Goal: Task Accomplishment & Management: Manage account settings

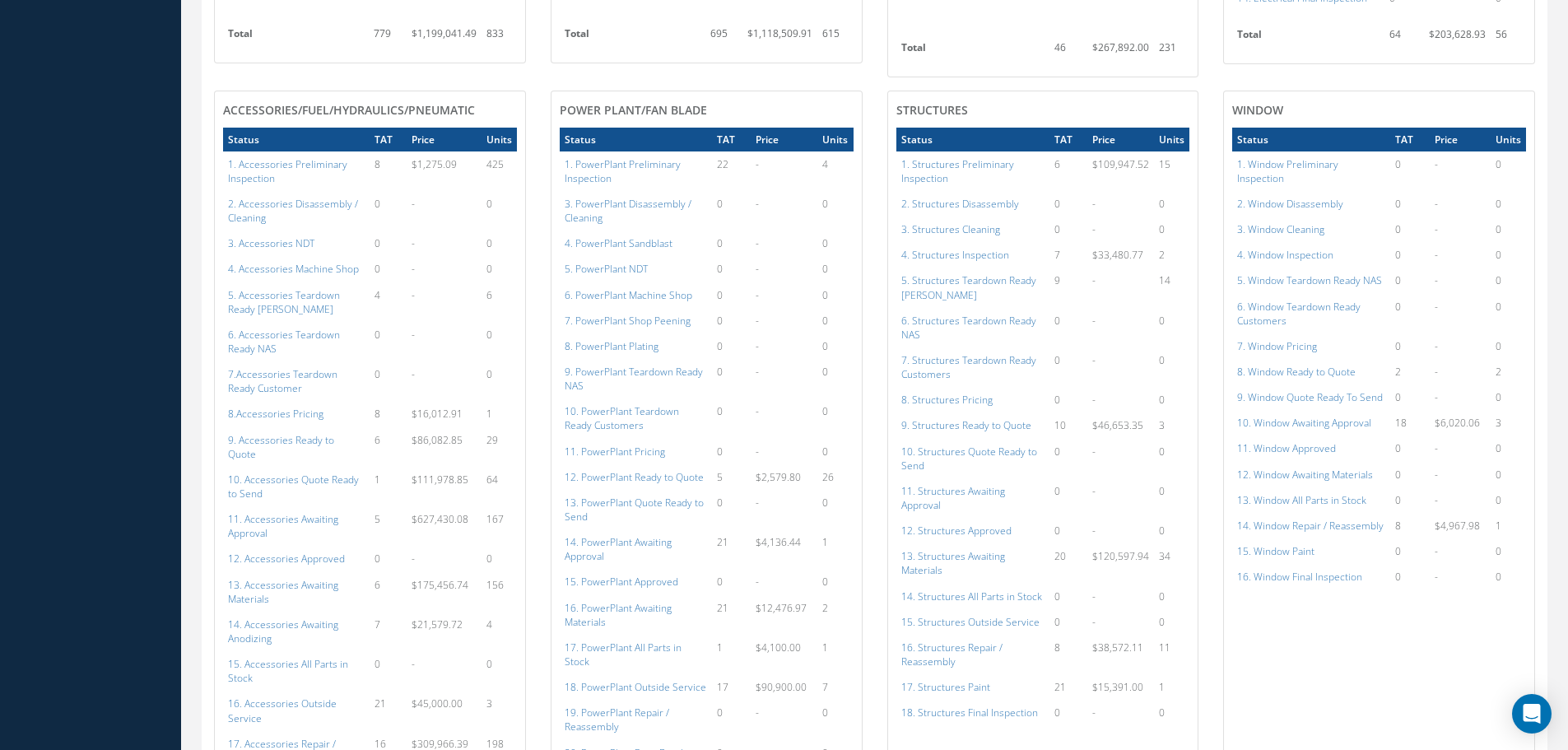
scroll to position [823, 0]
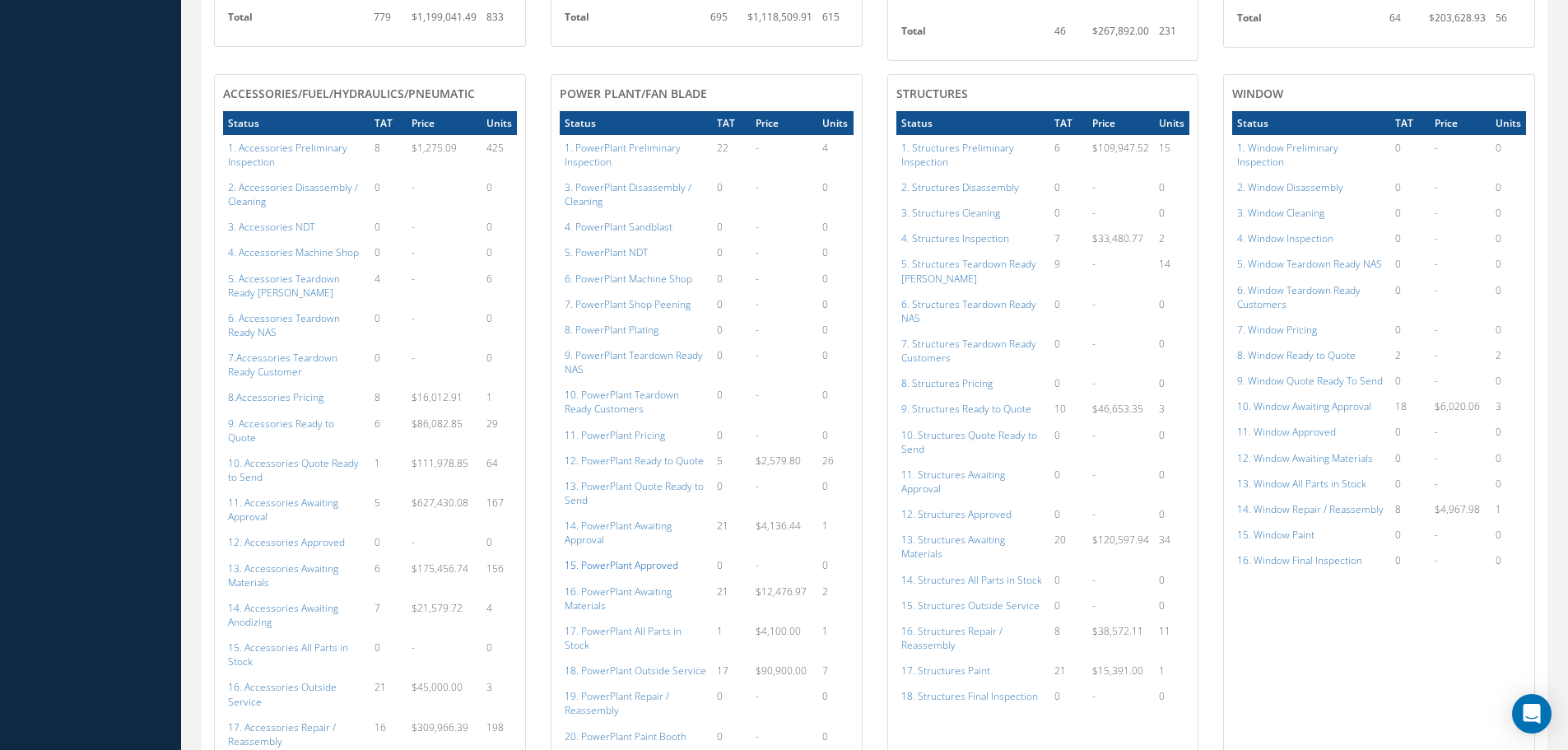
click at [609, 559] on a=134&excludeInternalCustomer=false&excludeInvoicedOrClosed=true&shop_id=15&filtersHidded"] "15. PowerPlant Approved" at bounding box center [621, 565] width 114 height 14
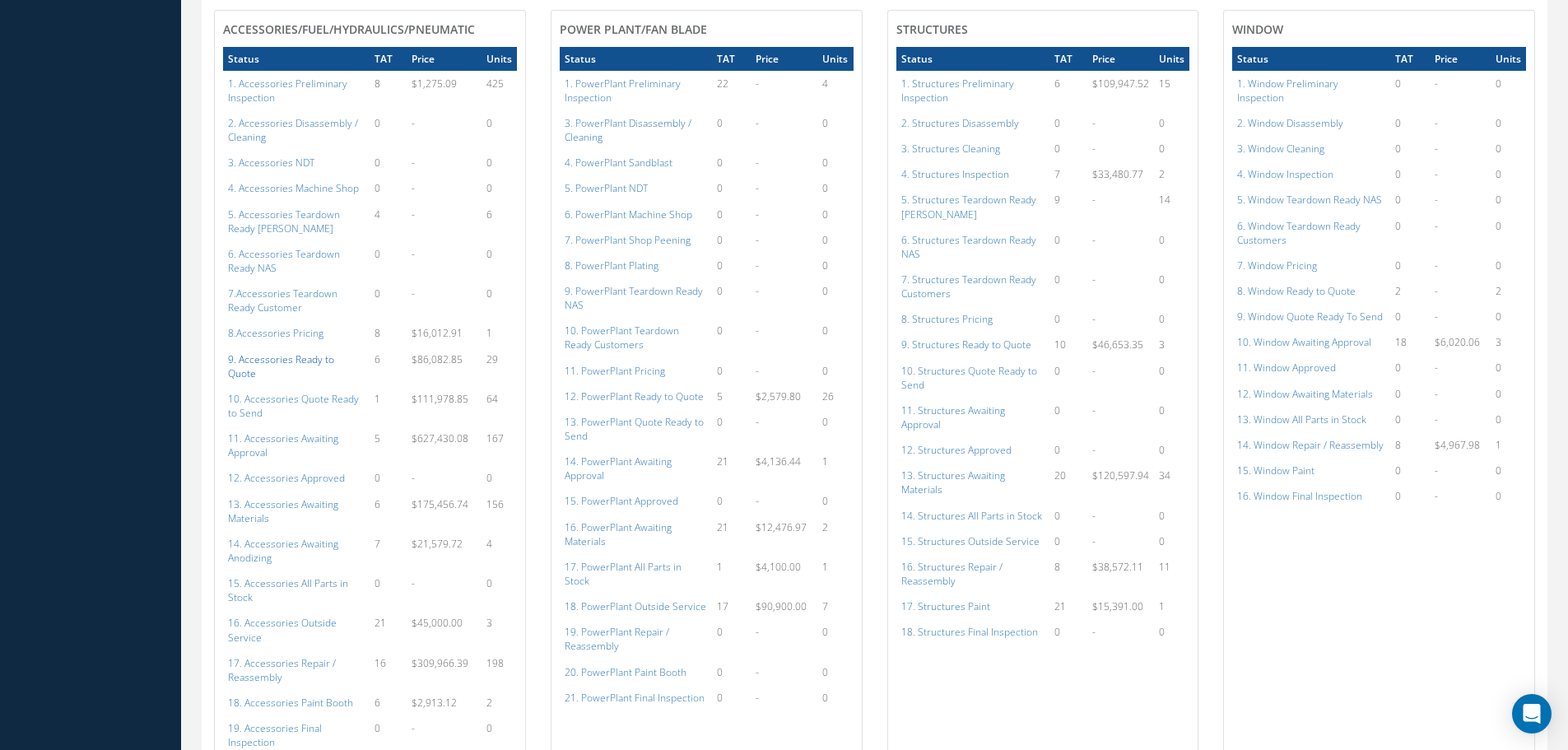
scroll to position [988, 0]
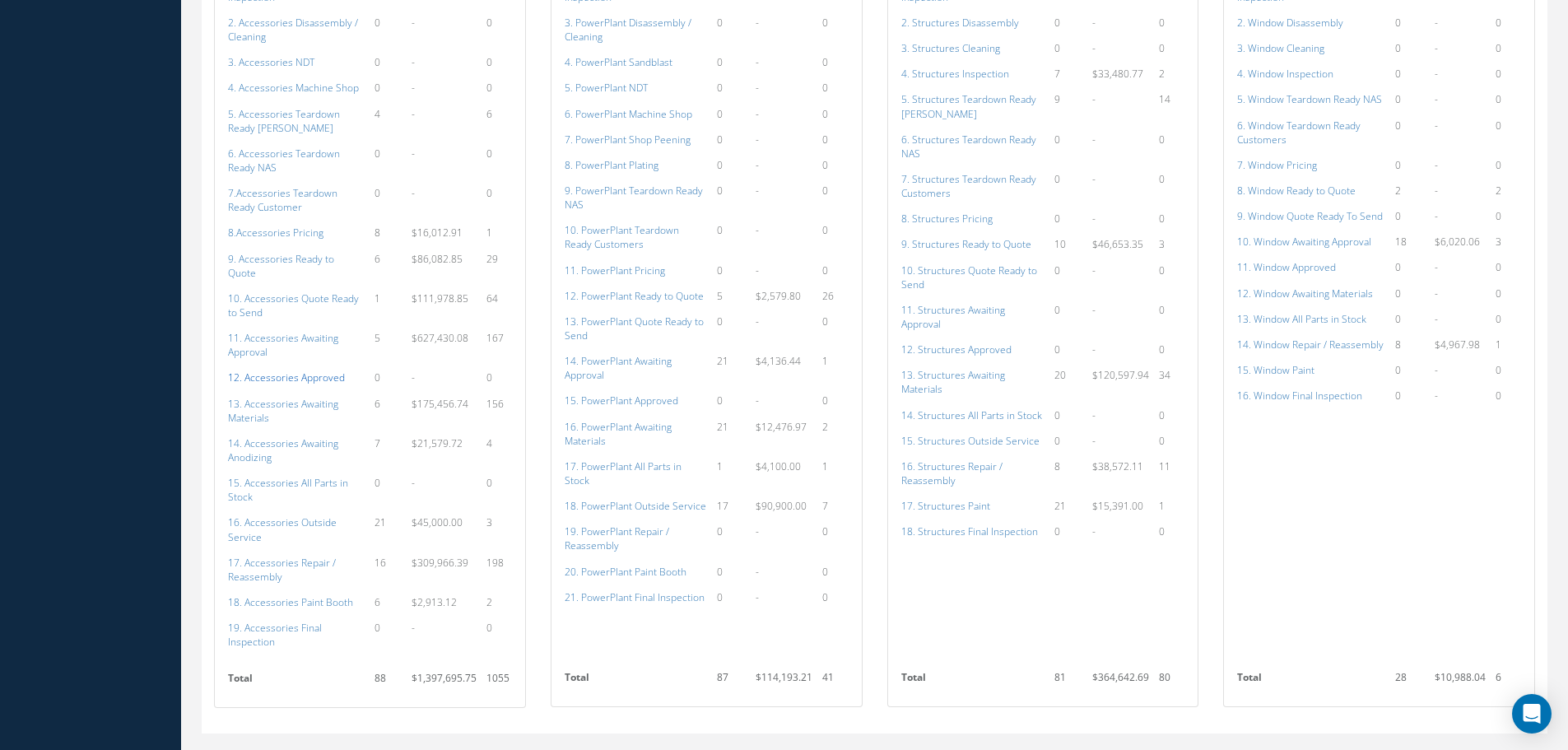
click at [275, 371] on a=112&excludeInternalCustomer=false&excludeInvoicedOrClosed=true&shop_id=14&filtersHidded"] "12. Accessories Approved" at bounding box center [286, 378] width 117 height 14
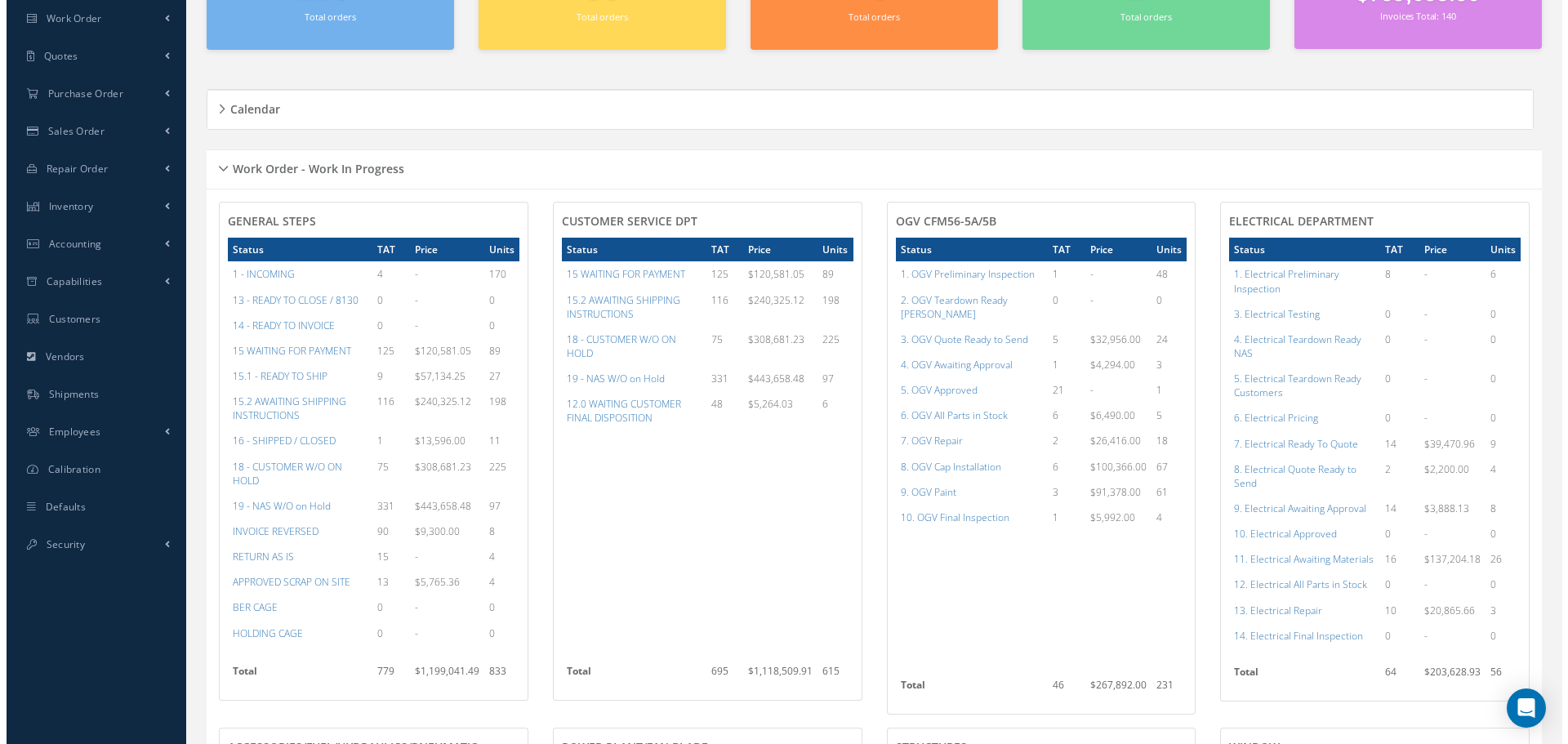
scroll to position [0, 0]
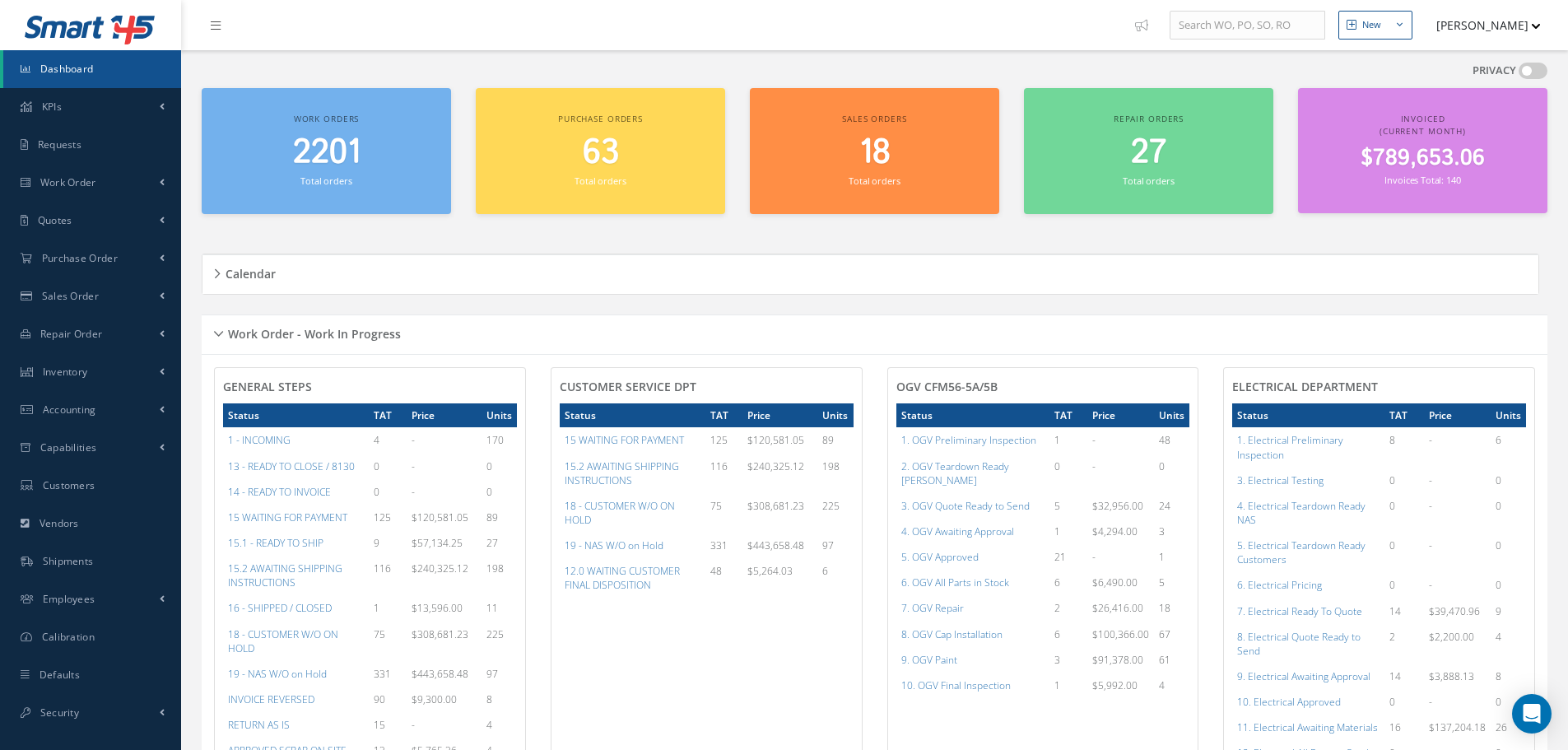
click at [218, 335] on div "Work Order - Work In Progress" at bounding box center [874, 335] width 1345 height 26
click at [71, 258] on span "Purchase Order" at bounding box center [79, 258] width 76 height 14
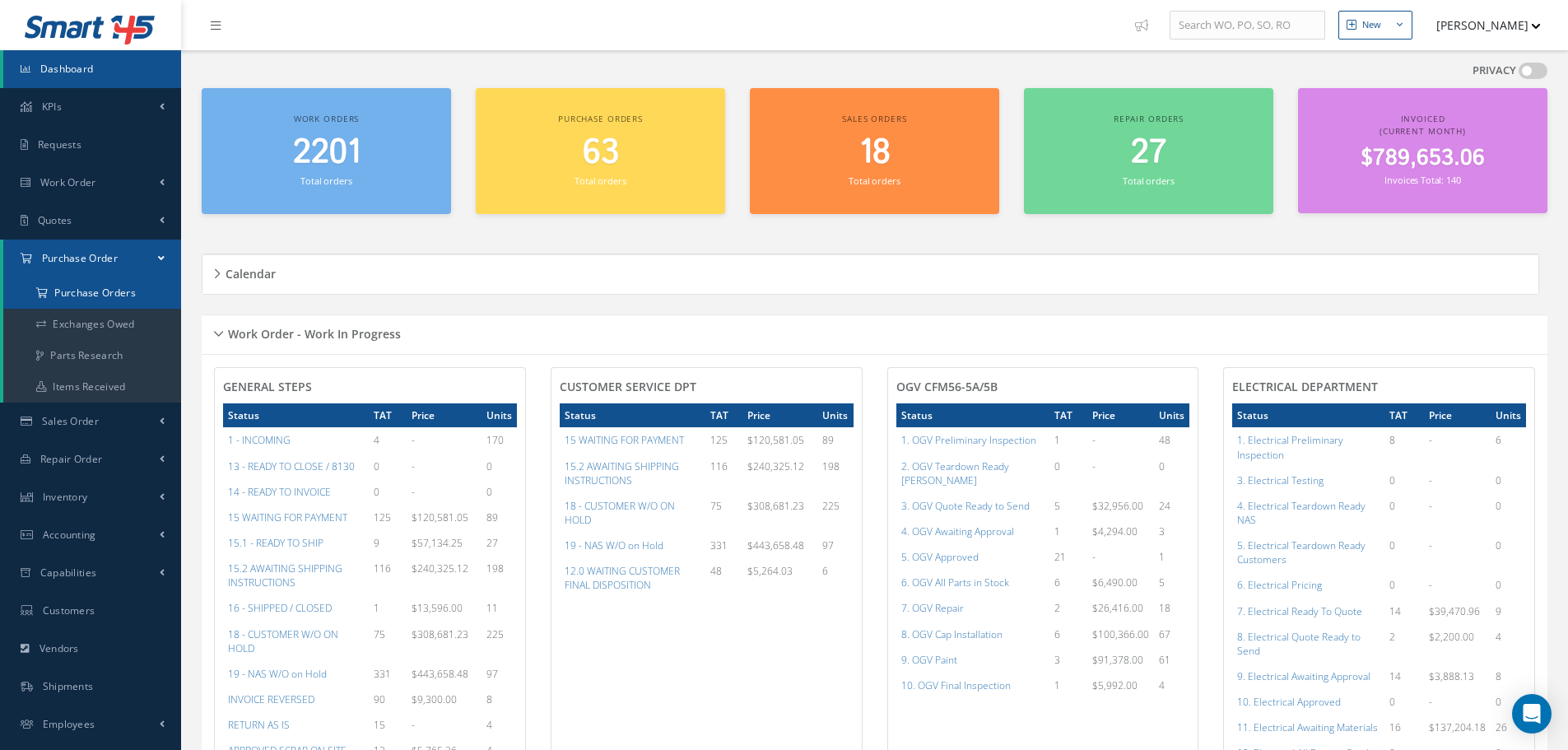
click at [82, 292] on a=1&status_id=2&status_id=3&status_id=5&collapsedFilters"] "Purchase Orders" at bounding box center [92, 293] width 178 height 31
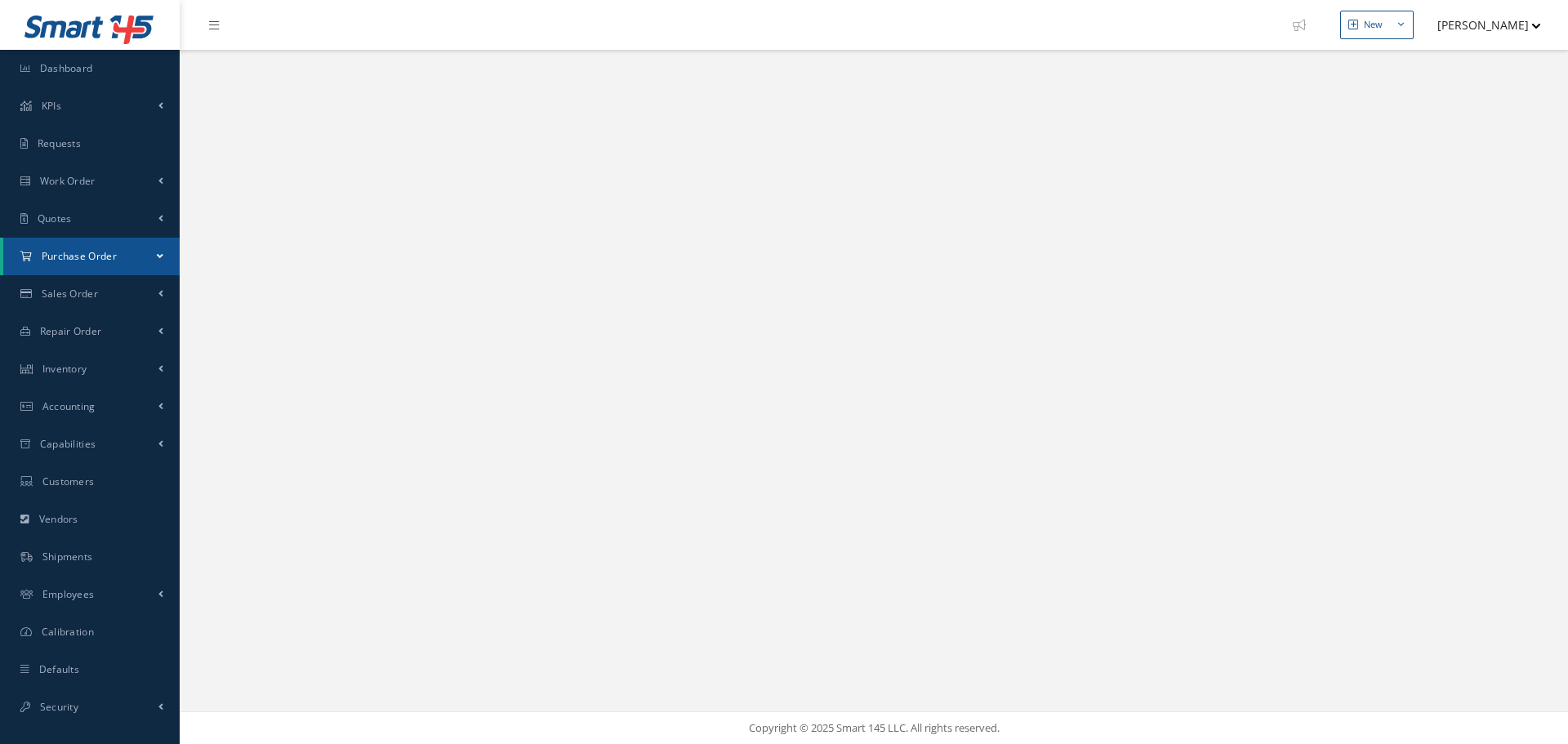
select select "25"
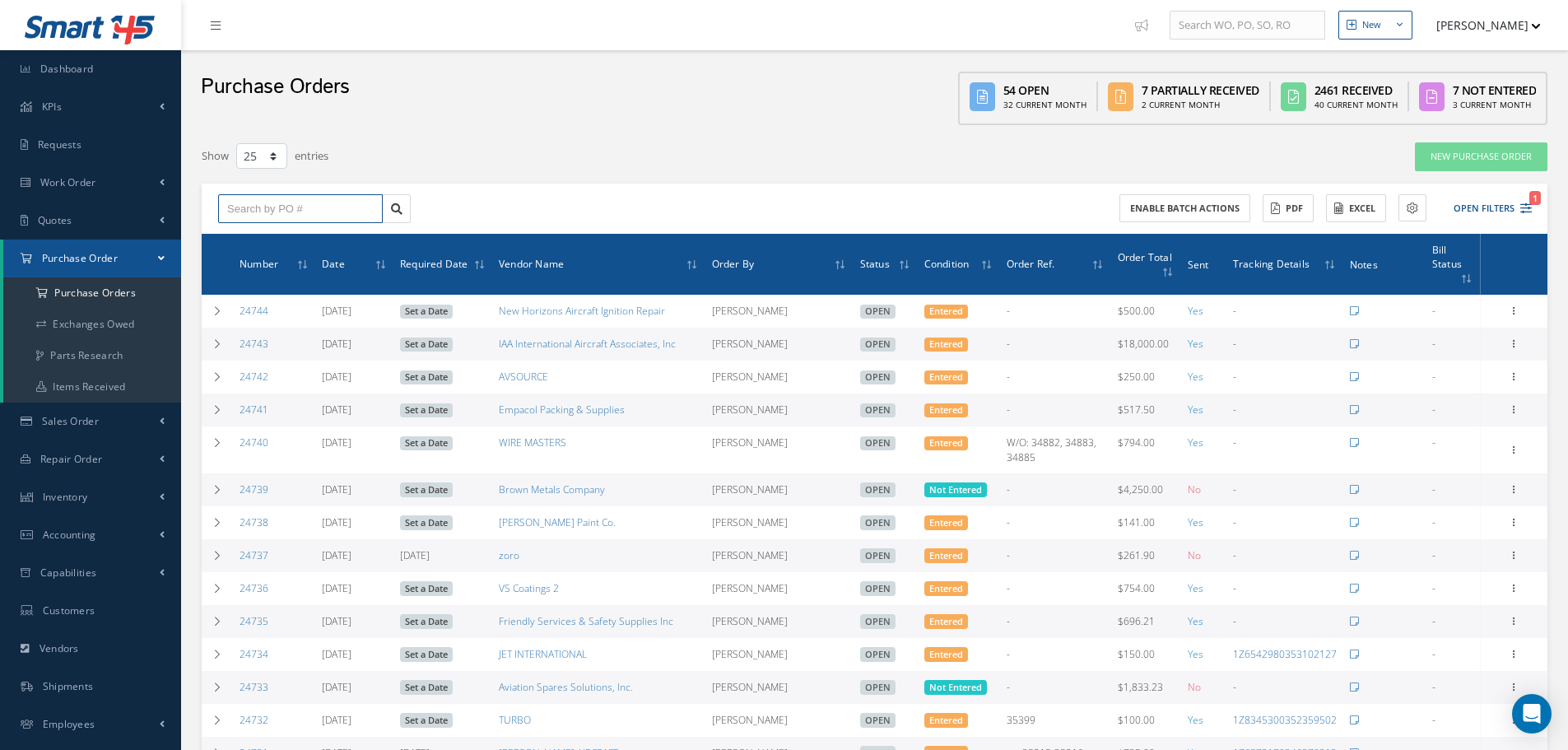
click at [275, 205] on input "text" at bounding box center [301, 209] width 165 height 30
click at [301, 213] on input "text" at bounding box center [301, 209] width 165 height 30
click at [253, 206] on input "text" at bounding box center [301, 209] width 165 height 30
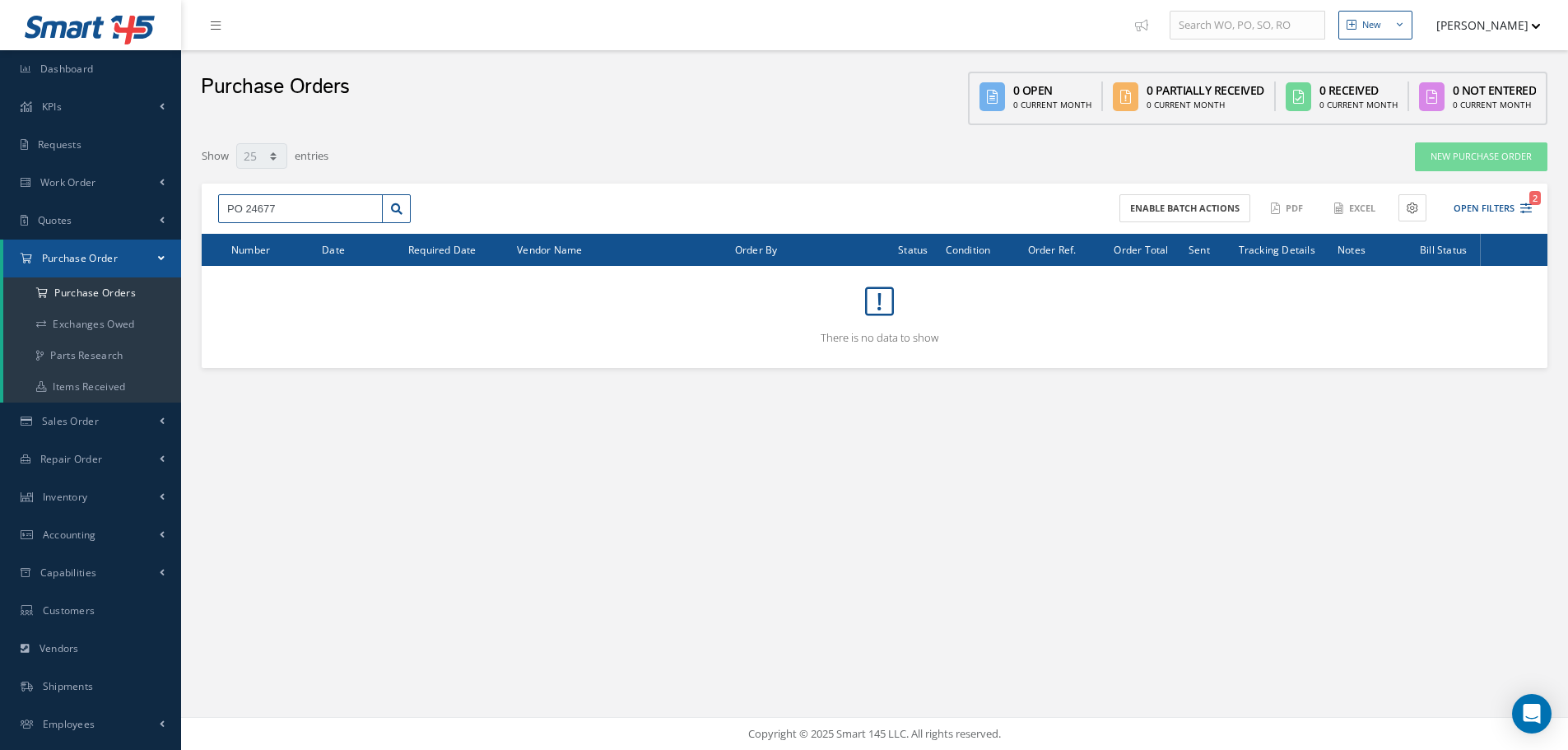
click at [243, 206] on input "PO 24677" at bounding box center [301, 209] width 165 height 30
click at [235, 230] on div "24677" at bounding box center [301, 237] width 163 height 30
type input "24677"
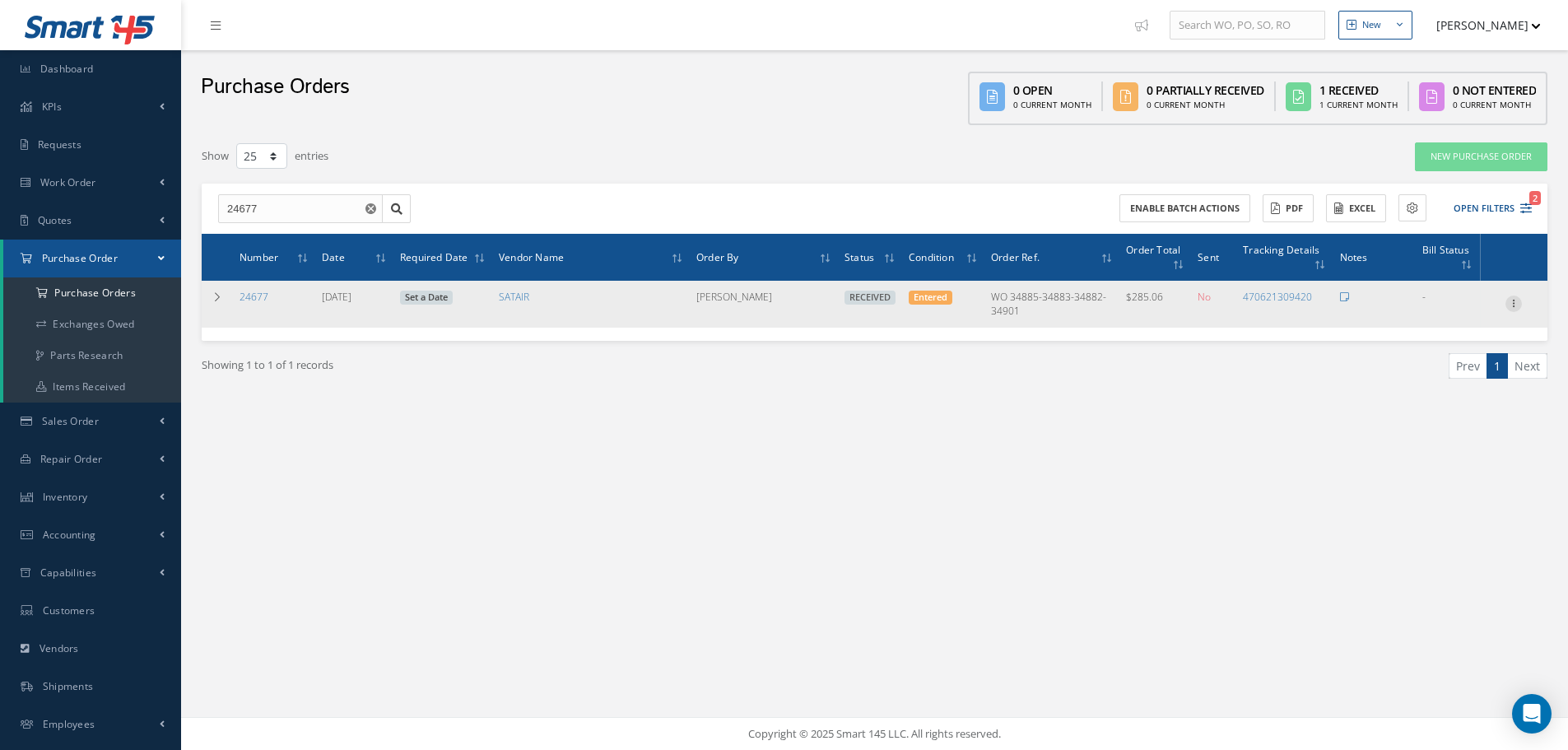
click at [1516, 301] on icon at bounding box center [1513, 302] width 16 height 13
click at [1469, 311] on link "Receiving Details" at bounding box center [1437, 314] width 130 height 21
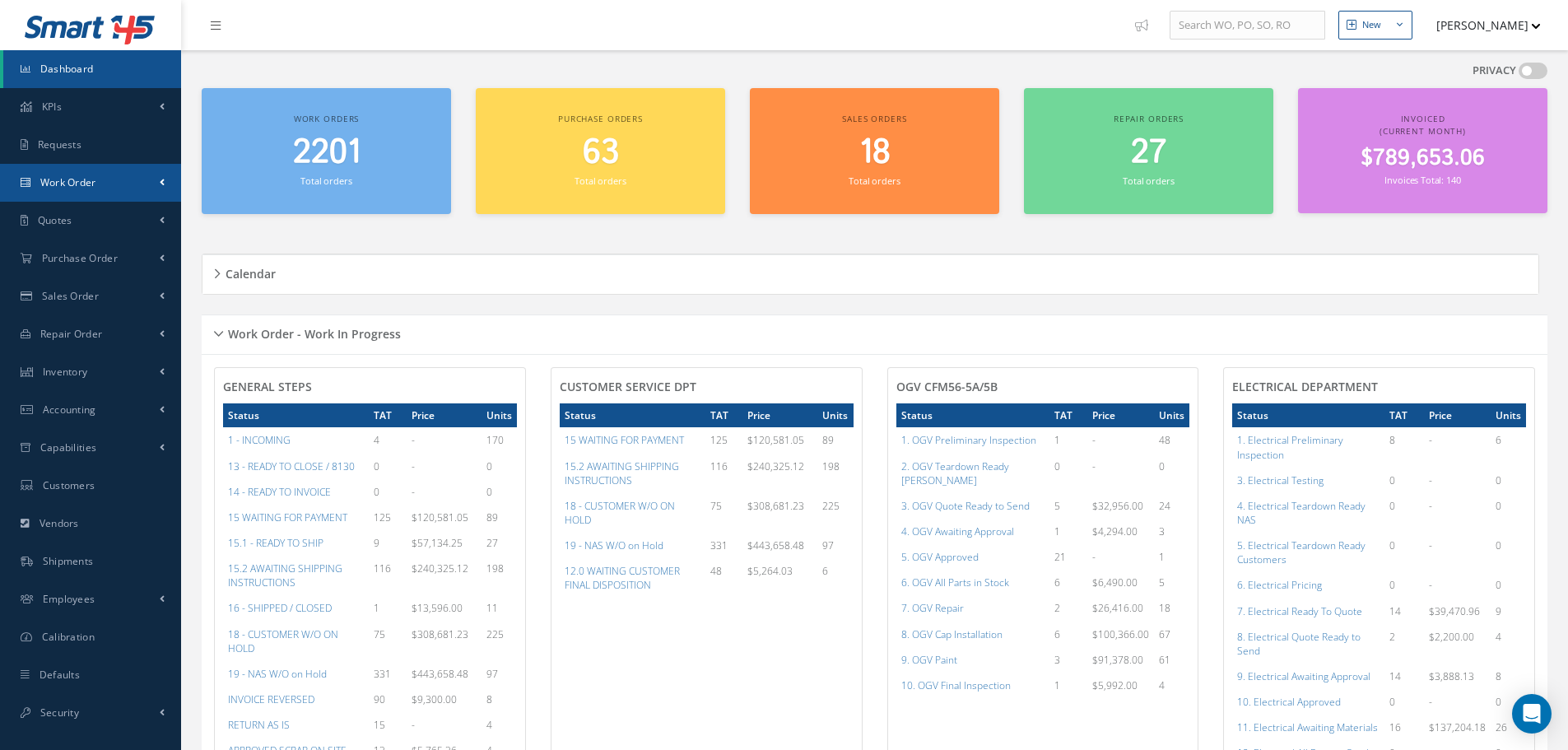
click at [52, 184] on span "Work Order" at bounding box center [68, 182] width 56 height 14
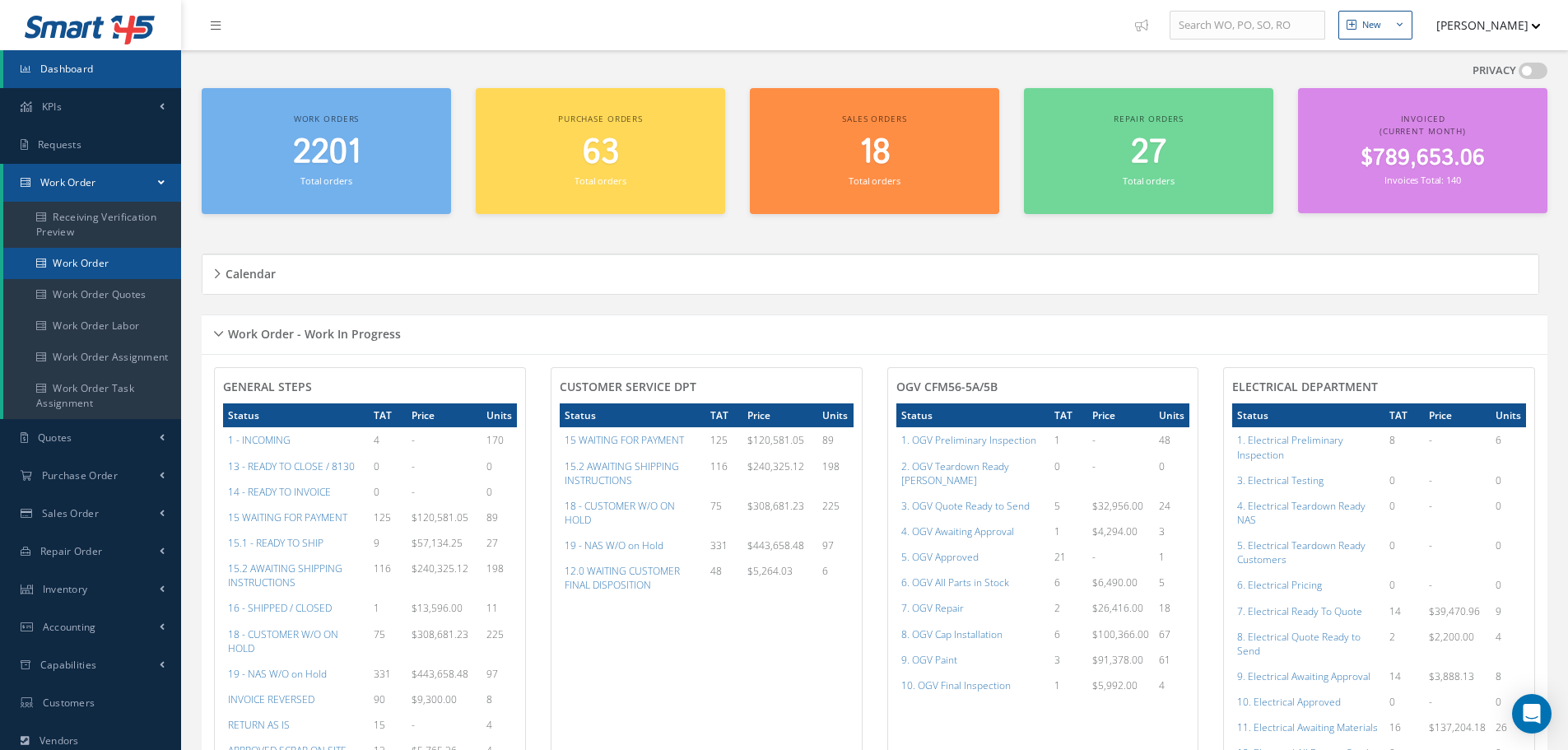
click at [63, 261] on link "Work Order" at bounding box center [92, 263] width 178 height 31
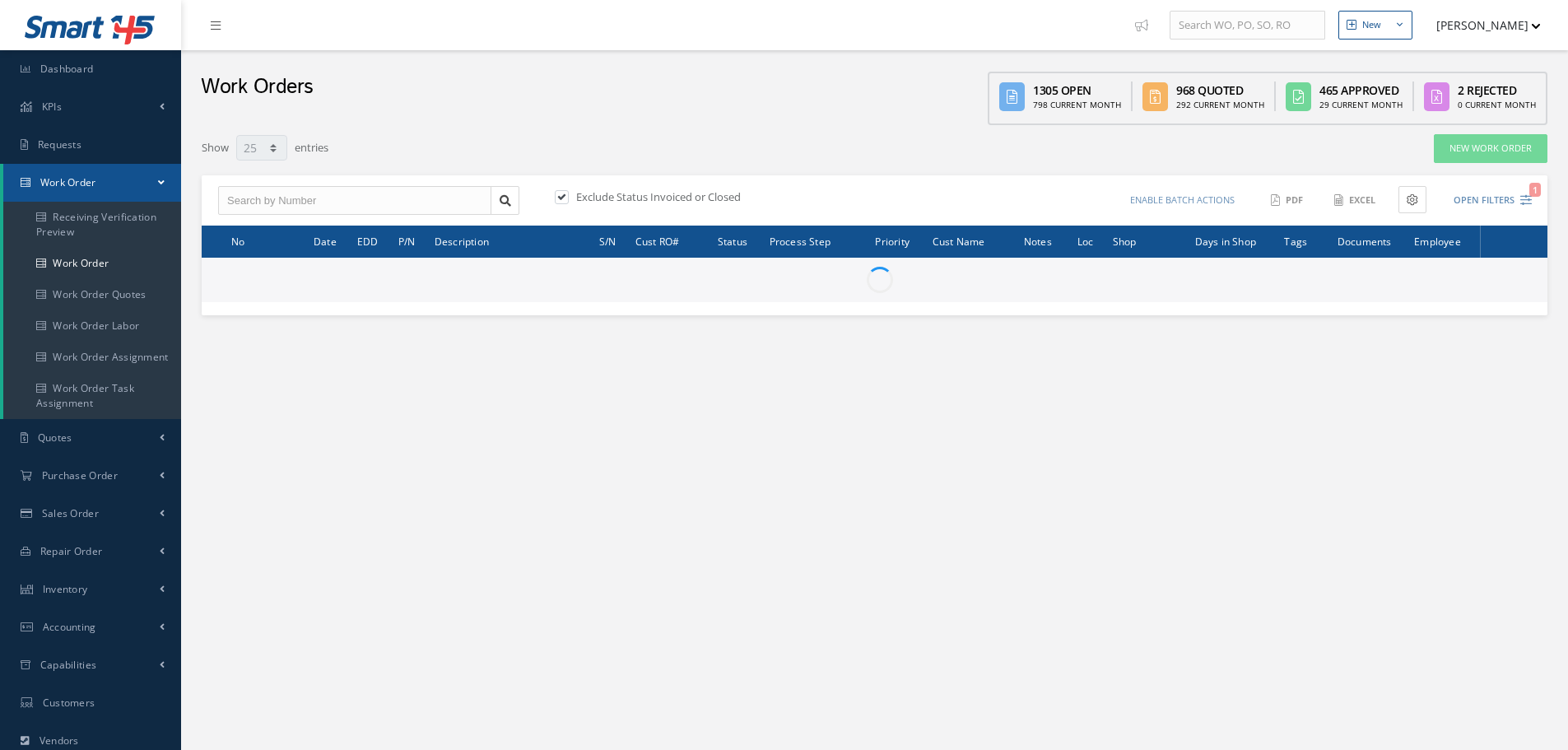
select select "25"
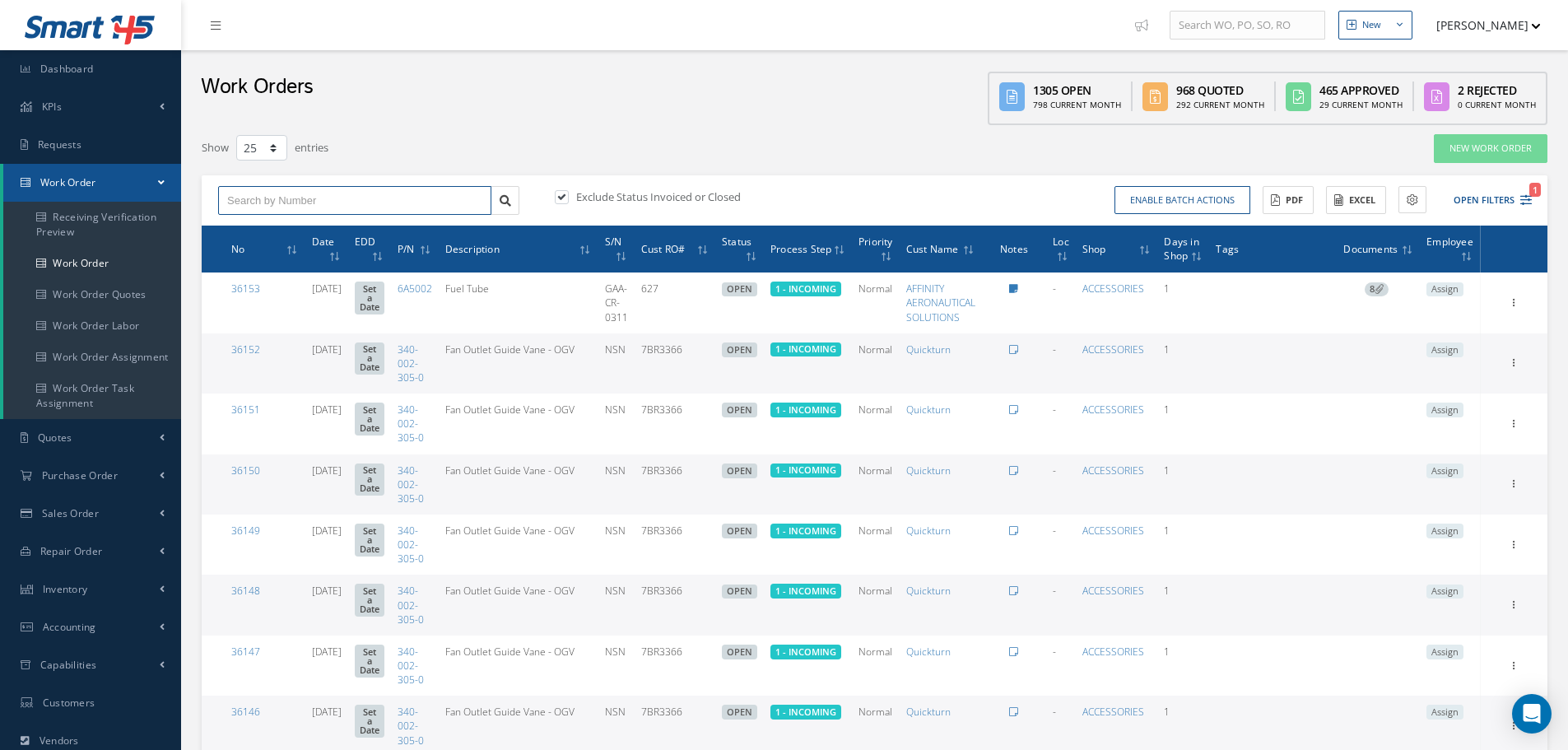
click at [331, 198] on input "text" at bounding box center [355, 201] width 274 height 30
type input "35237"
click at [249, 232] on span "35237" at bounding box center [241, 230] width 27 height 12
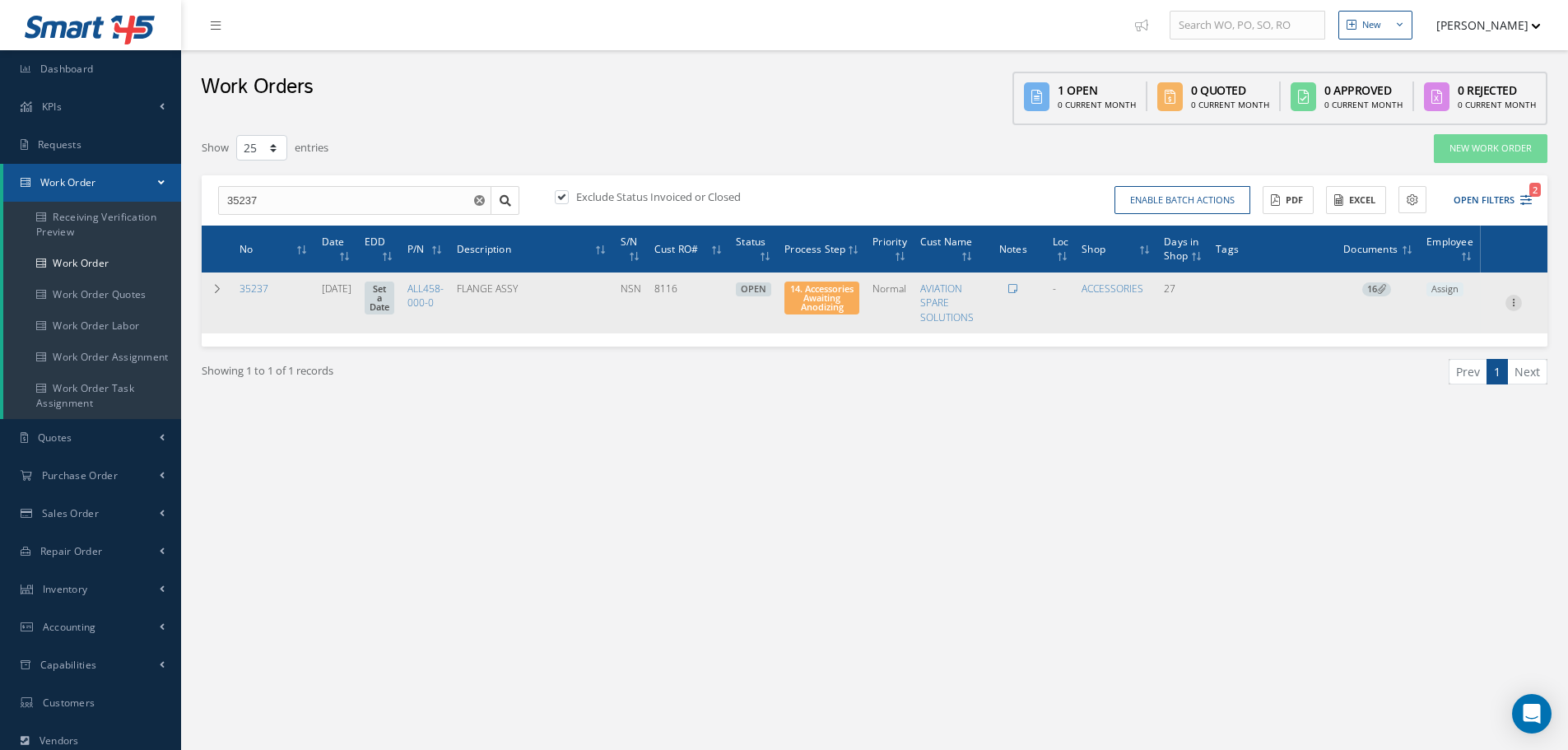
click at [1515, 306] on icon at bounding box center [1513, 301] width 16 height 13
click at [1434, 332] on link "Edit" at bounding box center [1437, 335] width 130 height 21
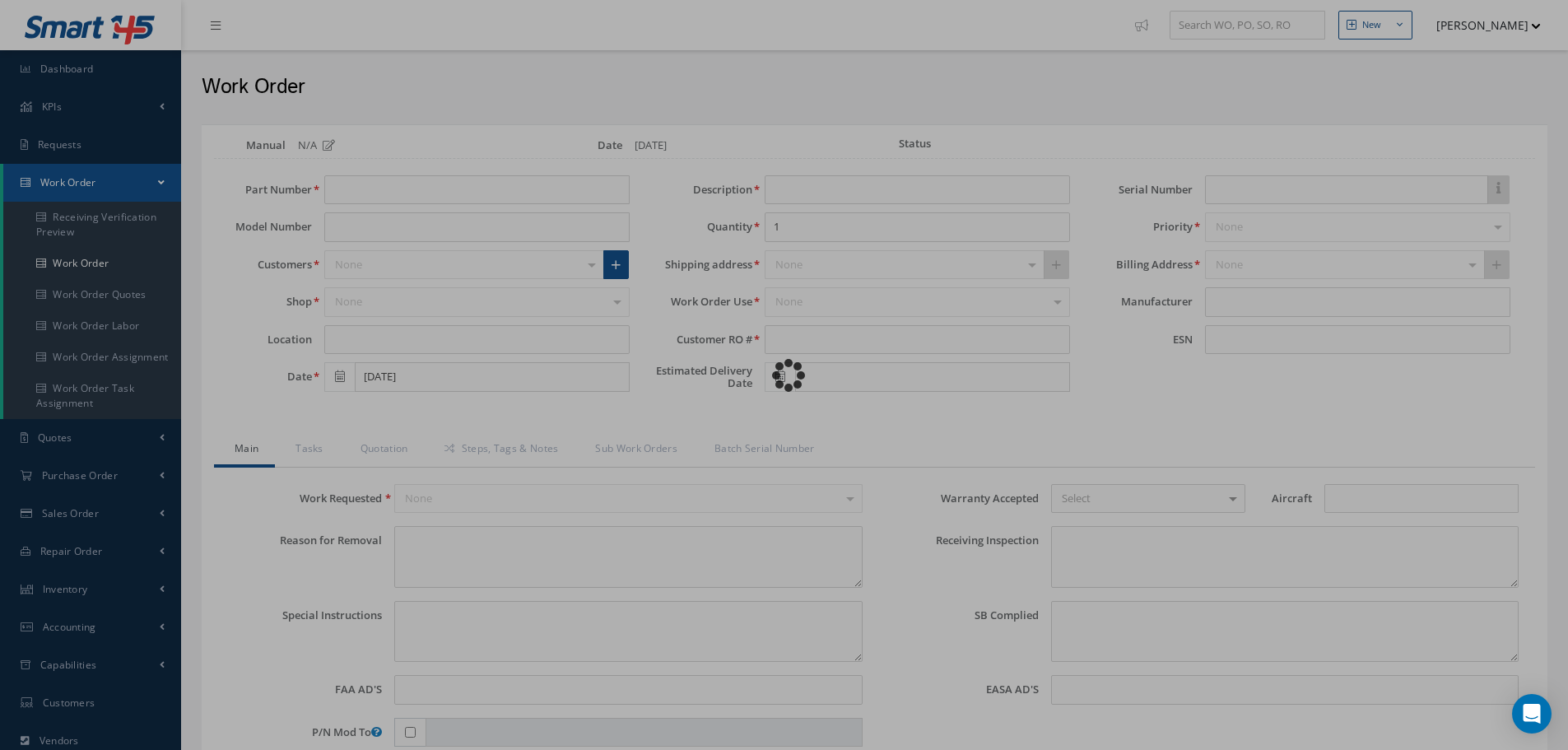
type input "ALL458-000-0"
type input "07/31/2025"
type input "FLANGE ASSY"
type input "8116"
type input "NSN"
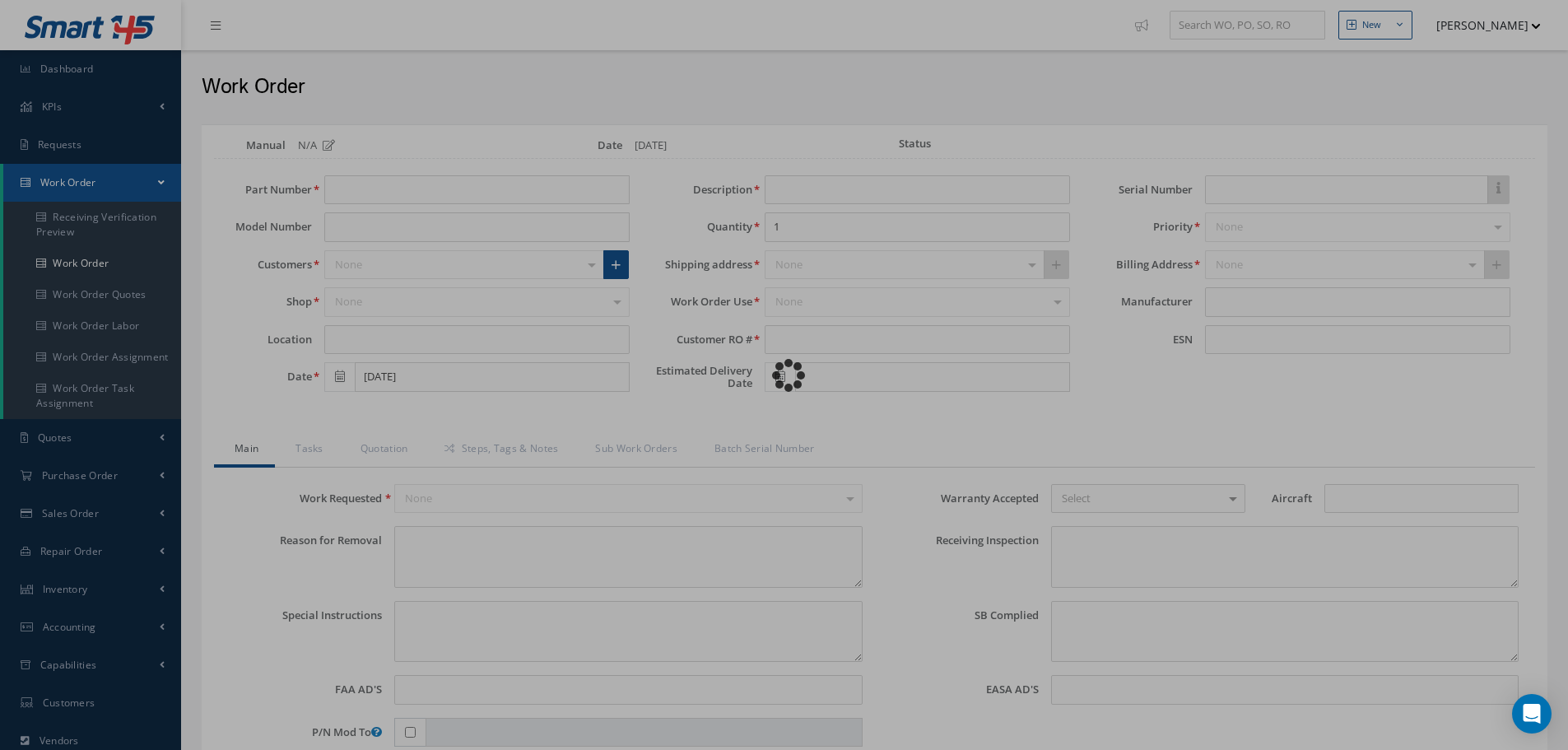
type input "575548"
type textarea "NONE"
type textarea "PLEASE SEE R.O. FOR DETAILS"
type textarea "NO VISUAL DAMAGE"
type textarea "None performed"
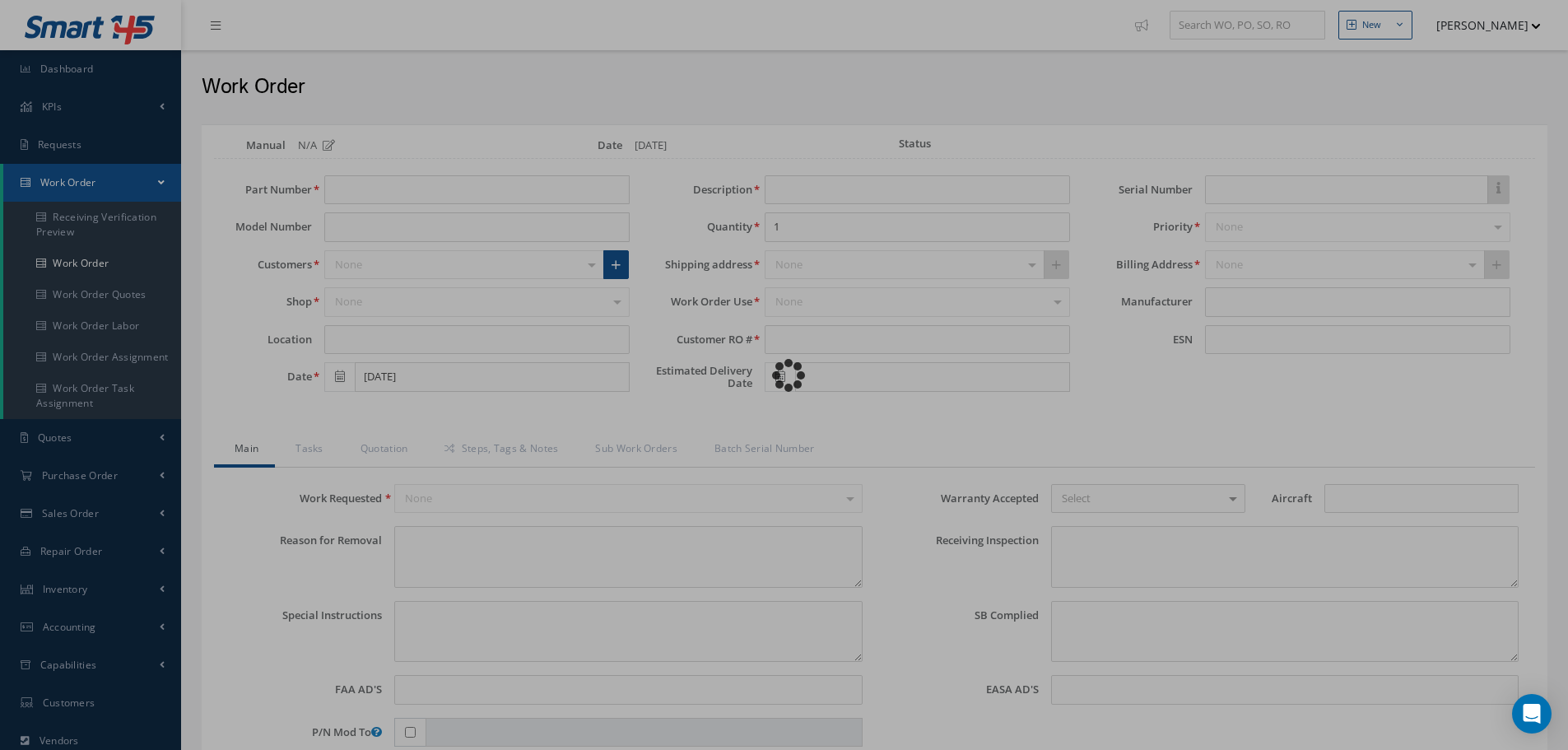
type textarea "Article was xxxxx in reference with the following Technical Standard : CFM56-5B…"
type textarea "Article has been approved to return to service."
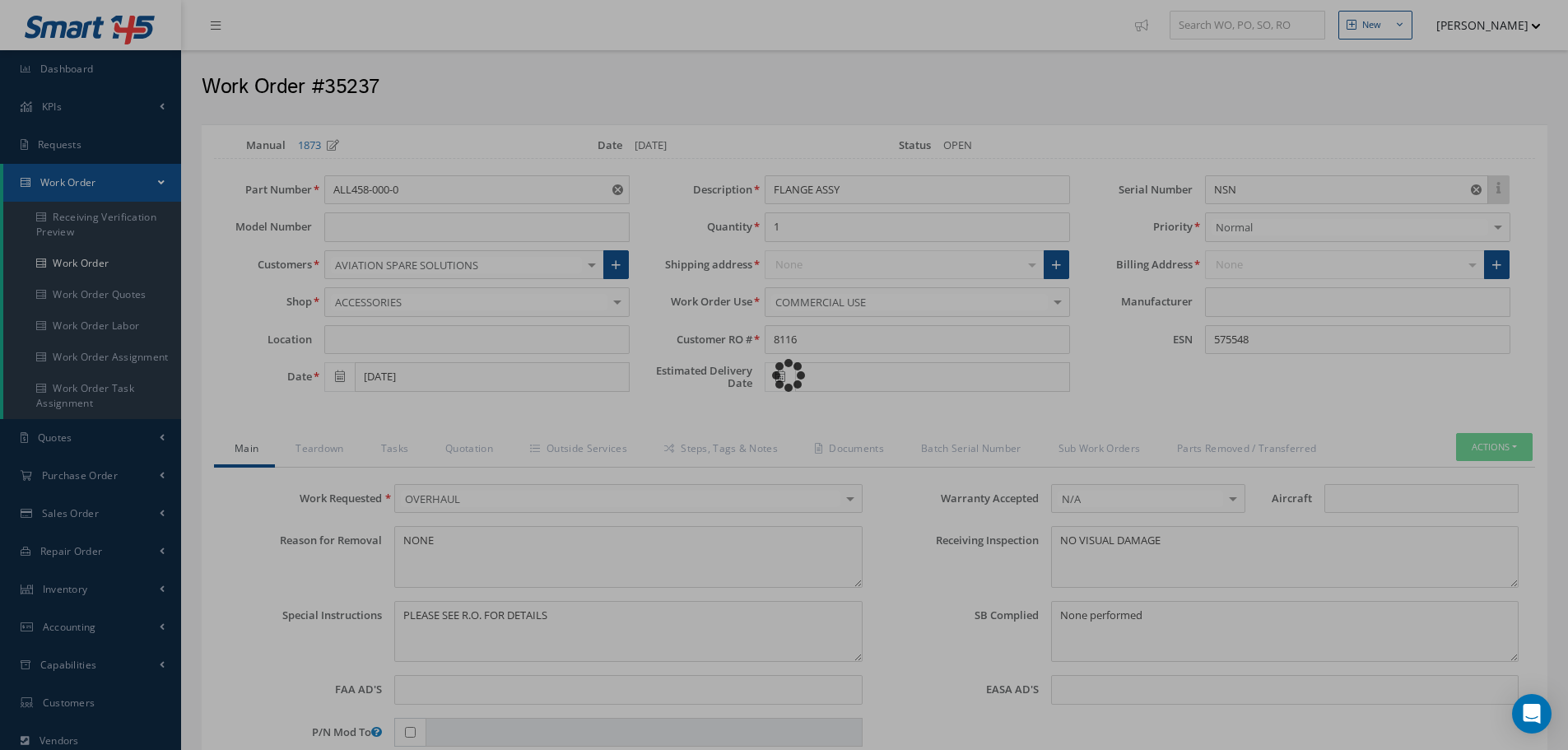
type input "CFM56-5B"
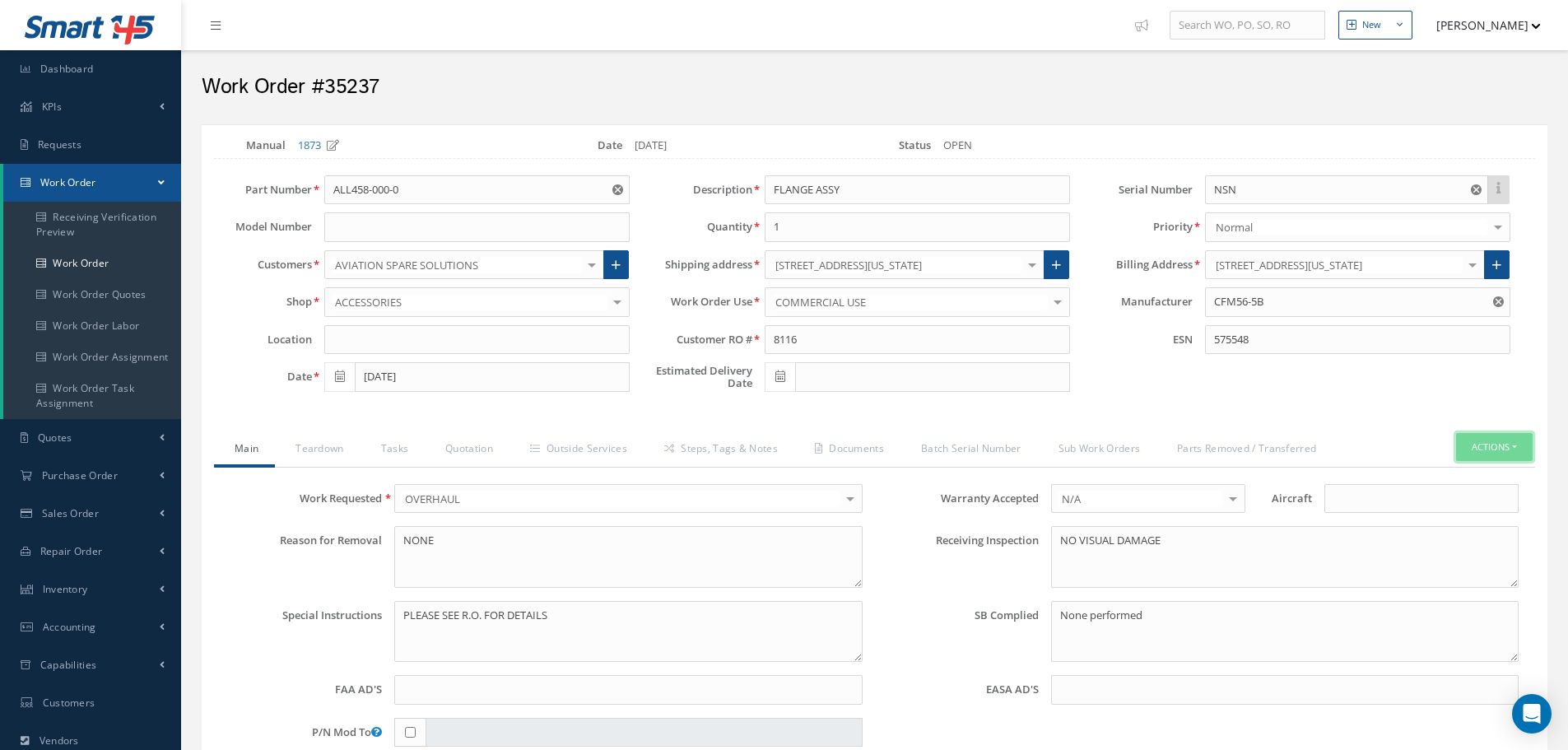
click at [1516, 445] on button "Actions" at bounding box center [1494, 447] width 76 height 29
click at [1313, 618] on link "Material Requisition" at bounding box center [1373, 617] width 180 height 26
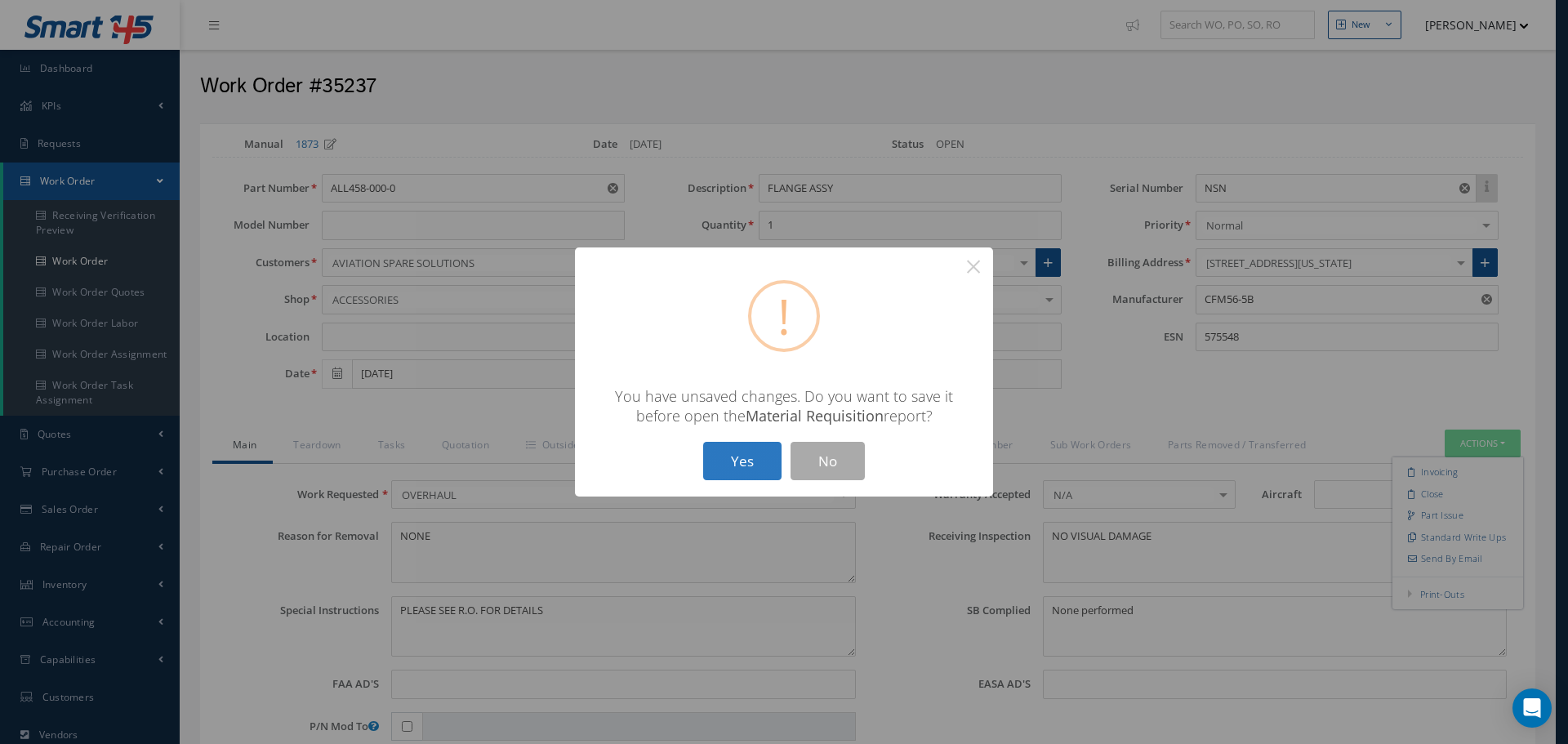
click at [748, 455] on button "Yes" at bounding box center [742, 461] width 78 height 39
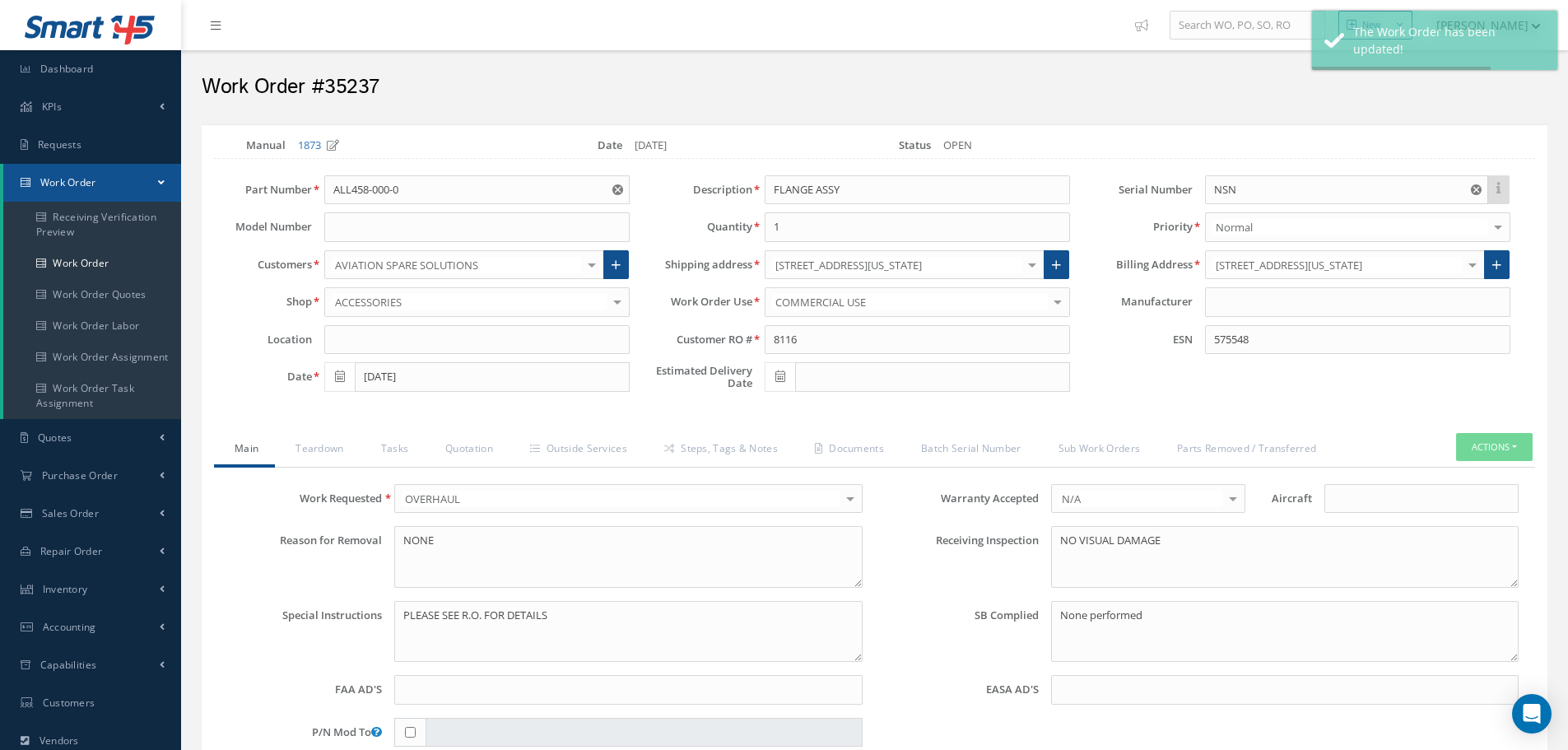
type input "CFM56-5B"
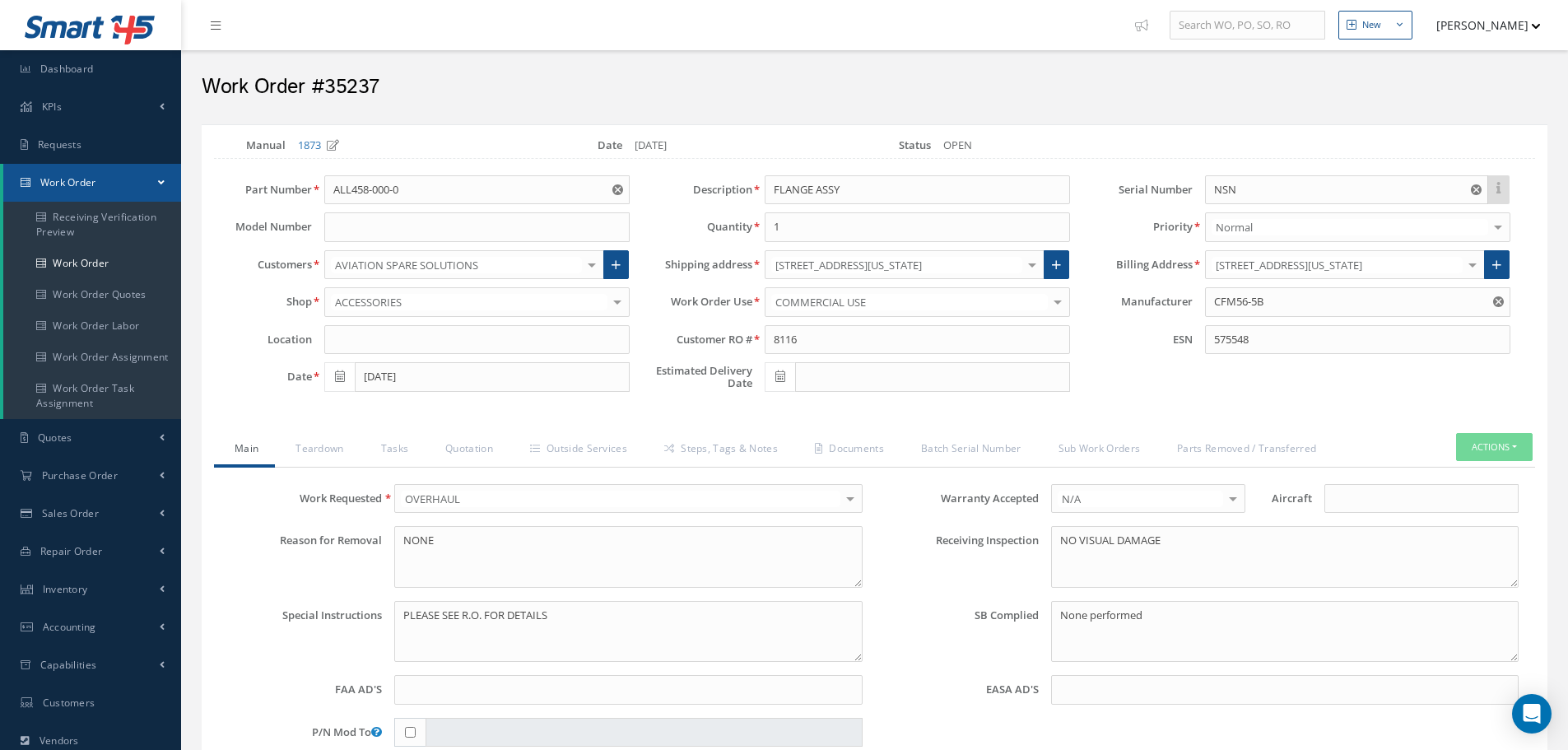
select select "25"
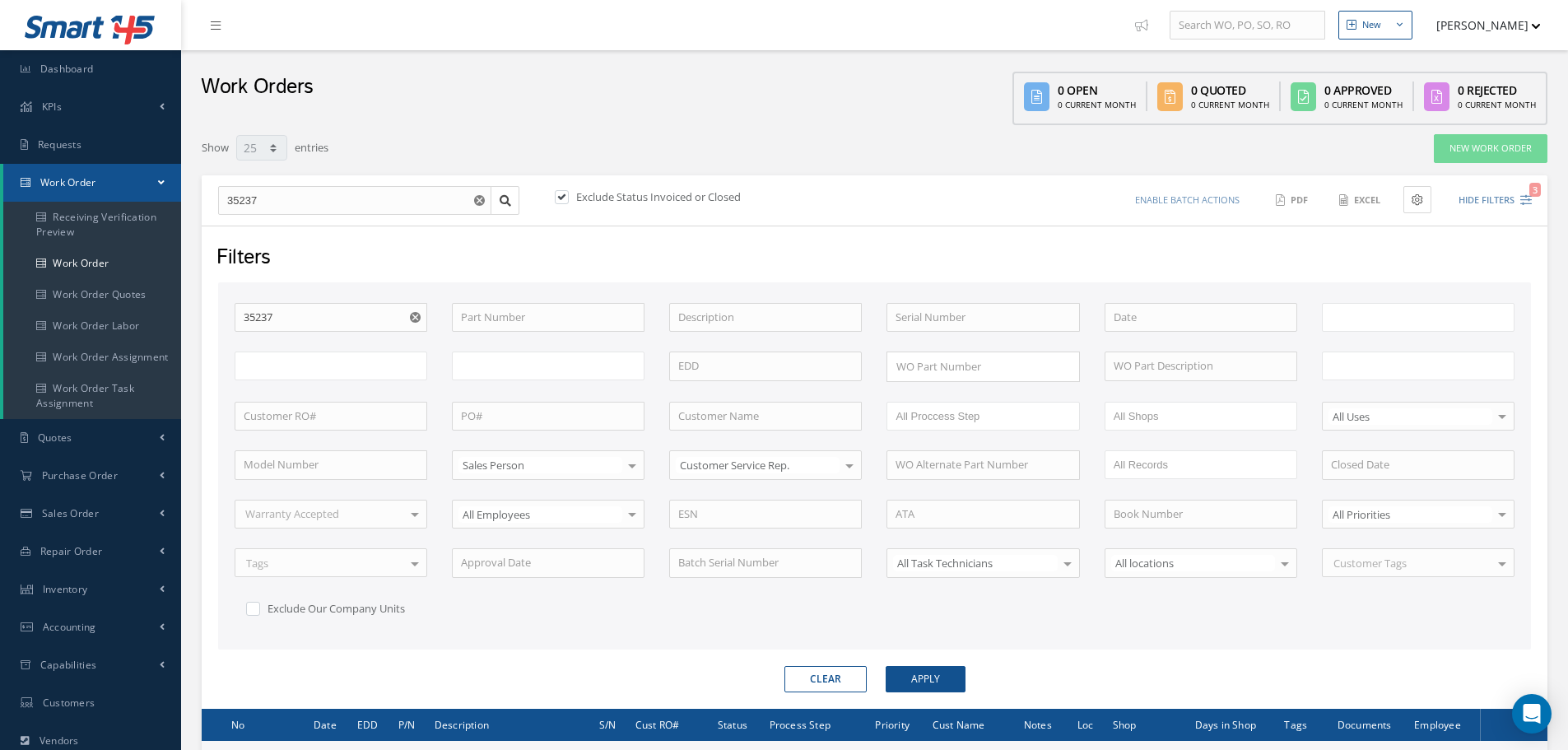
type input "All Work Request"
type input "All Work Performed"
type input "All Status"
type input "WO Part Status"
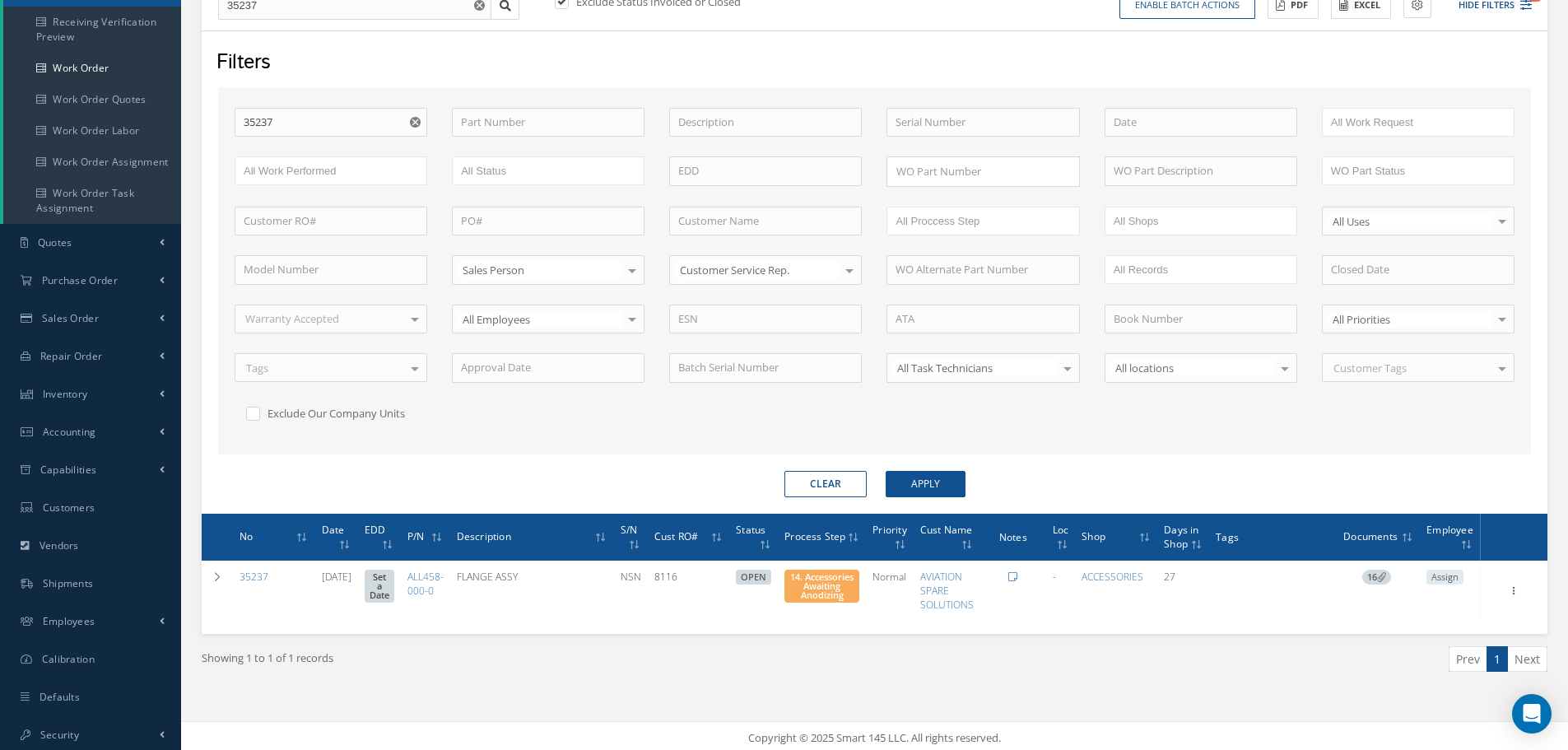
scroll to position [199, 0]
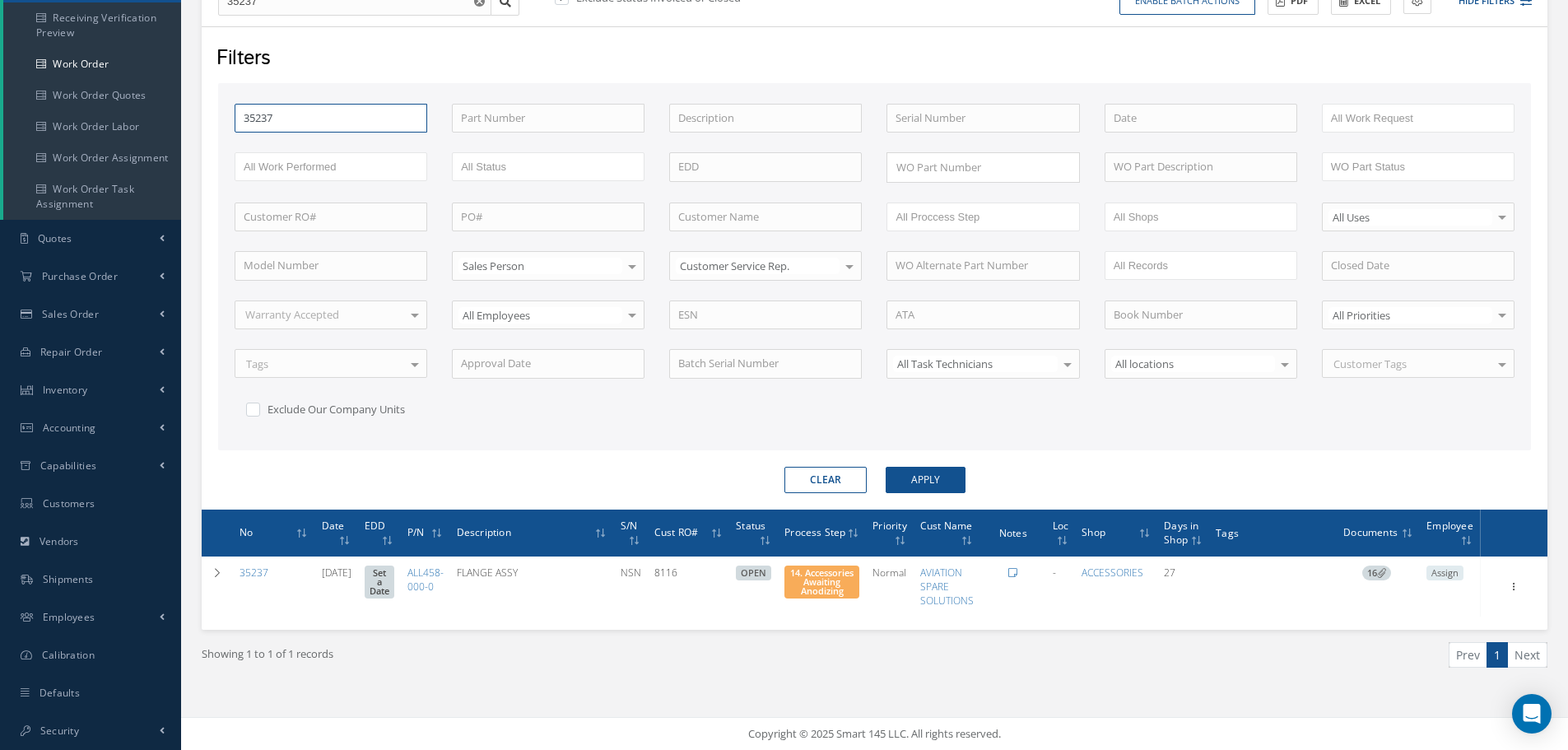
click at [297, 128] on input "35237" at bounding box center [331, 118] width 193 height 30
type input "3523"
type input "35238"
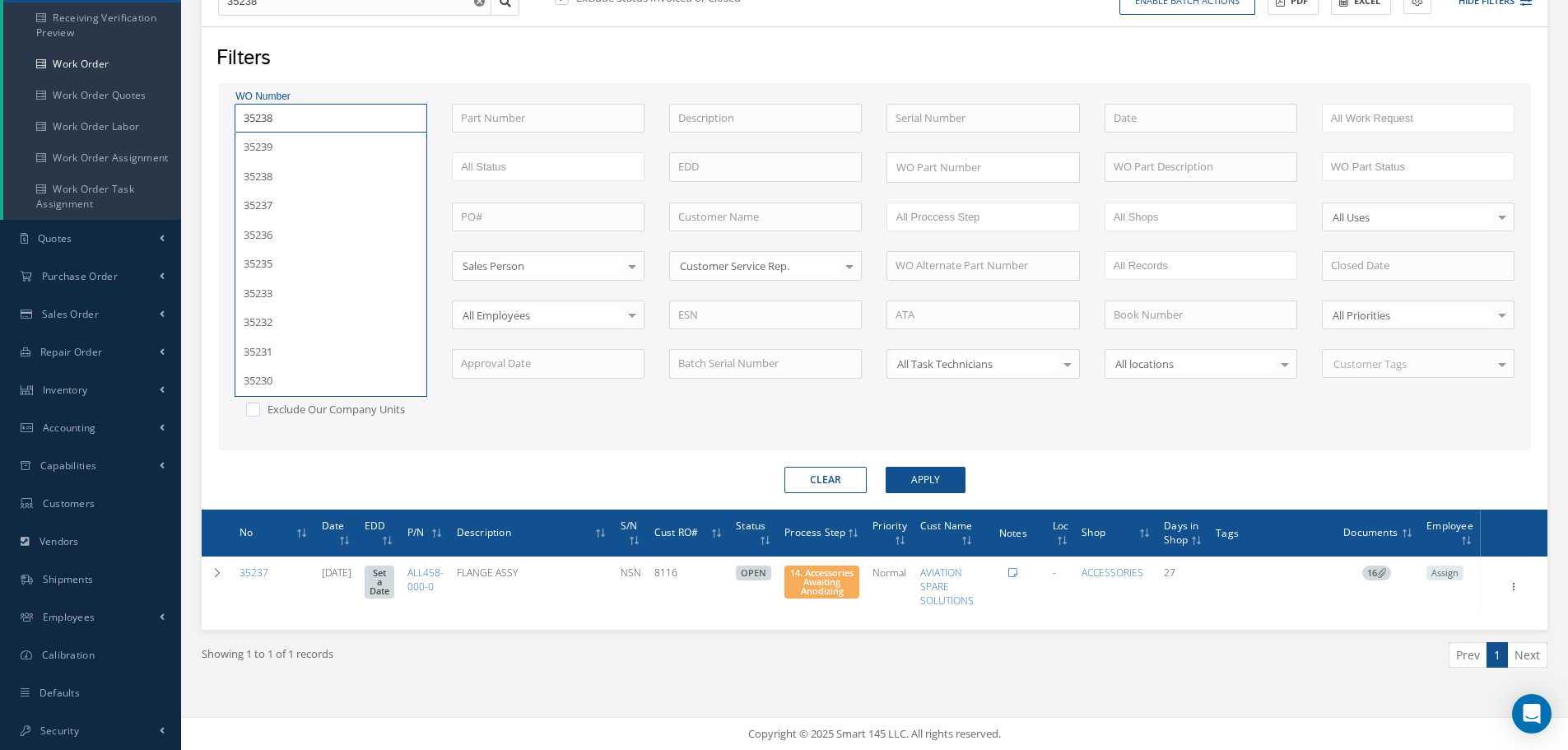
click at [886, 467] on button "Apply" at bounding box center [926, 480] width 80 height 26
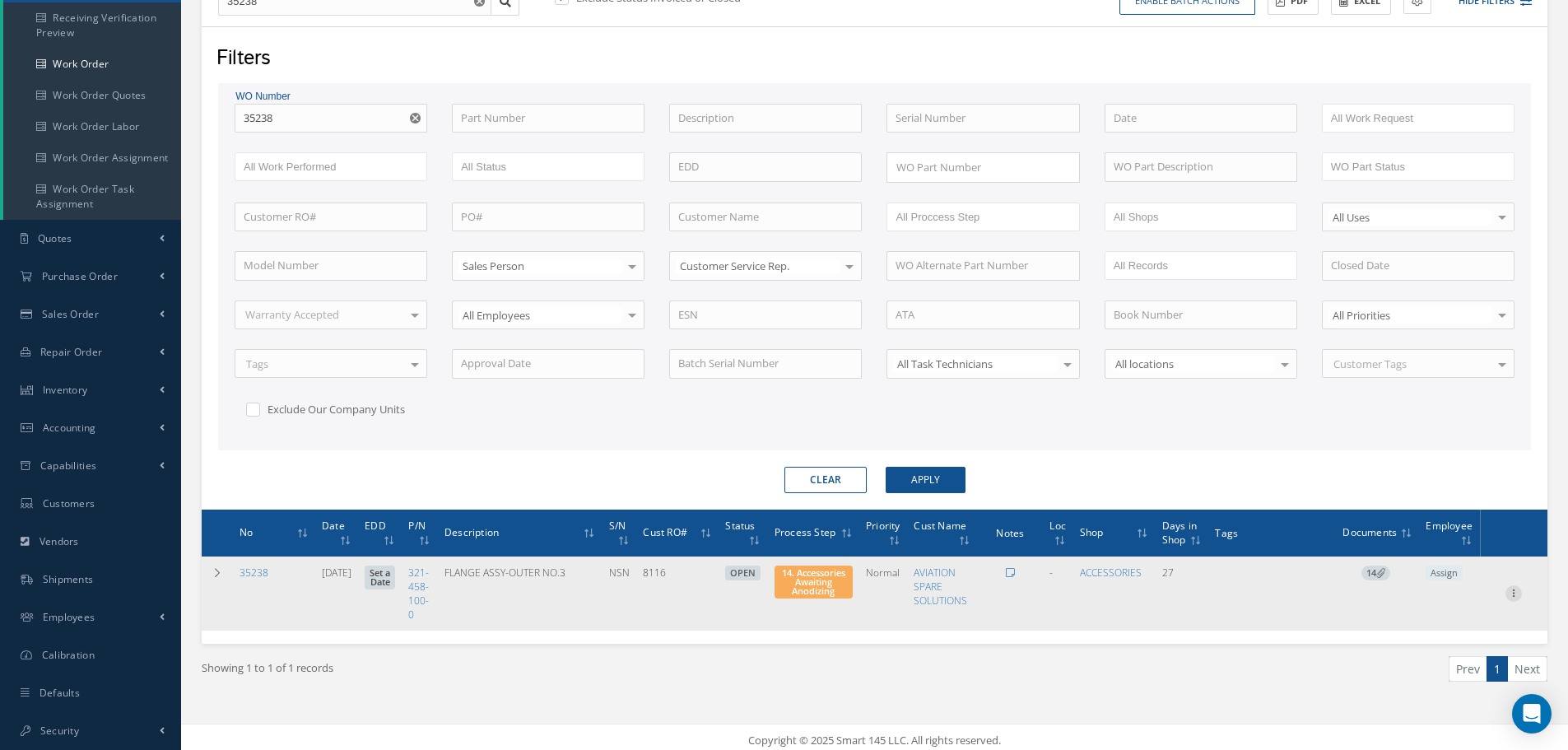
click at [1518, 598] on icon at bounding box center [1513, 592] width 16 height 13
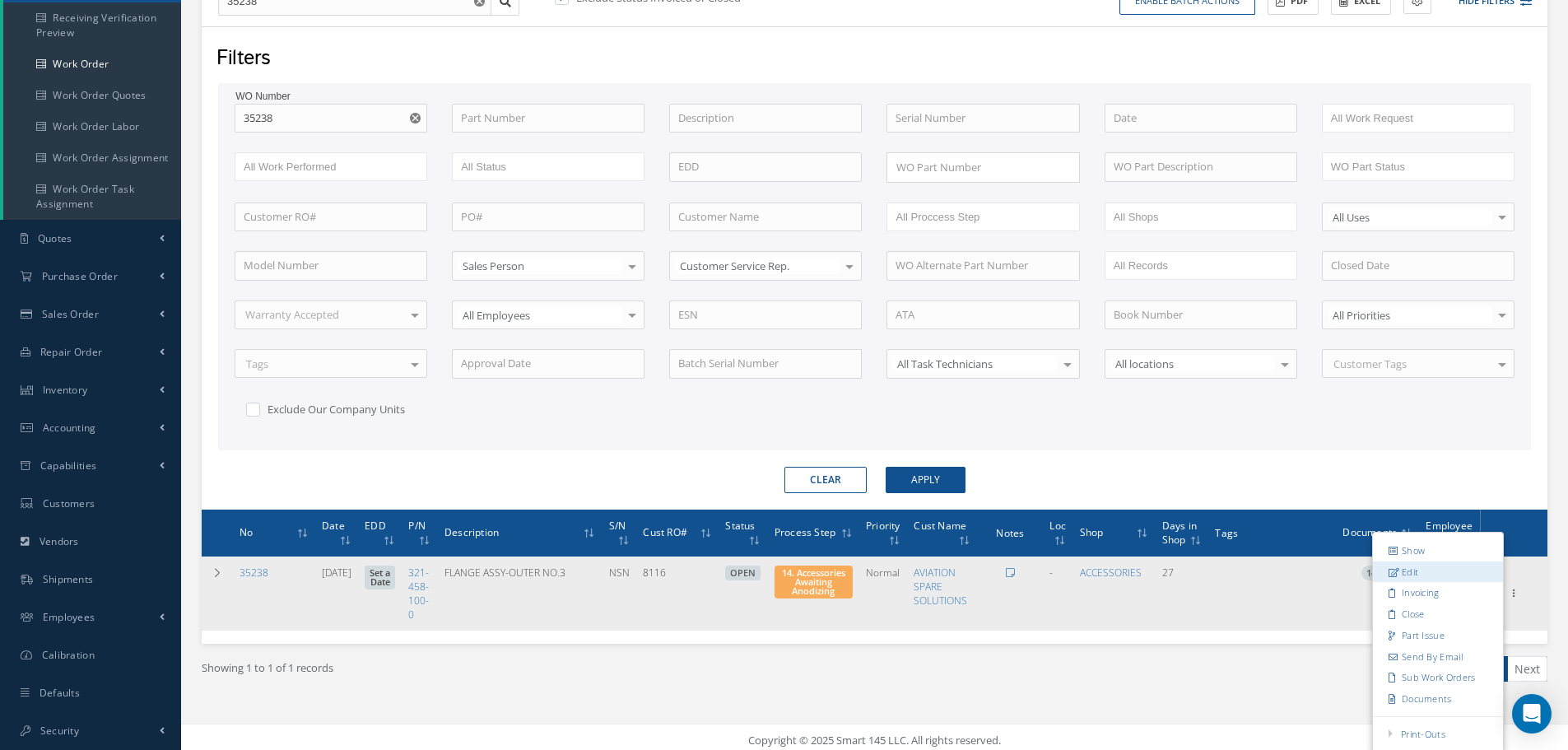
click at [1462, 572] on link "Edit" at bounding box center [1437, 571] width 130 height 21
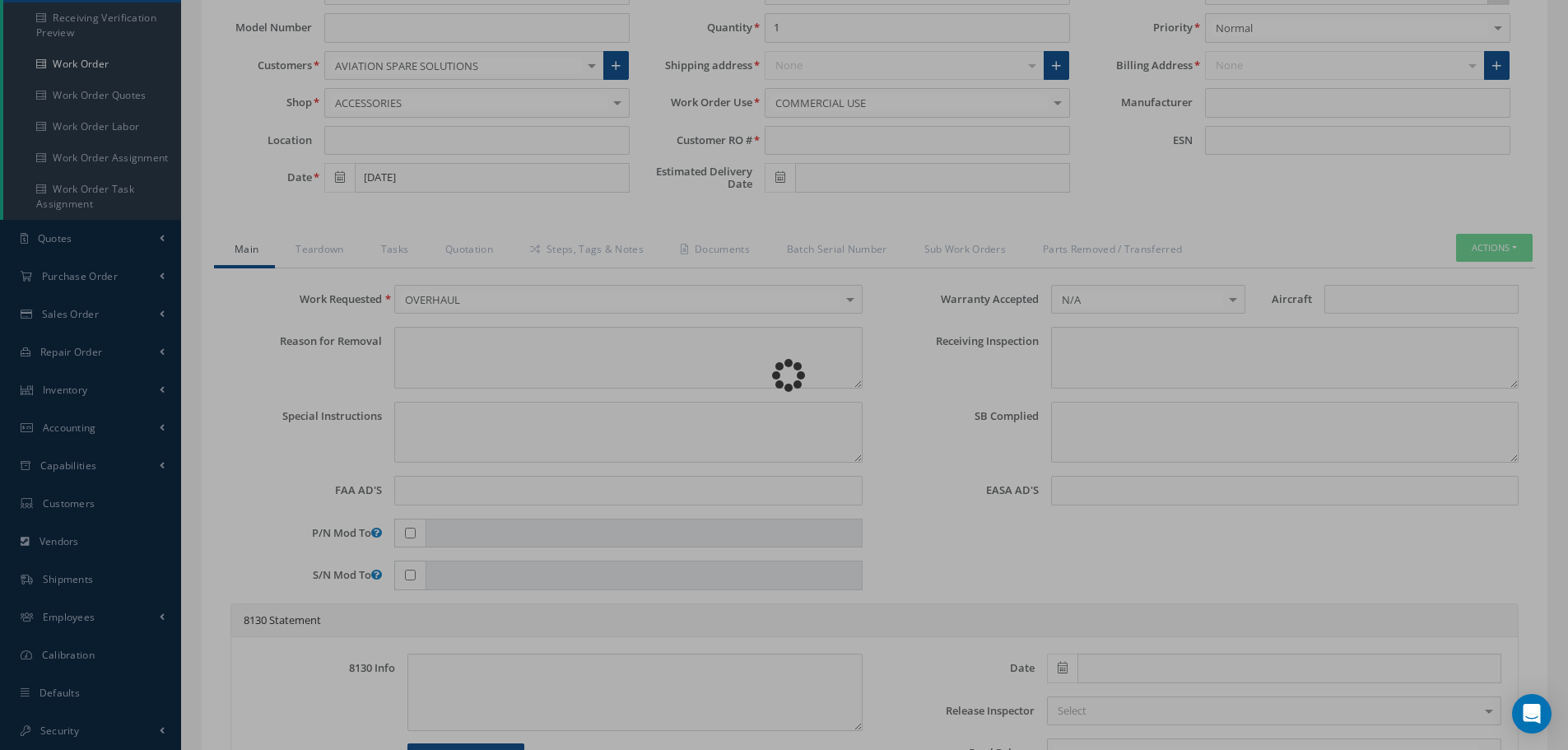
type input "321-458-100-0"
type input "07/31/2025"
type input "FLANGE ASSY-OUTER NO.3"
type input "8116"
type input "NSN"
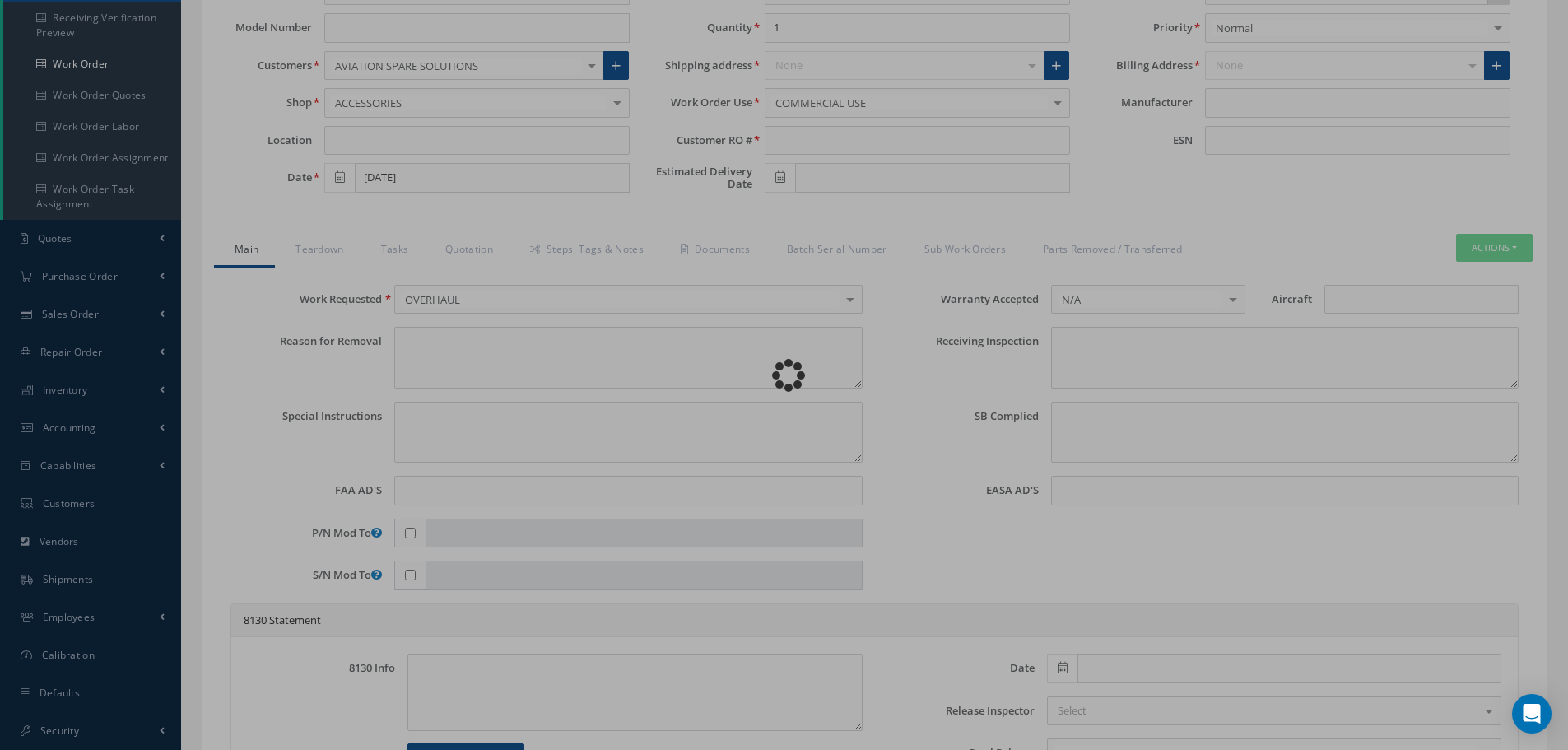
type input "575504"
type textarea "NONE"
type textarea "PLEASE SEE R.O. FOR DETAILS"
type textarea "NO VISUAL DAMAGE"
type textarea "None performed"
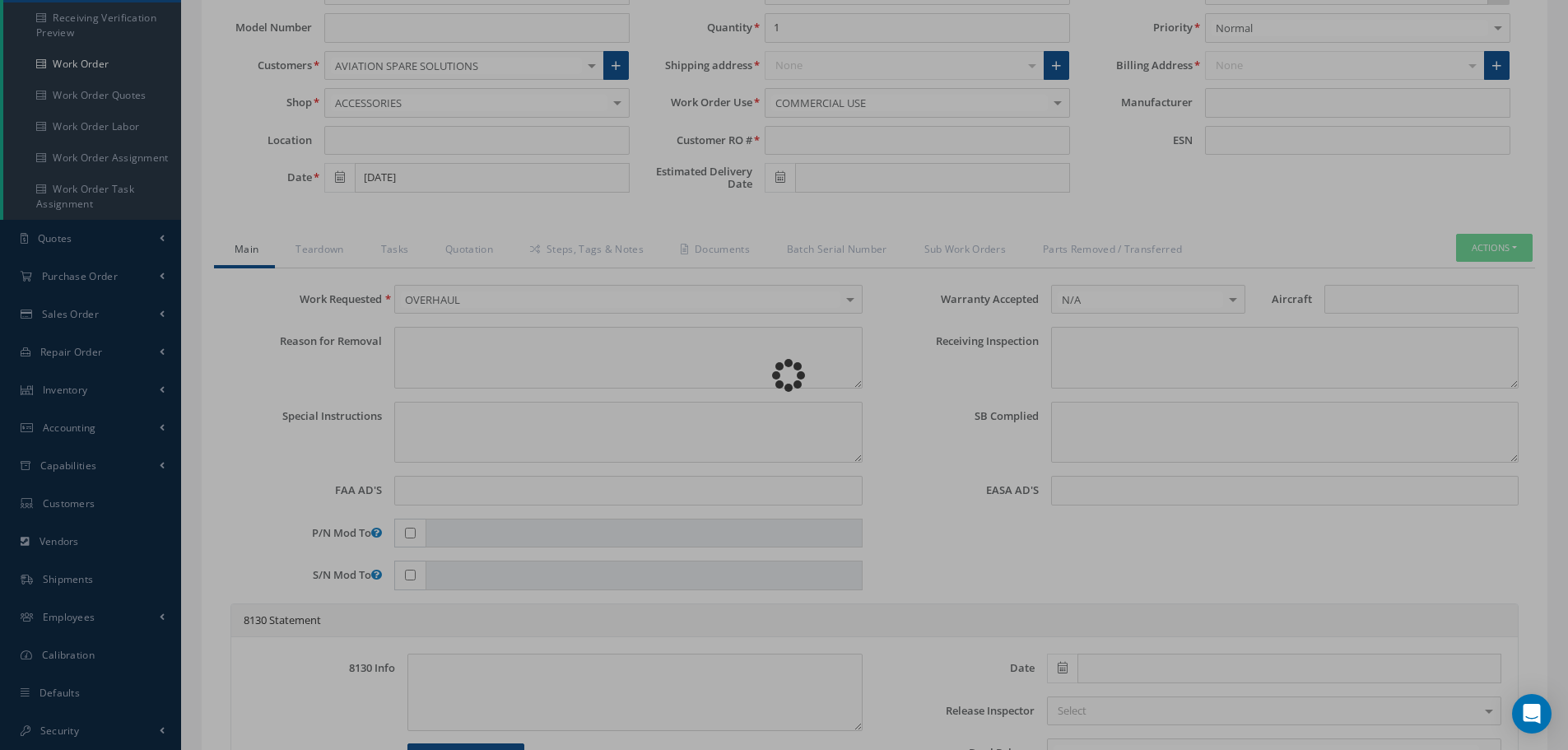
type textarea "Article was xxxxx in reference with the following Technical Standard : CFM56-5B…"
type textarea "Article has been approved to return to service."
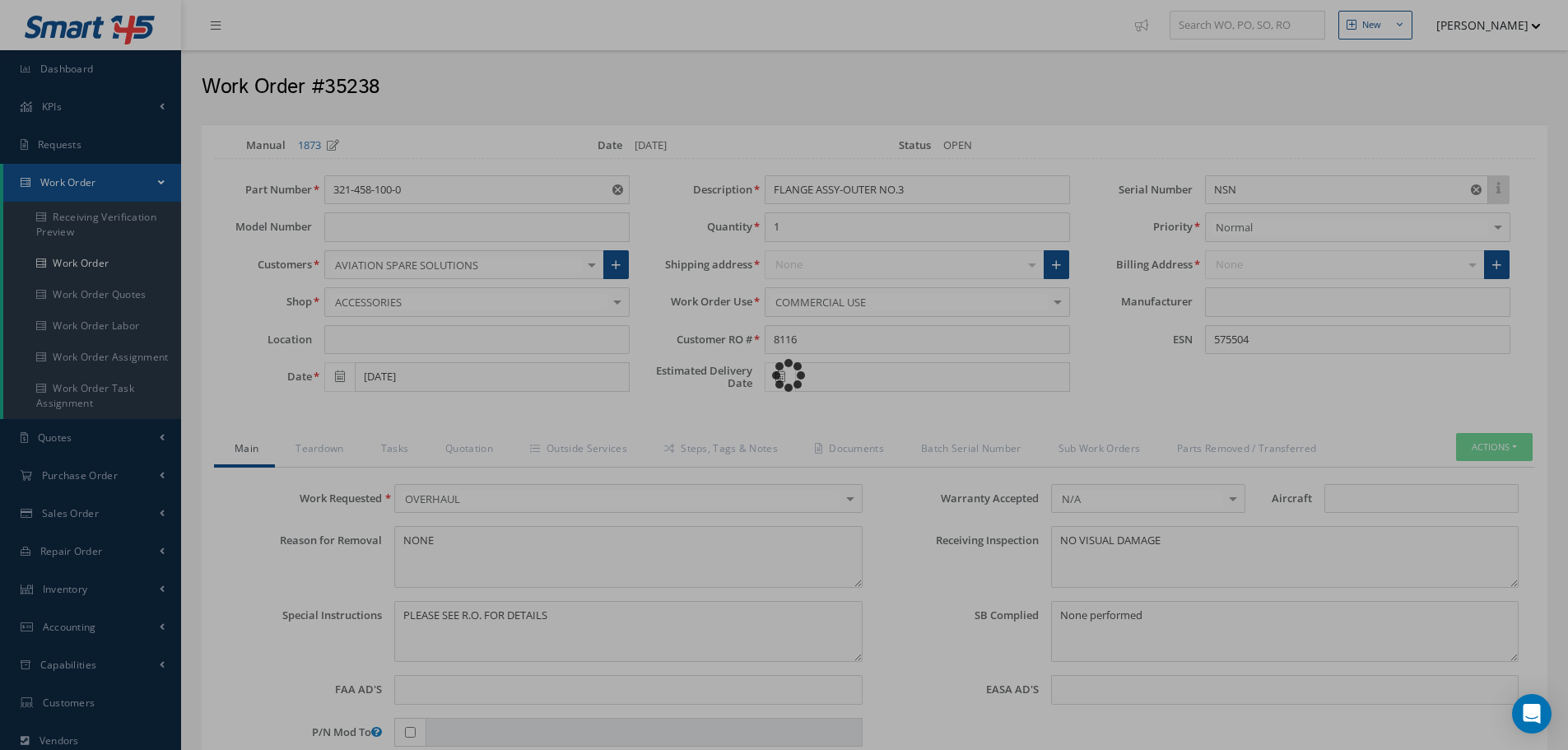
type input "CFM56-5B"
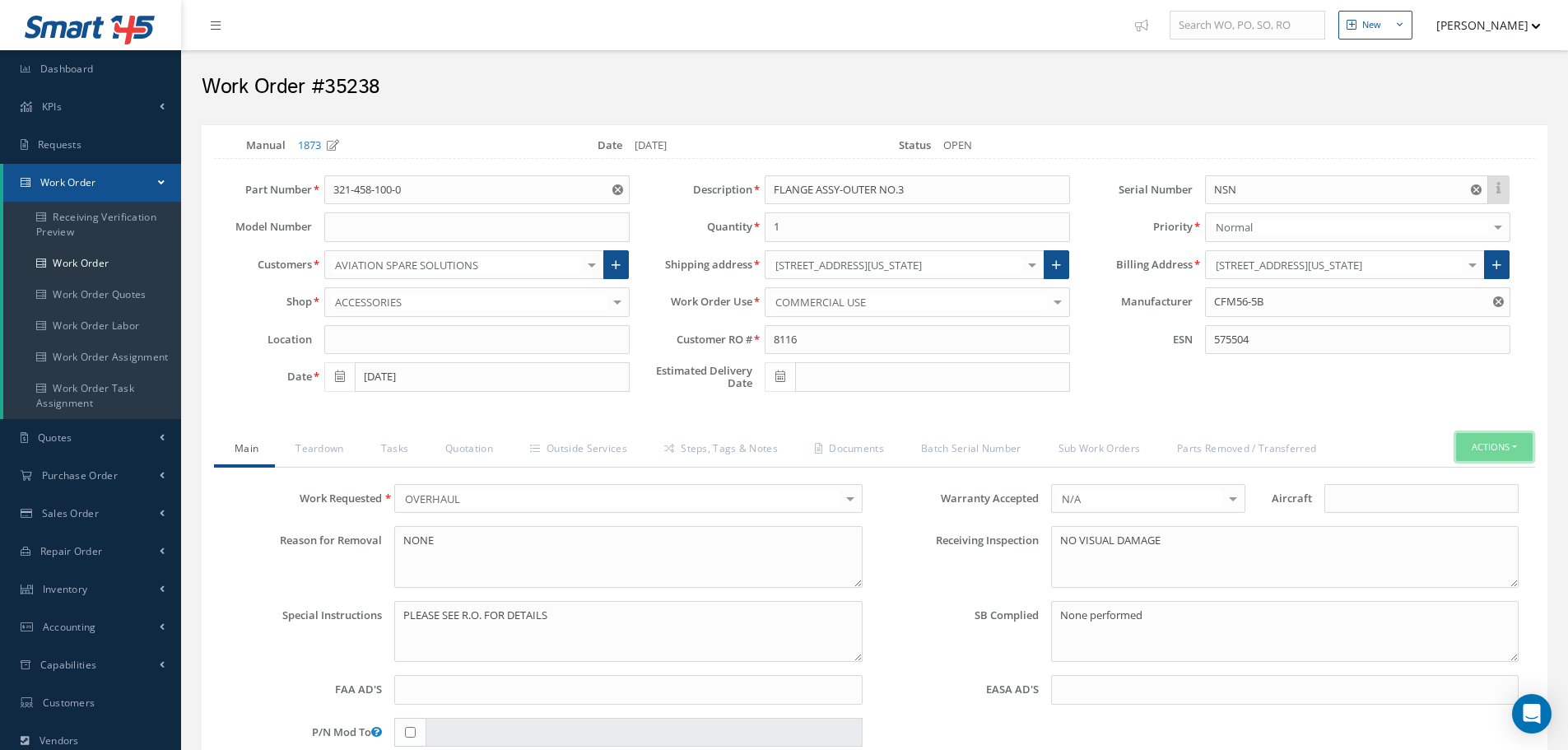
click at [1516, 450] on button "Actions" at bounding box center [1494, 447] width 76 height 29
click at [1362, 618] on link "Material Requisition" at bounding box center [1373, 617] width 180 height 26
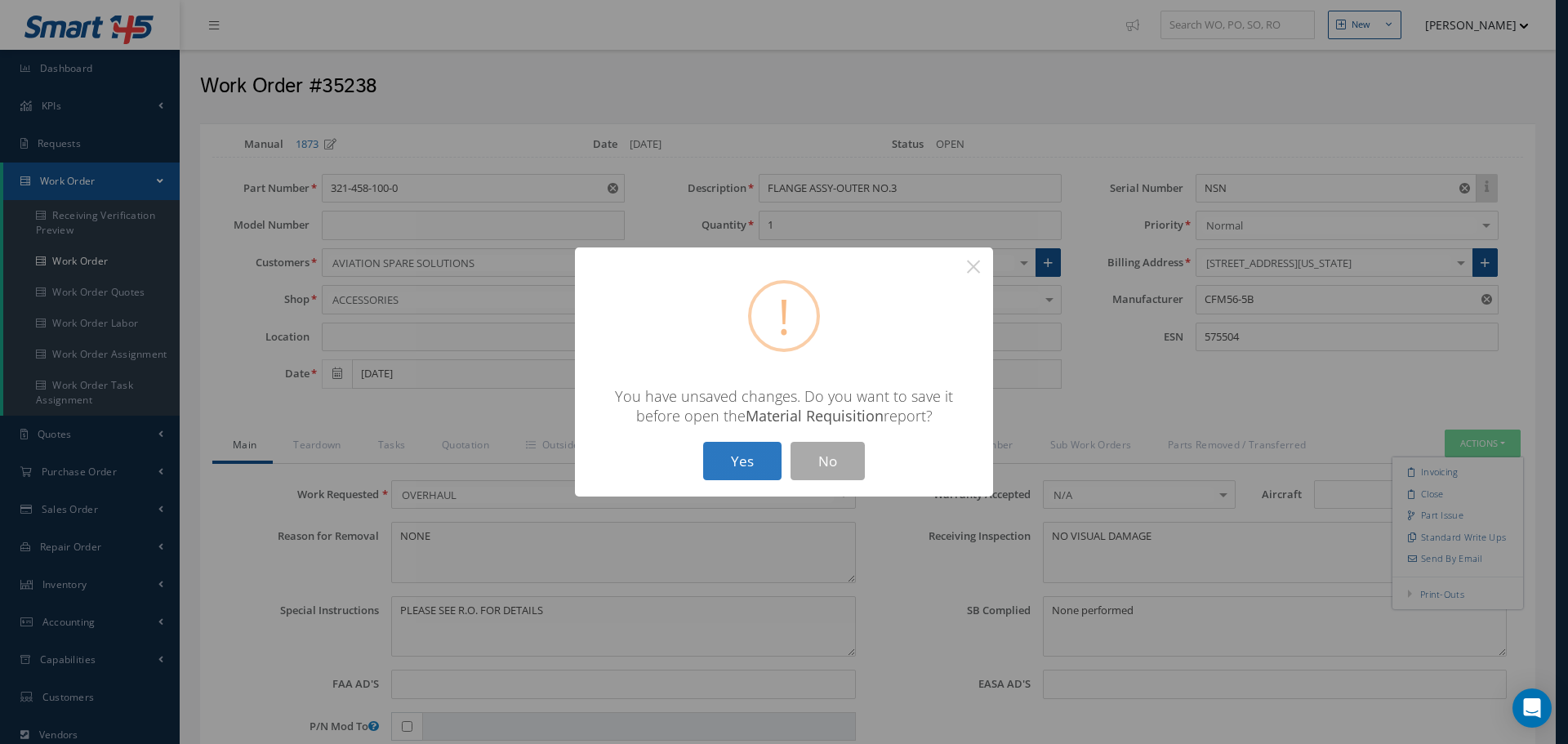
click at [757, 467] on button "Yes" at bounding box center [742, 461] width 78 height 39
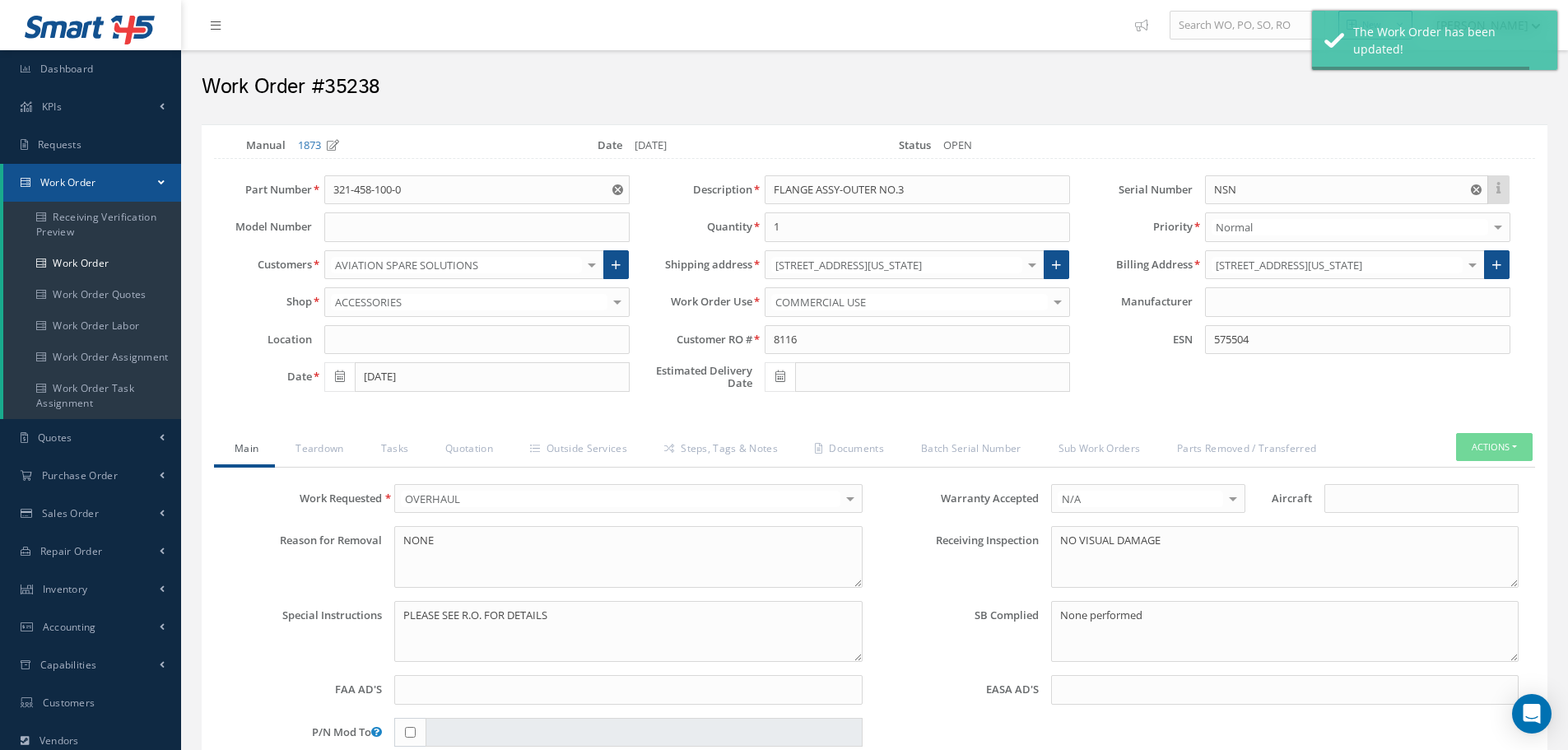
type input "CFM56-5B"
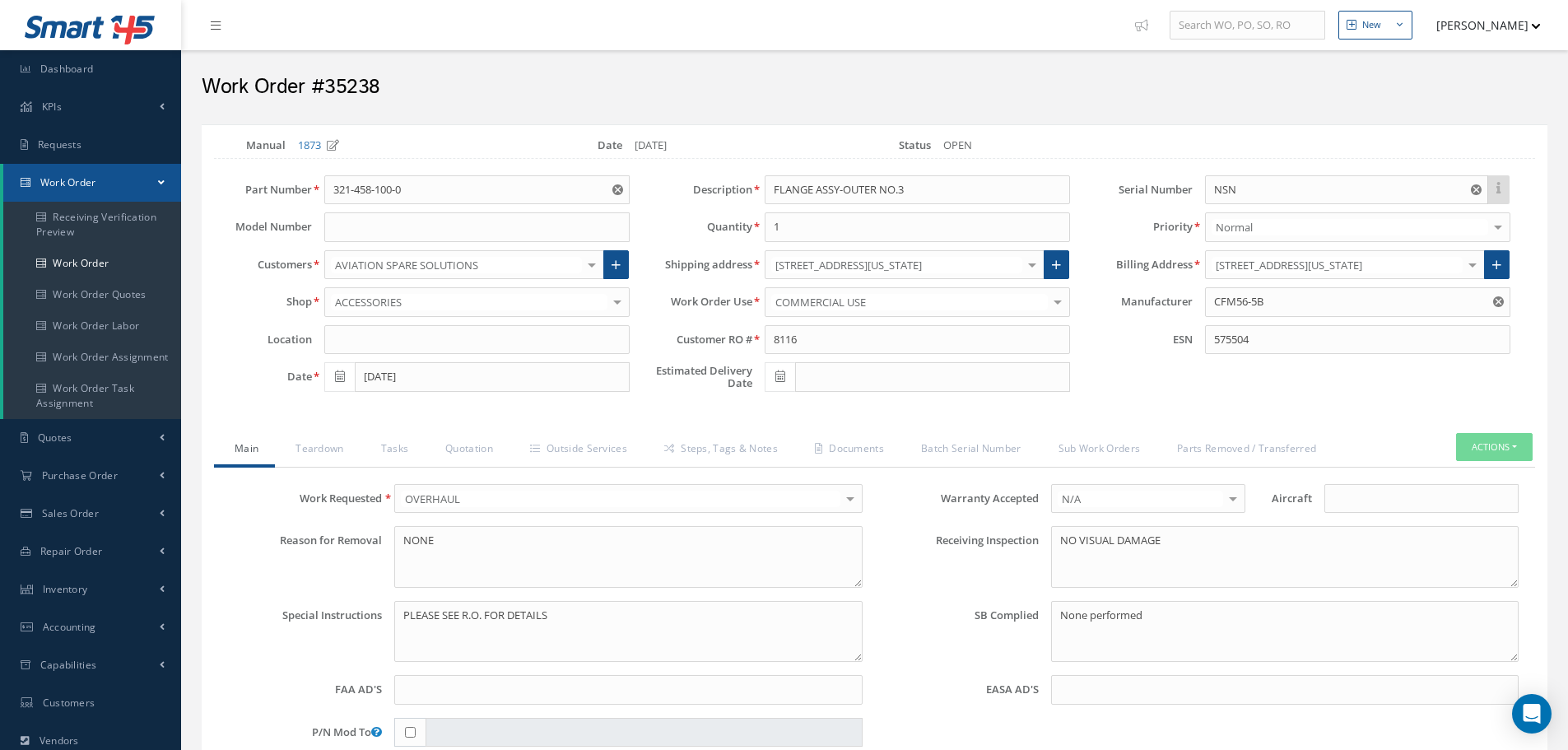
scroll to position [199, 0]
select select "25"
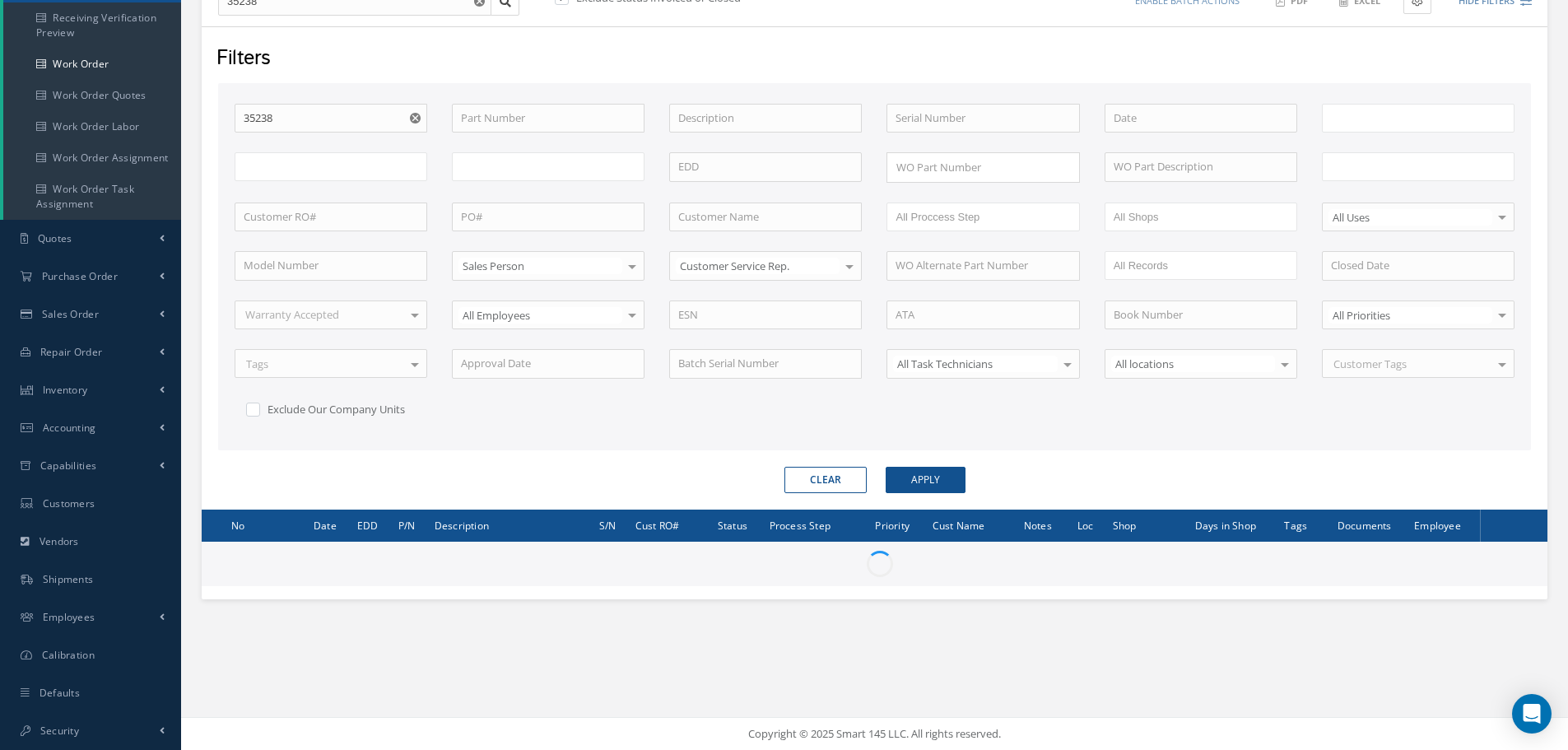
type input "All Work Request"
type input "All Work Performed"
type input "All Status"
type input "WO Part Status"
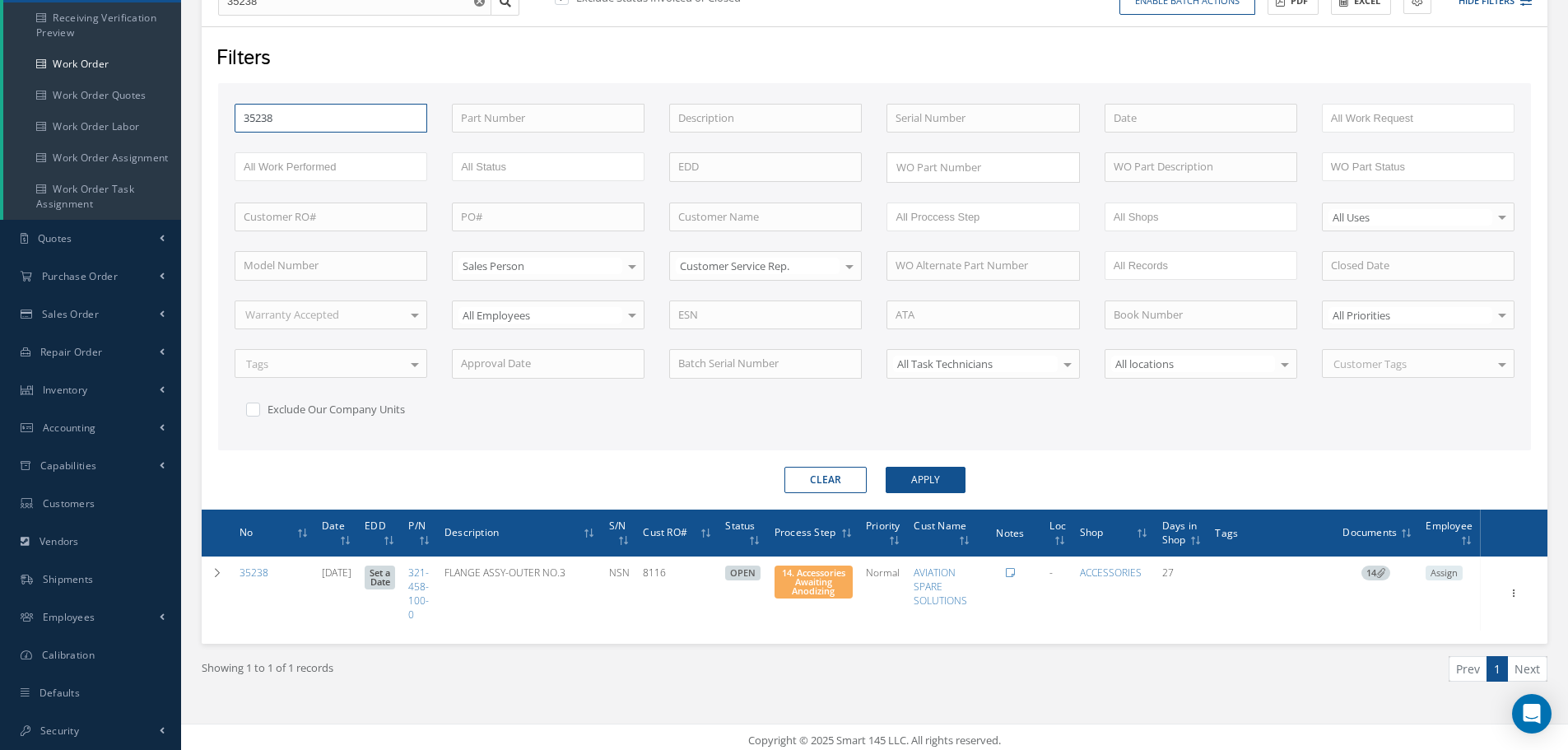
click at [303, 128] on input "35238" at bounding box center [331, 118] width 193 height 30
type input "3523"
type input "35239"
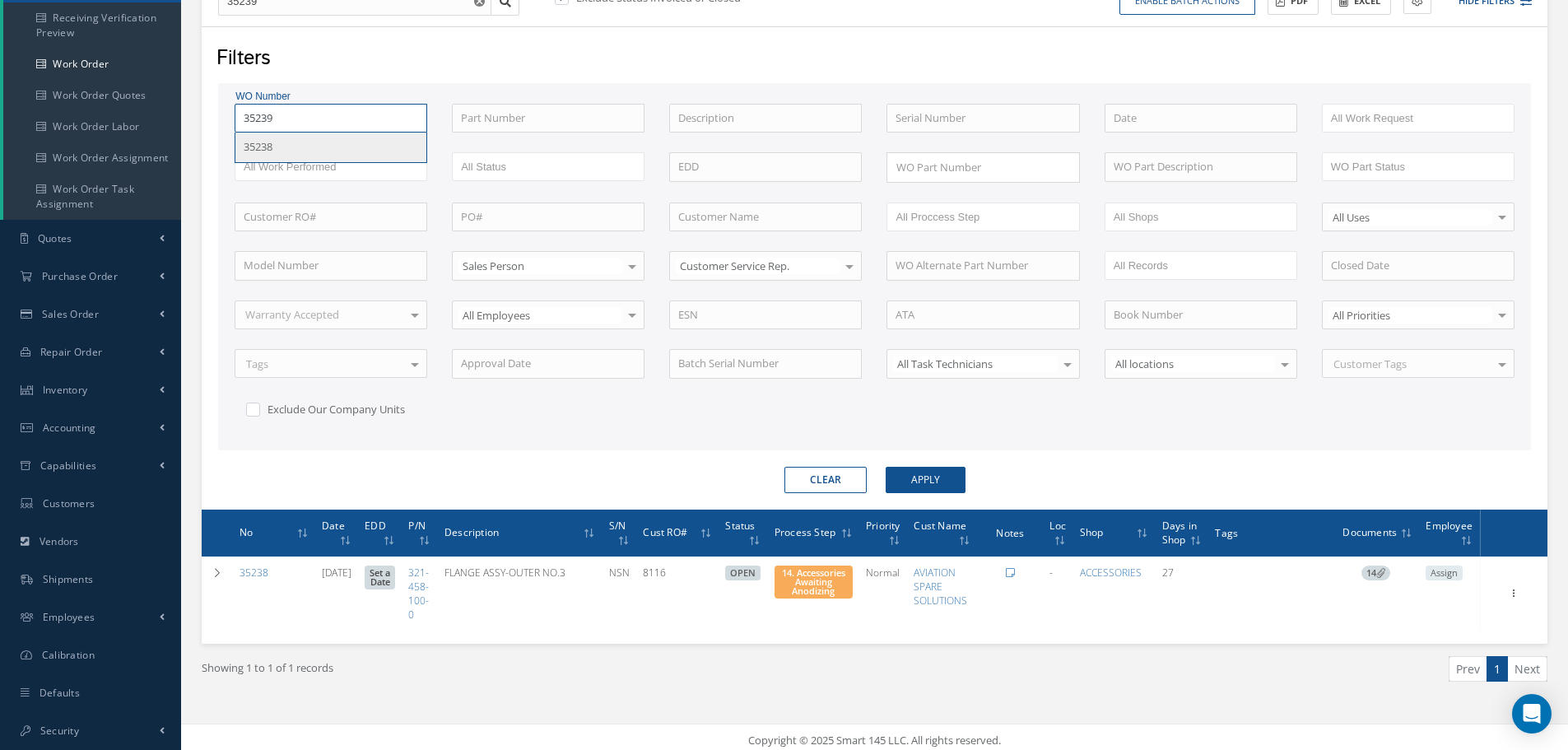
click at [886, 467] on button "Apply" at bounding box center [926, 480] width 80 height 26
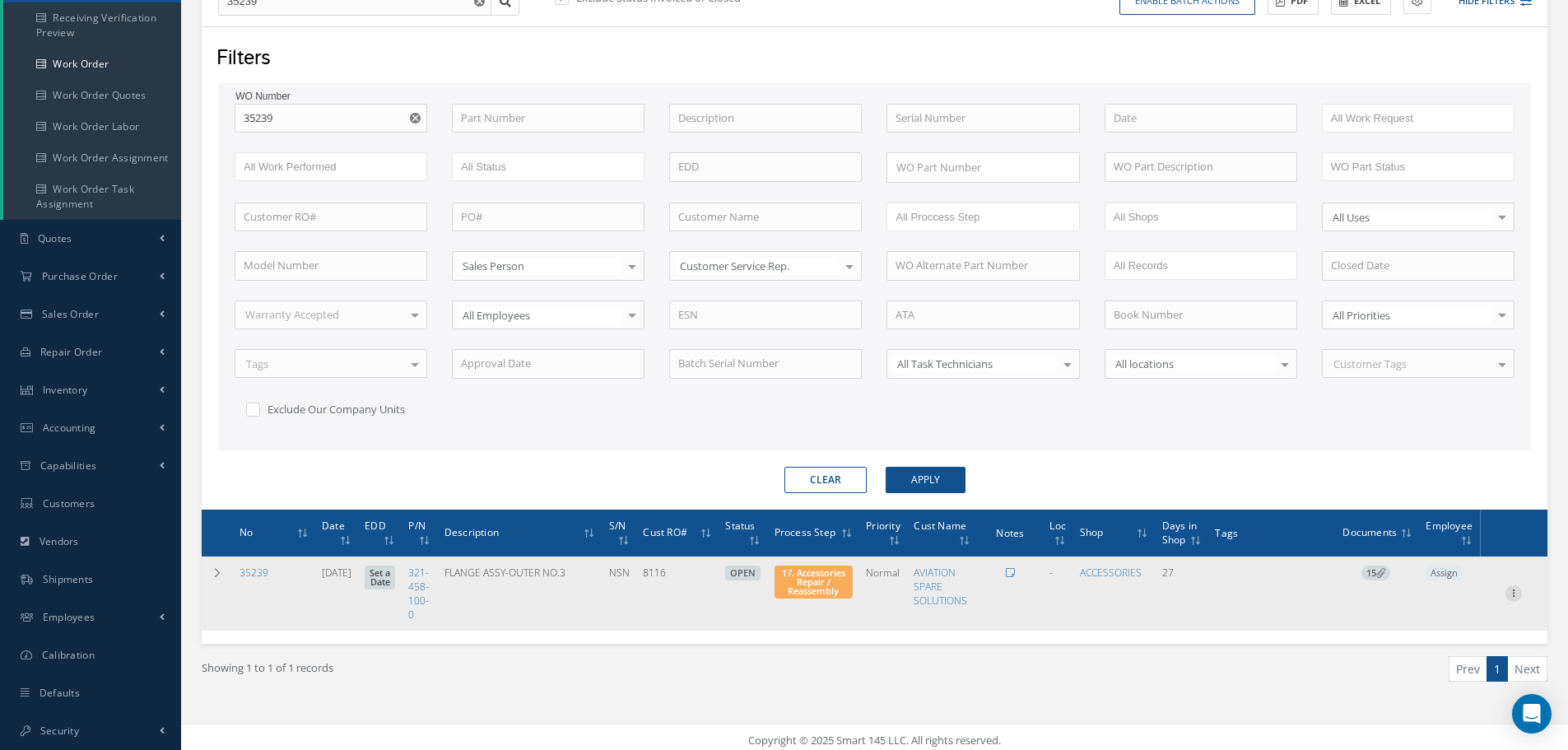
click at [1513, 595] on icon at bounding box center [1513, 592] width 16 height 13
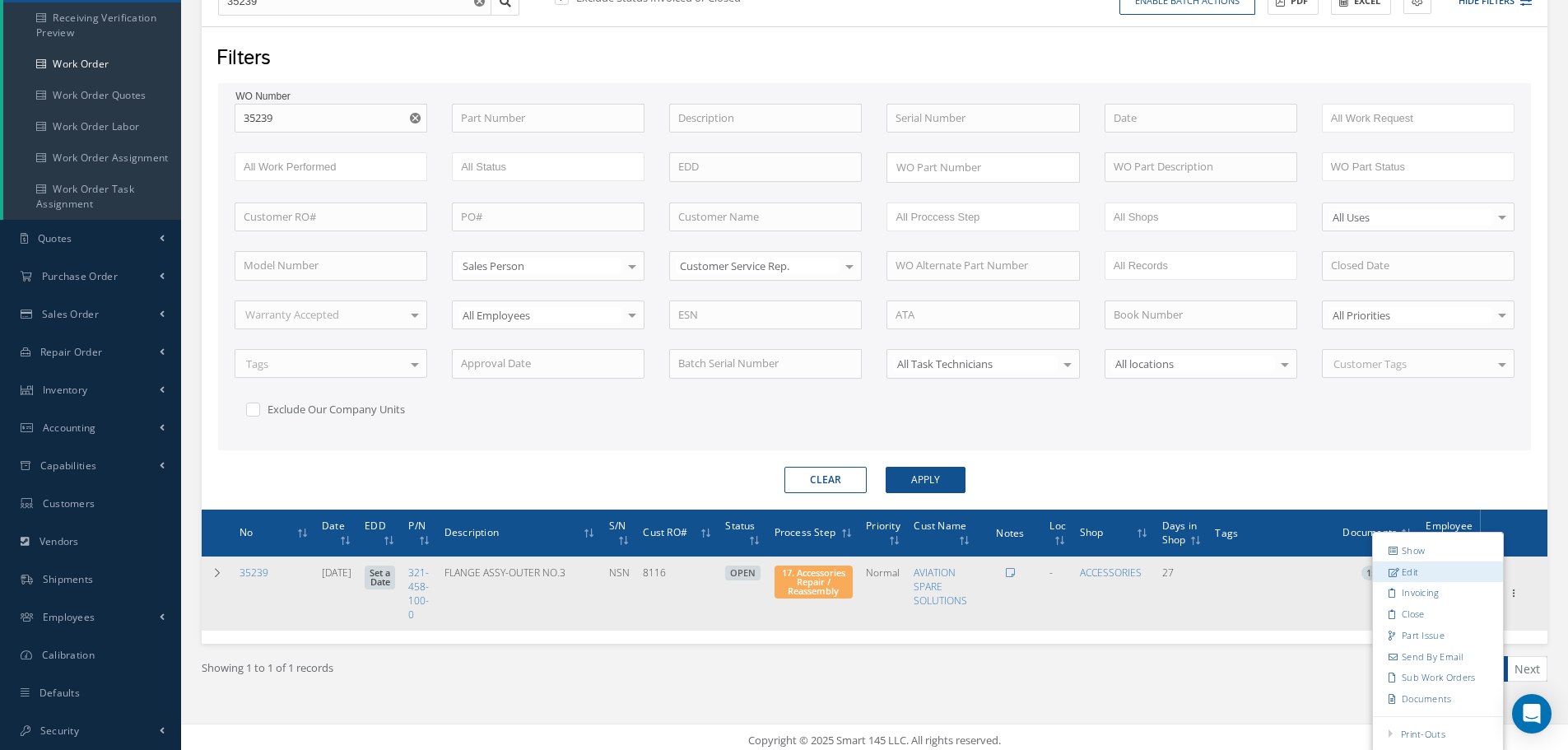
click at [1425, 570] on link "Edit" at bounding box center [1437, 571] width 130 height 21
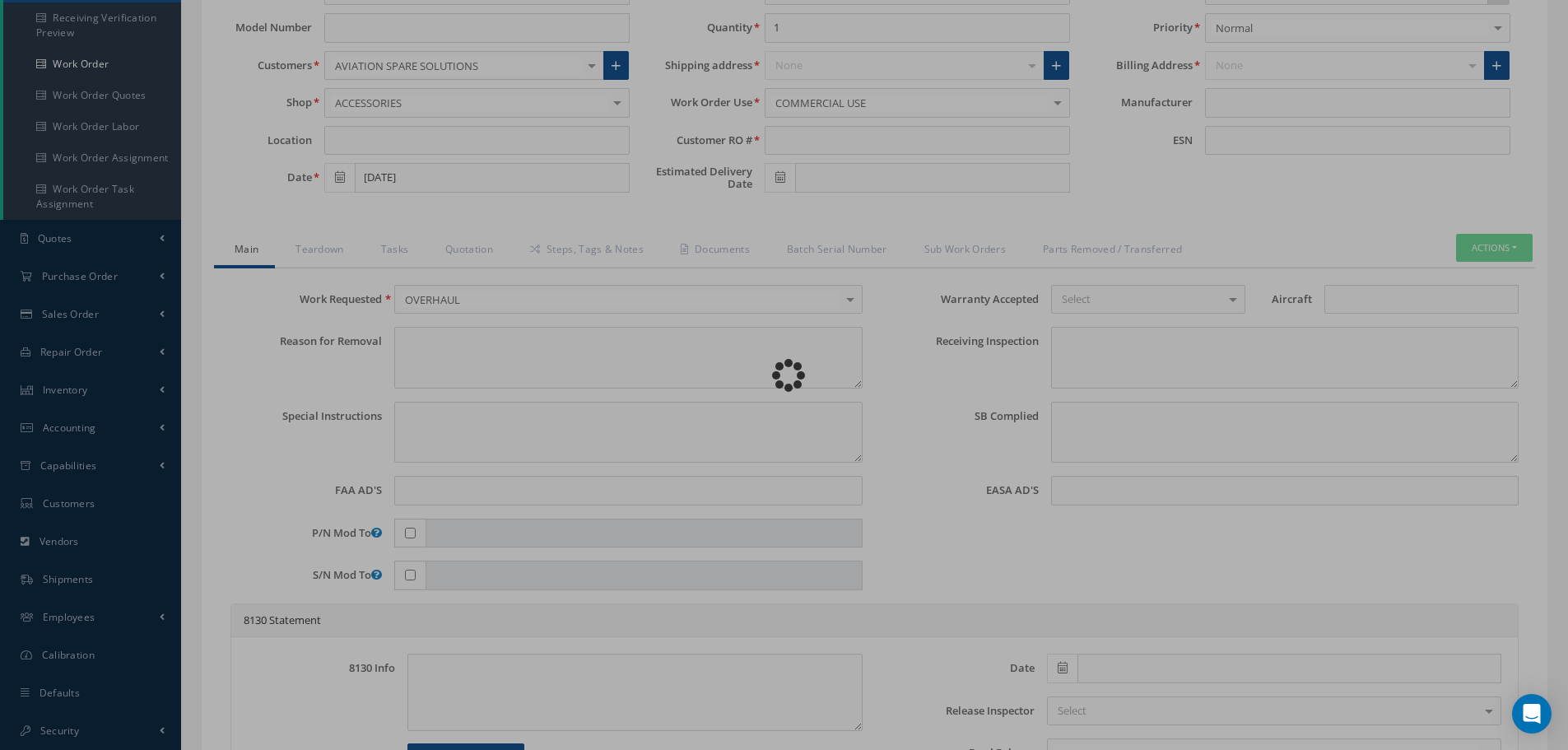
type input "321-458-100-0"
type input "07/31/2025"
type input "FLANGE ASSY-OUTER NO.3"
type input "8116"
type input "NSN"
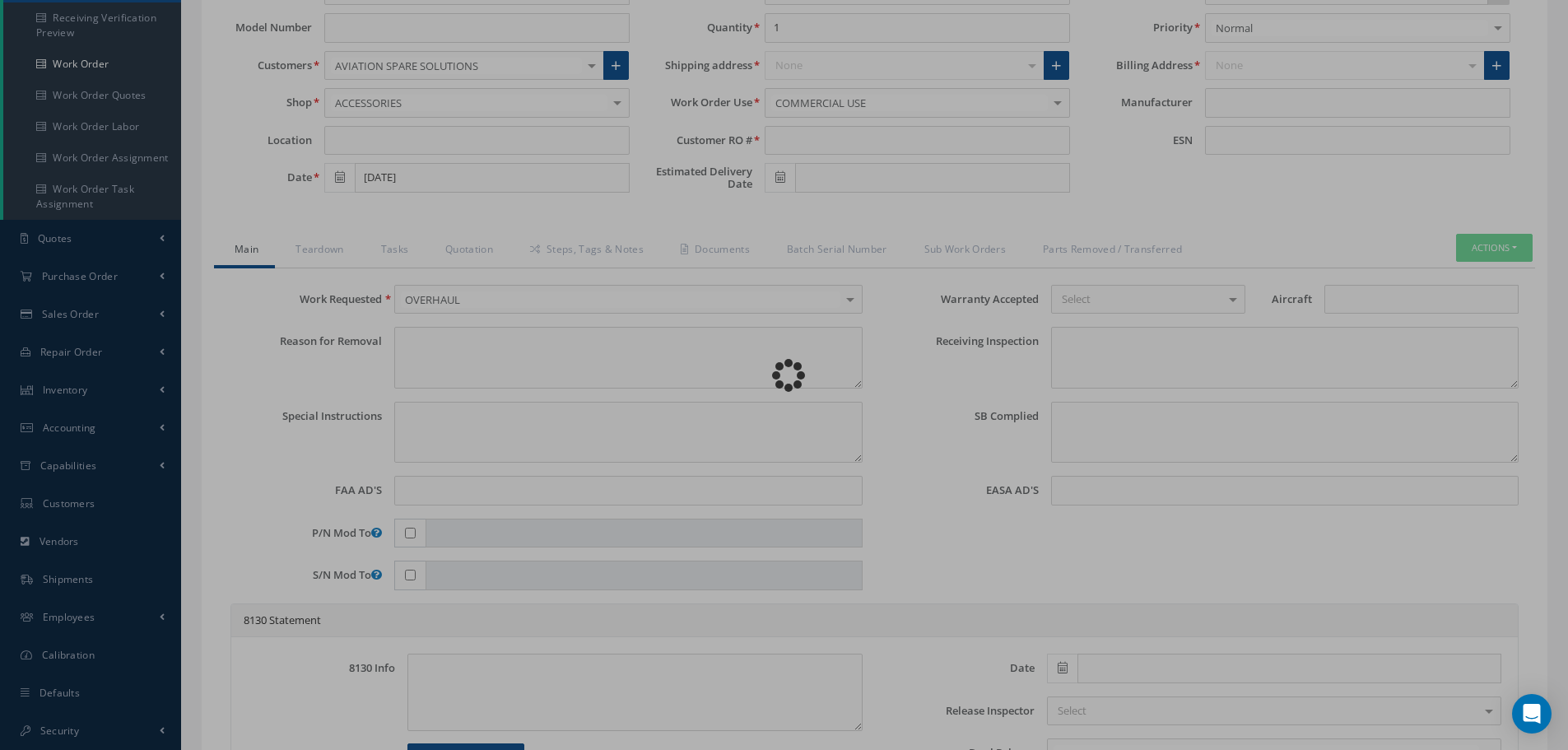
type input "575516"
type textarea "NONE"
type textarea "PLEASE SEE R.O. FOR DETAILS"
type textarea "NO VISUAL DAMAGE"
type textarea "None performed"
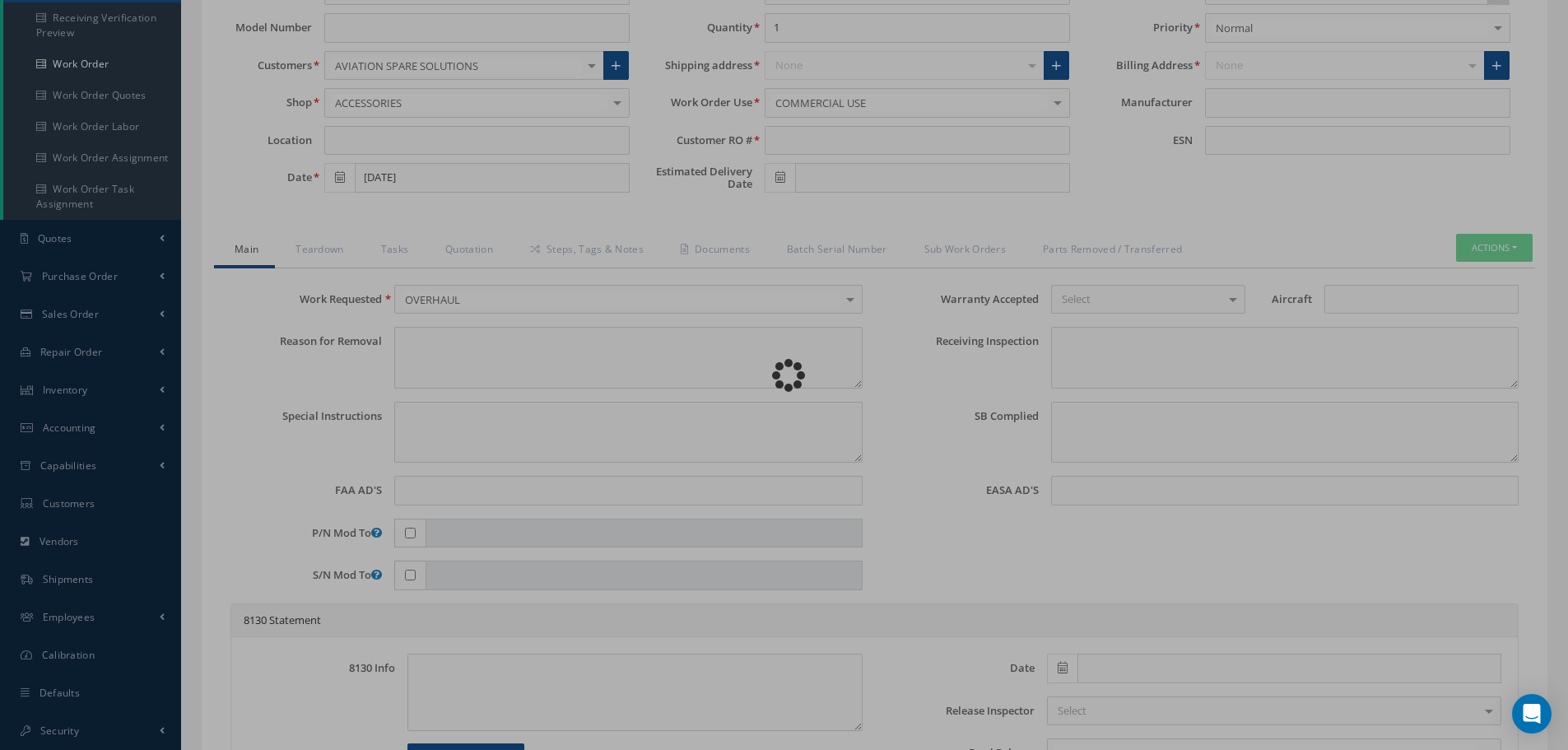
type textarea "Article was xxxxx in reference with the following Technical Standard : CFM56-5B…"
type textarea "Article has been approved to return to service."
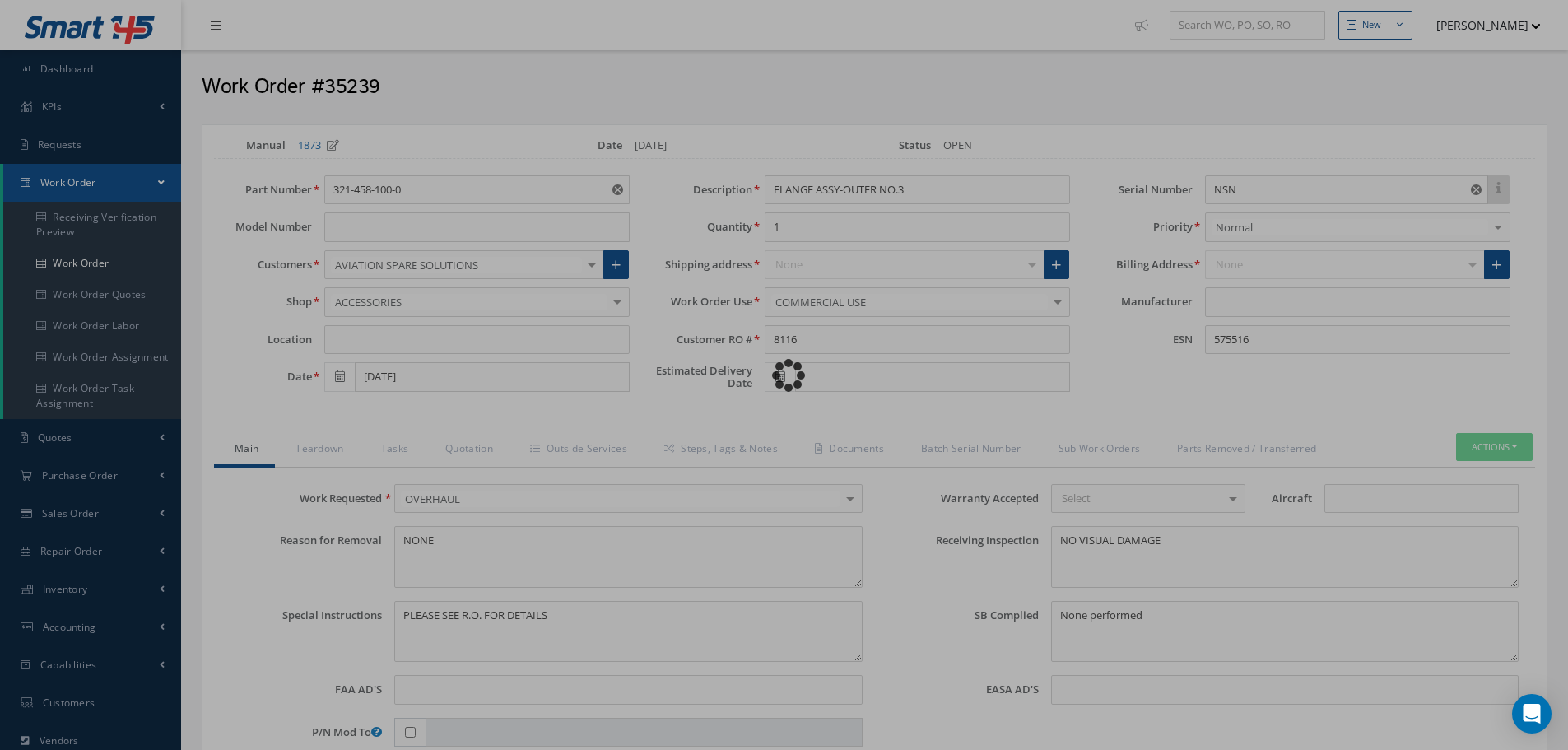
type input "CFM56-5B"
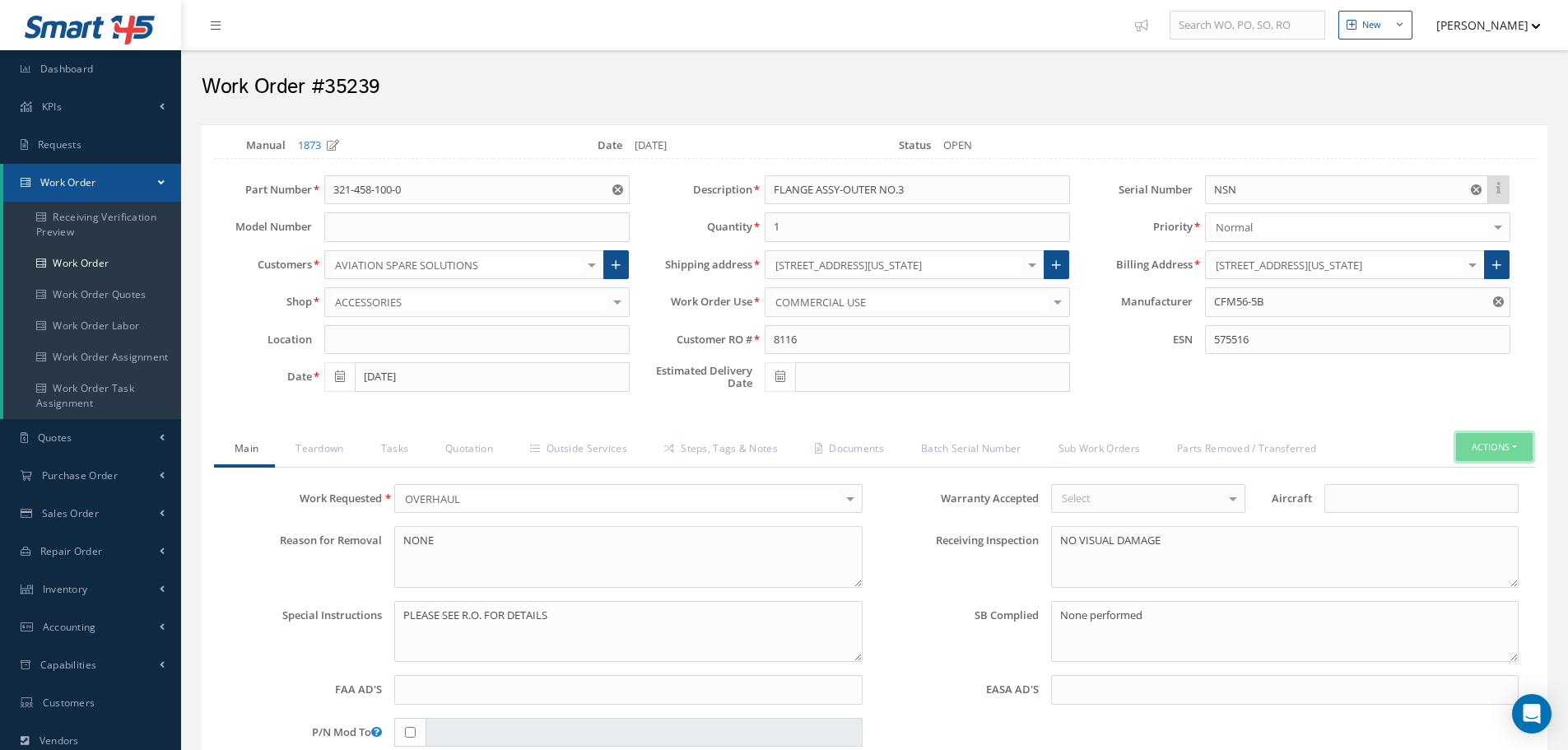
click at [1520, 447] on button "Actions" at bounding box center [1494, 447] width 76 height 29
click at [1338, 616] on link "Material Requisition" at bounding box center [1373, 617] width 180 height 26
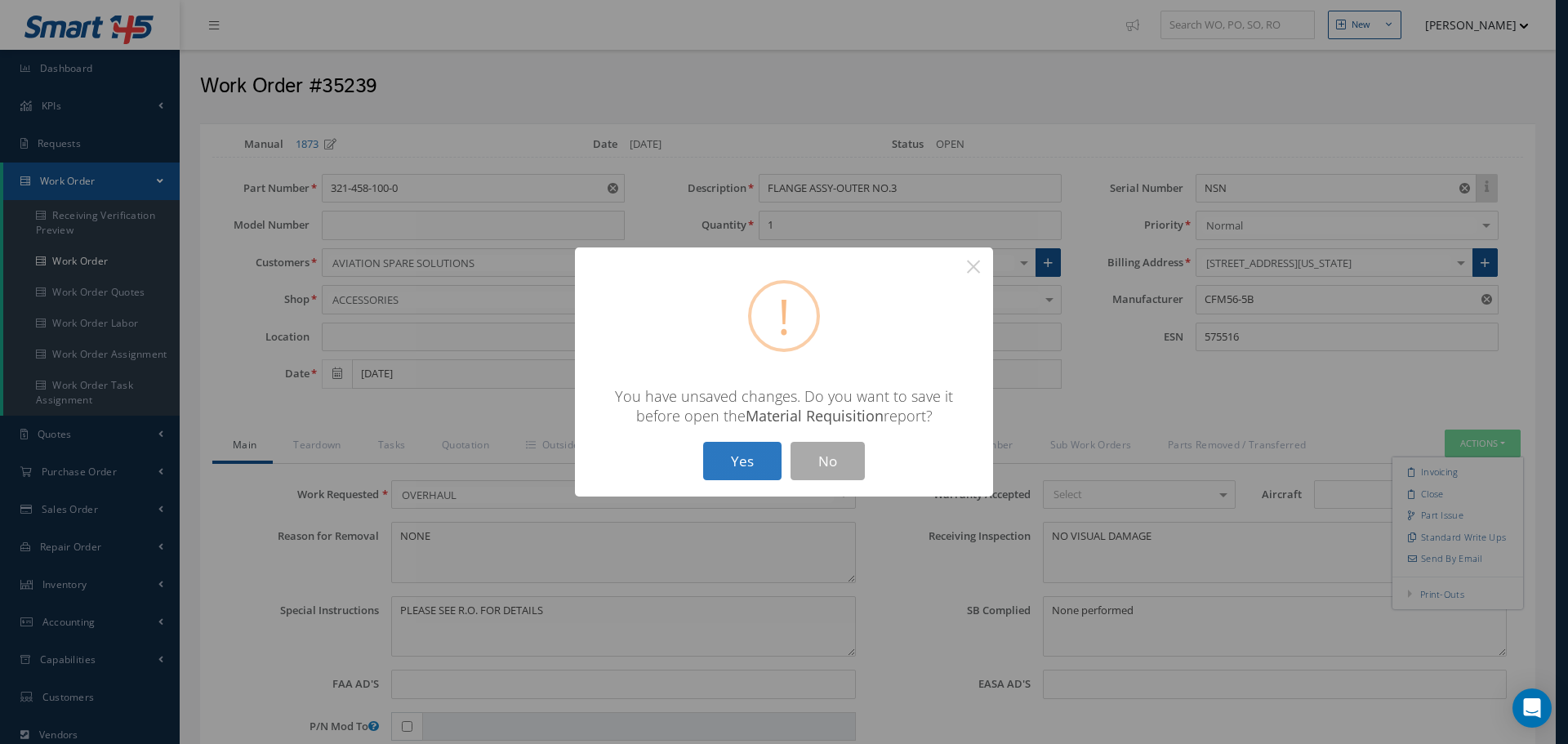
click at [760, 462] on button "Yes" at bounding box center [742, 461] width 78 height 39
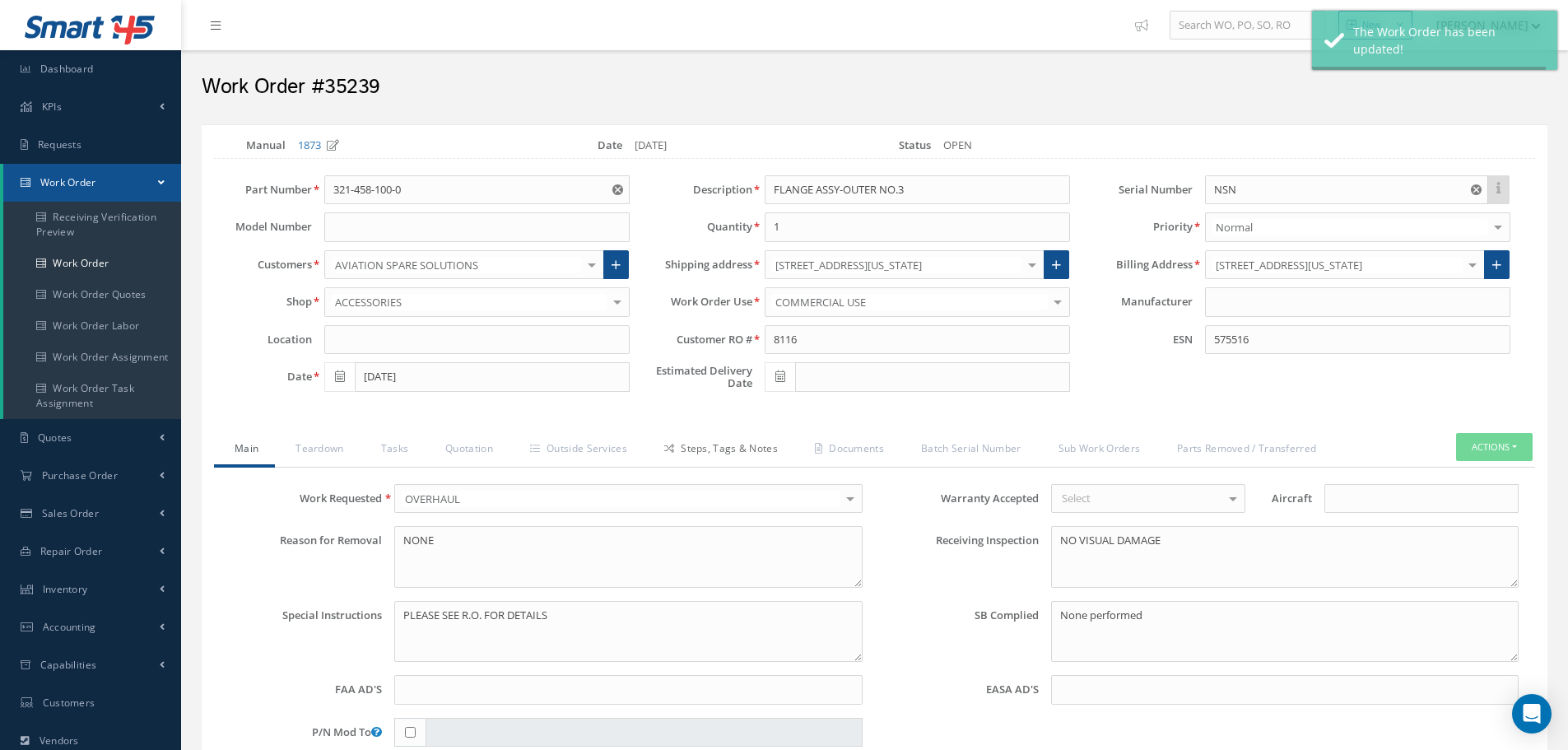
type input "CFM56-5B"
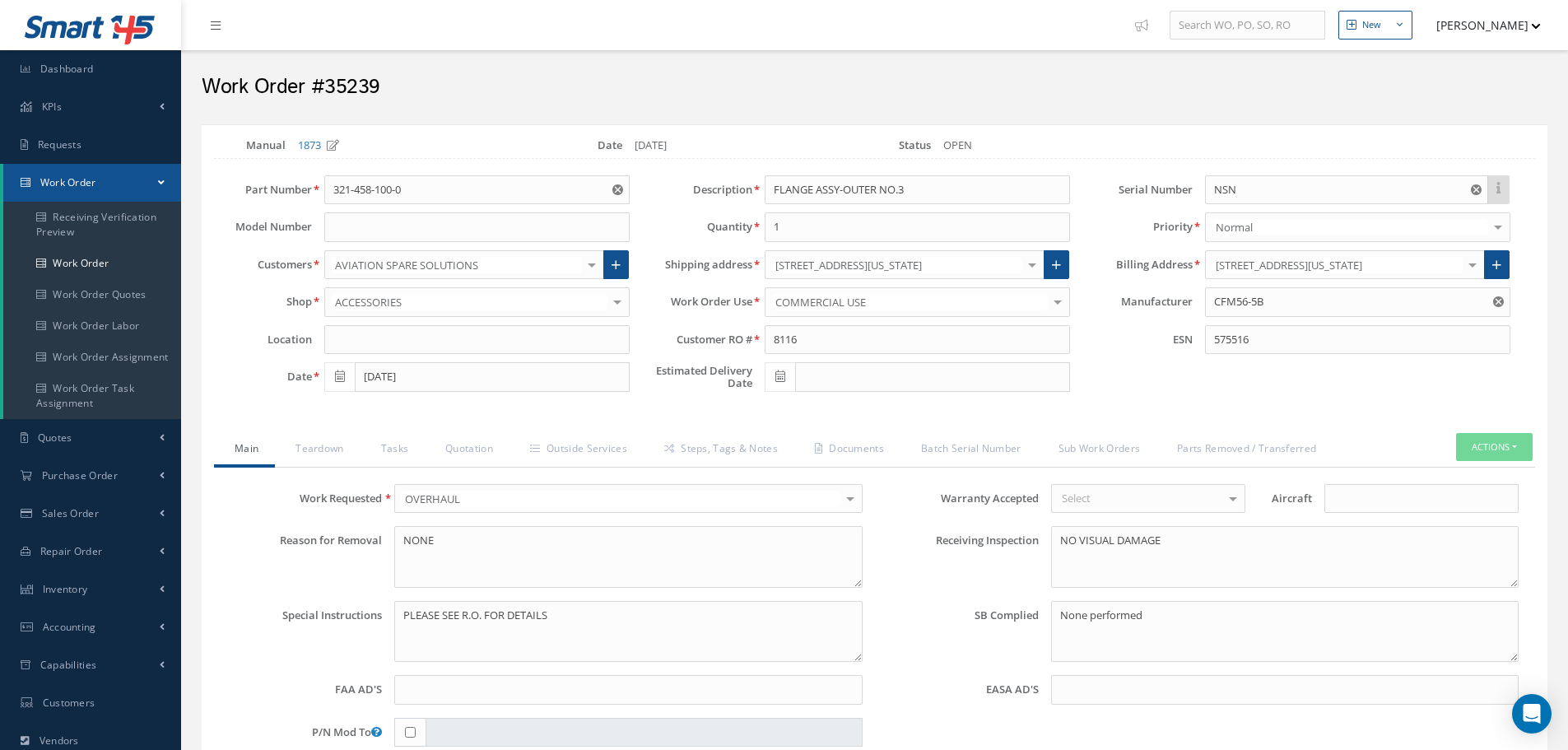
select select "25"
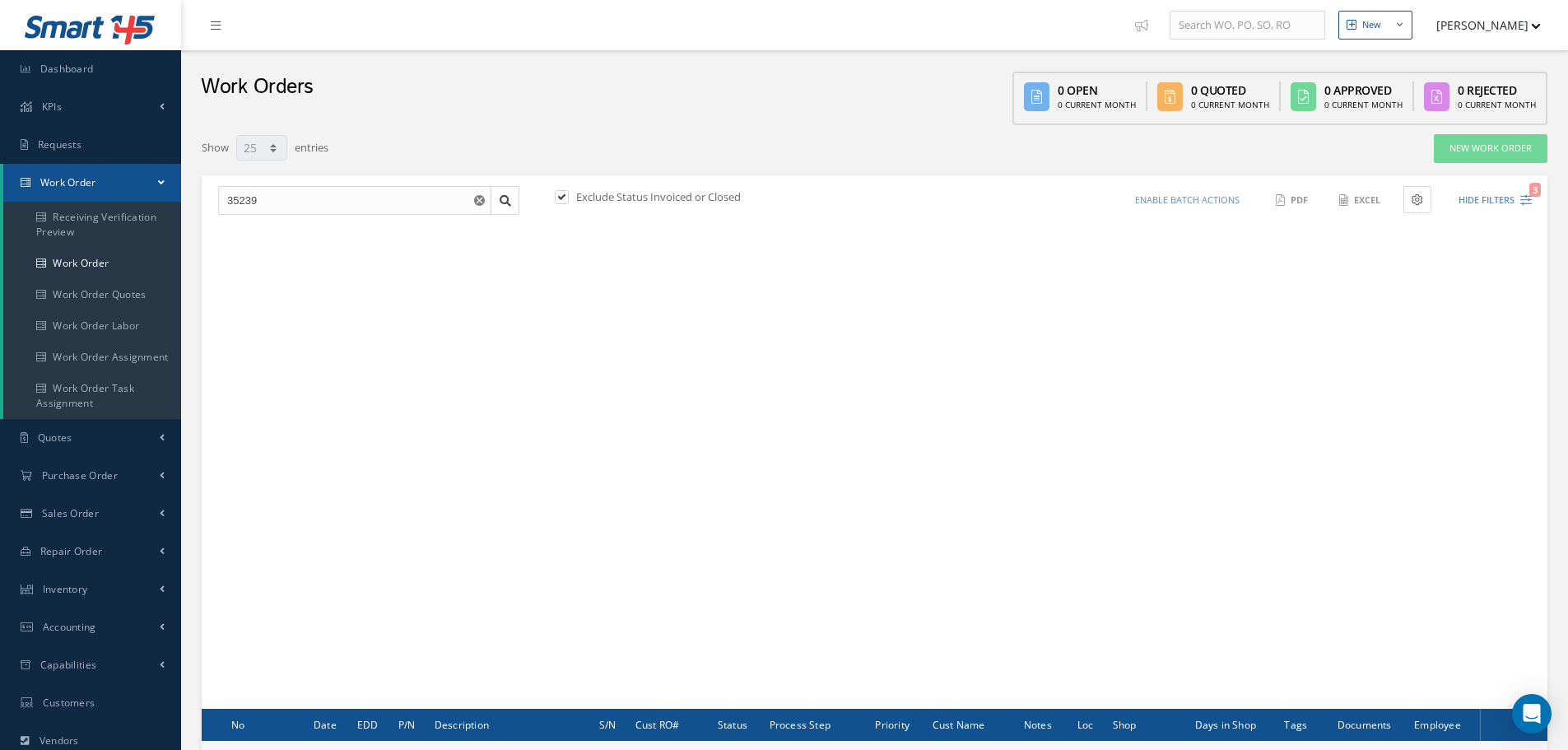
scroll to position [199, 0]
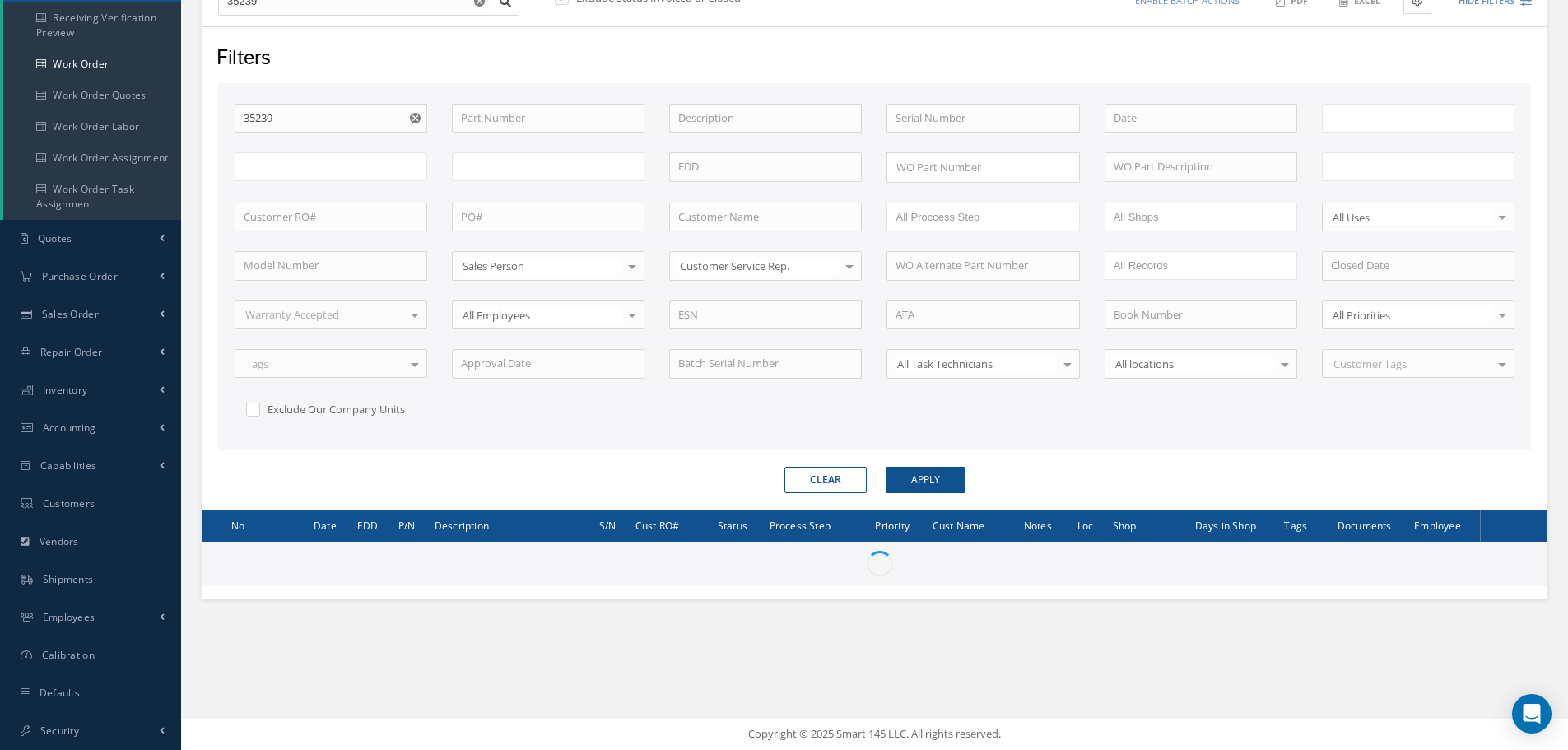
type input "All Work Request"
type input "All Work Performed"
type input "All Status"
type input "WO Part Status"
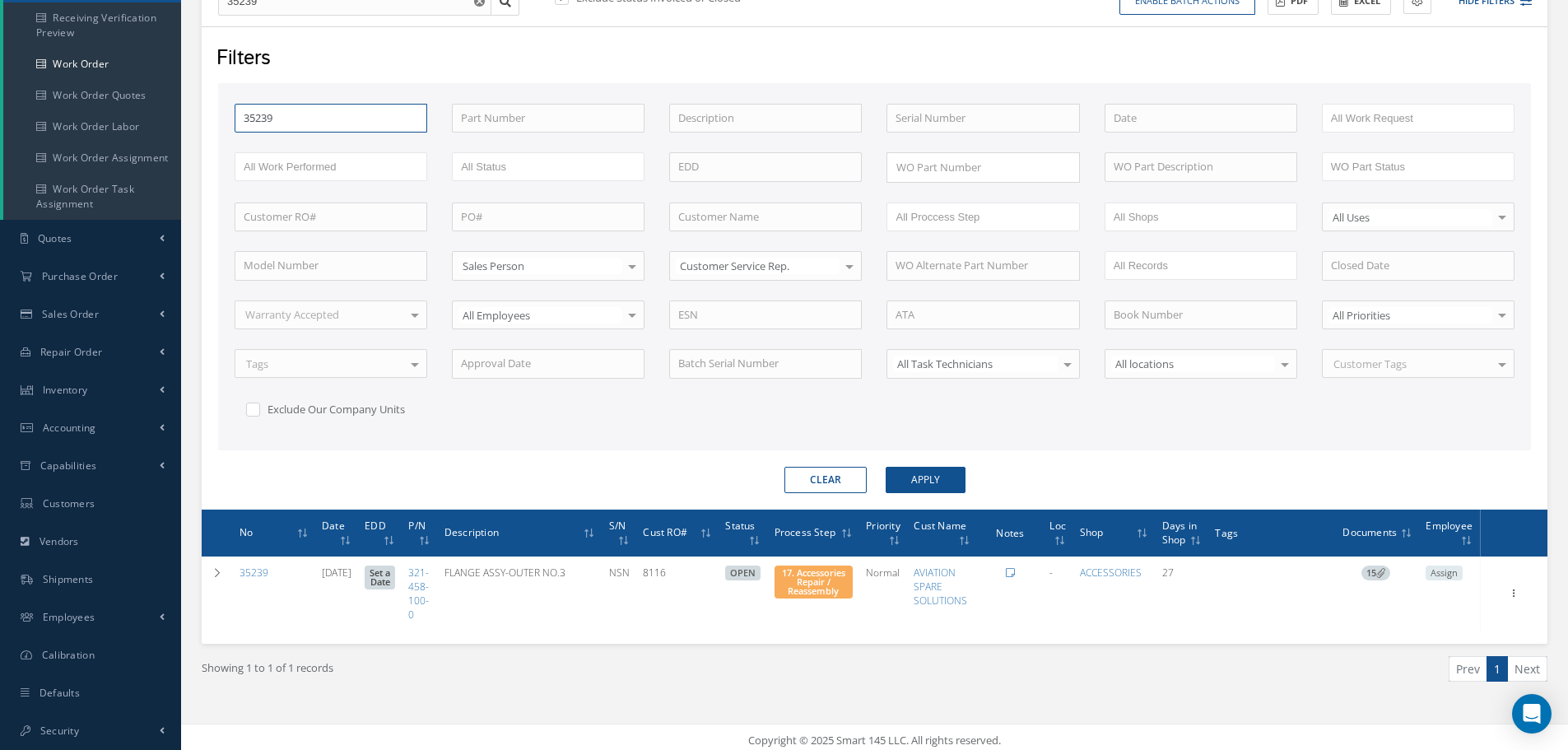
click at [293, 108] on input "35239" at bounding box center [331, 118] width 193 height 30
type input "3523"
type input "352"
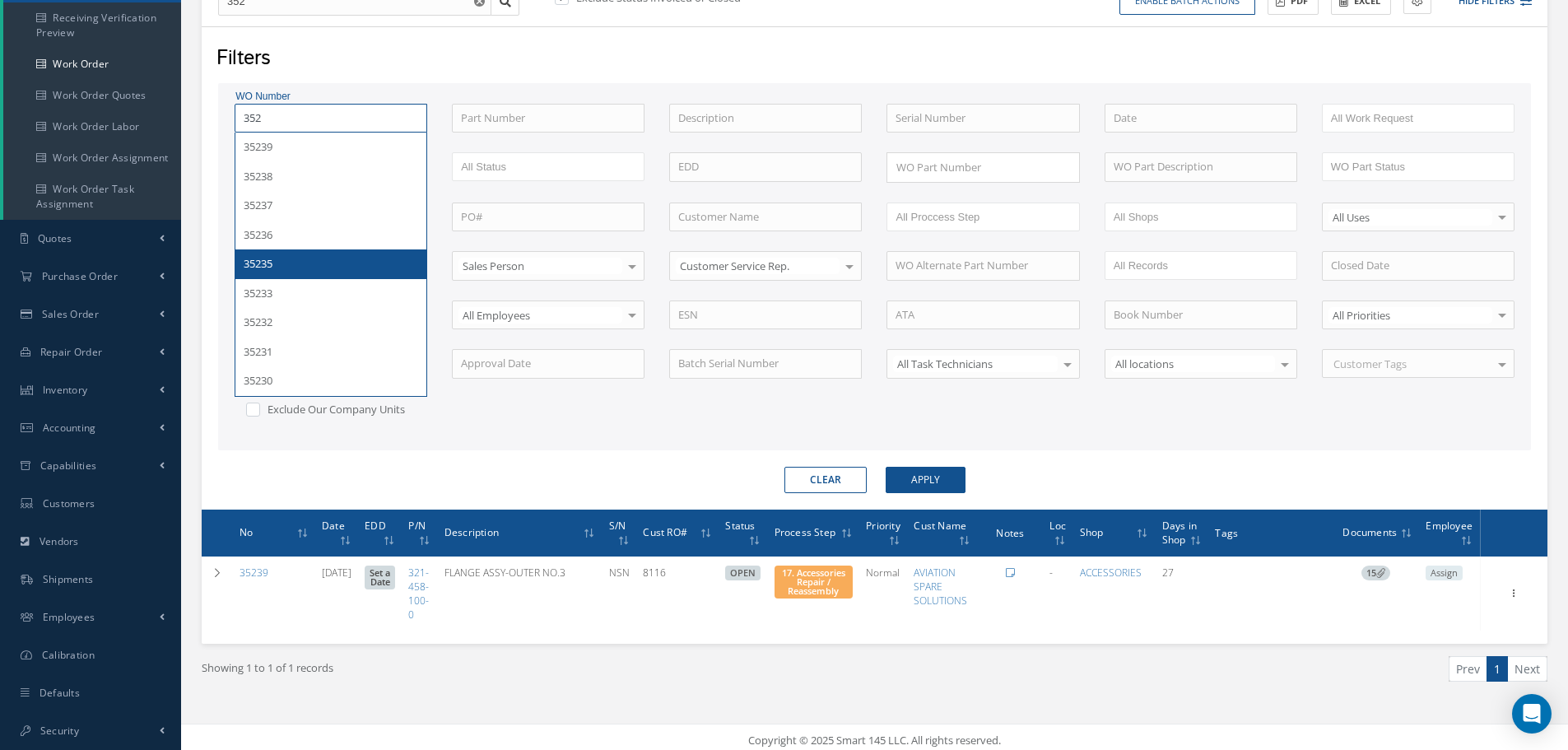
type input "3524"
type input "35240"
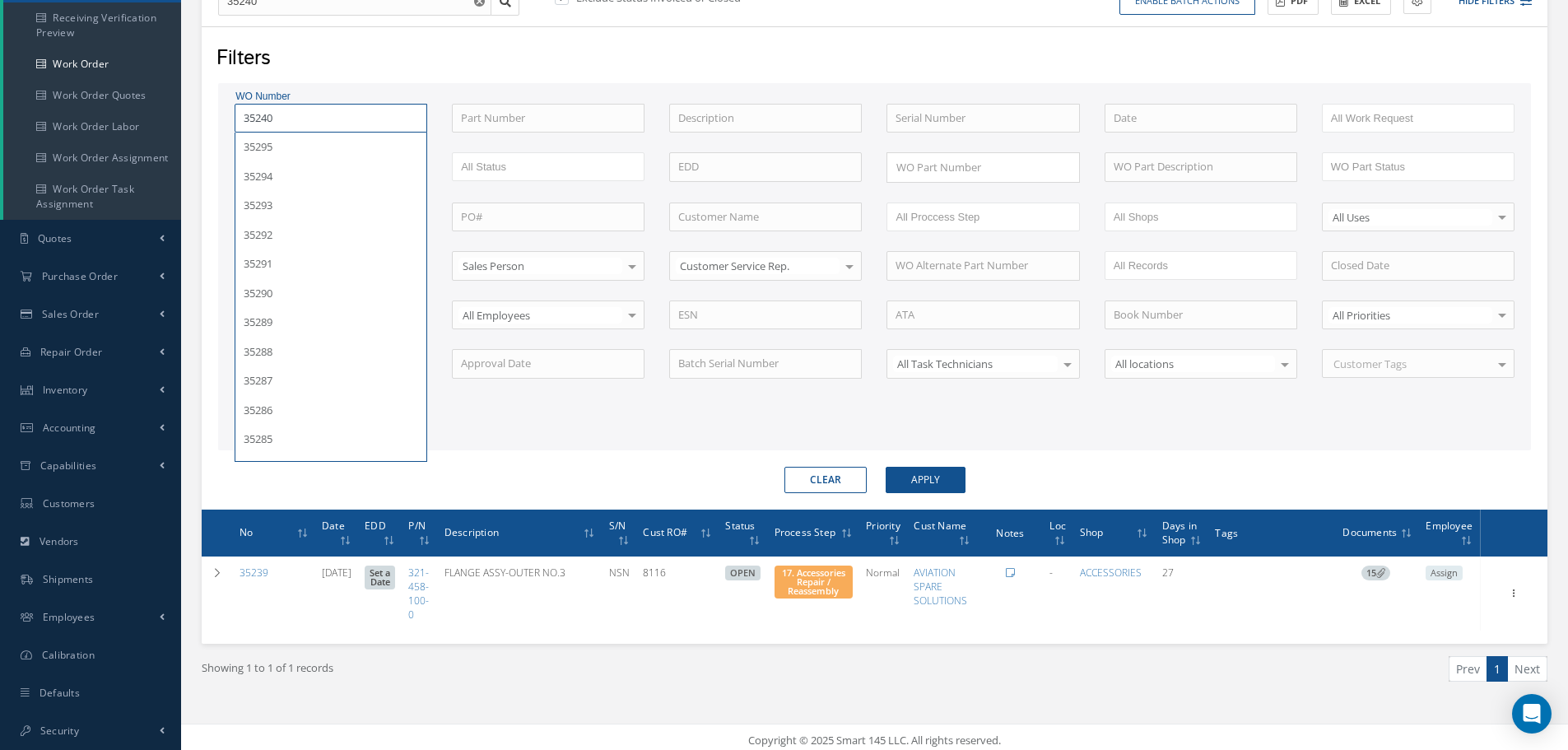
type input "35240"
click at [886, 467] on button "Apply" at bounding box center [926, 480] width 80 height 26
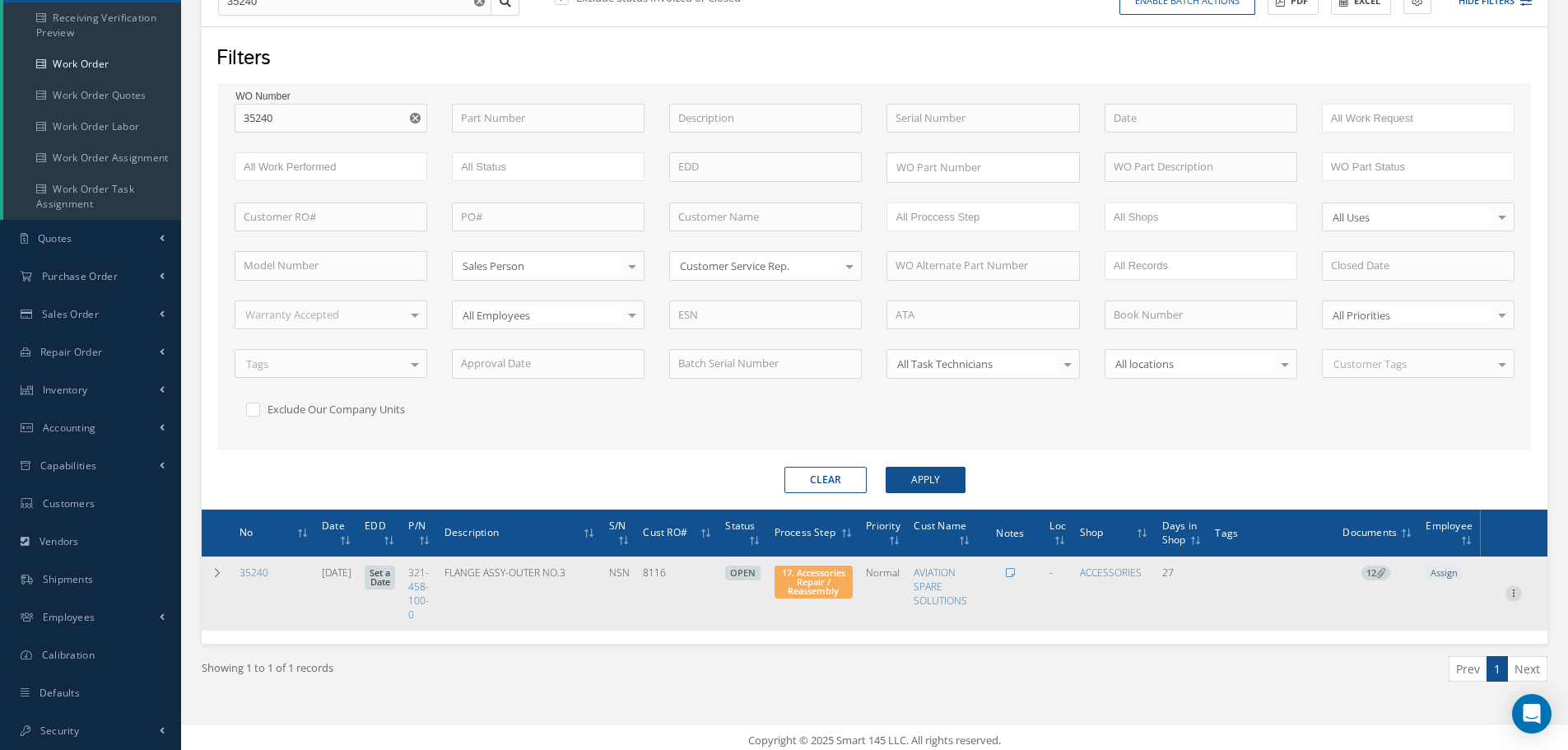
click at [1517, 591] on icon at bounding box center [1513, 592] width 16 height 13
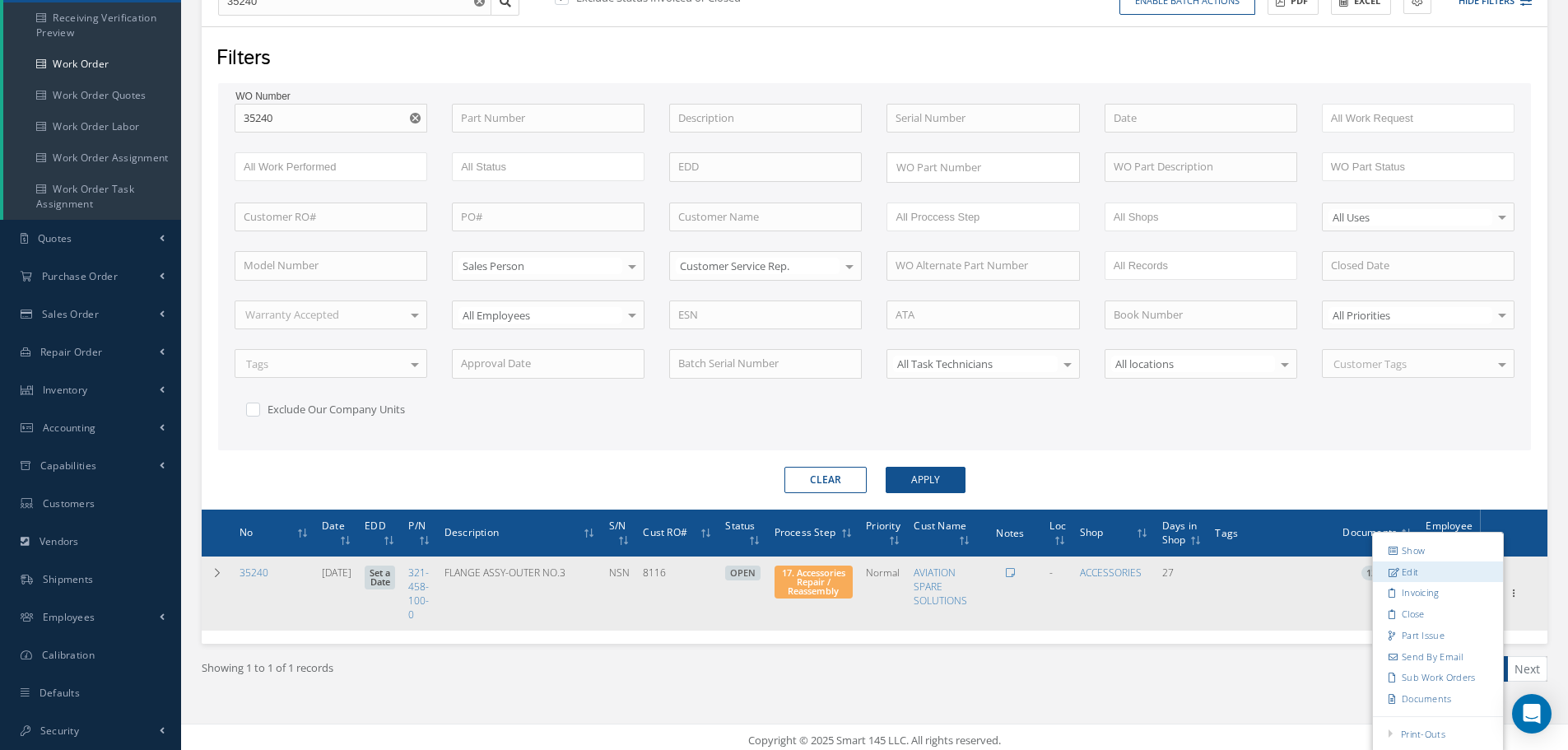
click at [1420, 566] on link "Edit" at bounding box center [1437, 571] width 130 height 21
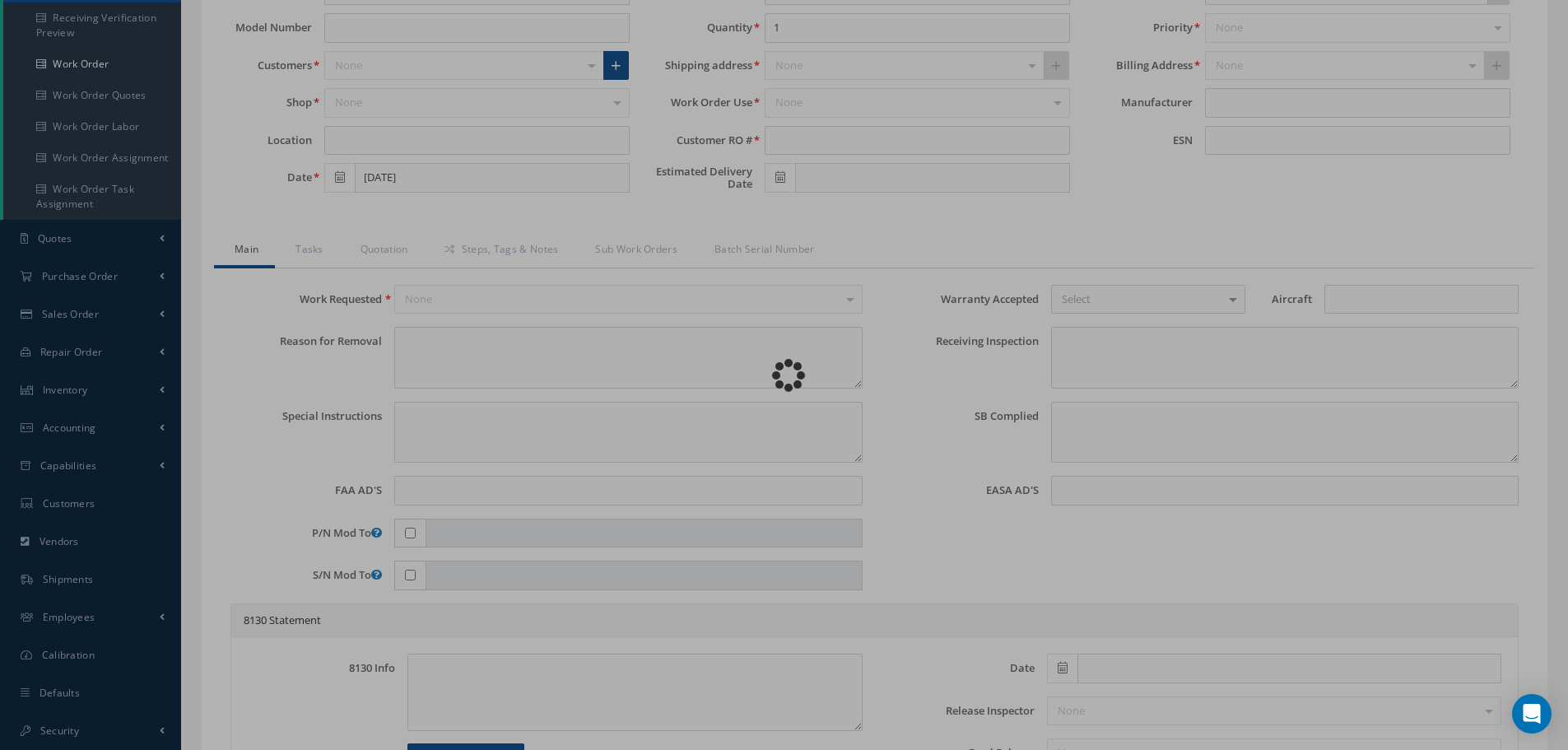
type input "321-458-100-0"
type input "07/31/2025"
type input "FLANGE ASSY-OUTER NO.3"
type input "8116"
type input "NSN"
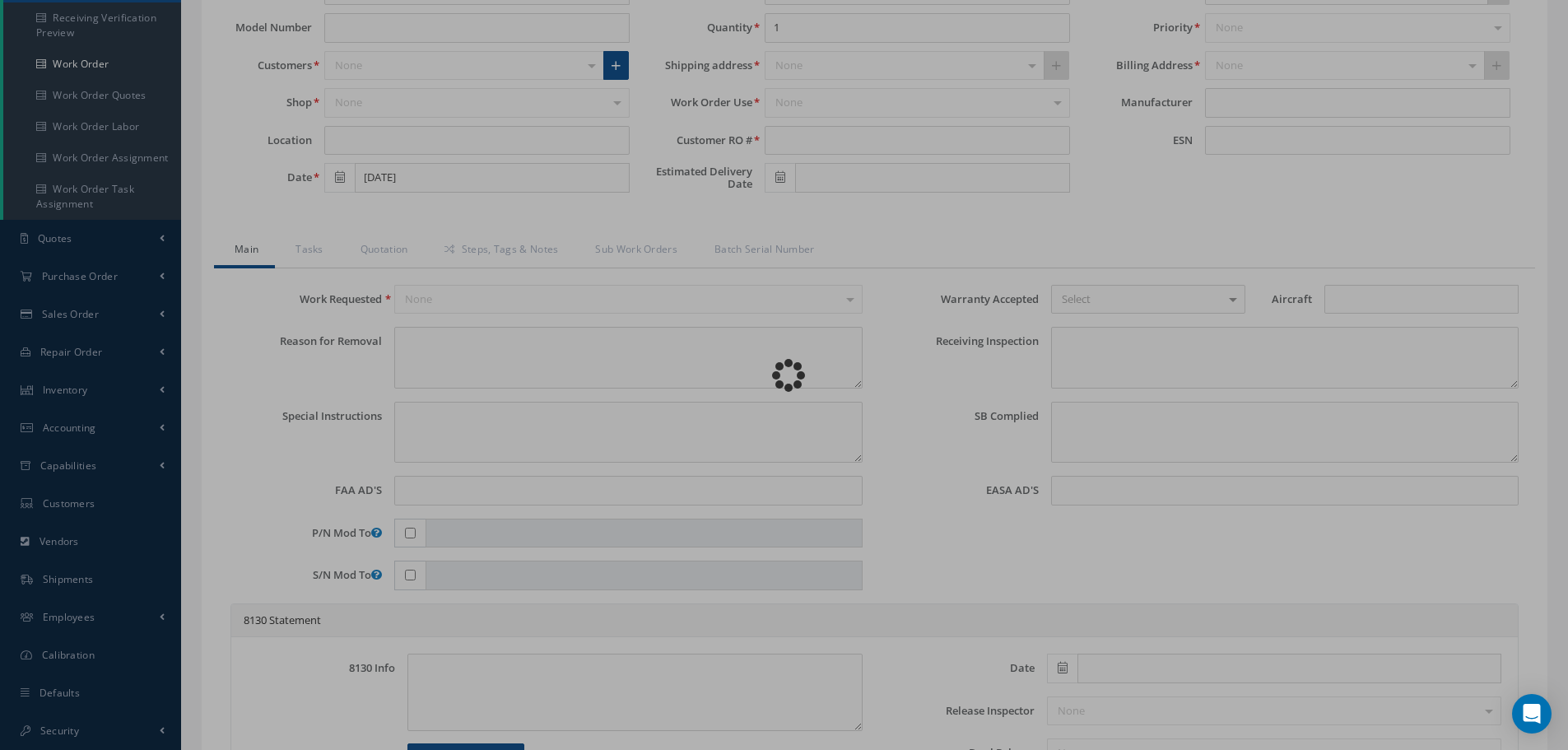
type input "779407"
type textarea "NONE"
type textarea "PLEASE SEE R.O. FOR DETAILS"
type textarea "NO VISUAL DAMAGE"
type textarea "None performed"
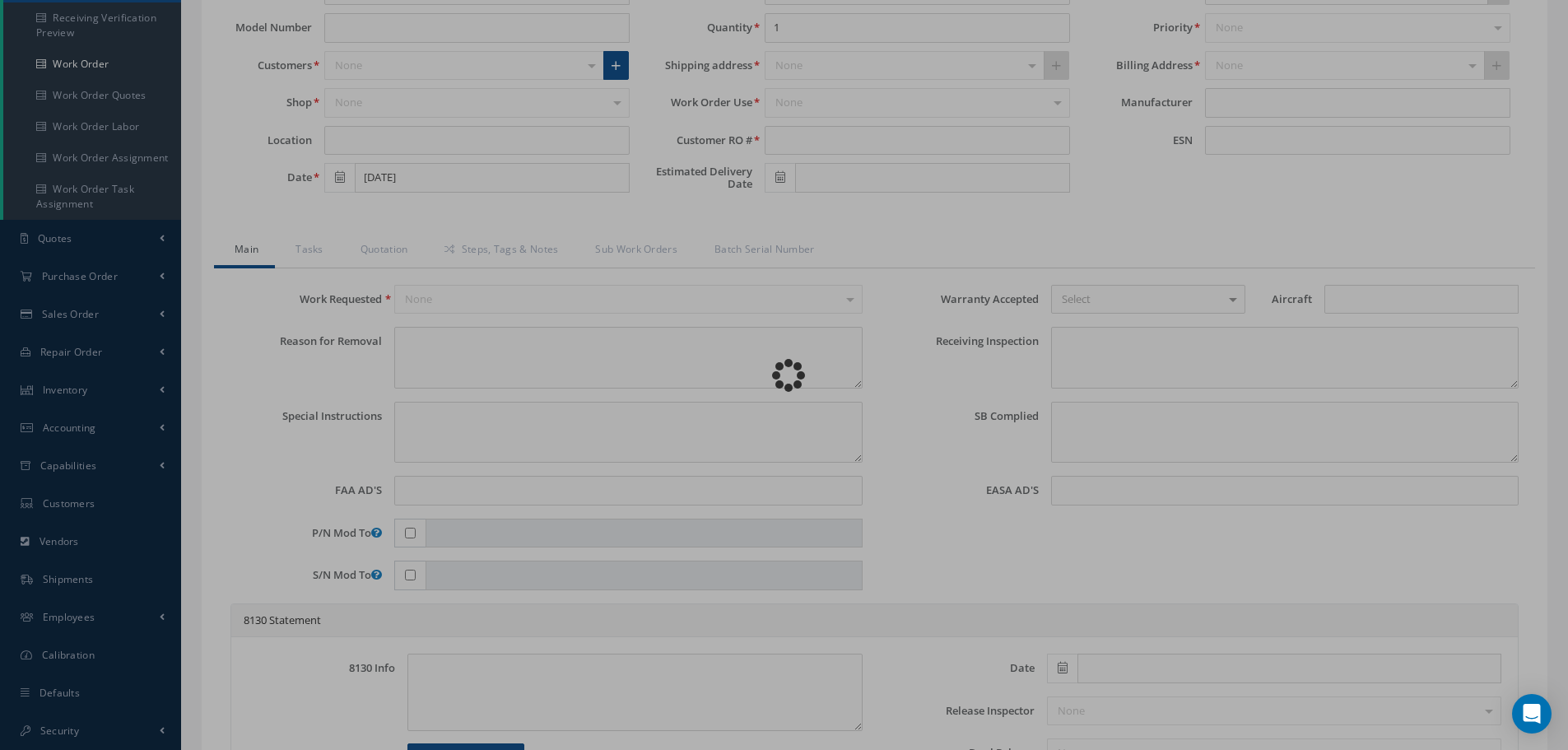
type textarea "Article was xxxxx in reference with the following Technical Standard : CFM56-5B…"
type textarea "Article has been approved to return to service."
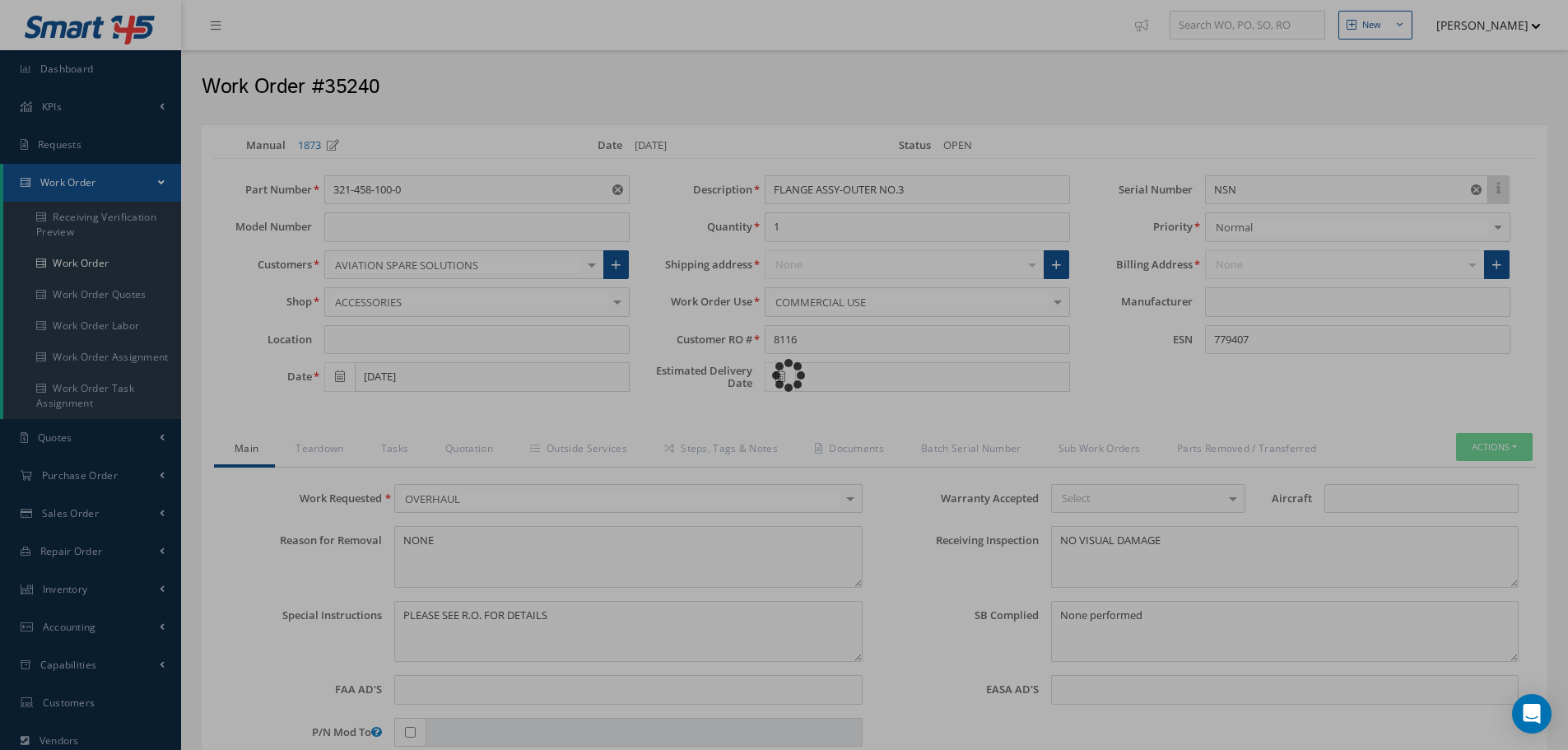
type input "CFM56-5B"
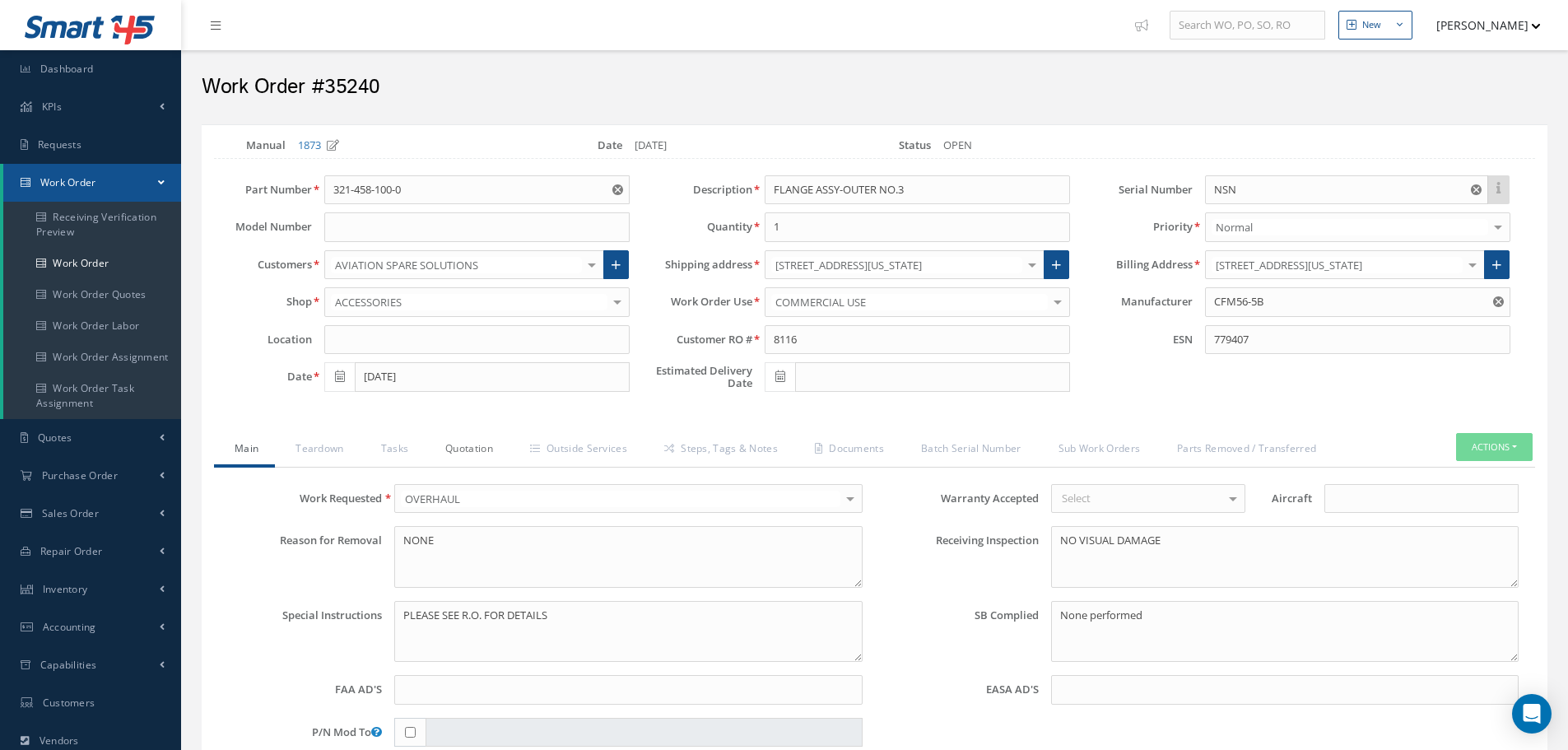
click at [473, 452] on link "Quotation" at bounding box center [467, 450] width 85 height 35
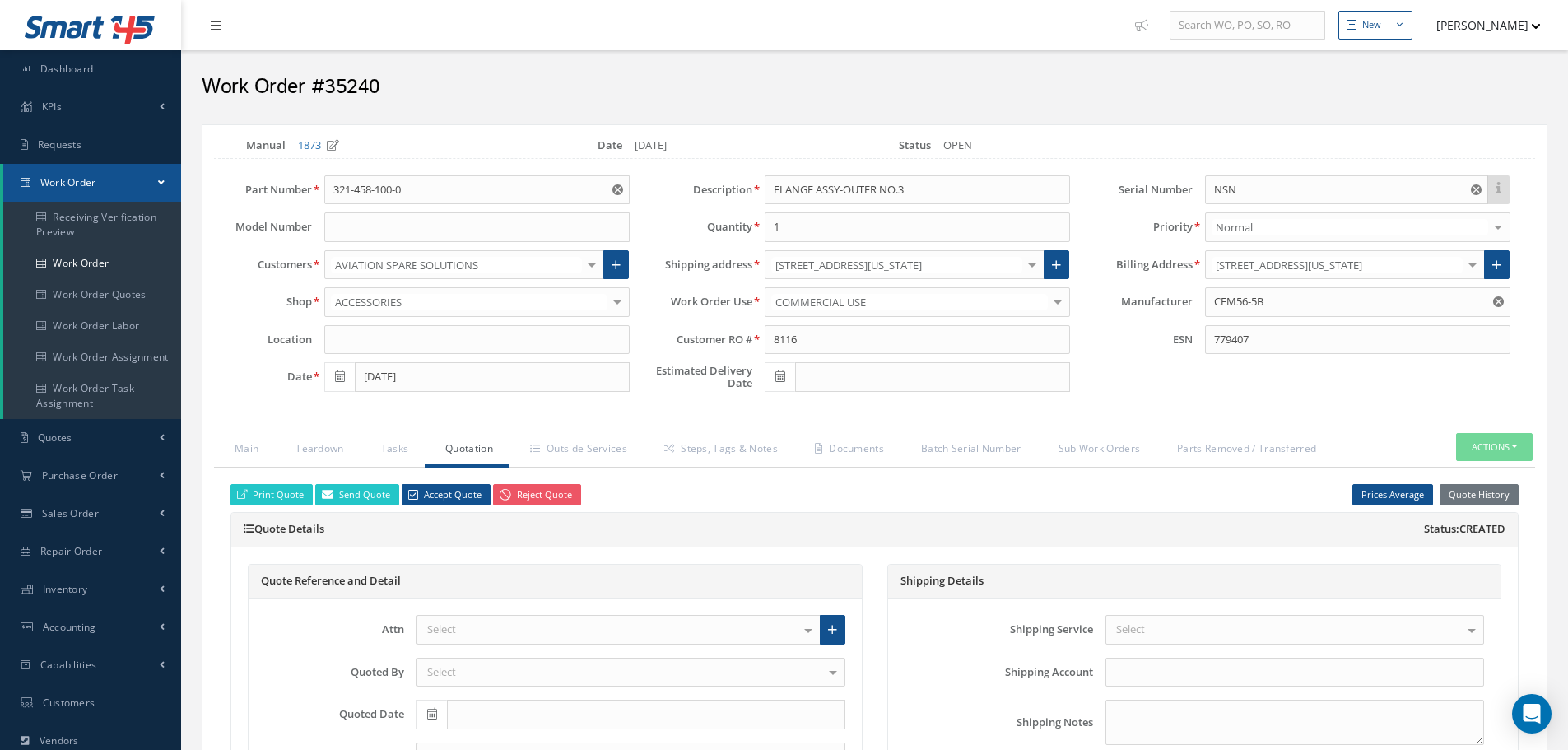
click at [473, 452] on link "Quotation" at bounding box center [467, 450] width 85 height 35
click at [1517, 443] on button "Actions" at bounding box center [1494, 447] width 76 height 29
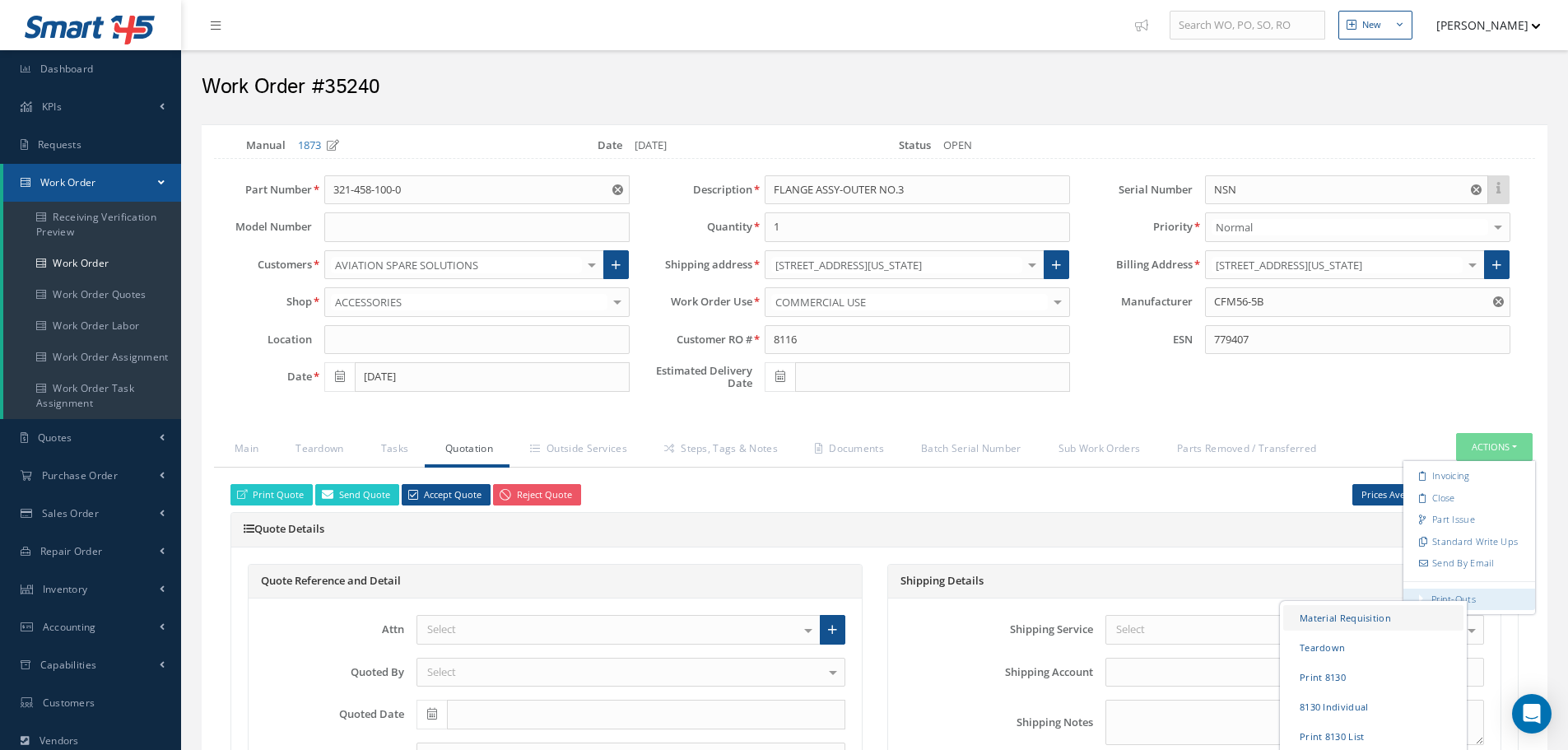
click at [1348, 613] on link "Material Requisition" at bounding box center [1373, 617] width 180 height 26
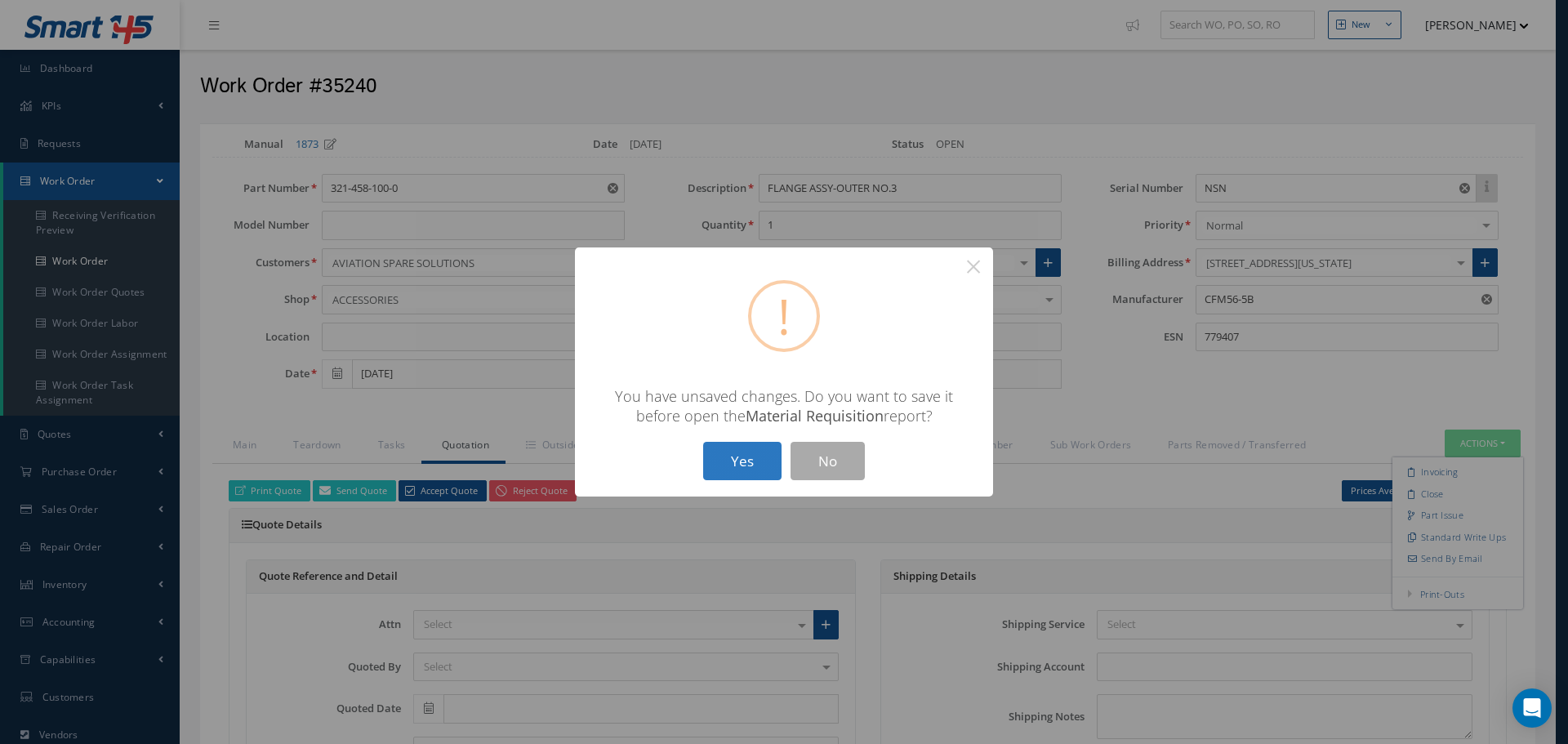
click at [759, 470] on button "Yes" at bounding box center [742, 461] width 78 height 39
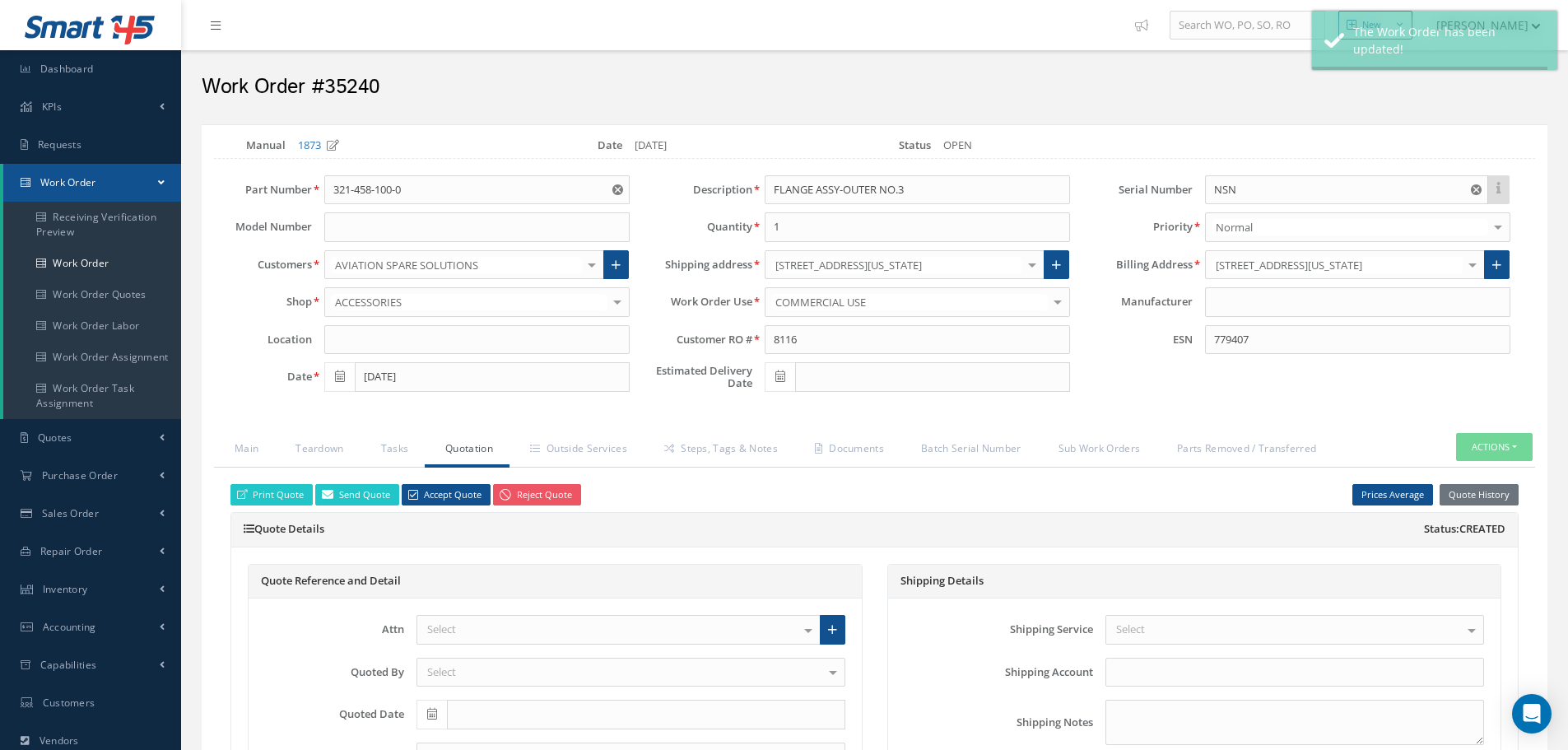
type input "CFM56-5B"
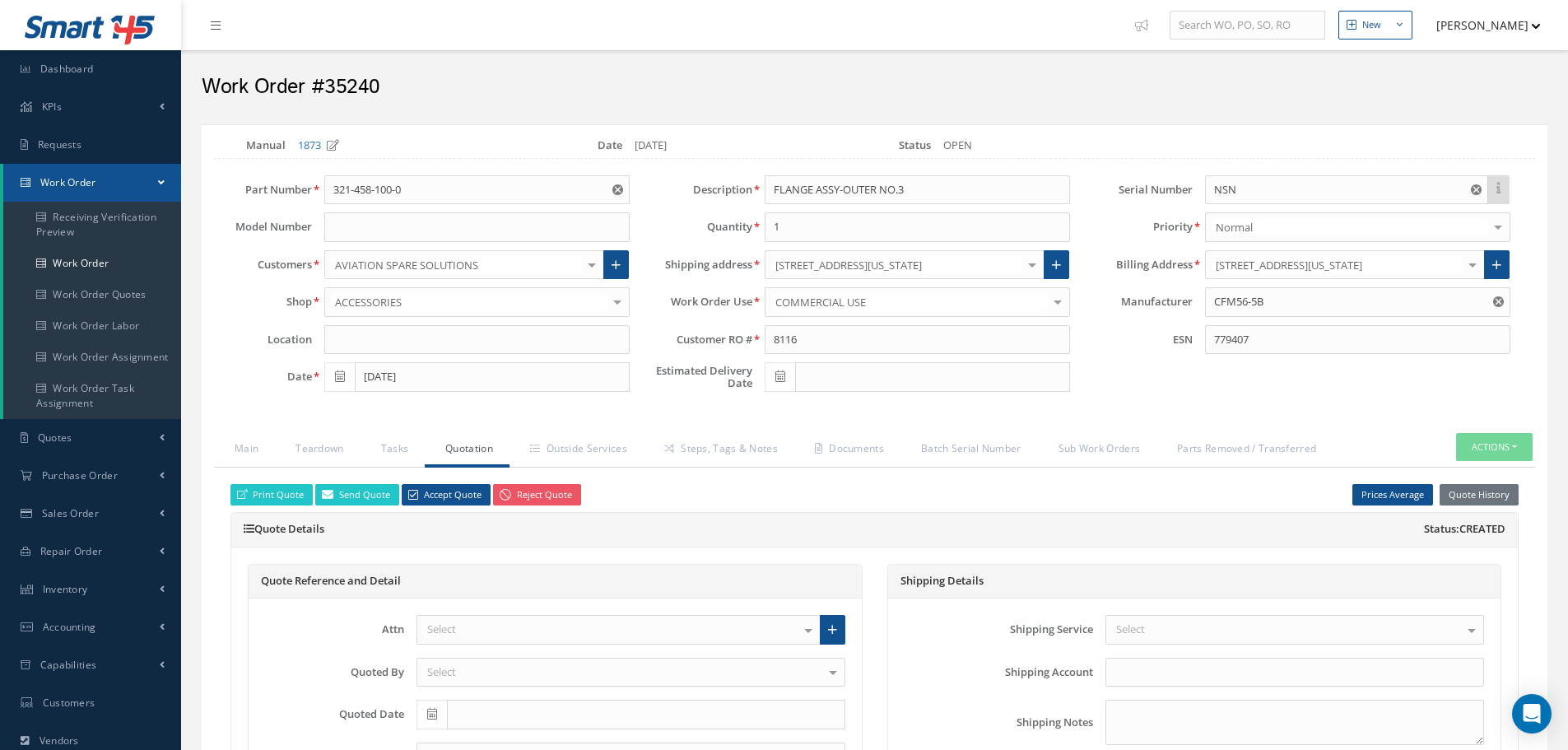
select select "25"
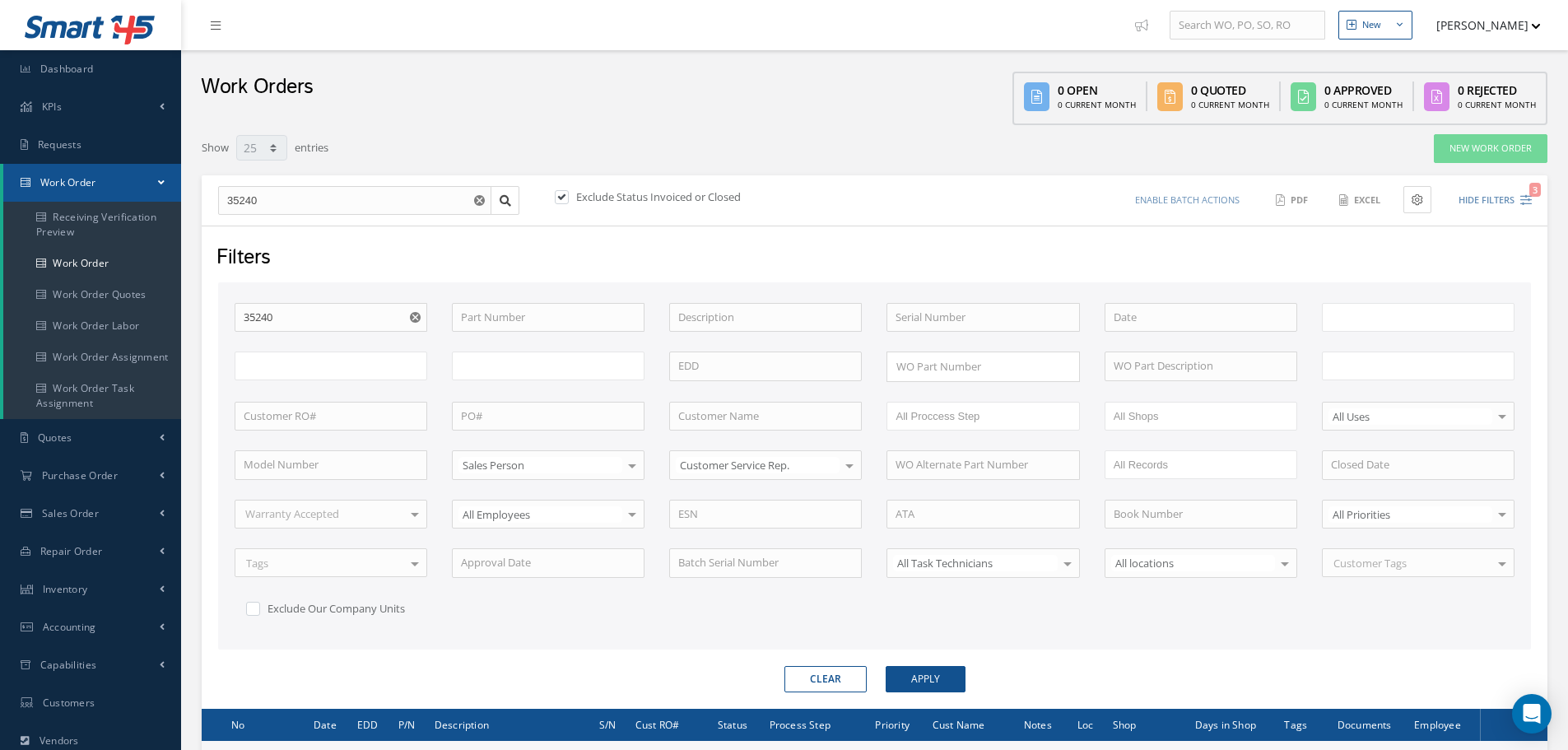
scroll to position [199, 0]
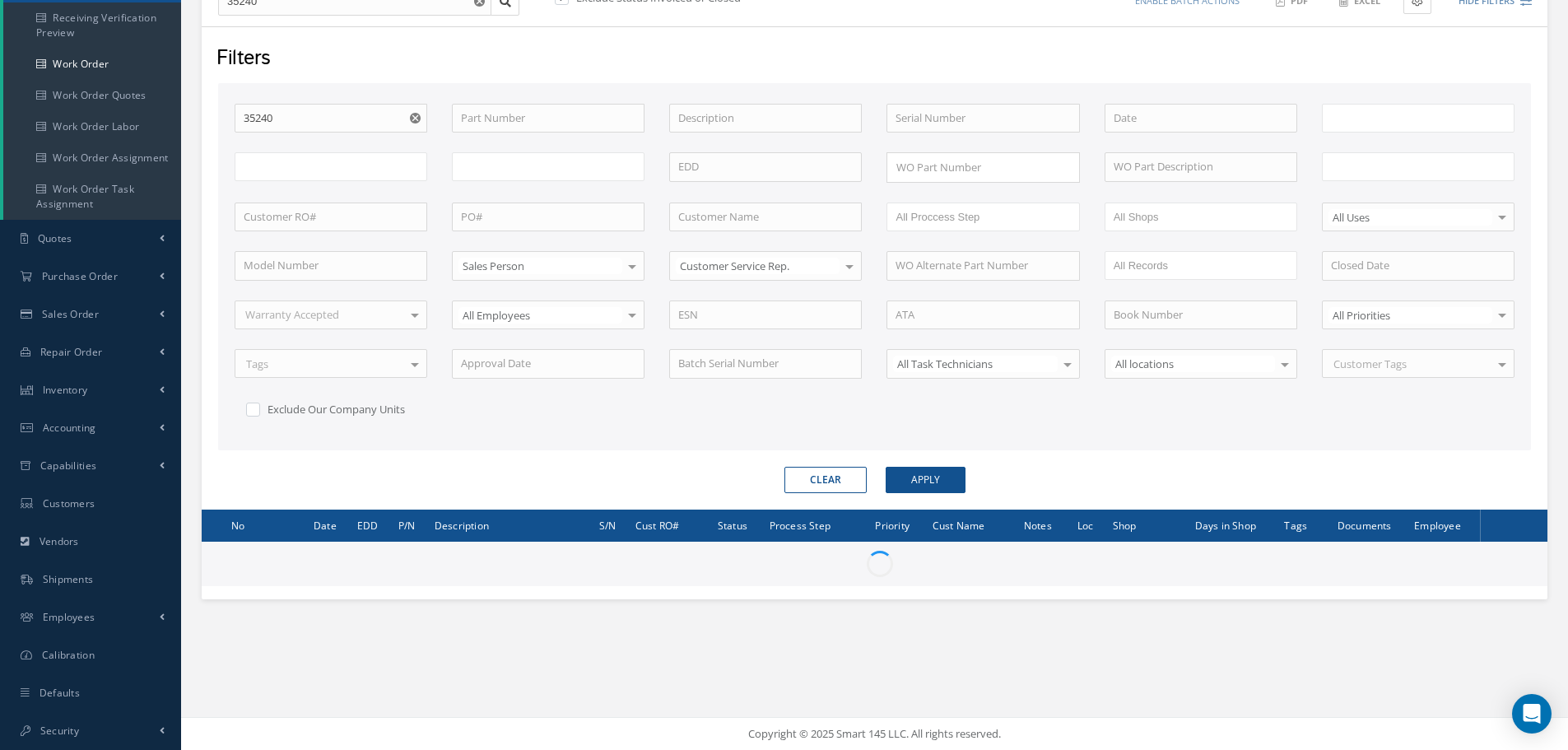
type input "All Work Request"
type input "All Work Performed"
type input "All Status"
type input "WO Part Status"
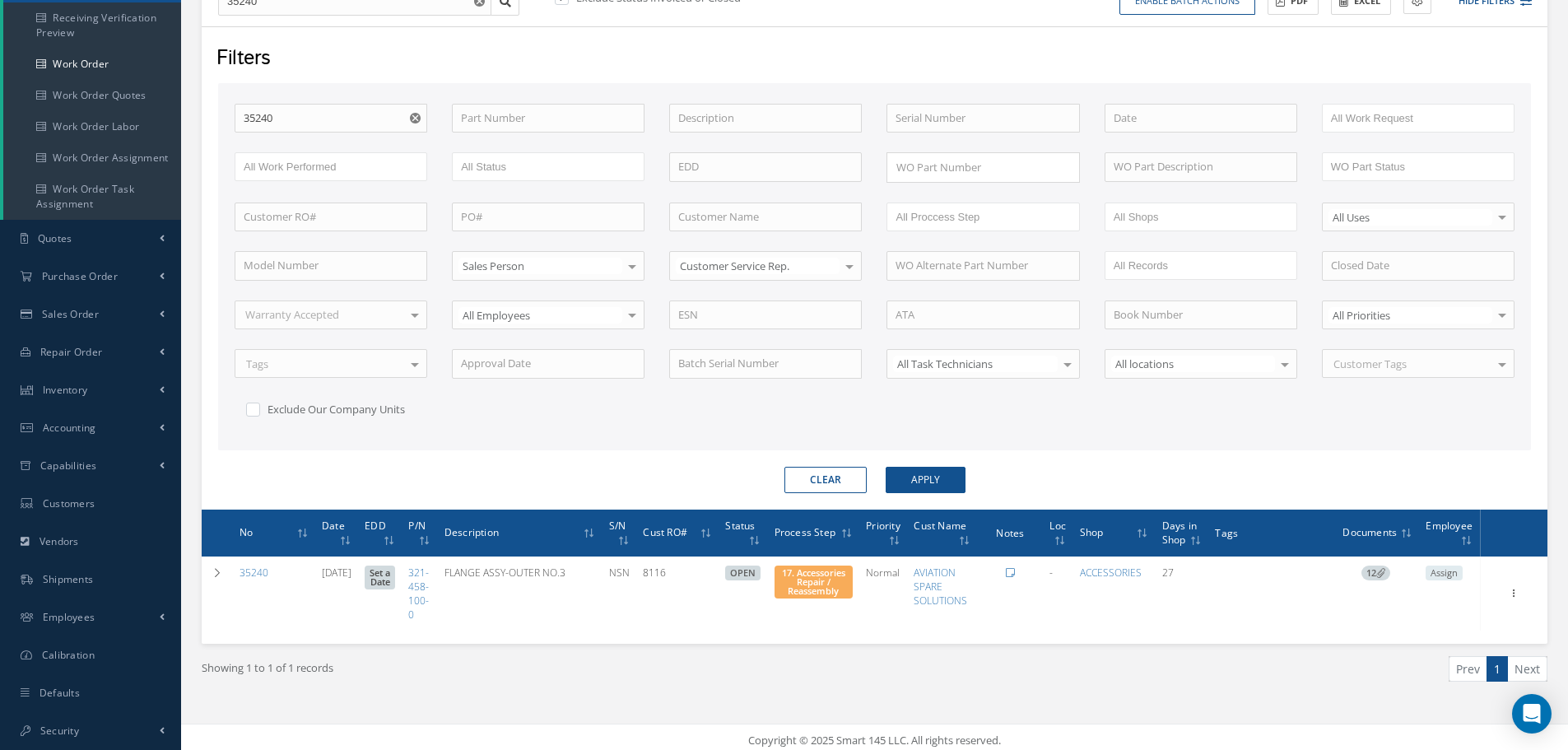
click at [416, 119] on use "Reset" at bounding box center [415, 118] width 11 height 11
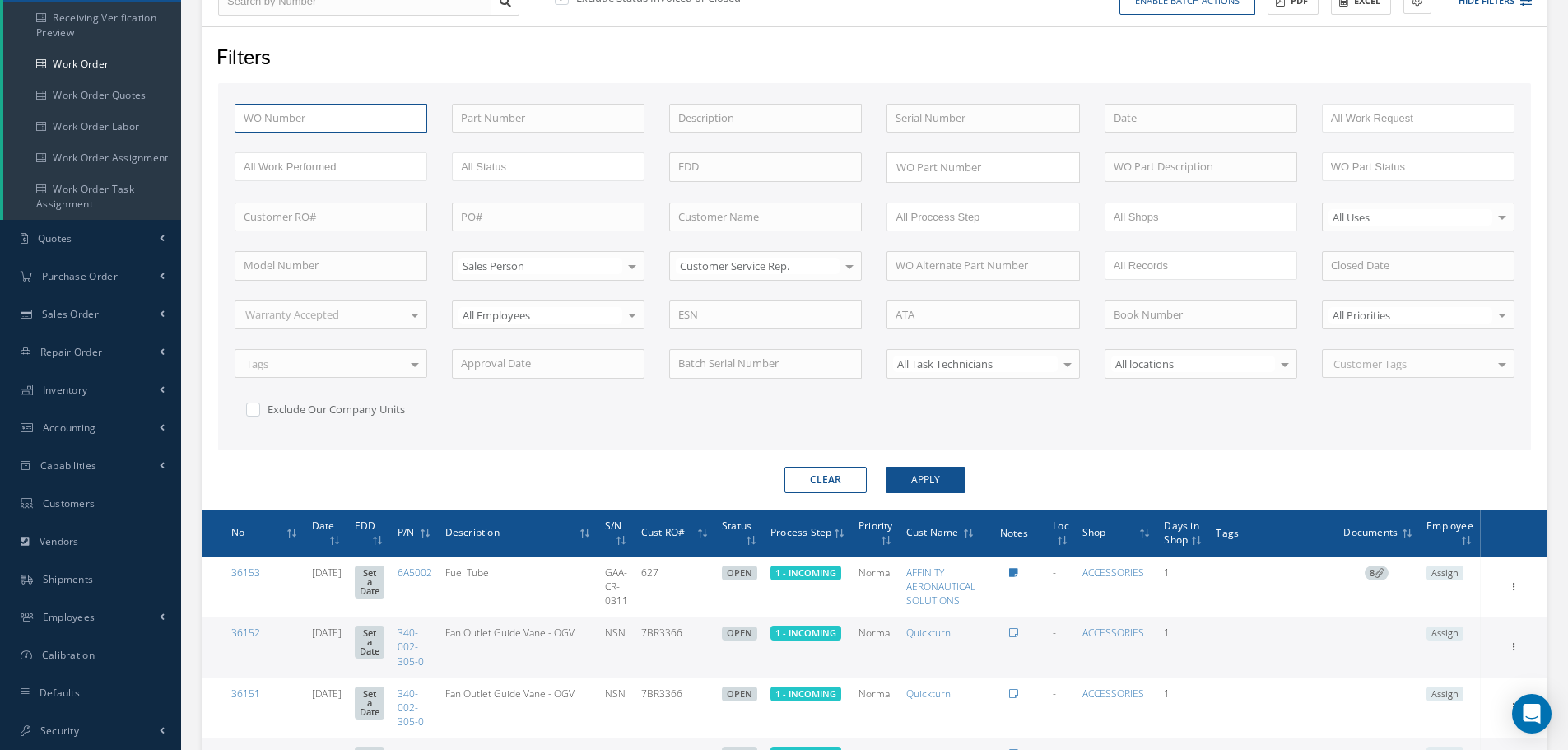
click at [291, 125] on input "text" at bounding box center [331, 118] width 193 height 30
type input "3"
type input "34"
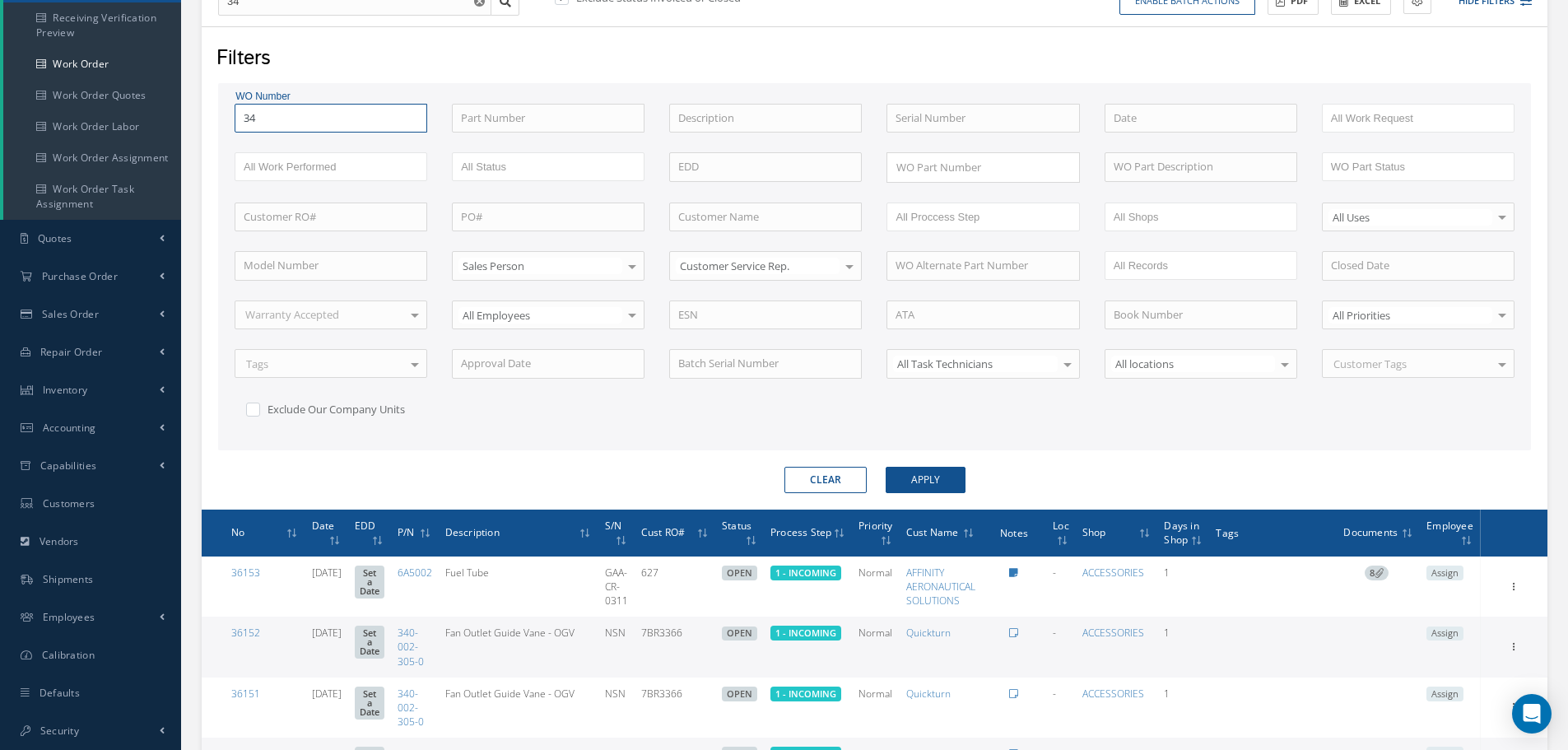
type input "348"
type input "3488"
type input "34882"
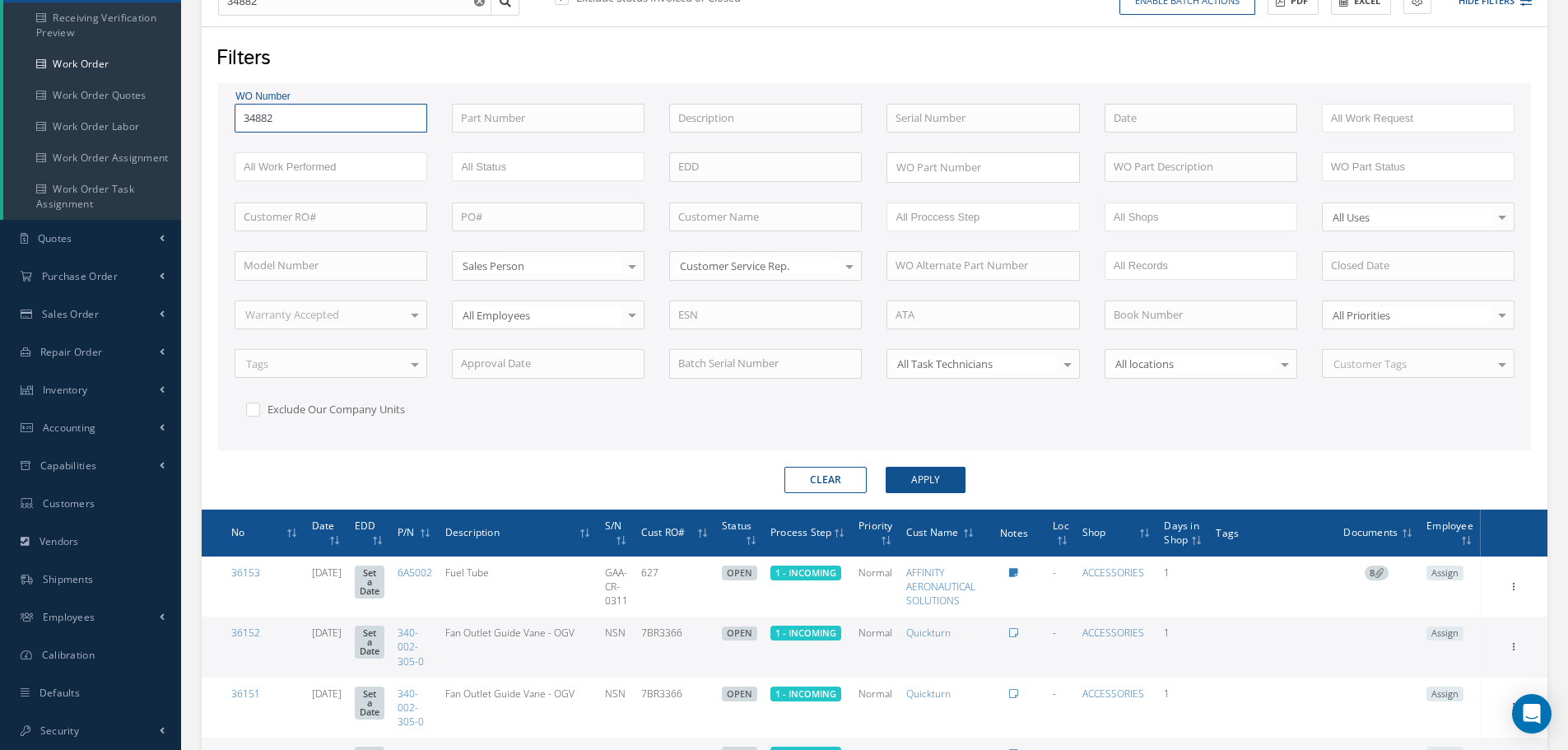
type input "34882"
click at [886, 467] on button "Apply" at bounding box center [926, 480] width 80 height 26
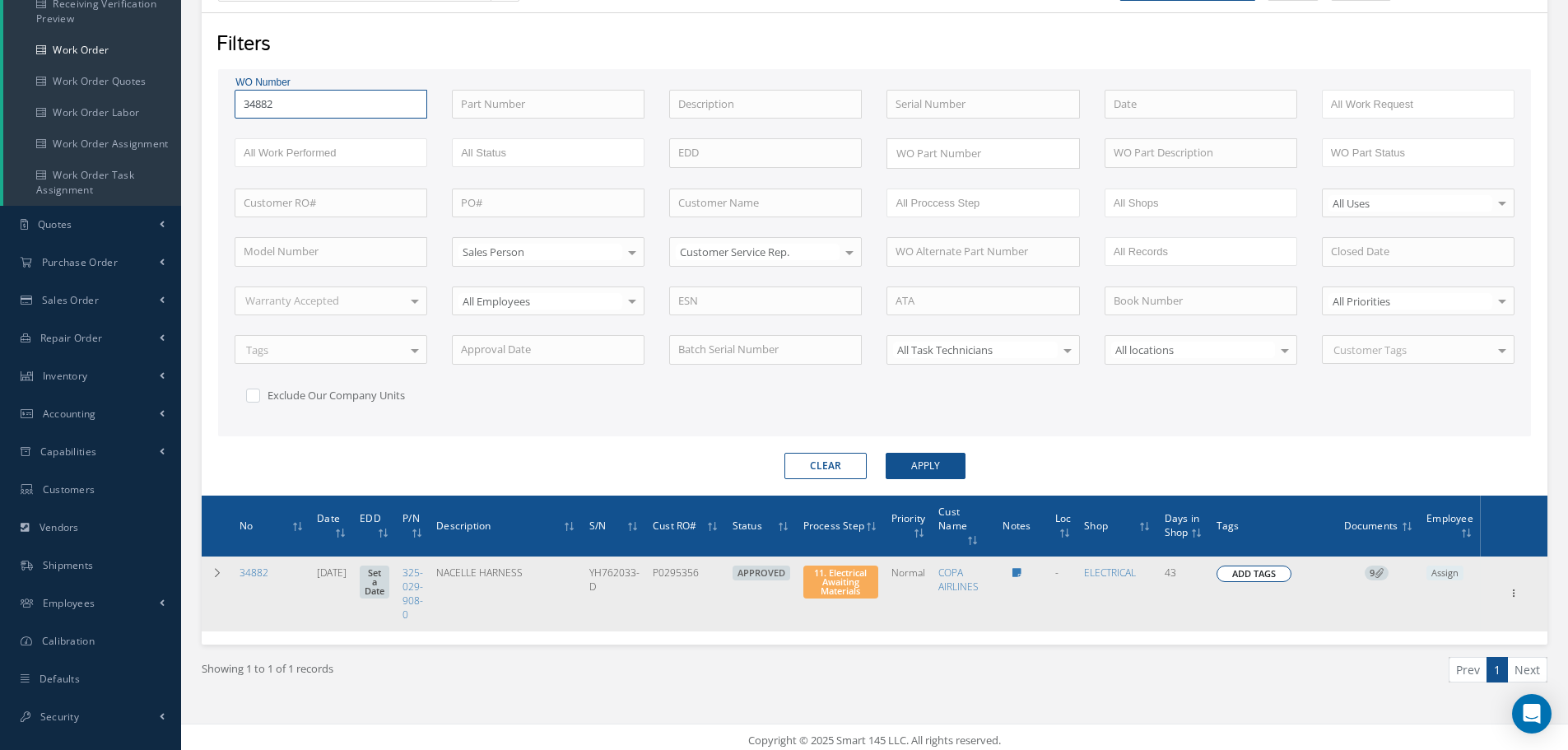
scroll to position [221, 0]
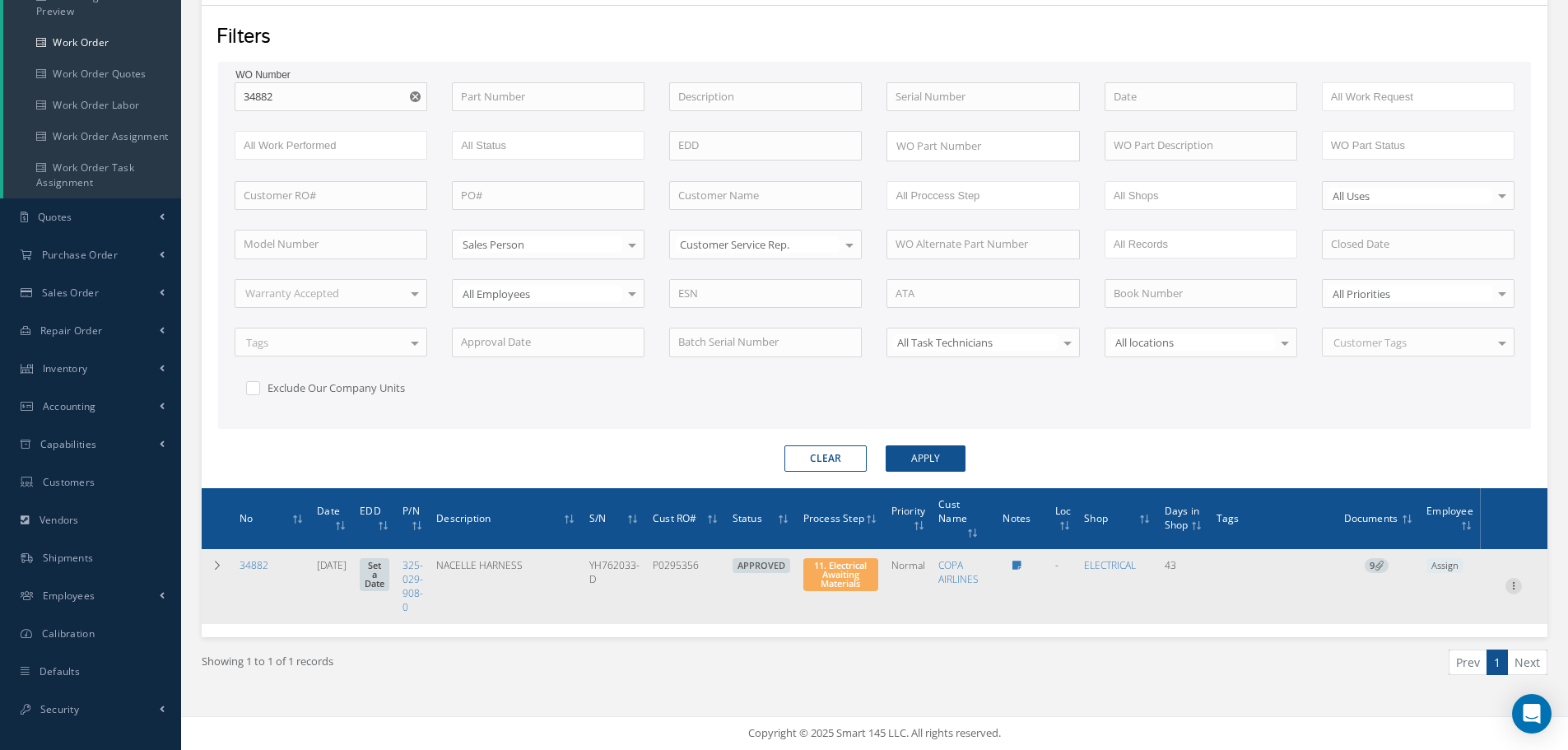
click at [1519, 585] on icon at bounding box center [1513, 584] width 16 height 13
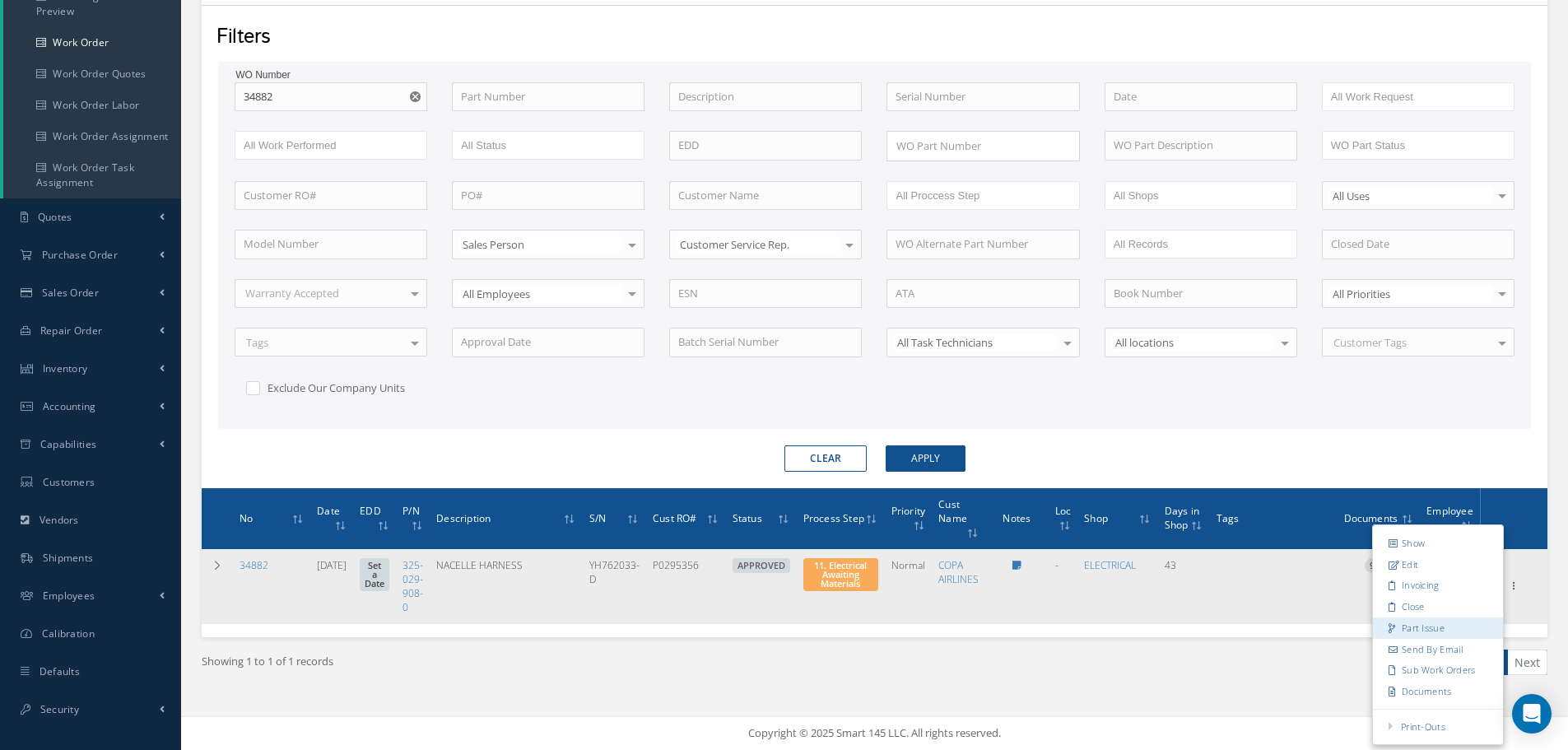
click at [1446, 631] on link "Part Issue" at bounding box center [1437, 628] width 130 height 21
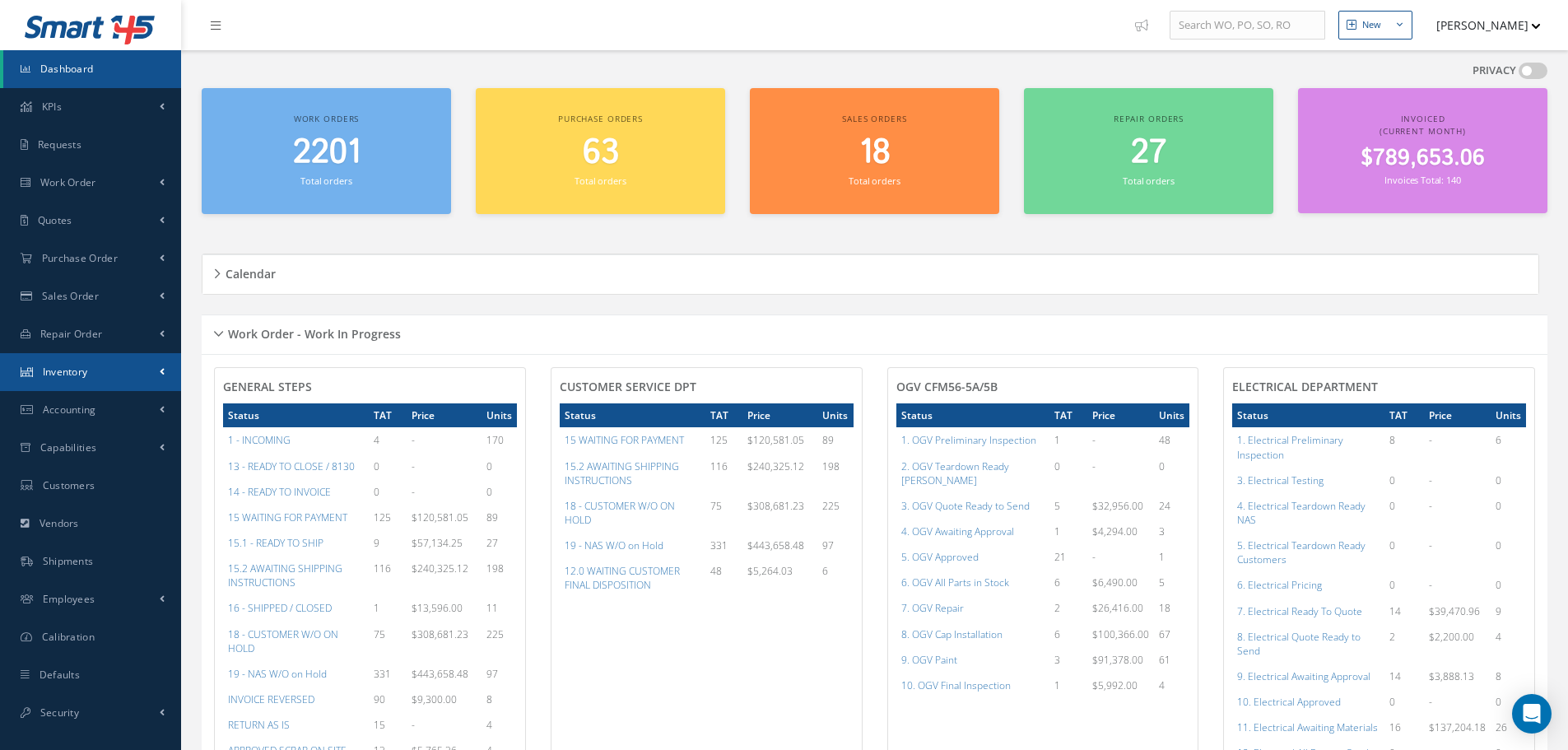
click at [101, 374] on link "Inventory" at bounding box center [90, 372] width 181 height 38
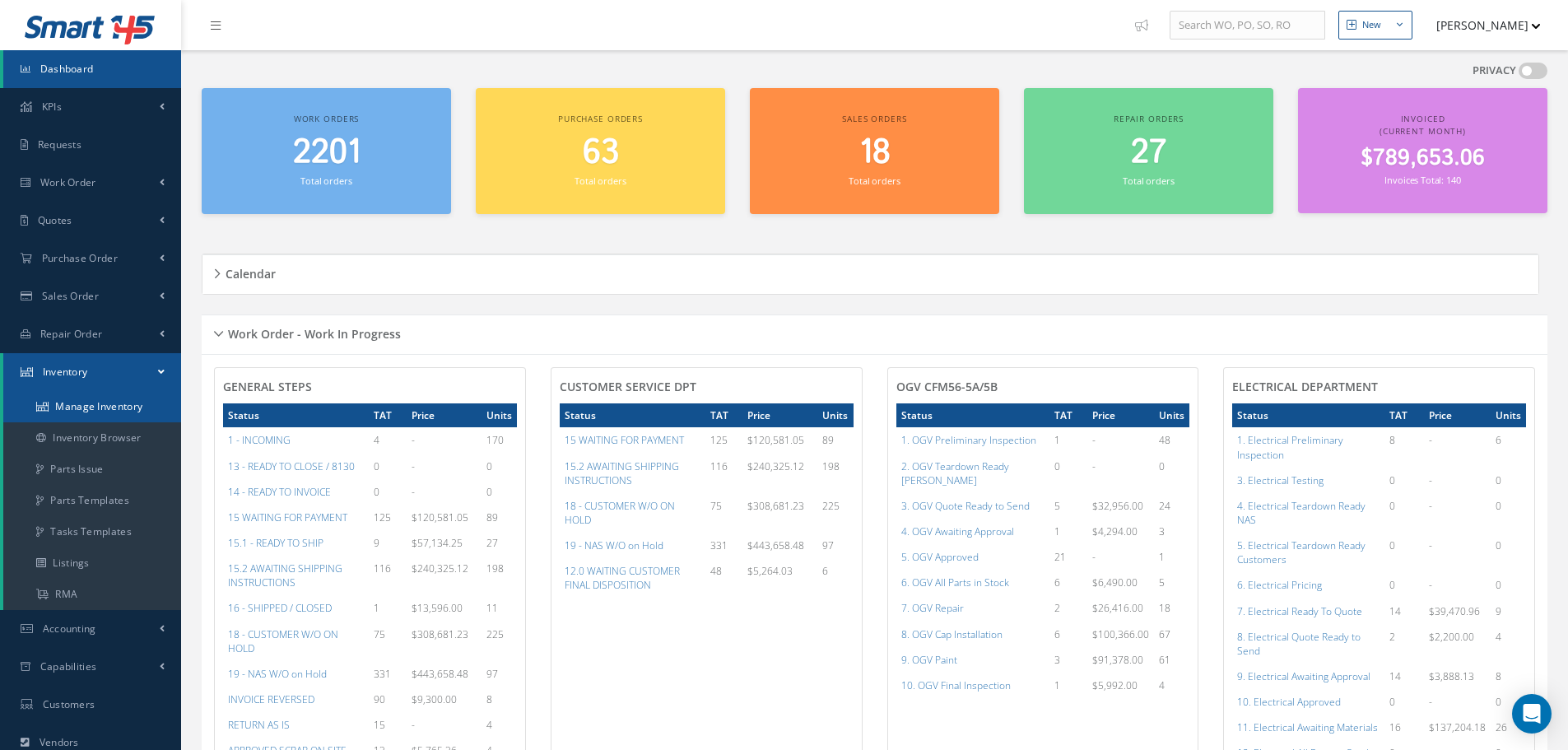
click at [85, 405] on link "Manage Inventory" at bounding box center [92, 406] width 178 height 31
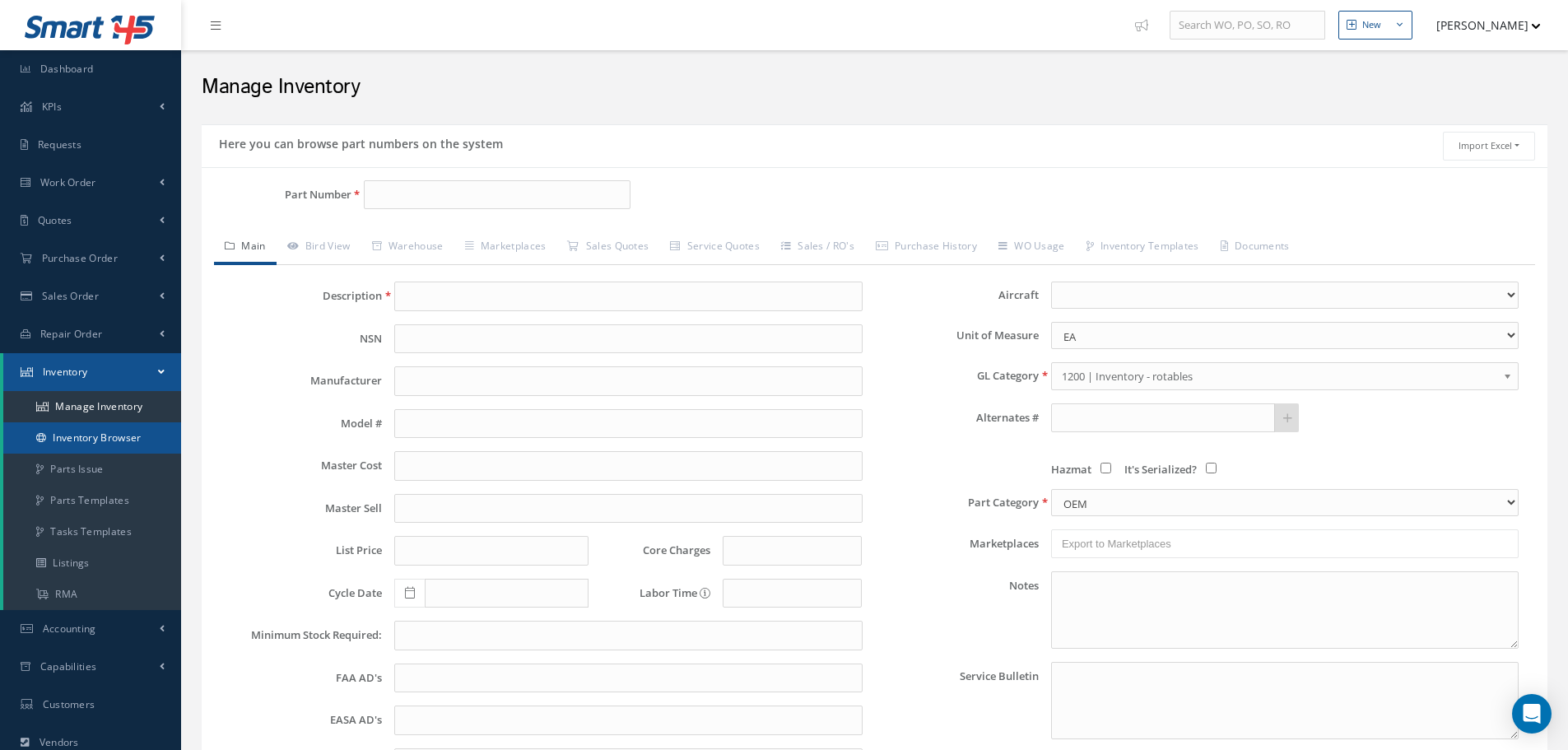
click at [77, 441] on link "Inventory Browser" at bounding box center [92, 438] width 178 height 31
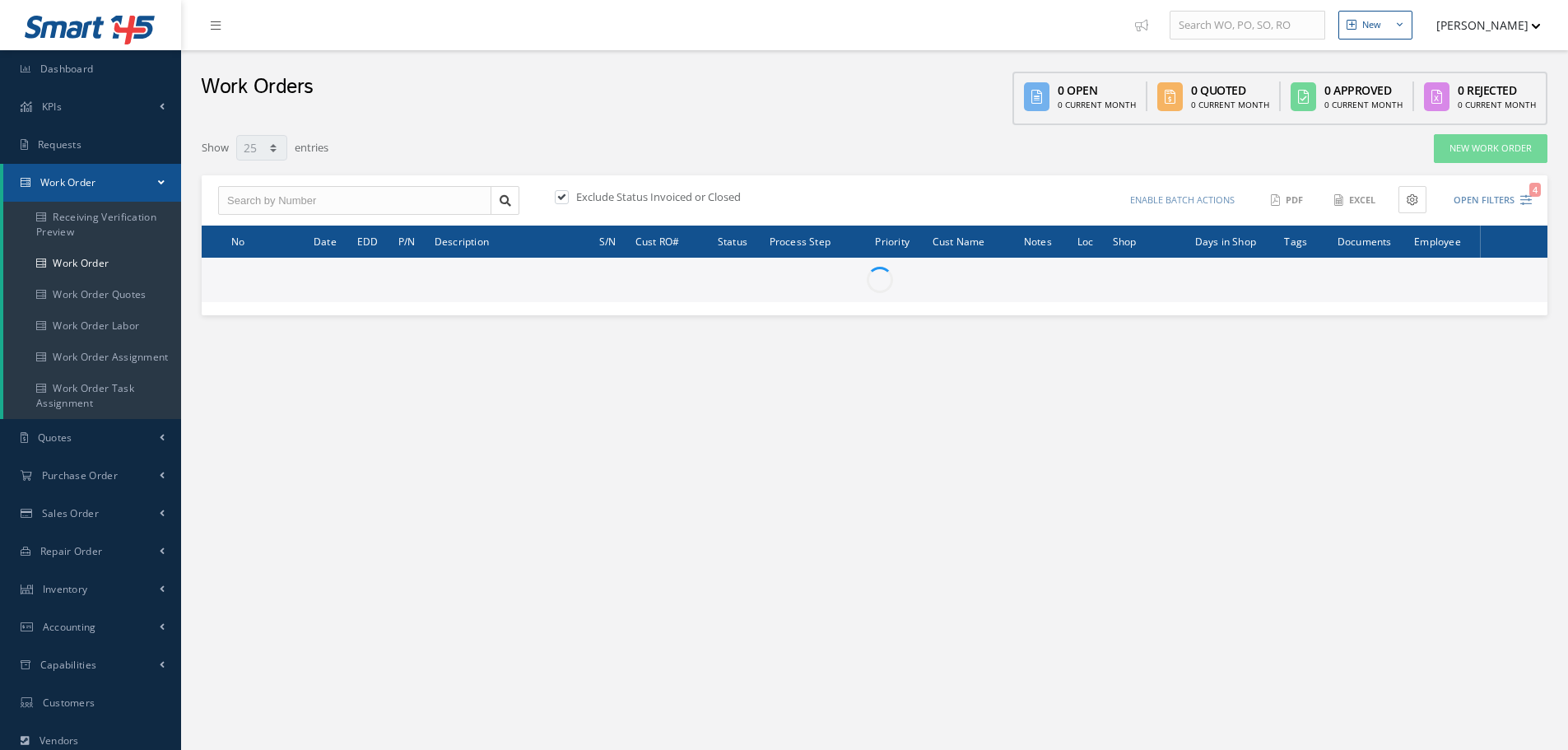
select select "25"
type input "All Work Request"
type input "All Work Performed"
type input "All Status"
type input "WO Part Status"
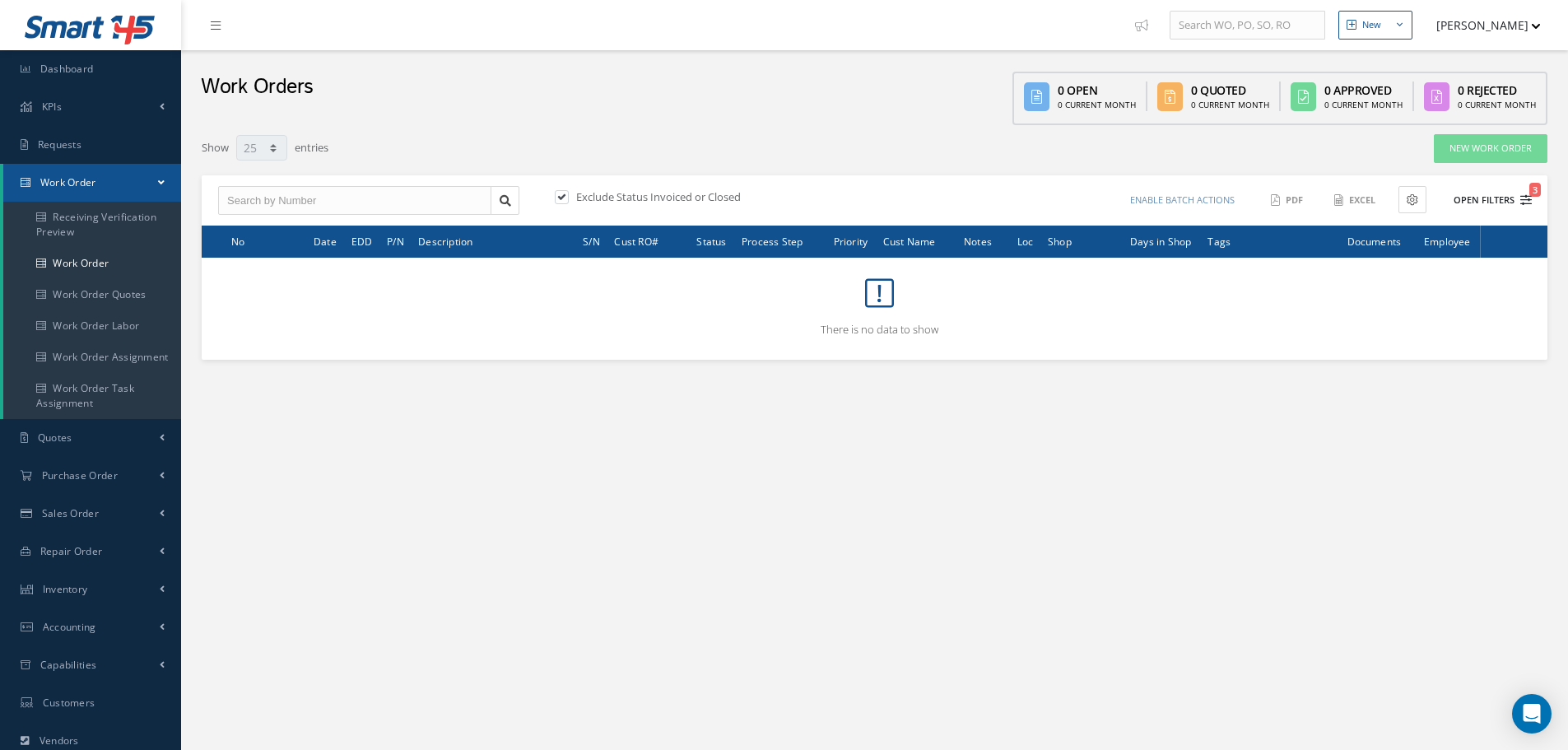
click at [1486, 199] on button "Open Filters 3" at bounding box center [1485, 201] width 93 height 27
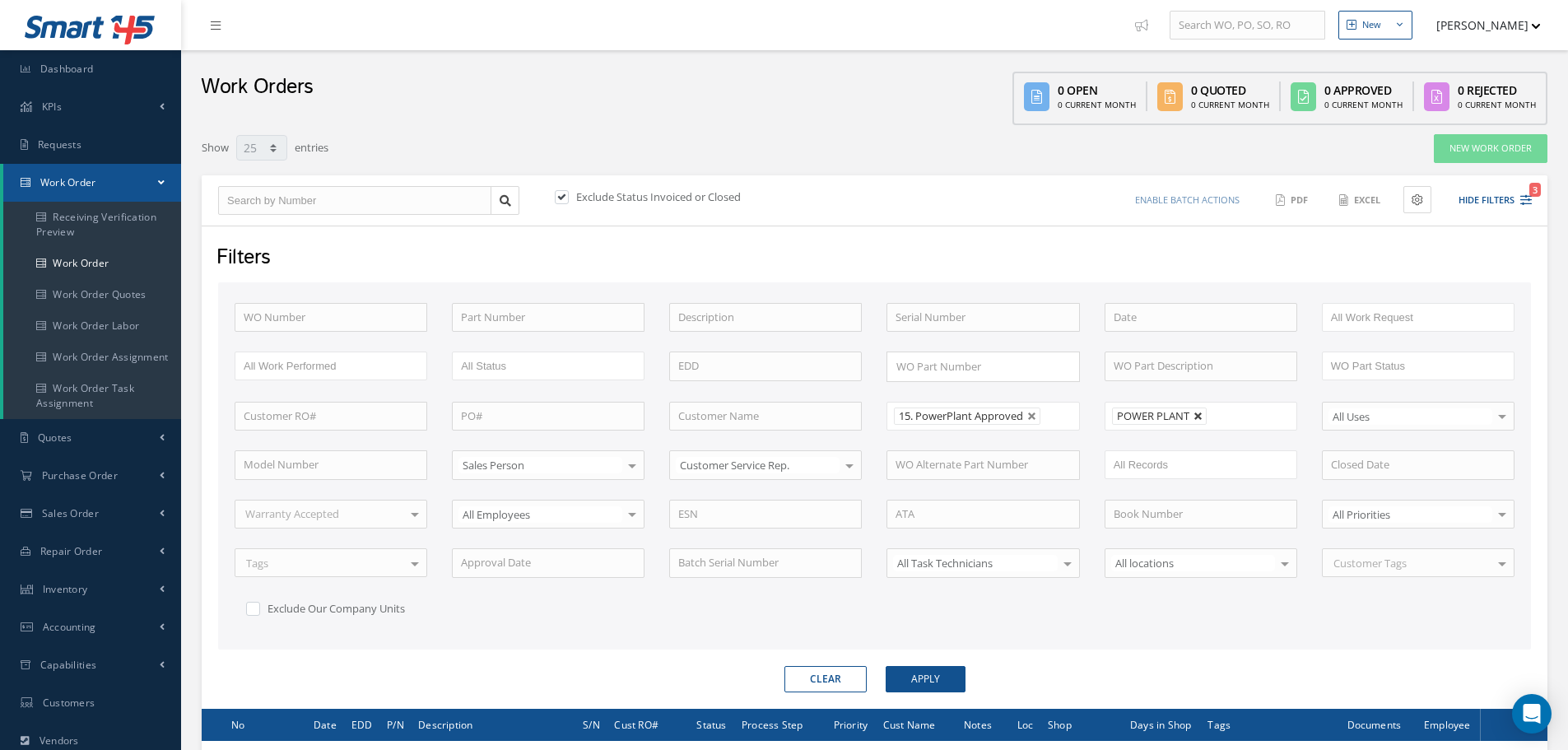
click at [1197, 413] on link at bounding box center [1198, 417] width 10 height 10
type input "All Shops"
click at [928, 676] on button "Apply" at bounding box center [926, 679] width 80 height 26
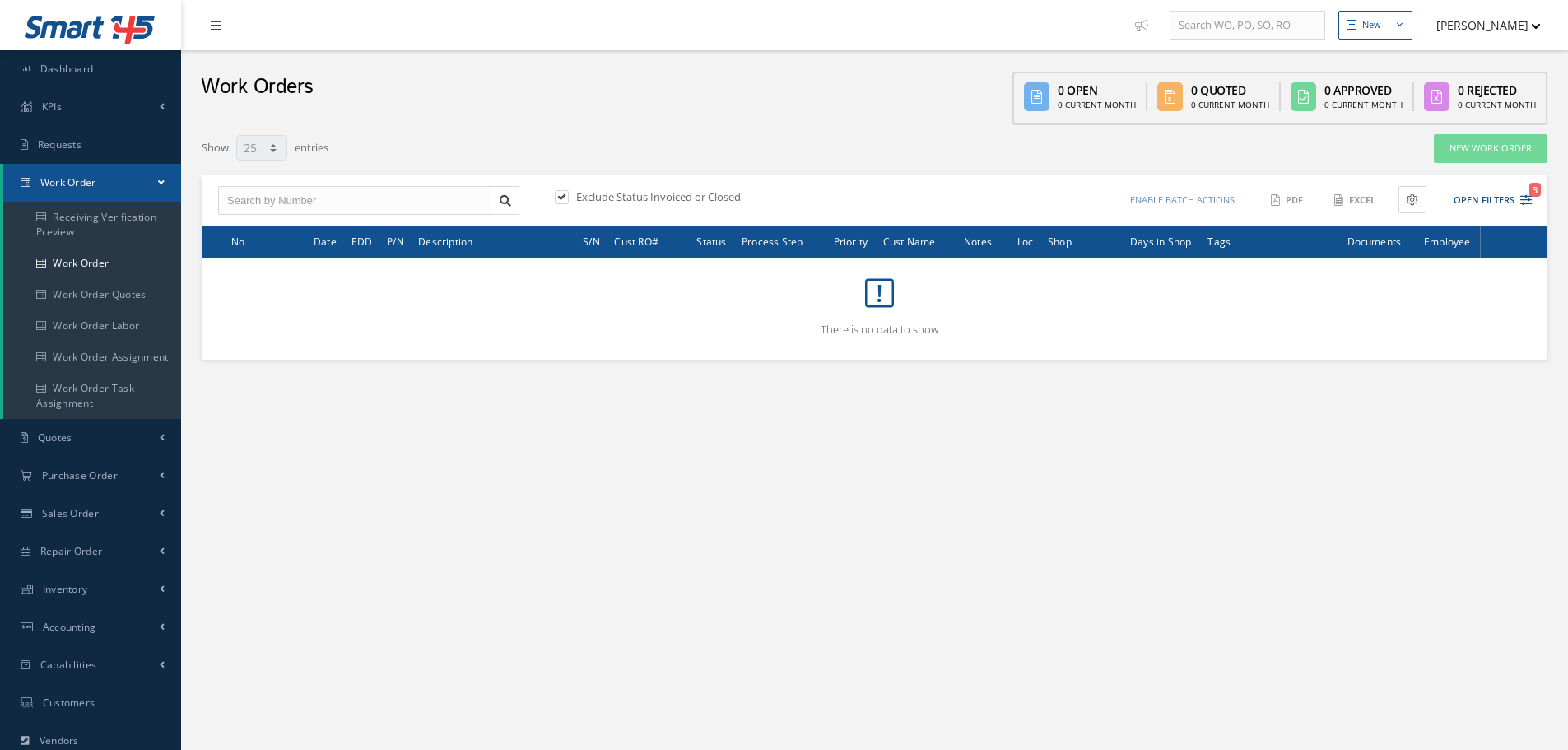
select select "25"
click at [1480, 196] on button "Open Filters 3" at bounding box center [1485, 201] width 93 height 27
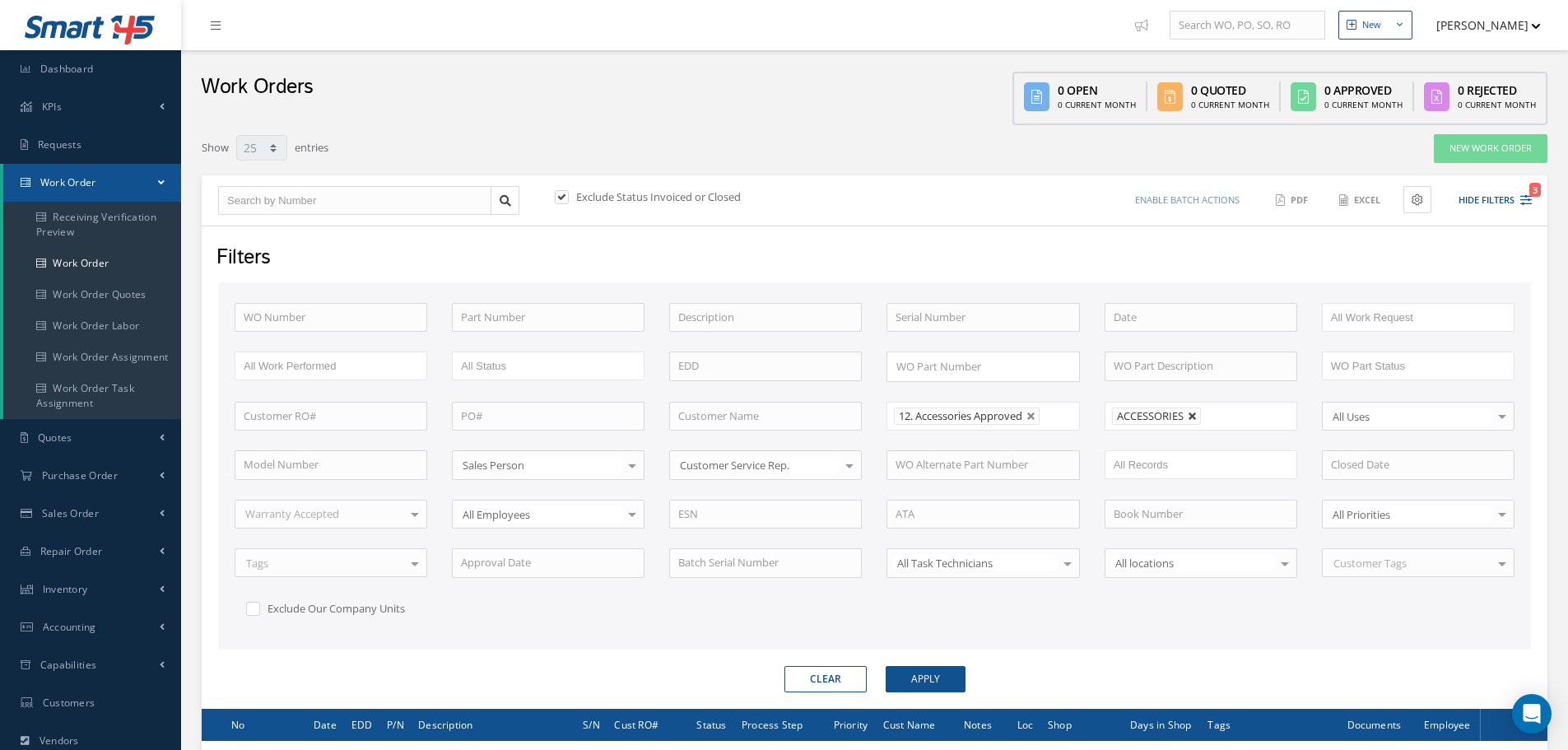
click at [1194, 414] on link at bounding box center [1192, 417] width 10 height 10
type input "All Shops"
click at [942, 676] on button "Apply" at bounding box center [926, 679] width 80 height 26
click at [1134, 421] on input "text" at bounding box center [1146, 416] width 65 height 20
drag, startPoint x: 1036, startPoint y: 413, endPoint x: 1030, endPoint y: 422, distance: 10.8
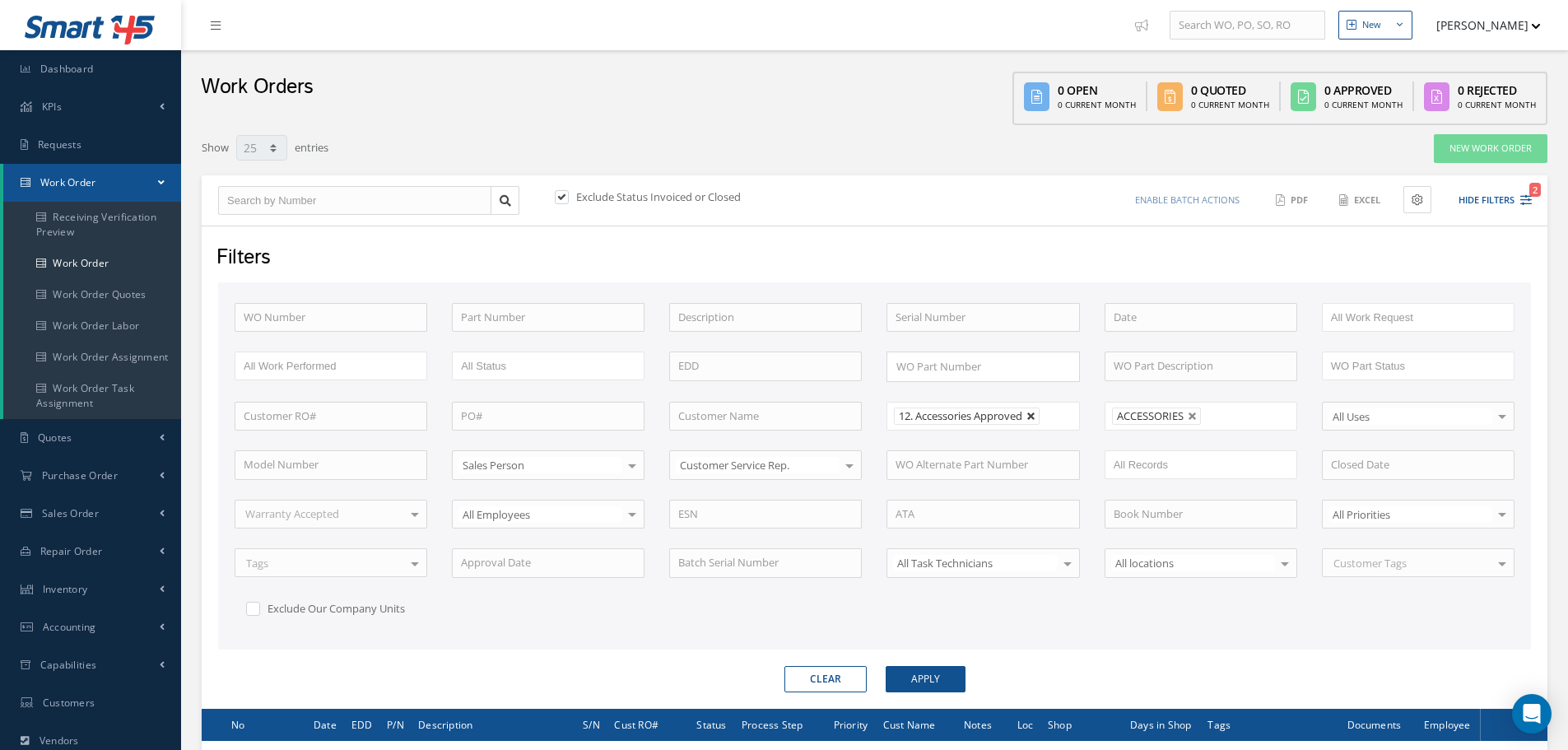
click at [1036, 414] on link at bounding box center [1032, 417] width 10 height 10
type input "All Proccess Step"
click at [916, 682] on button "Apply" at bounding box center [926, 679] width 80 height 26
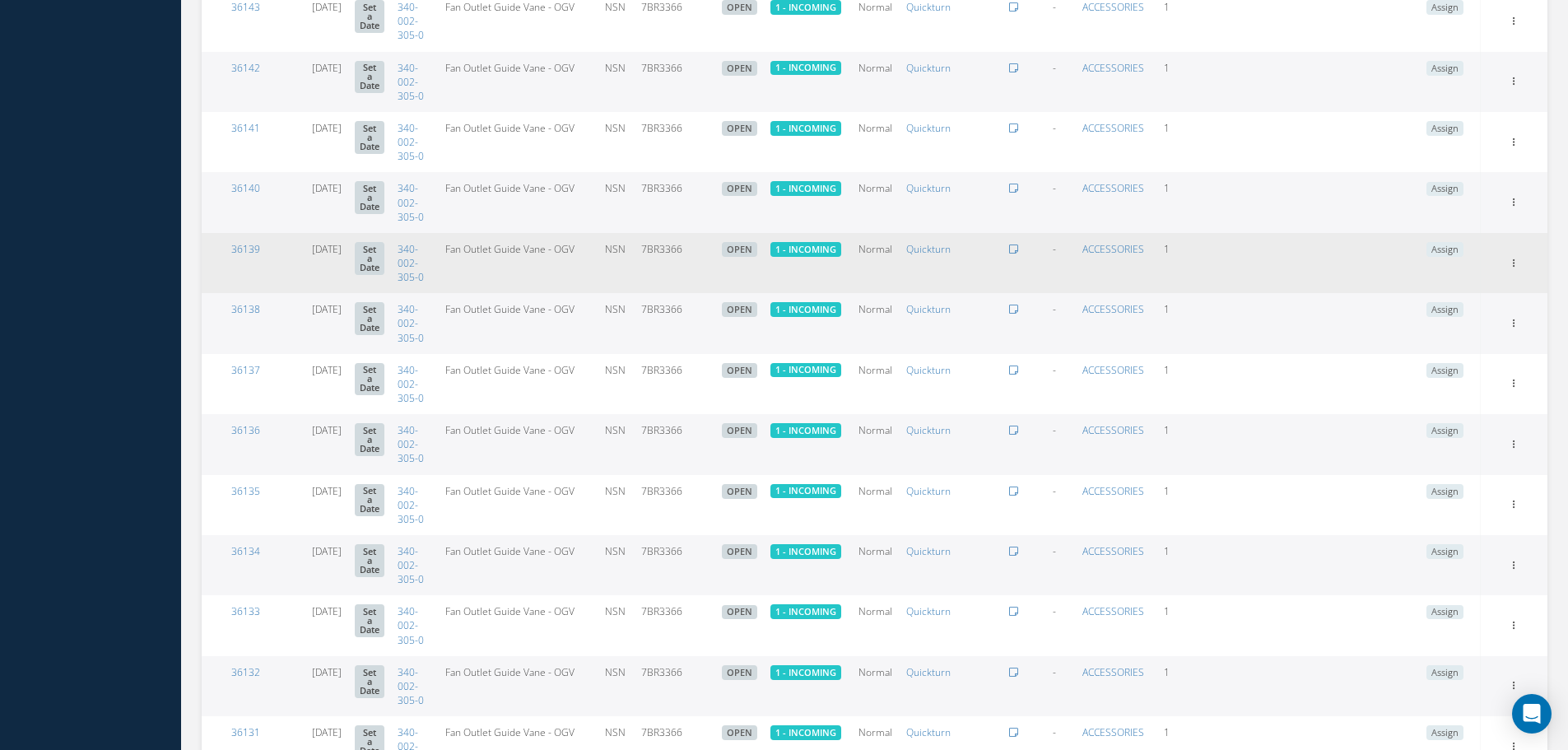
scroll to position [1643, 0]
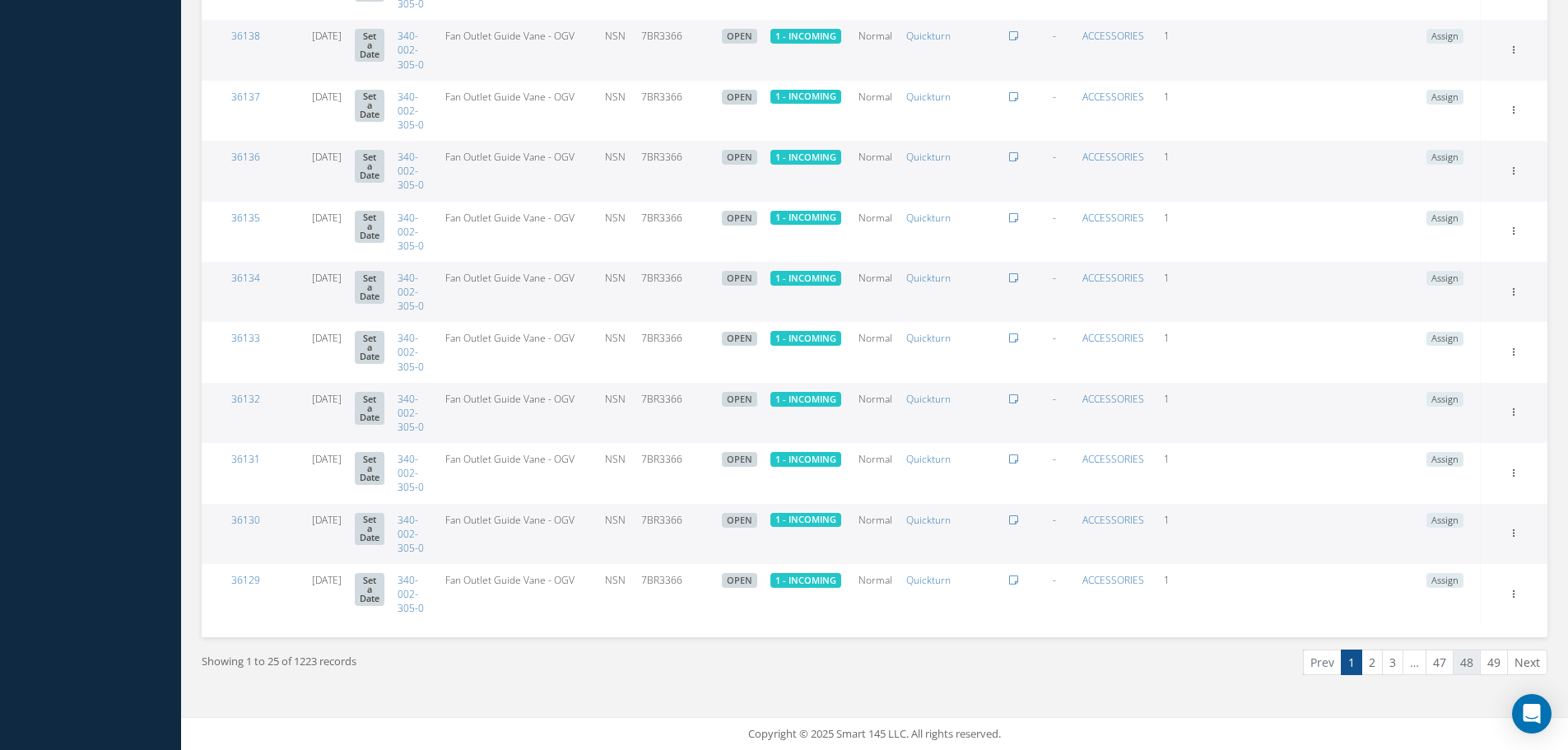
click at [1465, 662] on link "48" at bounding box center [1466, 662] width 28 height 26
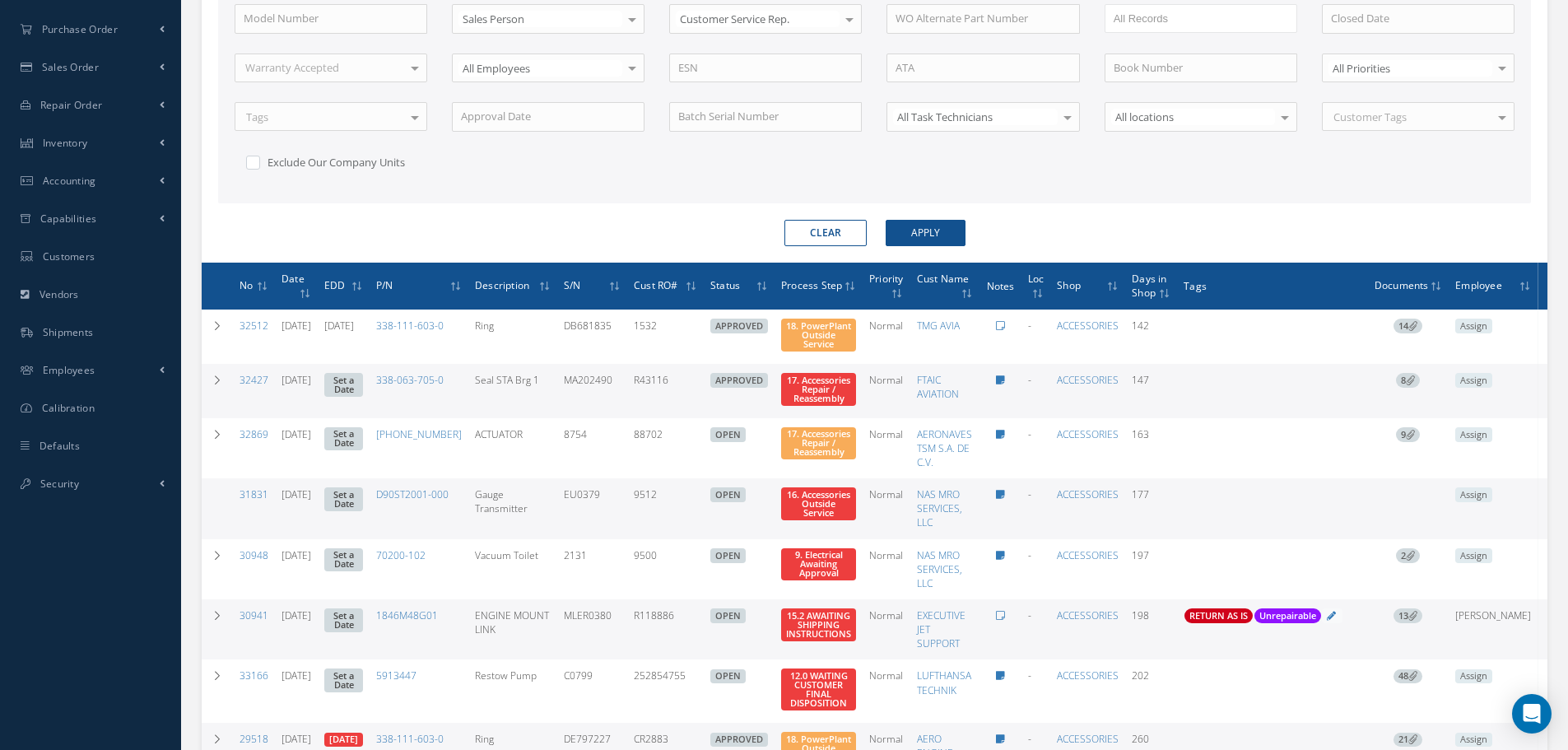
scroll to position [0, 0]
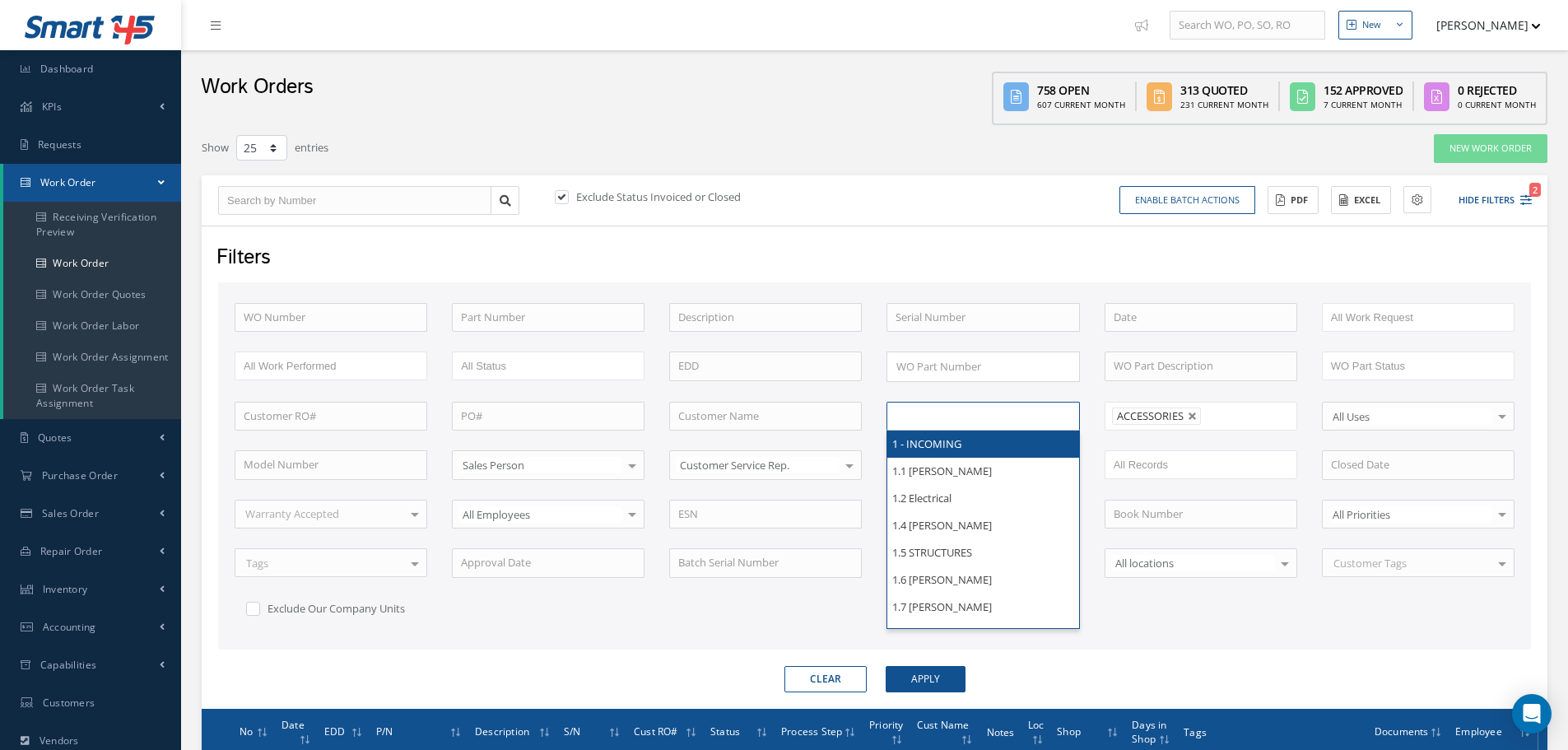
click at [930, 412] on input "text" at bounding box center [948, 416] width 105 height 20
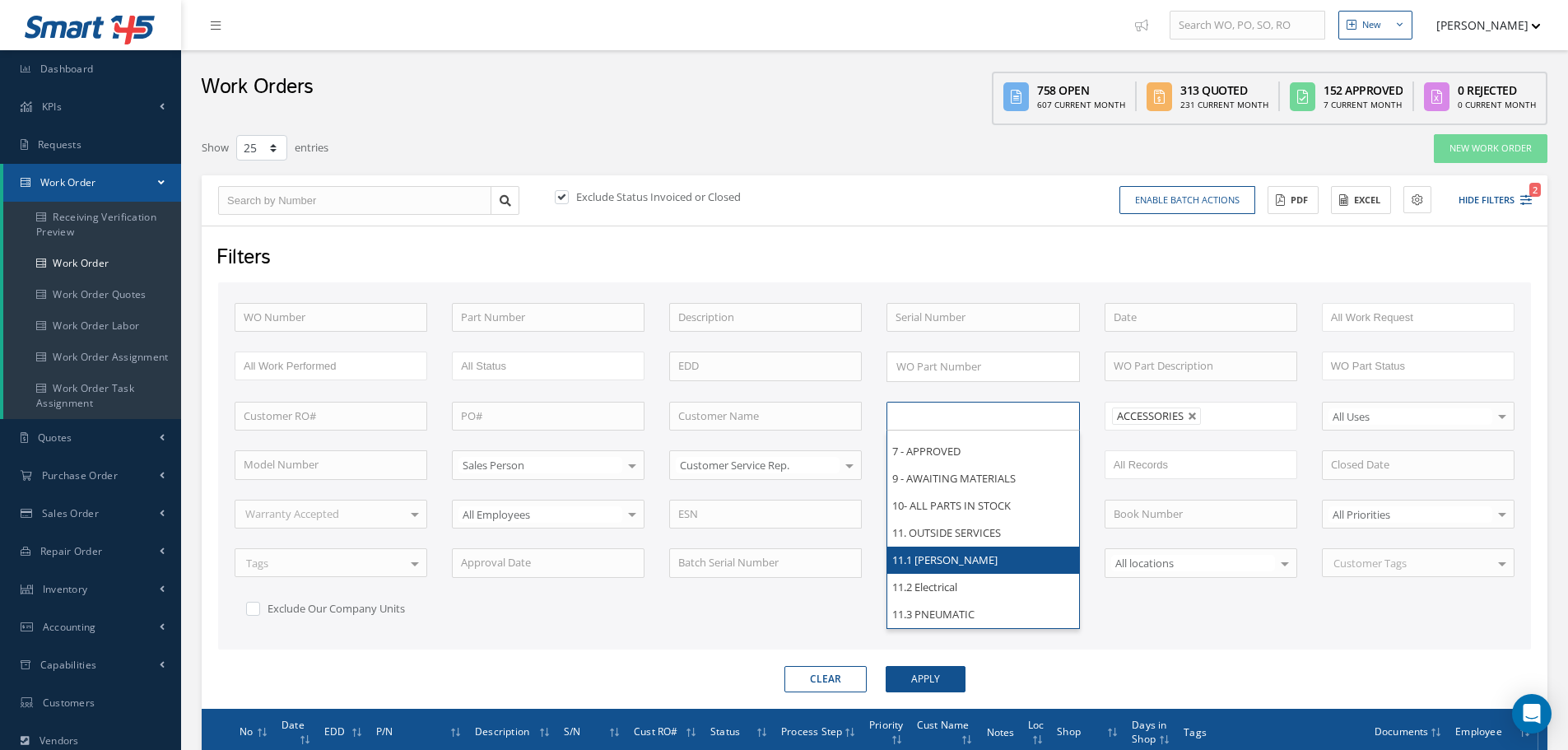
scroll to position [577, 0]
type input "All Proccess Step"
click at [1226, 611] on div "WO Number Part Number Description Serial Number BENCH CHECK BER CADMIUM PLATE C…" at bounding box center [874, 472] width 1305 height 338
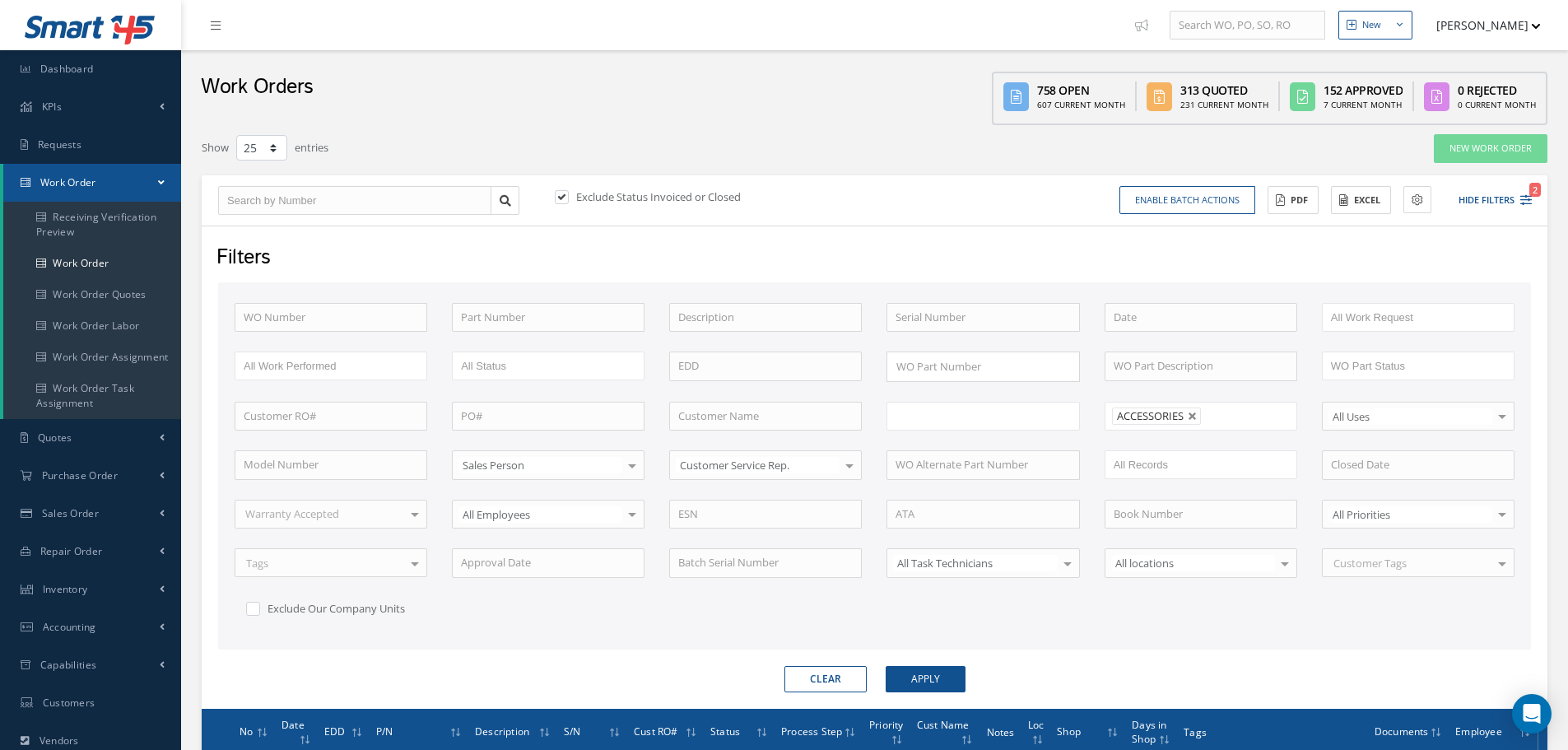
click at [893, 418] on li at bounding box center [948, 416] width 116 height 22
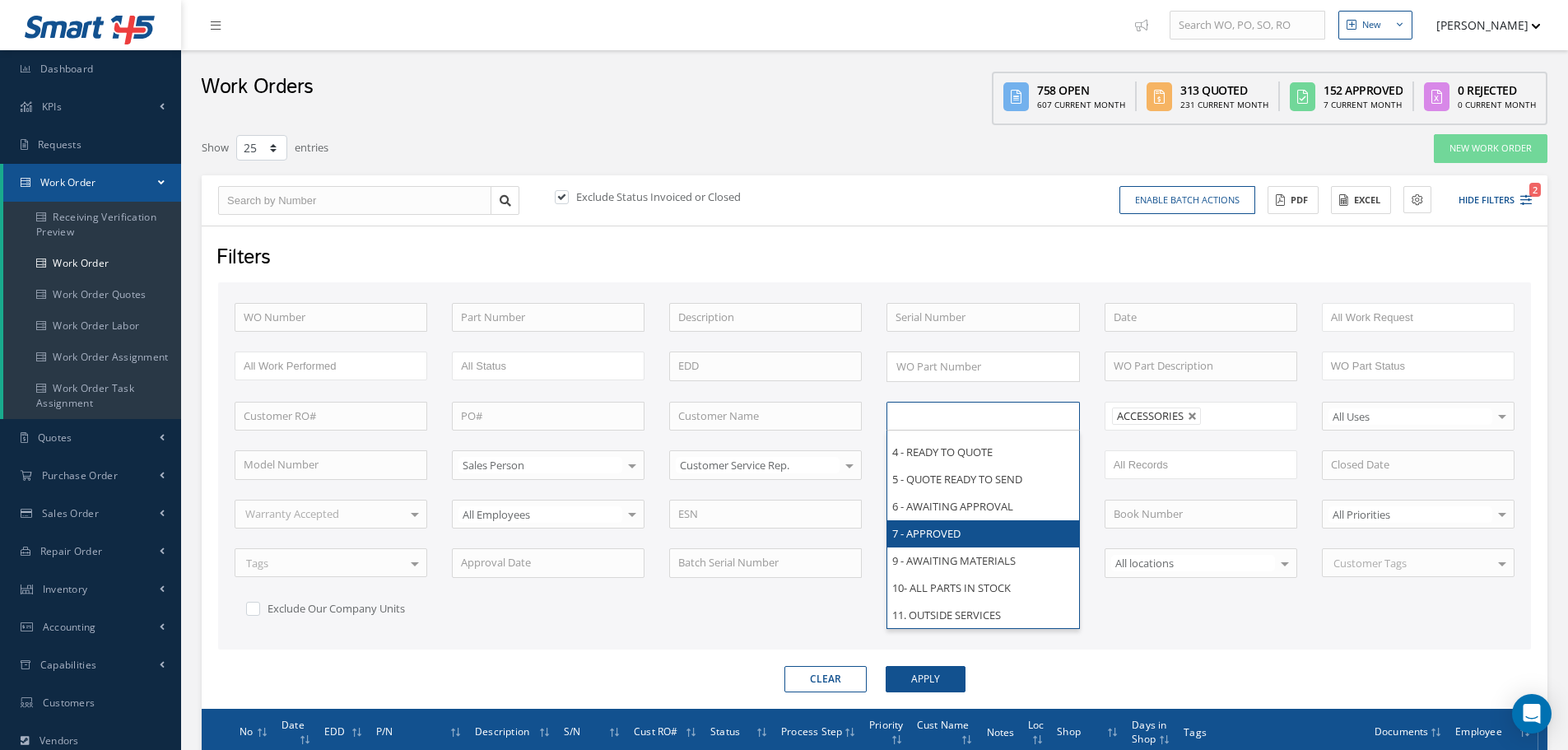
scroll to position [0, 0]
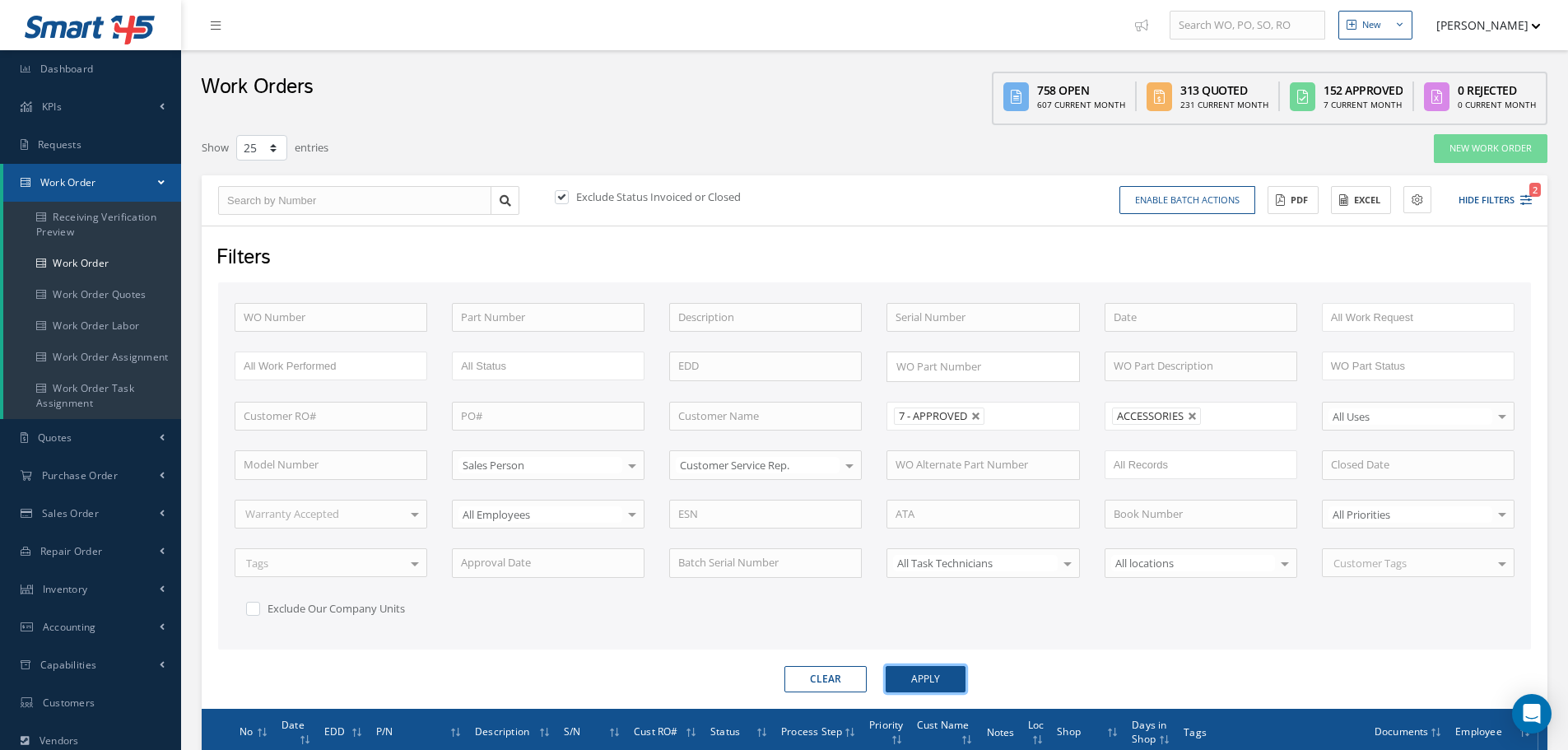
click at [914, 677] on button "Apply" at bounding box center [926, 679] width 80 height 26
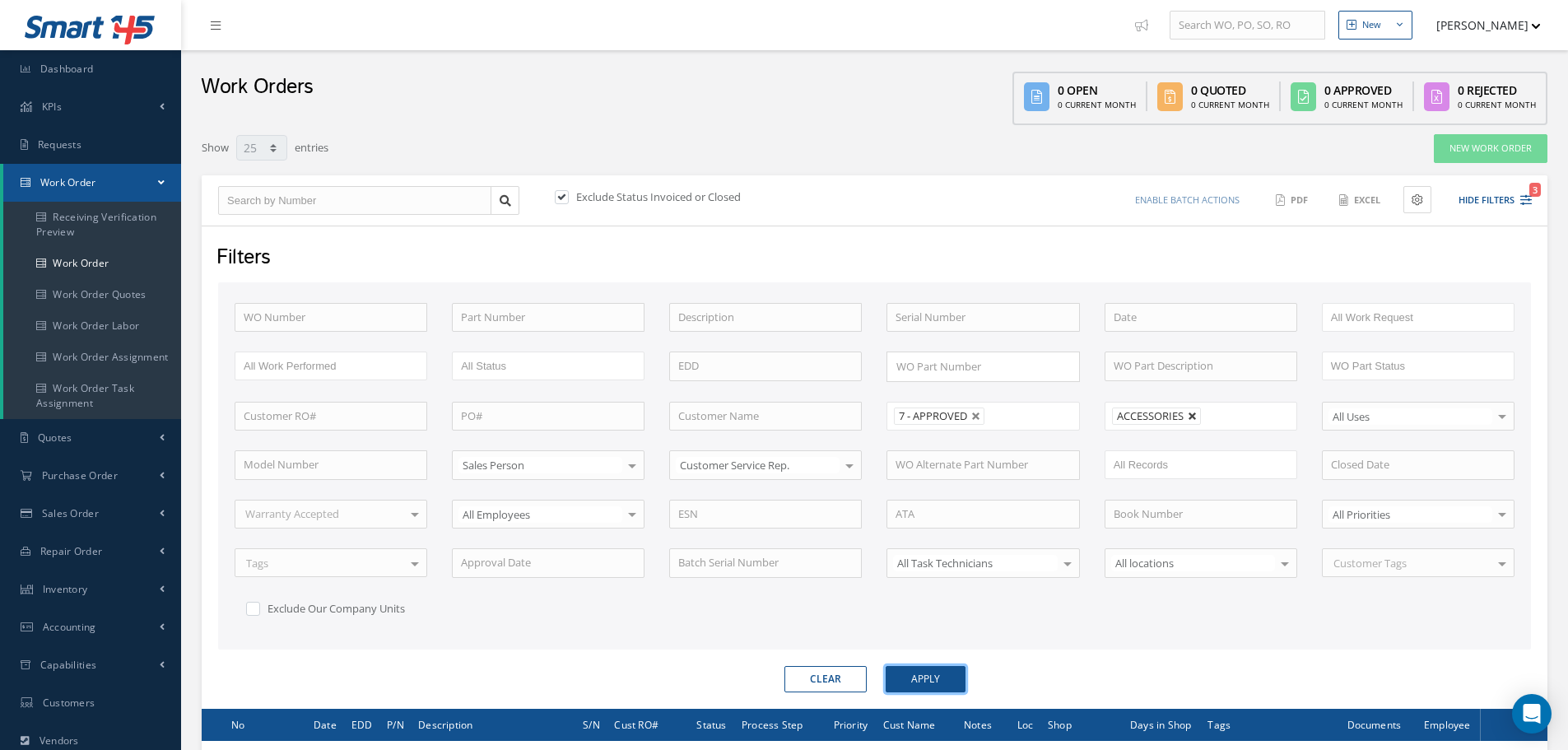
click at [1192, 415] on link at bounding box center [1192, 417] width 10 height 10
type input "All Shops"
click at [979, 415] on link at bounding box center [976, 417] width 10 height 10
type input "All Proccess Step"
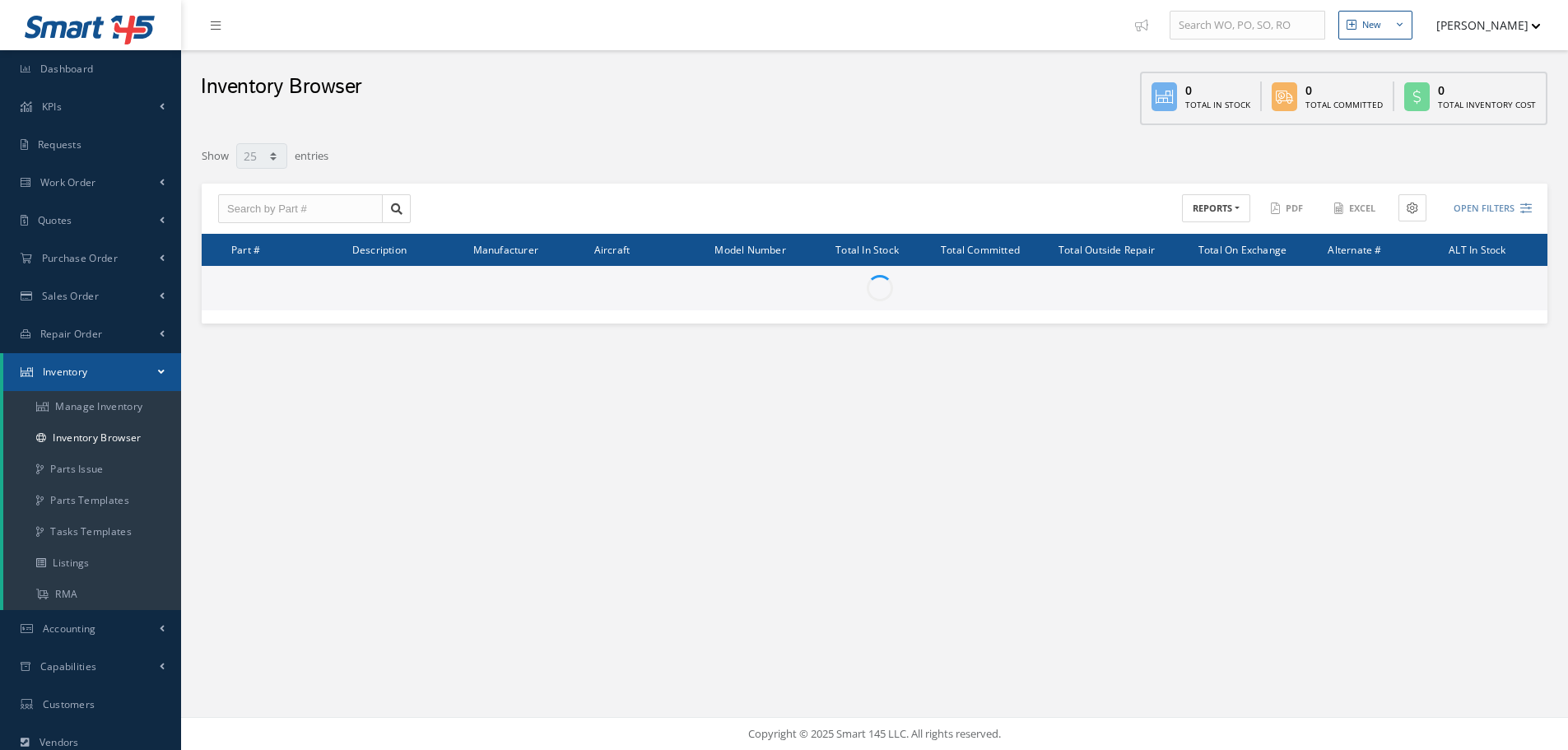
select select "25"
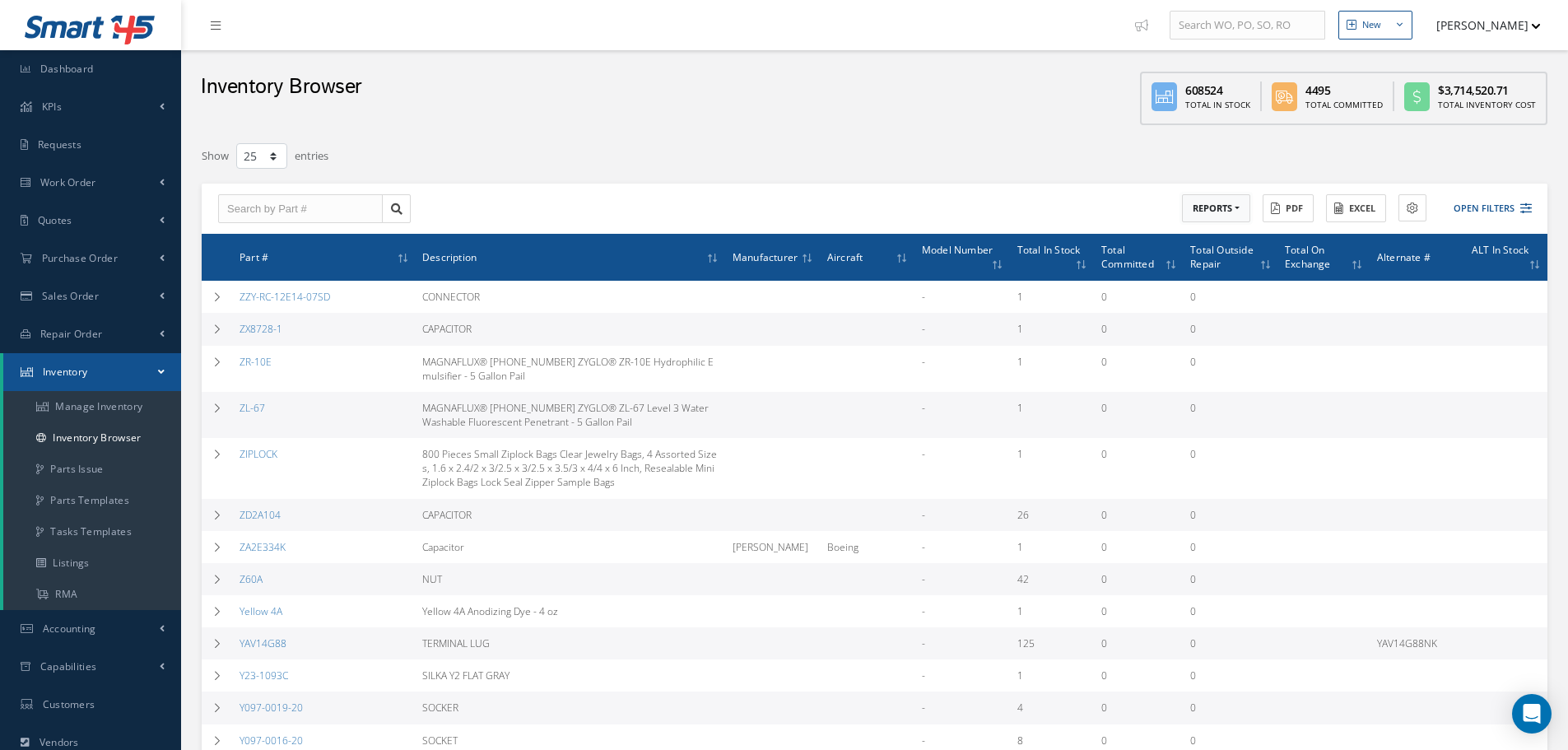
click at [1240, 211] on button "REPORTS" at bounding box center [1216, 209] width 68 height 29
click at [1229, 238] on link "Shelf Life Due" at bounding box center [1248, 236] width 132 height 22
click at [91, 404] on link "Manage Inventory" at bounding box center [92, 406] width 178 height 31
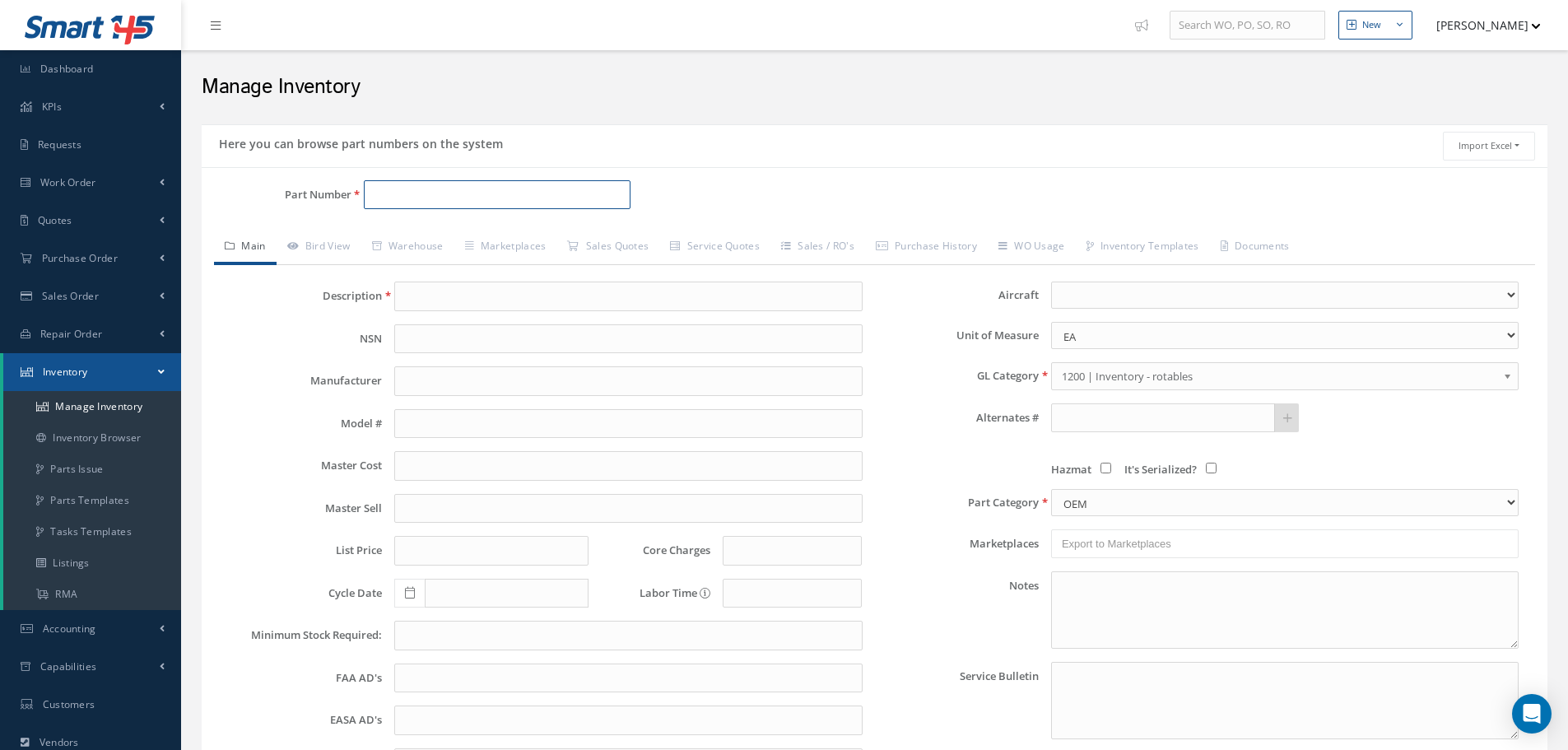
click at [465, 199] on input "Part Number" at bounding box center [497, 195] width 267 height 30
type input "6"
click at [427, 190] on input "Part Number" at bounding box center [497, 195] width 267 height 30
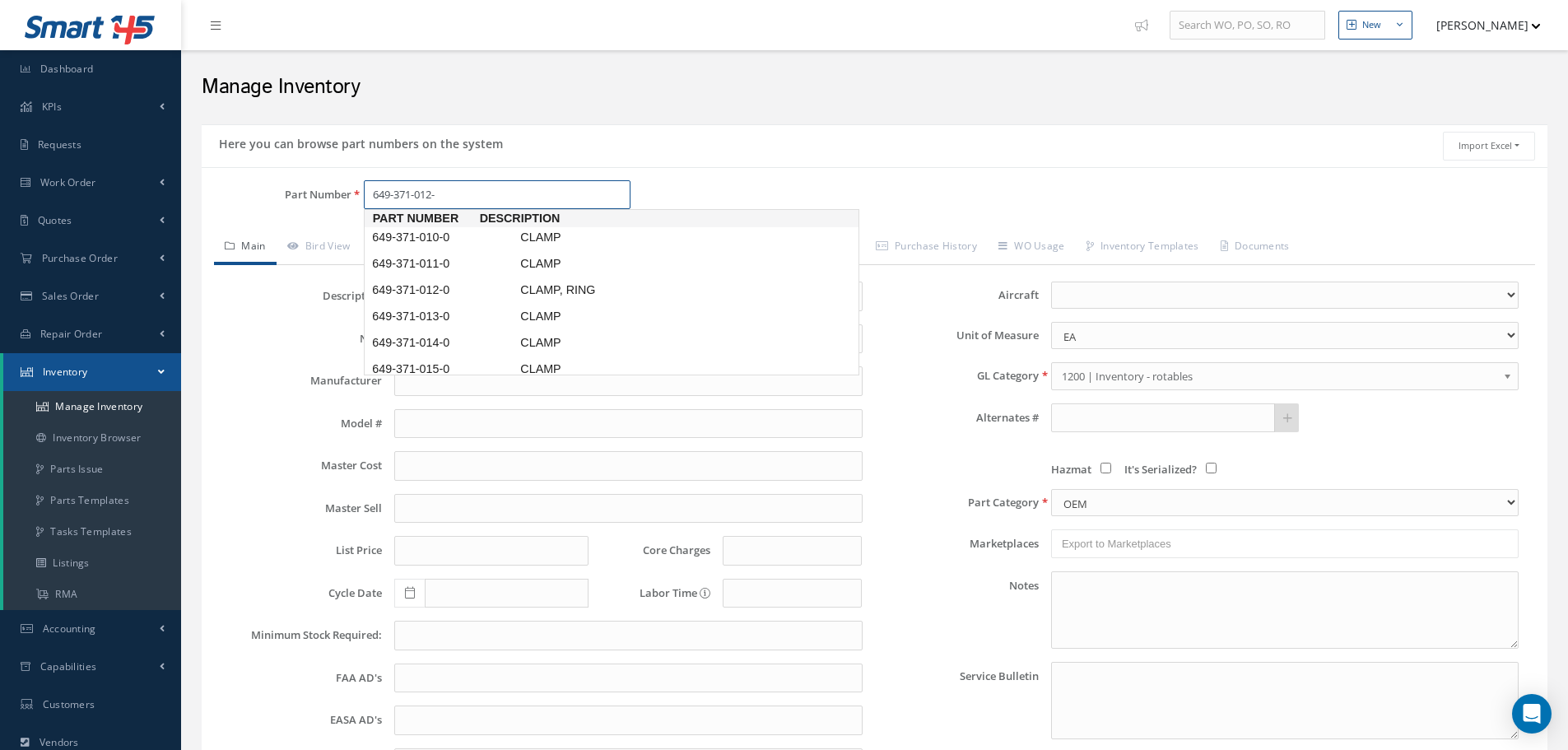
type input "649-371-012-0"
click at [416, 229] on span "649-371-012-0" at bounding box center [443, 237] width 148 height 17
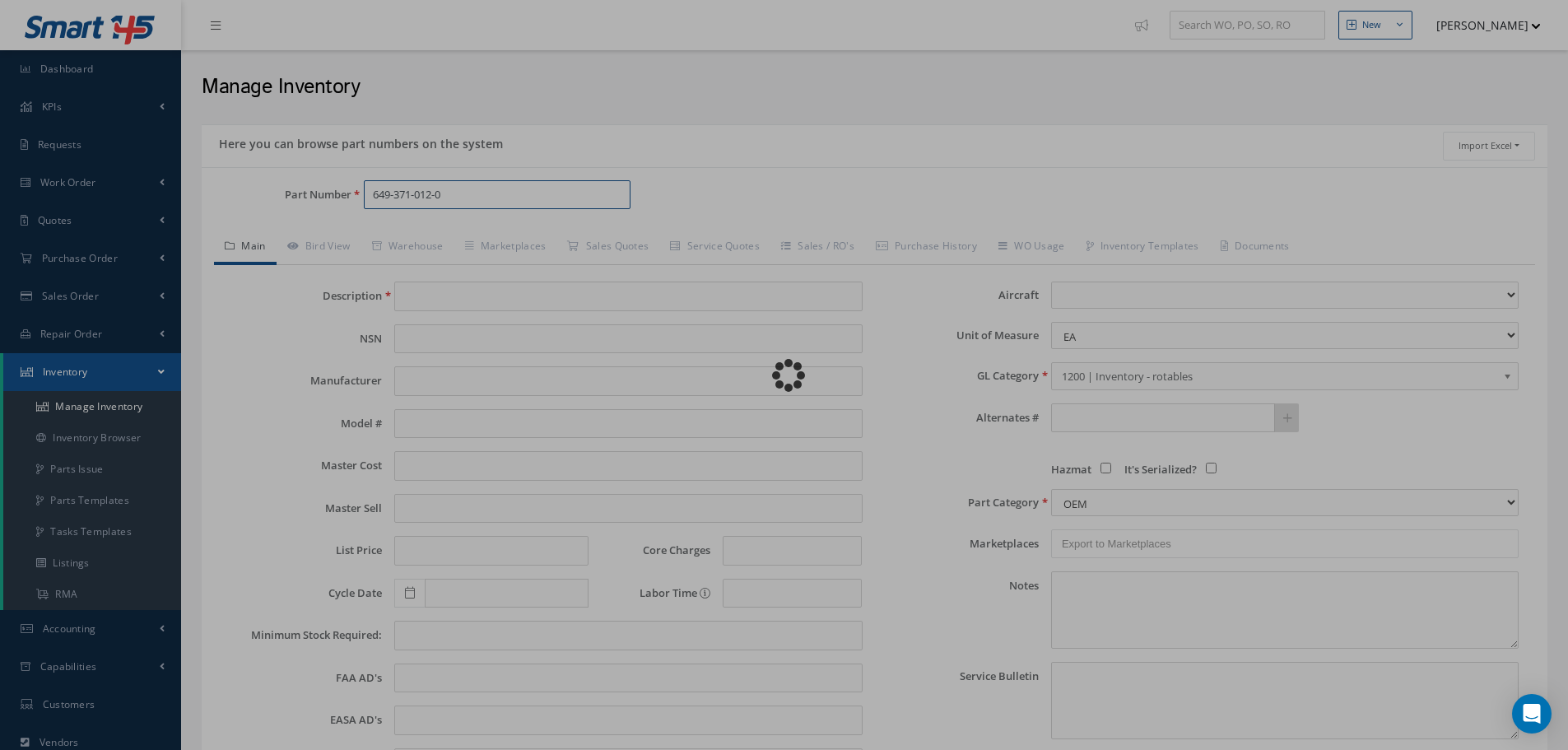
type input "CLAMP, RING"
type input "0.00"
select select
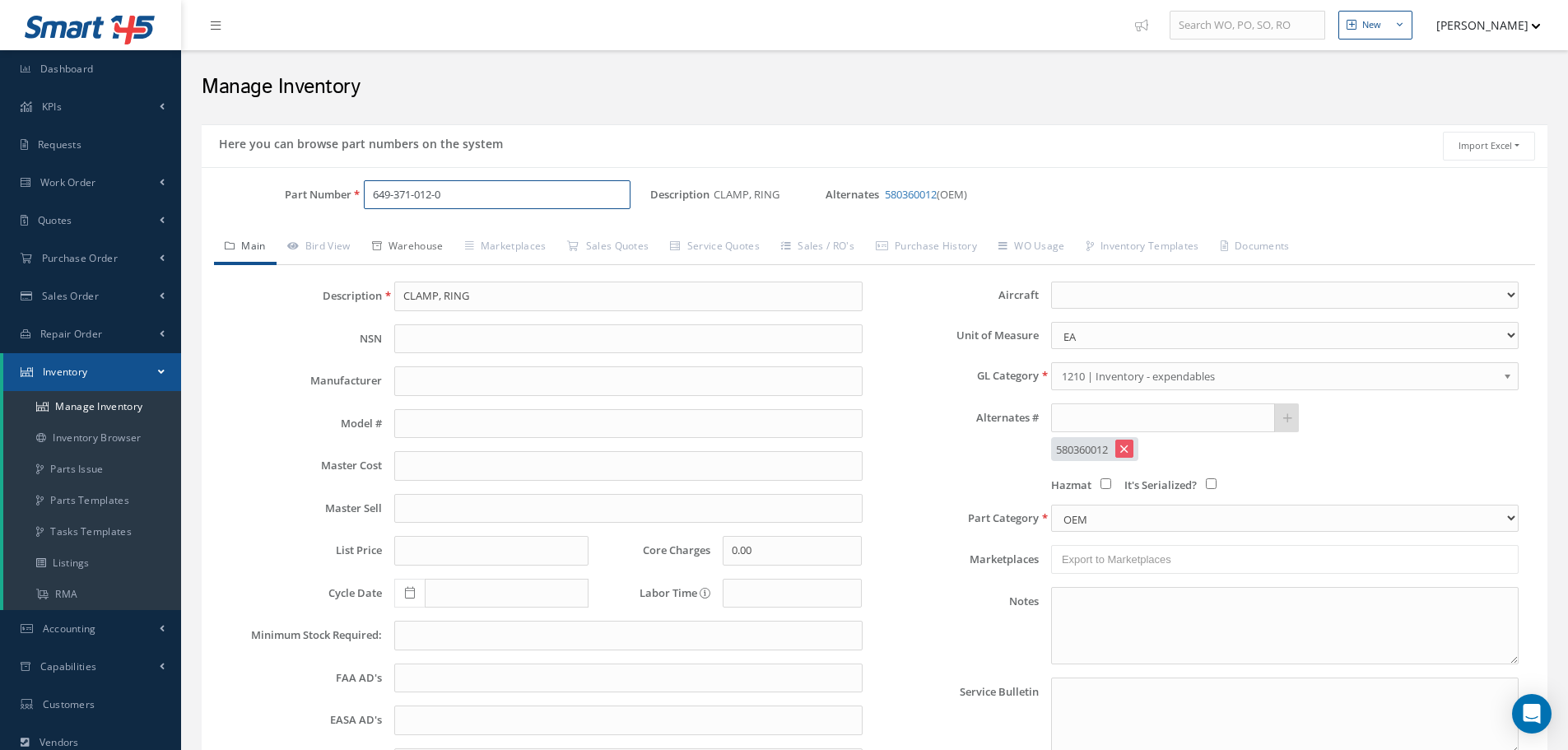
type input "649-371-012-0"
click at [440, 243] on link "Warehouse" at bounding box center [407, 247] width 93 height 35
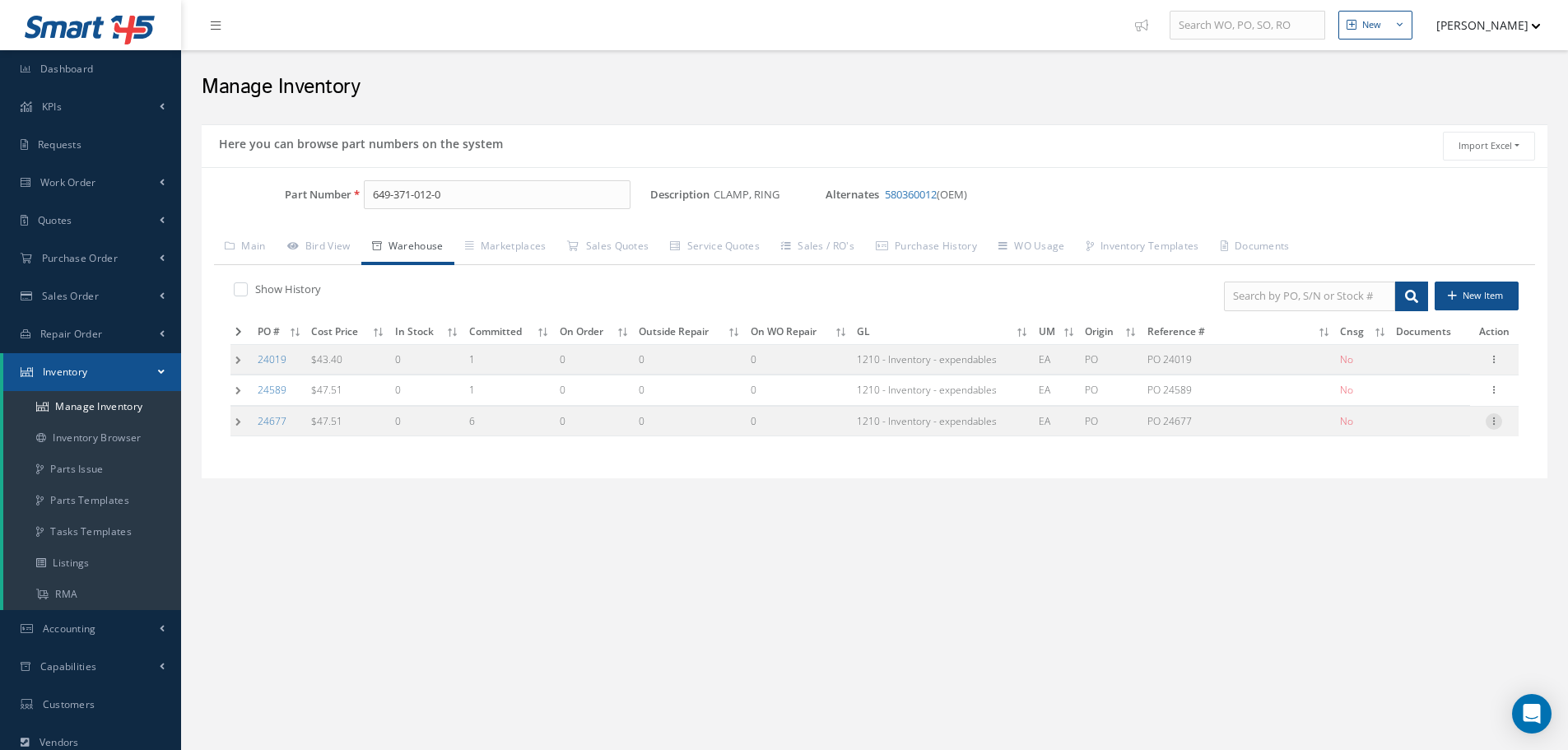
click at [1496, 420] on icon at bounding box center [1493, 419] width 16 height 13
click at [1395, 428] on link "Edit" at bounding box center [1418, 432] width 130 height 21
type input "47.51"
type input "08/18/2025"
type input "PO 24677"
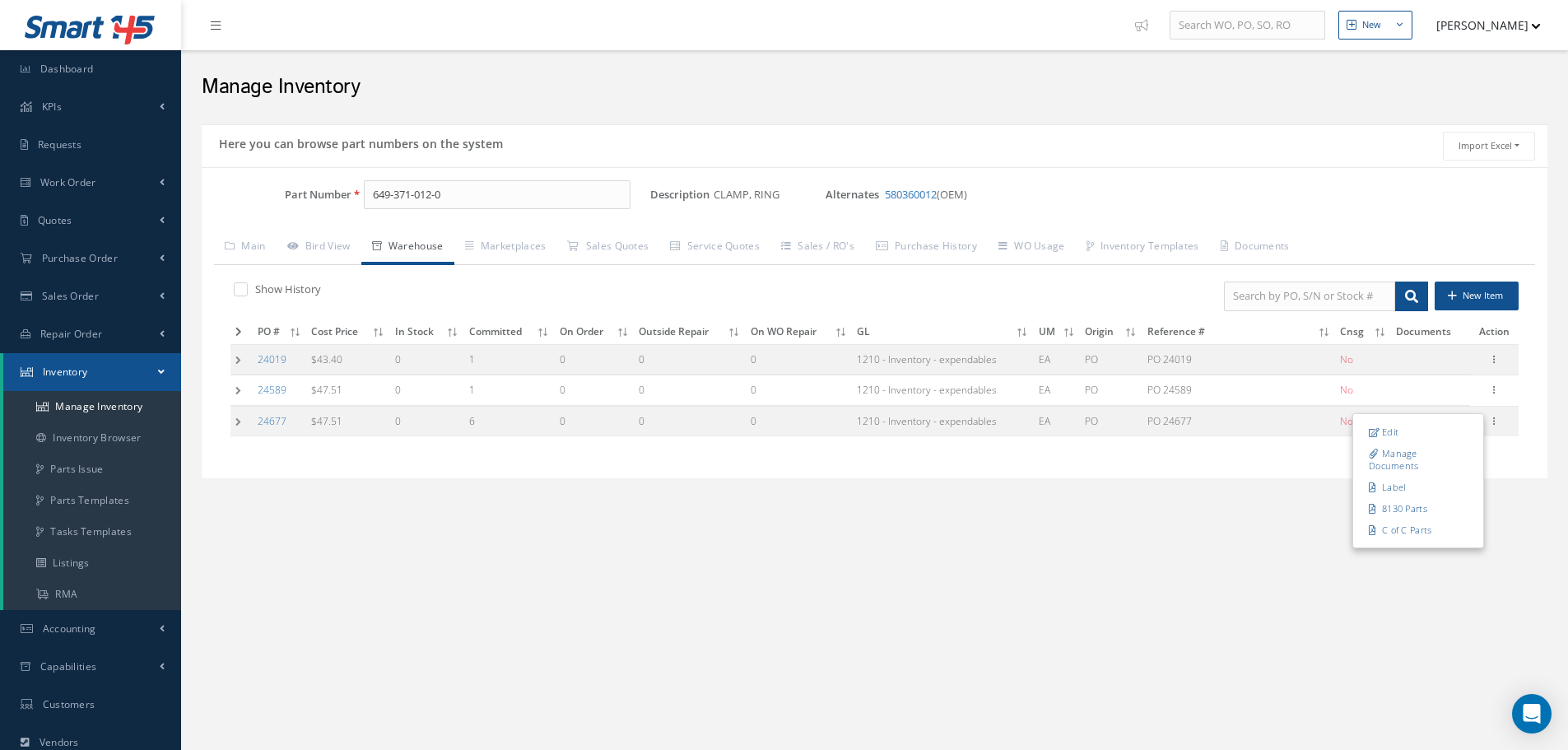
type input "08/18/2025"
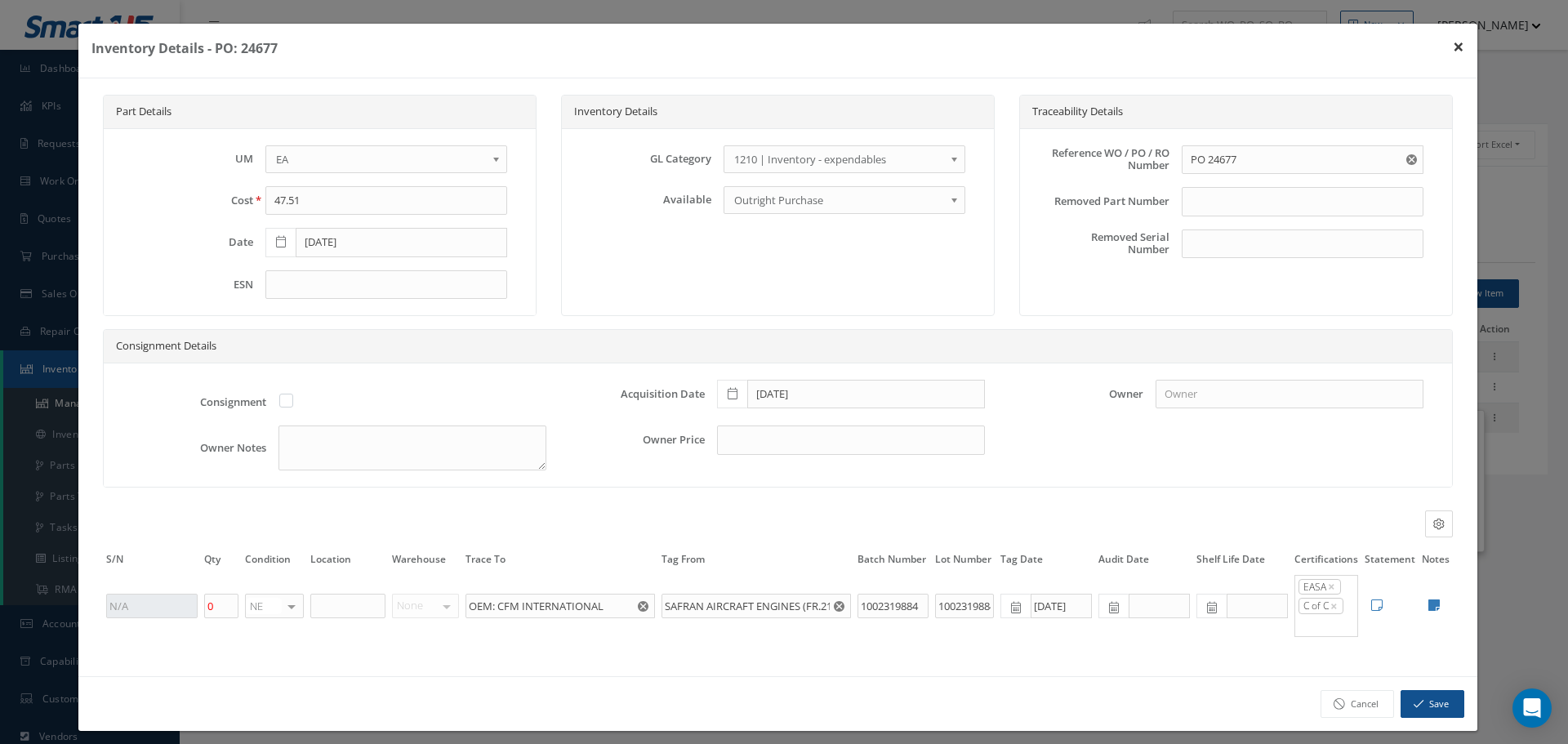
click at [1443, 44] on button "×" at bounding box center [1458, 46] width 38 height 46
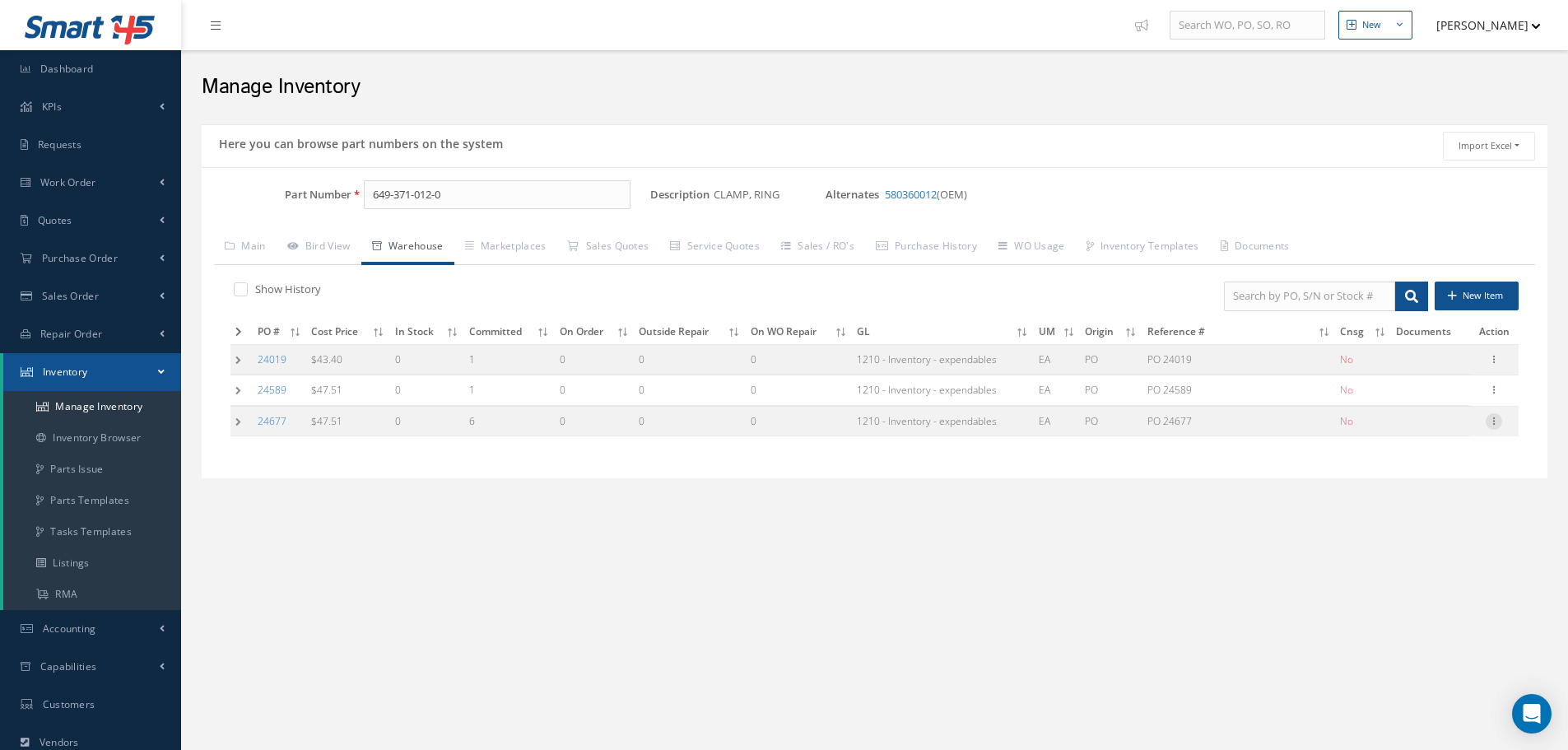
click at [1497, 424] on icon at bounding box center [1493, 419] width 16 height 13
click at [1442, 435] on link "Edit" at bounding box center [1418, 432] width 130 height 21
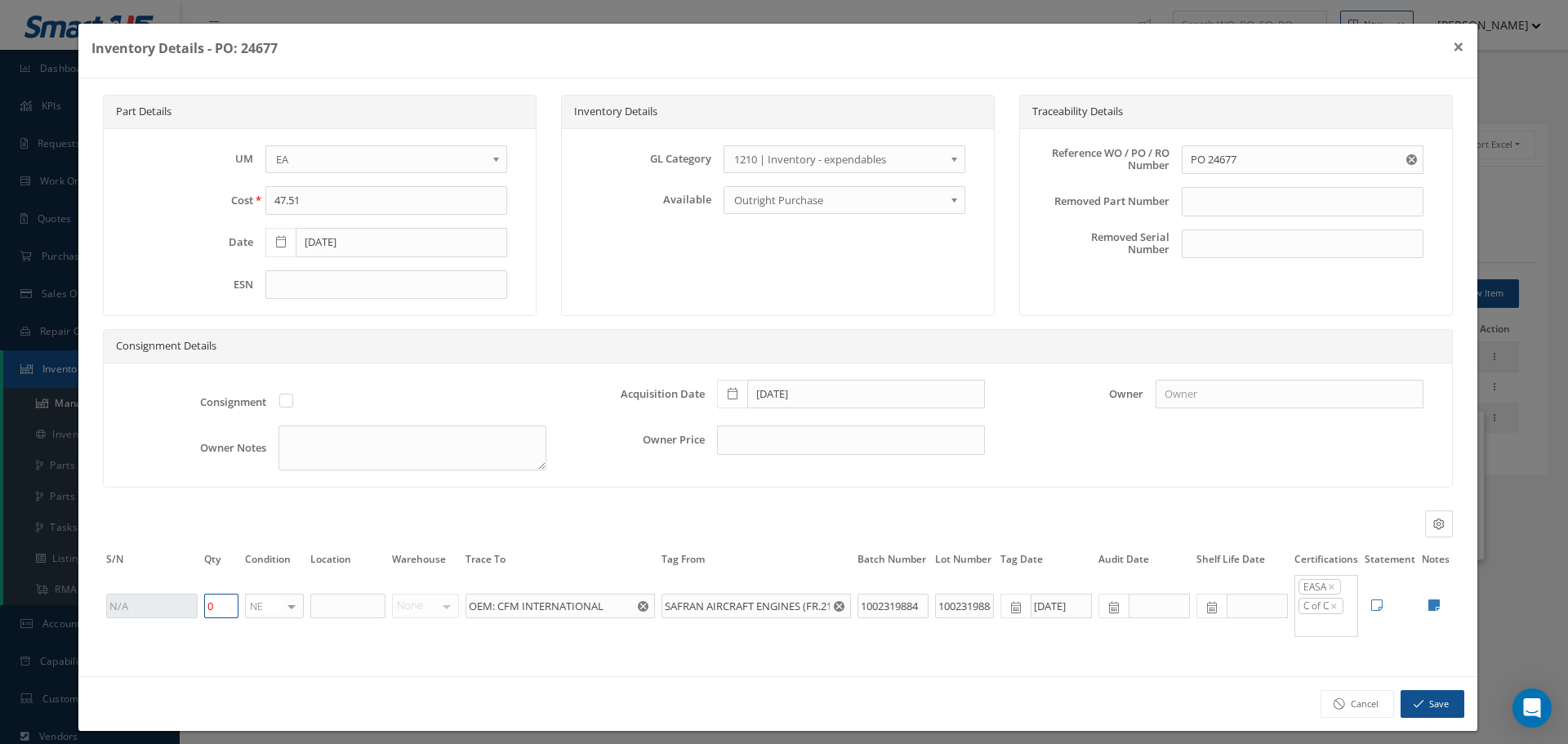
click at [222, 615] on input "0" at bounding box center [221, 606] width 35 height 24
type input "1"
click at [1417, 707] on button "Save" at bounding box center [1433, 704] width 64 height 29
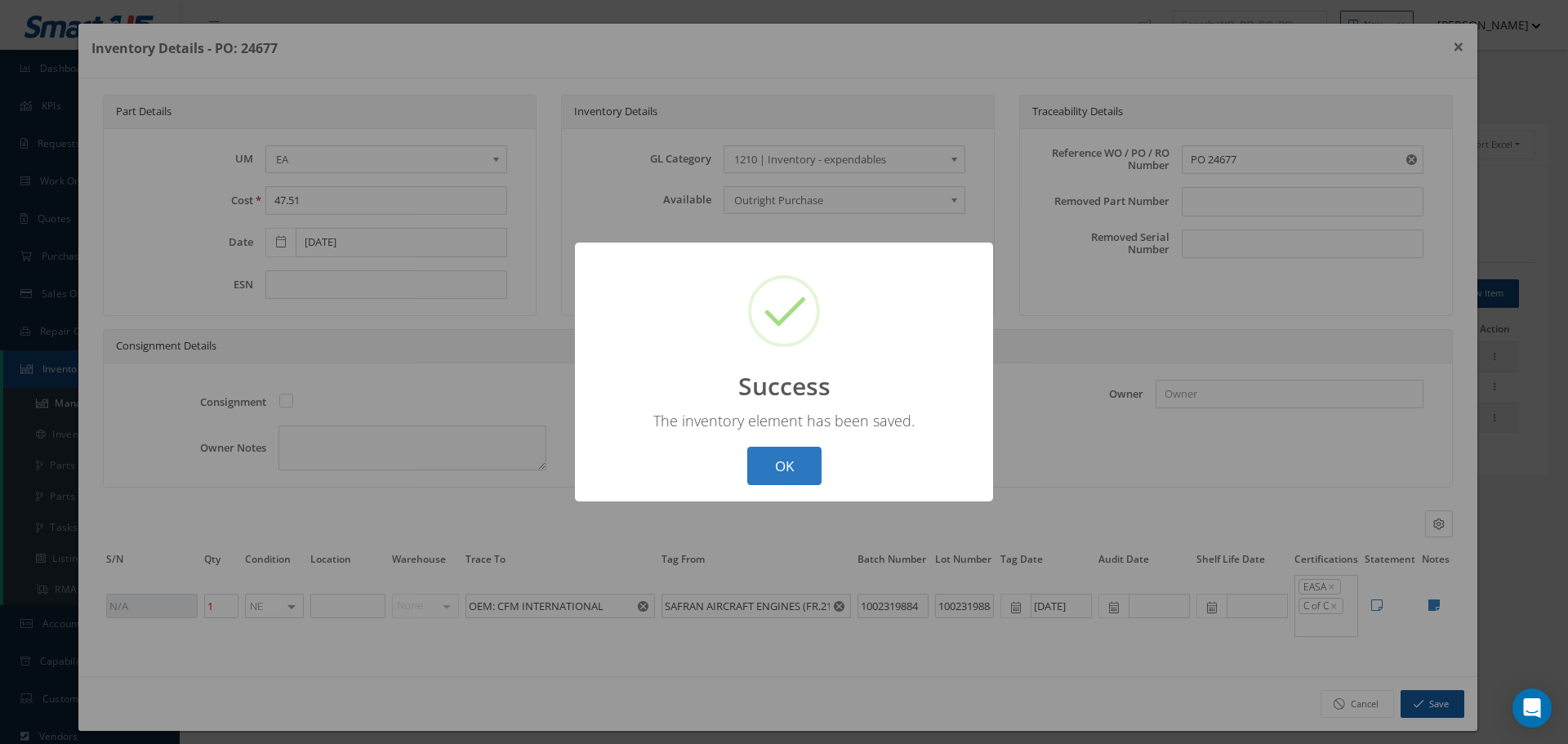
click at [768, 466] on button "OK" at bounding box center [784, 466] width 74 height 39
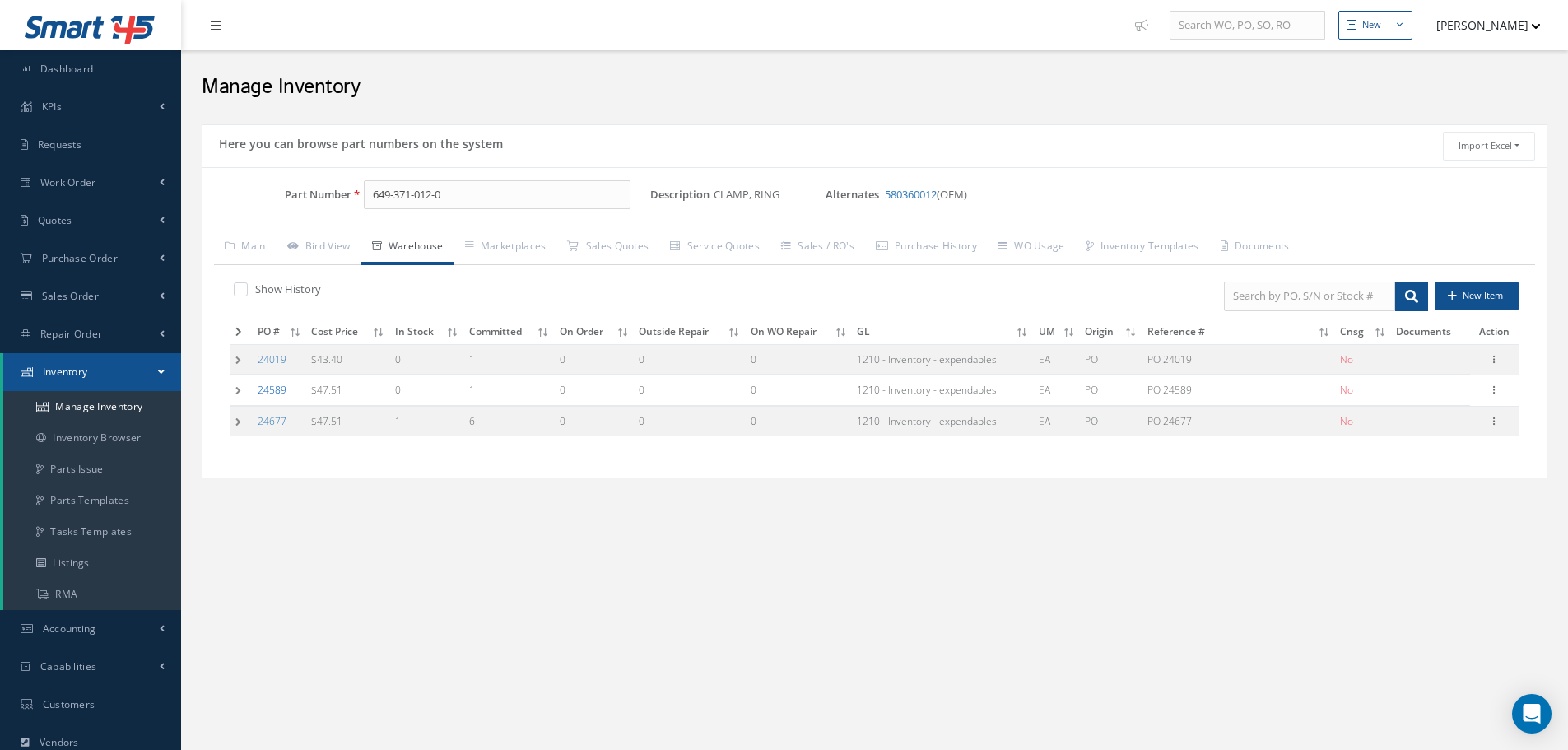
click at [281, 387] on link "24589" at bounding box center [272, 389] width 29 height 14
click at [1498, 422] on icon at bounding box center [1493, 419] width 16 height 13
click at [1421, 428] on link "Edit" at bounding box center [1418, 432] width 130 height 21
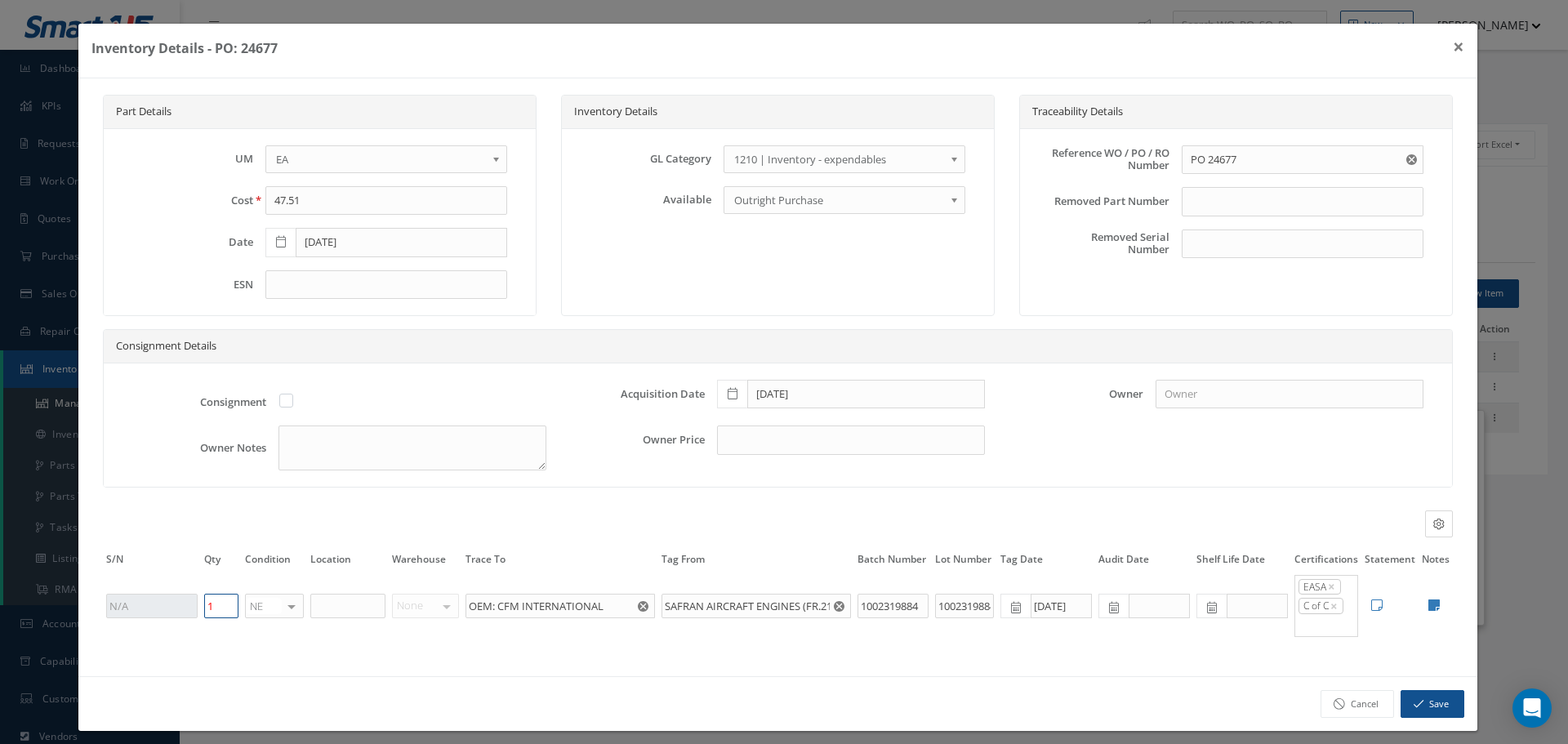
click at [218, 607] on input "1" at bounding box center [221, 606] width 35 height 24
type input "0"
click at [1437, 712] on button "Save" at bounding box center [1433, 704] width 64 height 29
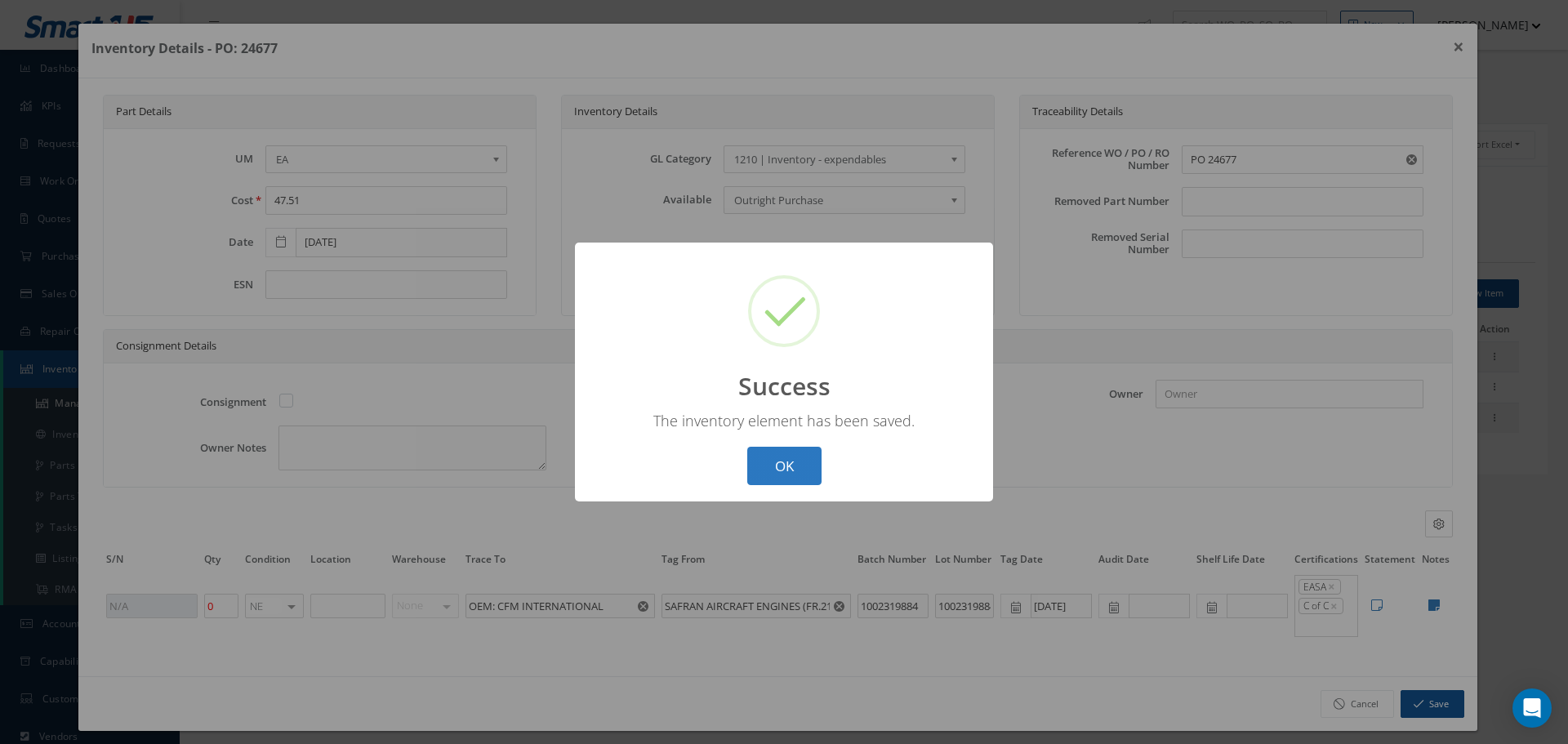
click at [768, 447] on div "? ! i Success × The inventory element has been saved. OK Cancel" at bounding box center [784, 372] width 418 height 259
click at [781, 459] on button "OK" at bounding box center [784, 466] width 74 height 39
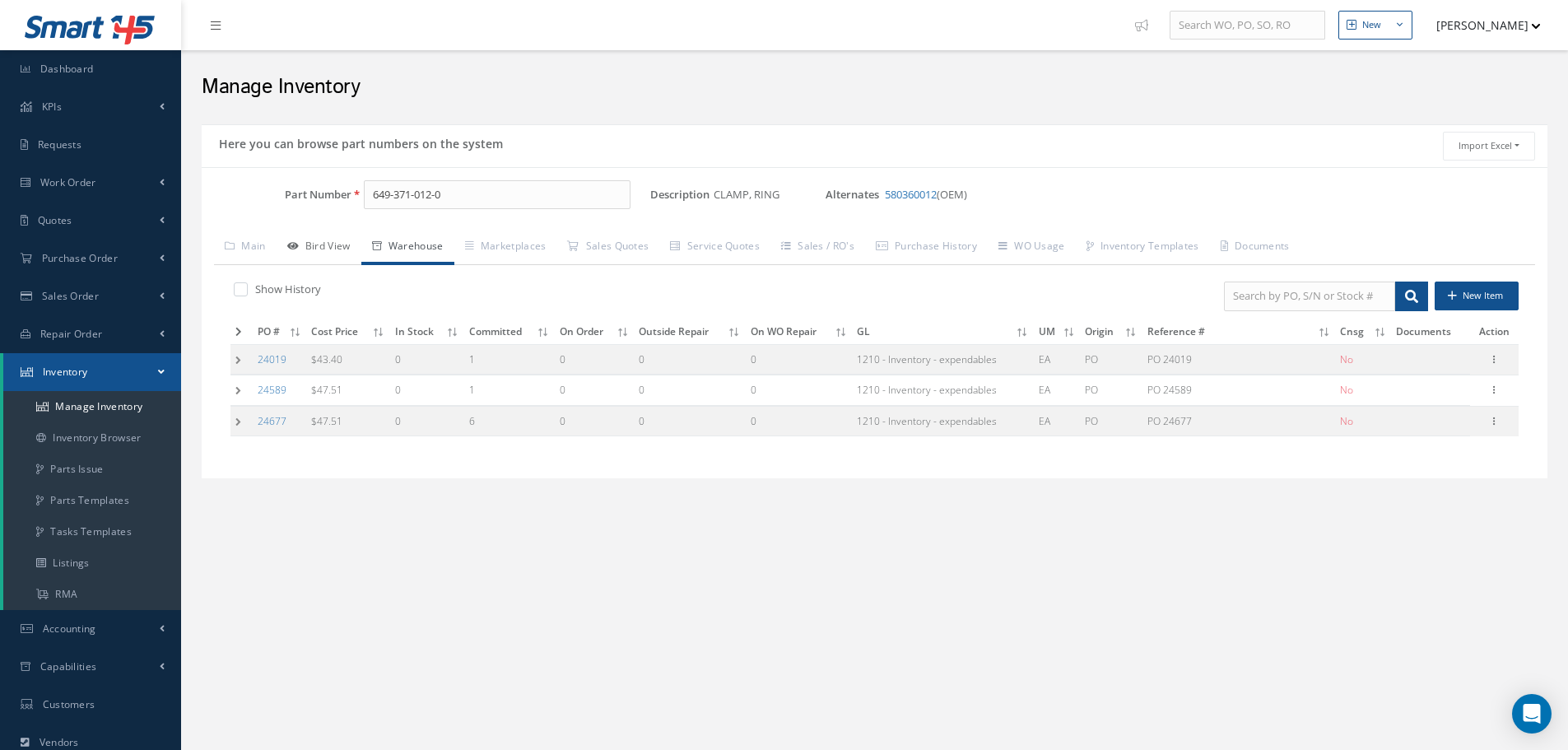
click at [337, 241] on link "Bird View" at bounding box center [319, 247] width 85 height 35
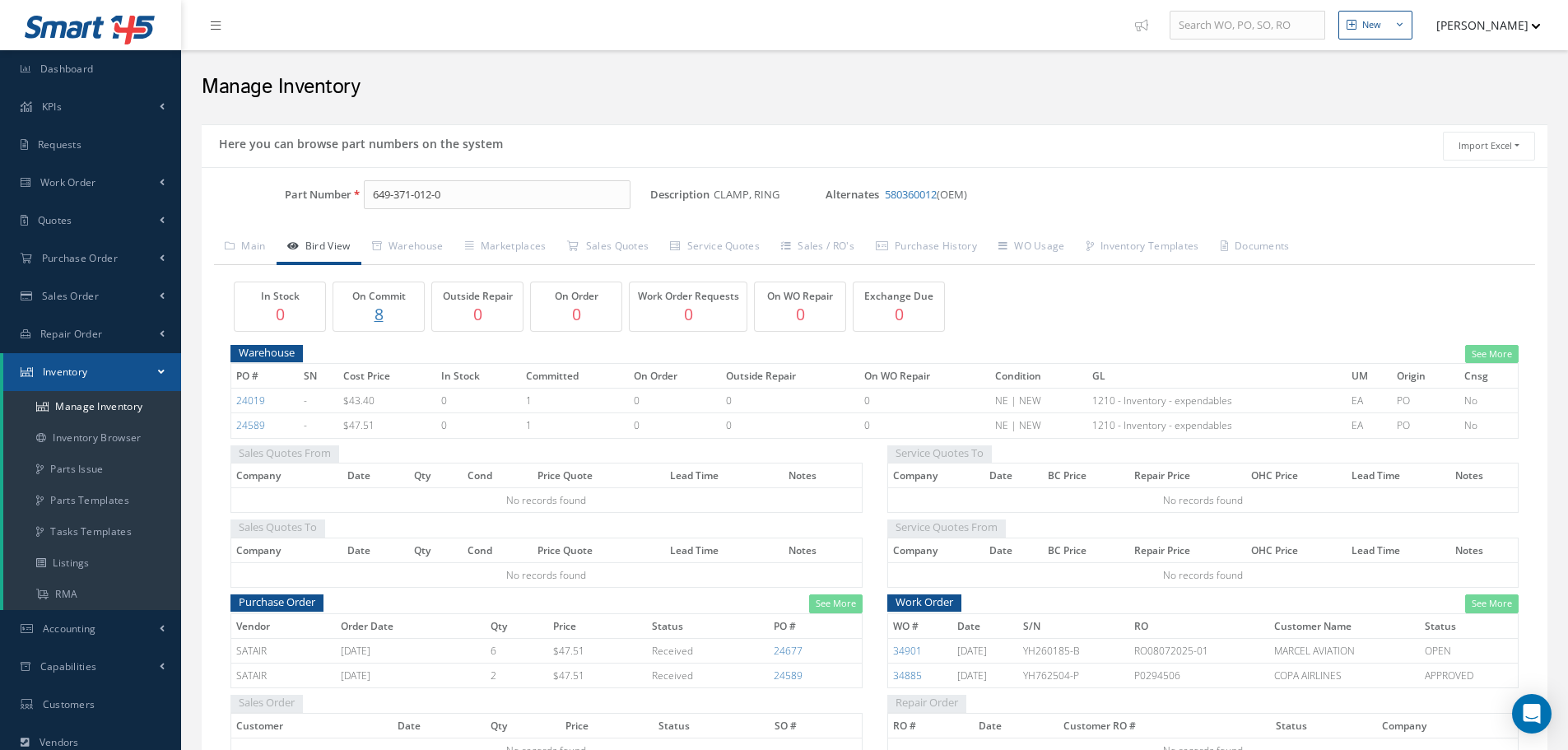
click at [382, 315] on p "8" at bounding box center [378, 314] width 82 height 24
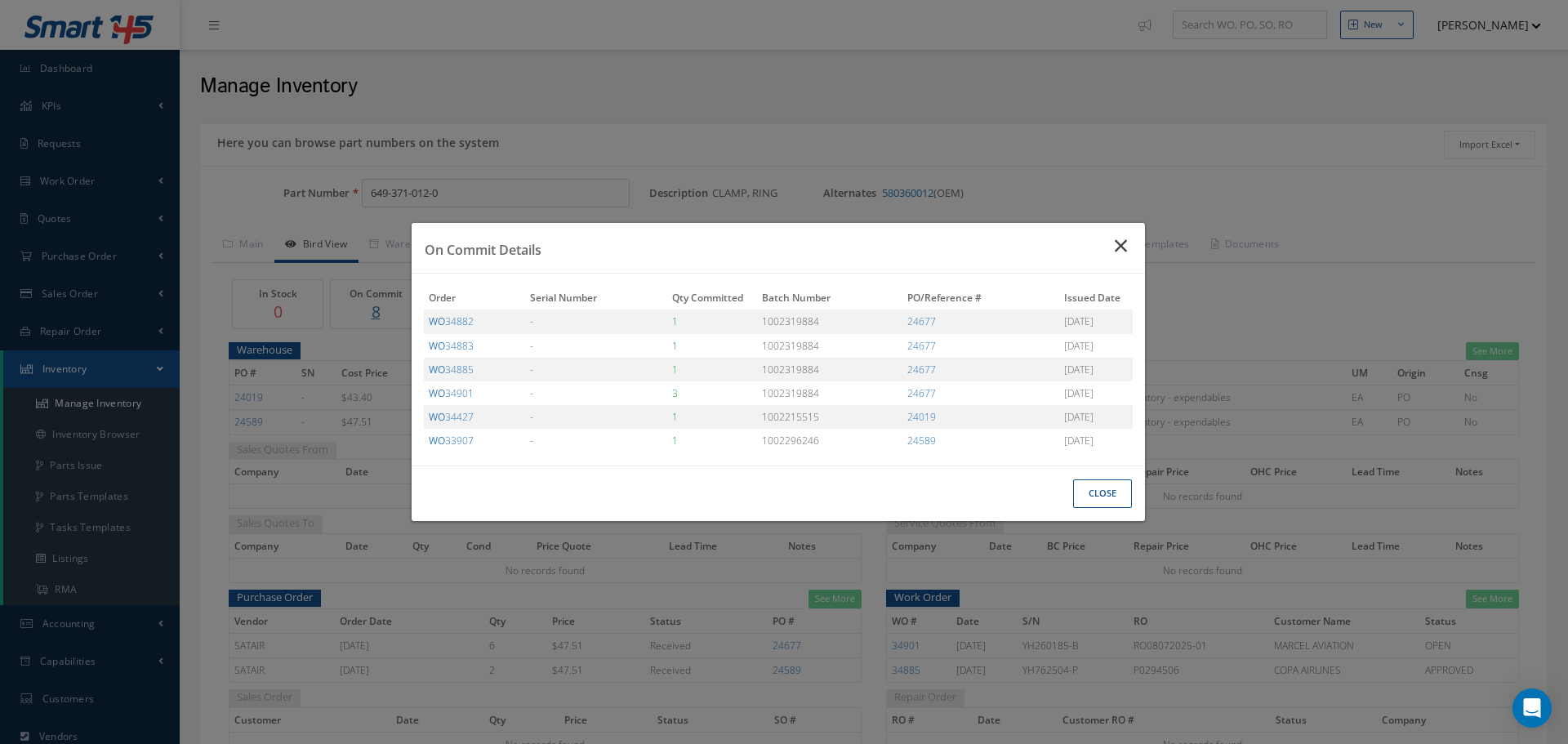
click at [1121, 245] on icon "Close" at bounding box center [1123, 245] width 17 height 19
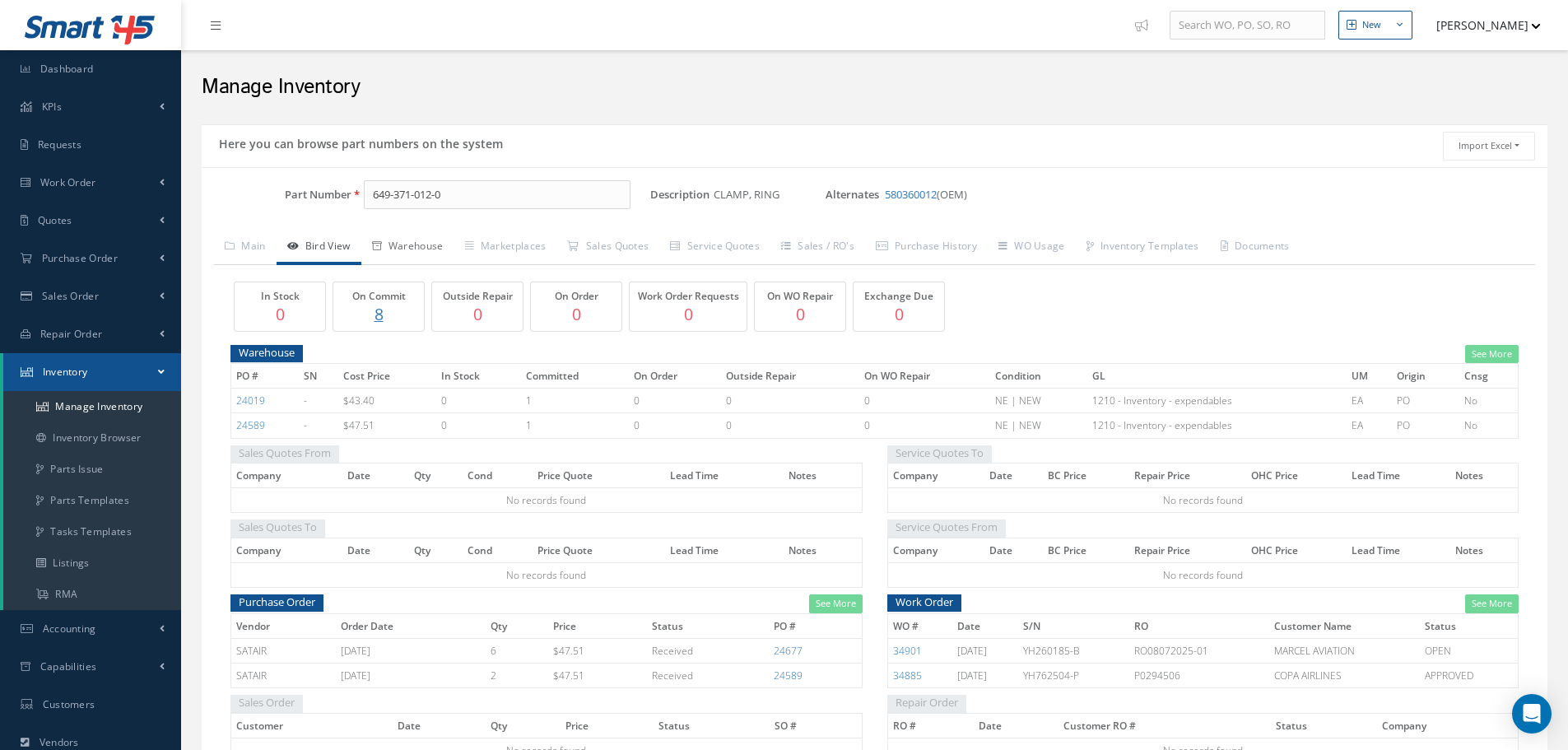
click at [445, 243] on link "Warehouse" at bounding box center [407, 247] width 93 height 35
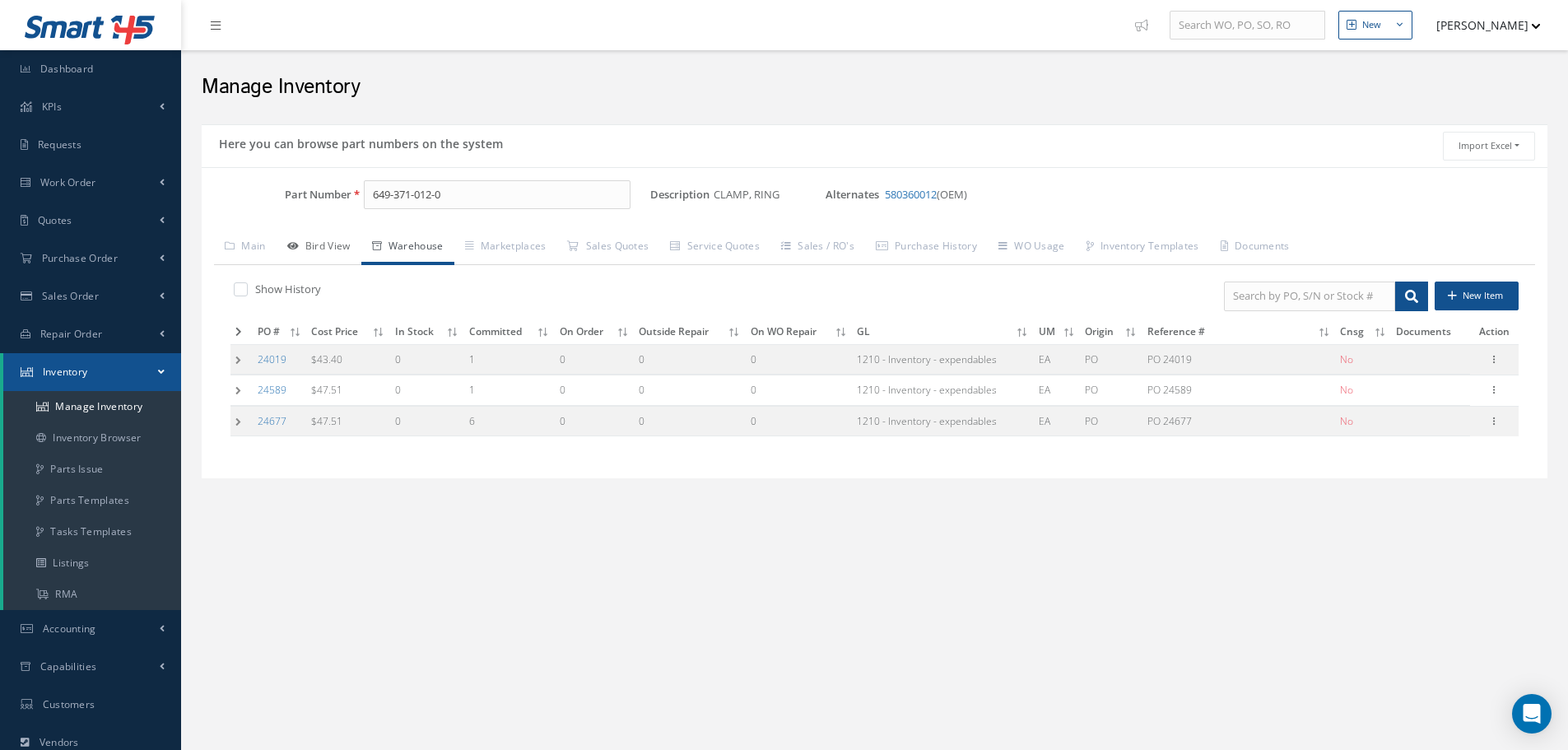
click at [343, 247] on link "Bird View" at bounding box center [319, 247] width 85 height 35
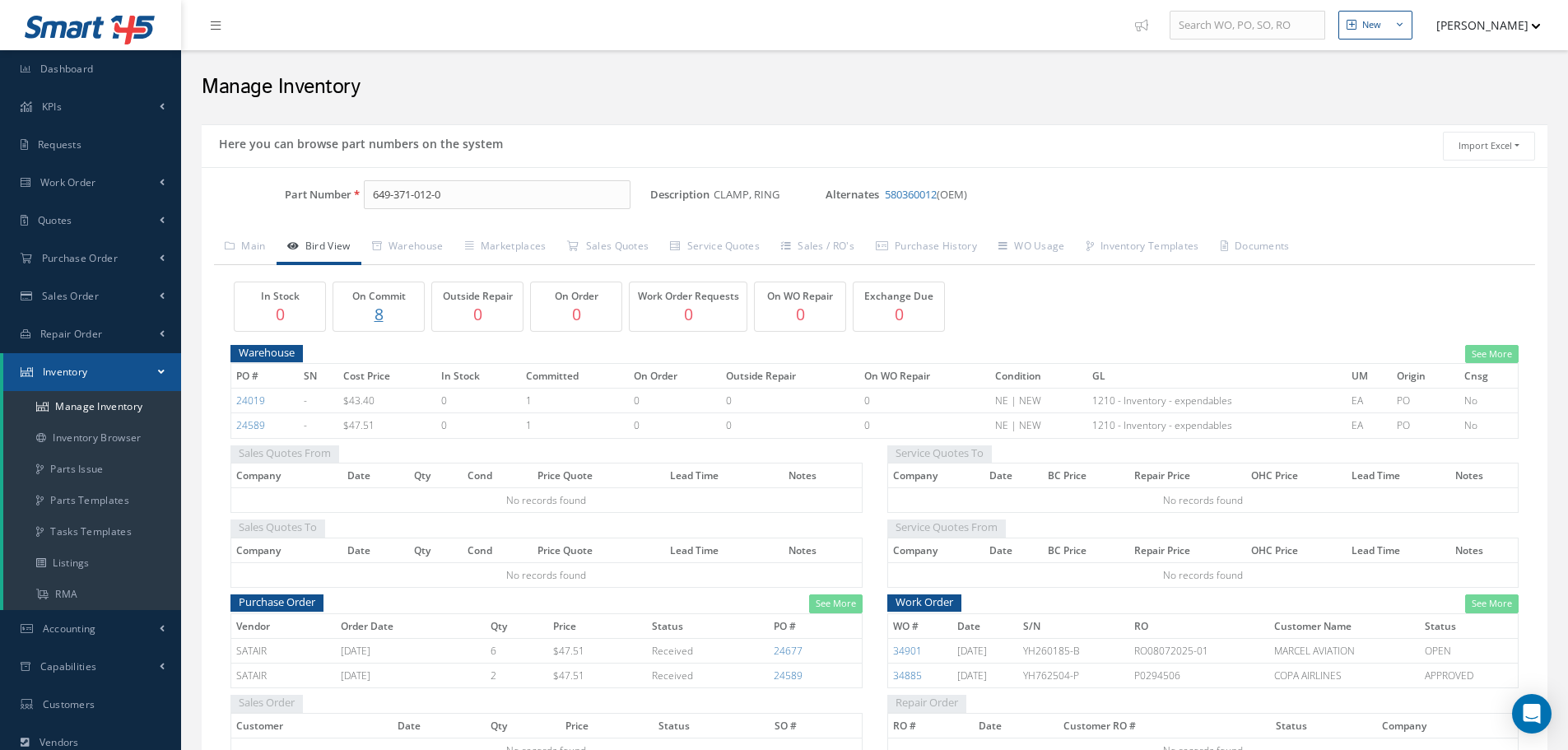
click at [377, 308] on p "8" at bounding box center [378, 314] width 82 height 24
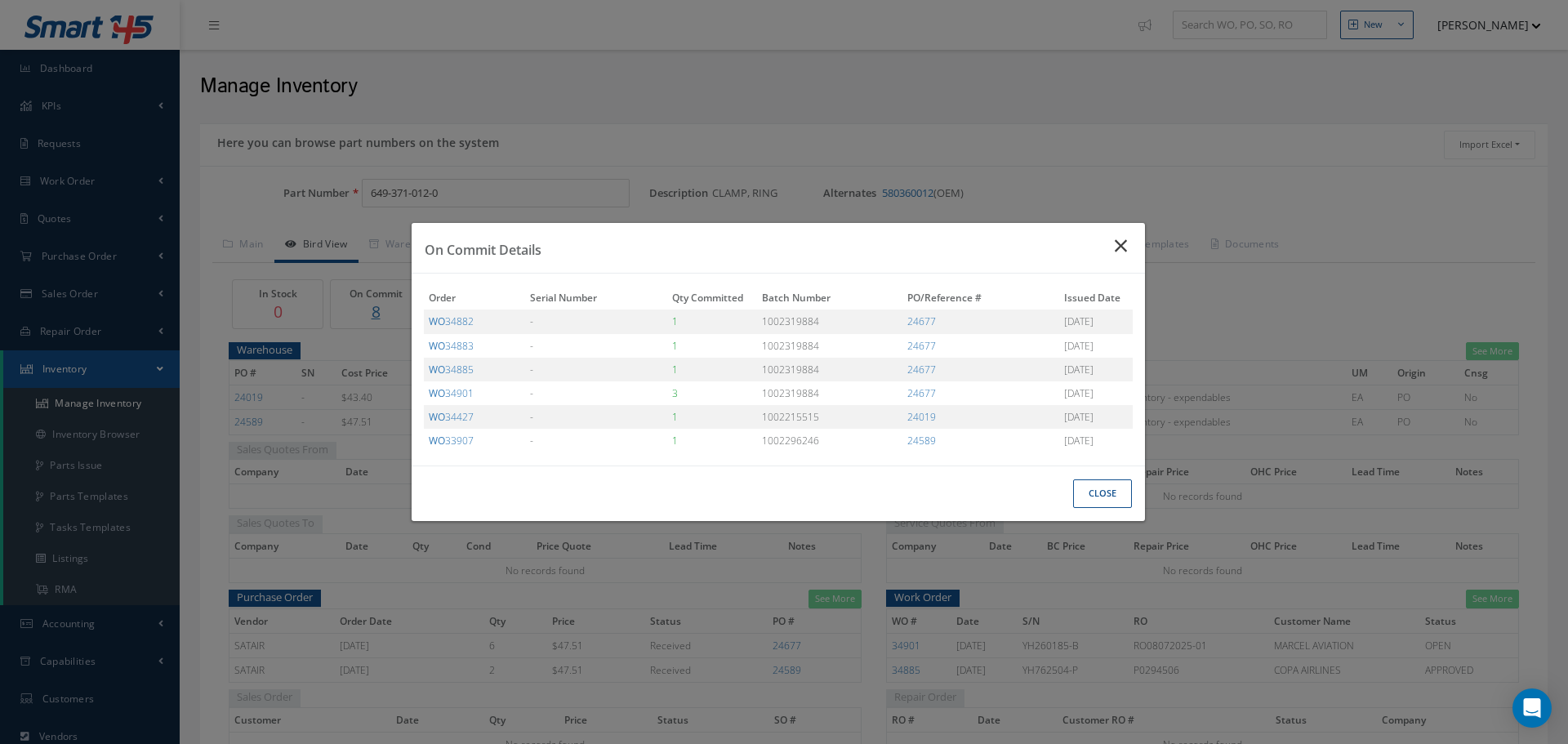
click at [1119, 245] on icon "Close" at bounding box center [1123, 245] width 17 height 19
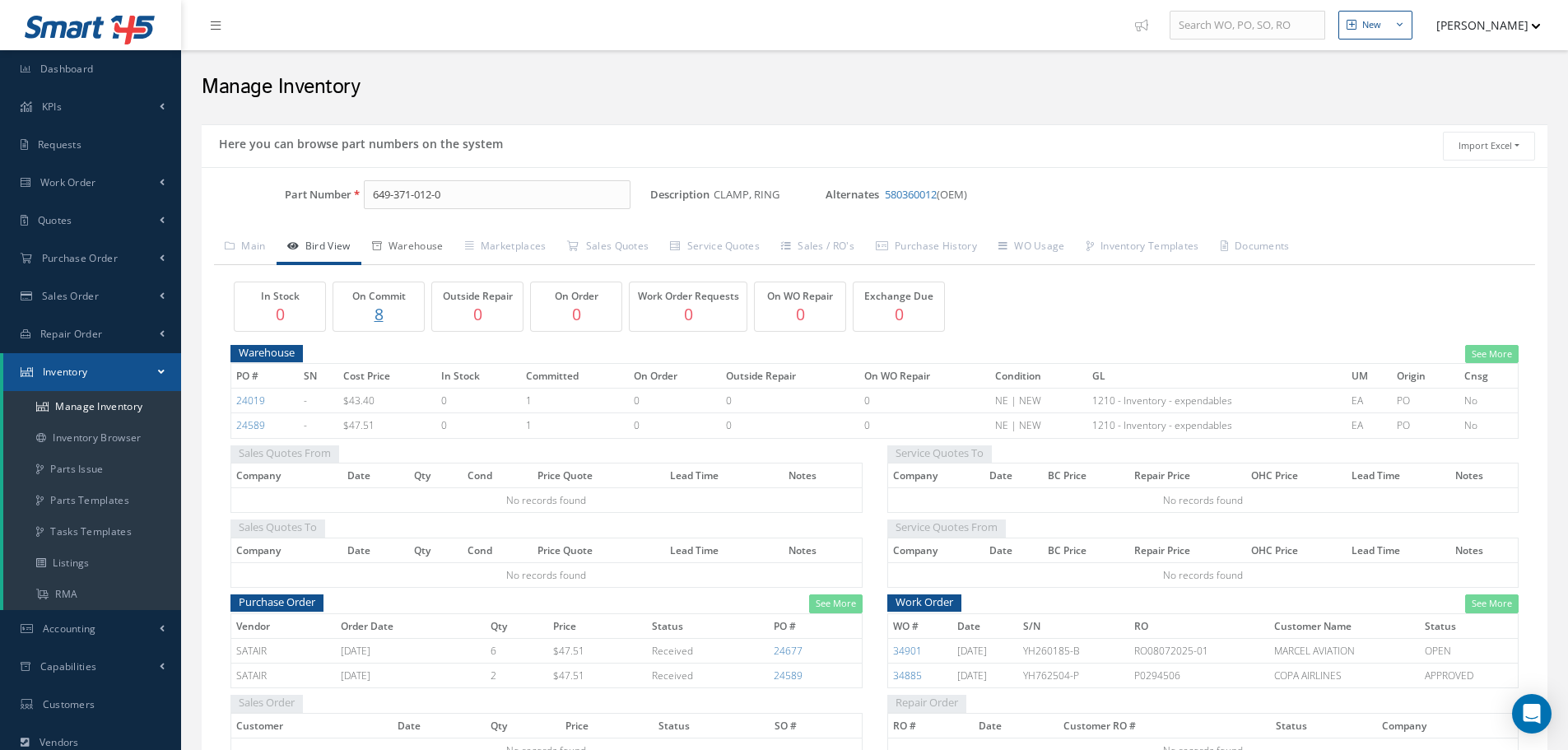
click at [431, 250] on link "Warehouse" at bounding box center [407, 247] width 93 height 35
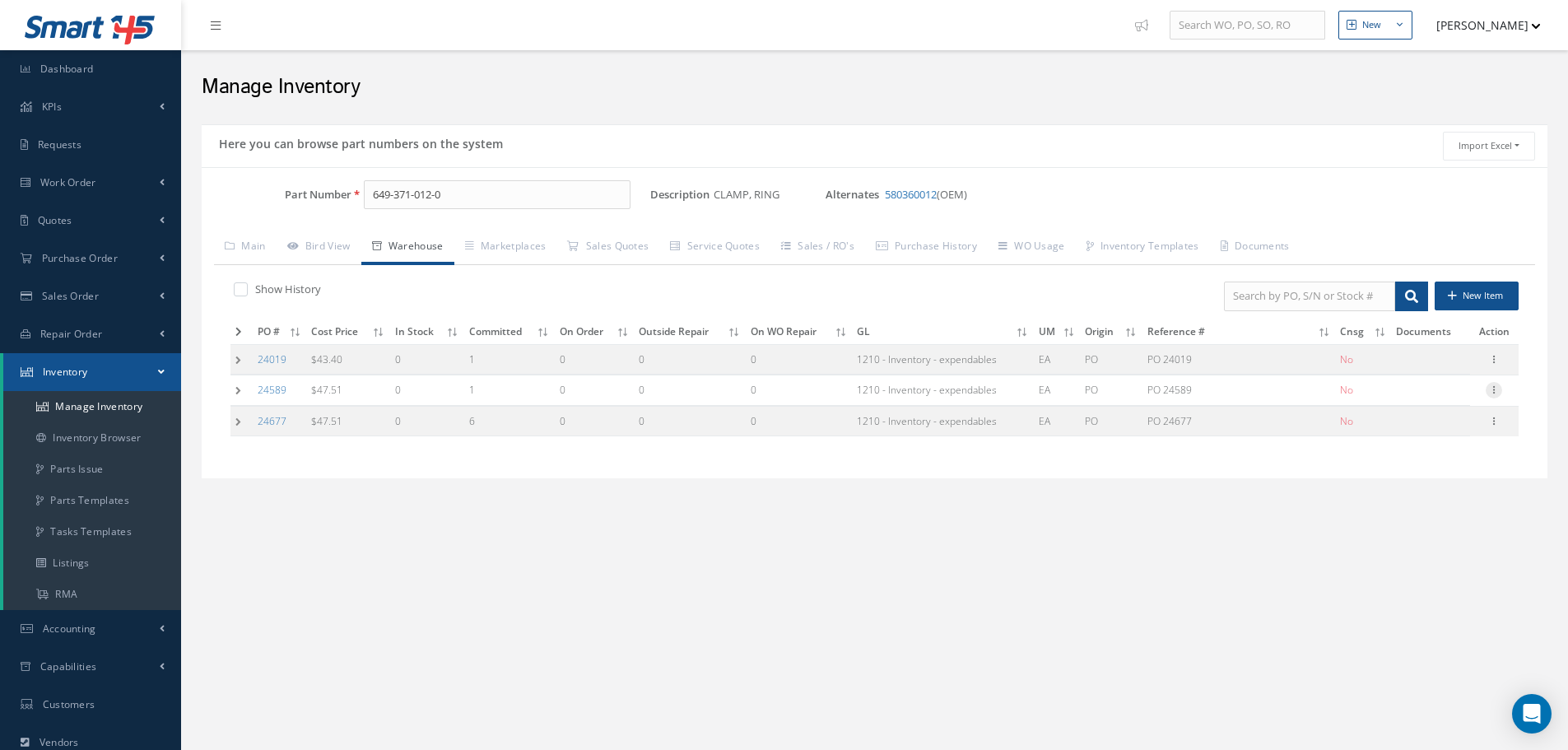
click at [1497, 389] on icon at bounding box center [1493, 388] width 16 height 13
click at [1418, 401] on link "Edit" at bounding box center [1418, 401] width 130 height 21
type input "[DATE]"
type input "PO 24589"
type input "[DATE]"
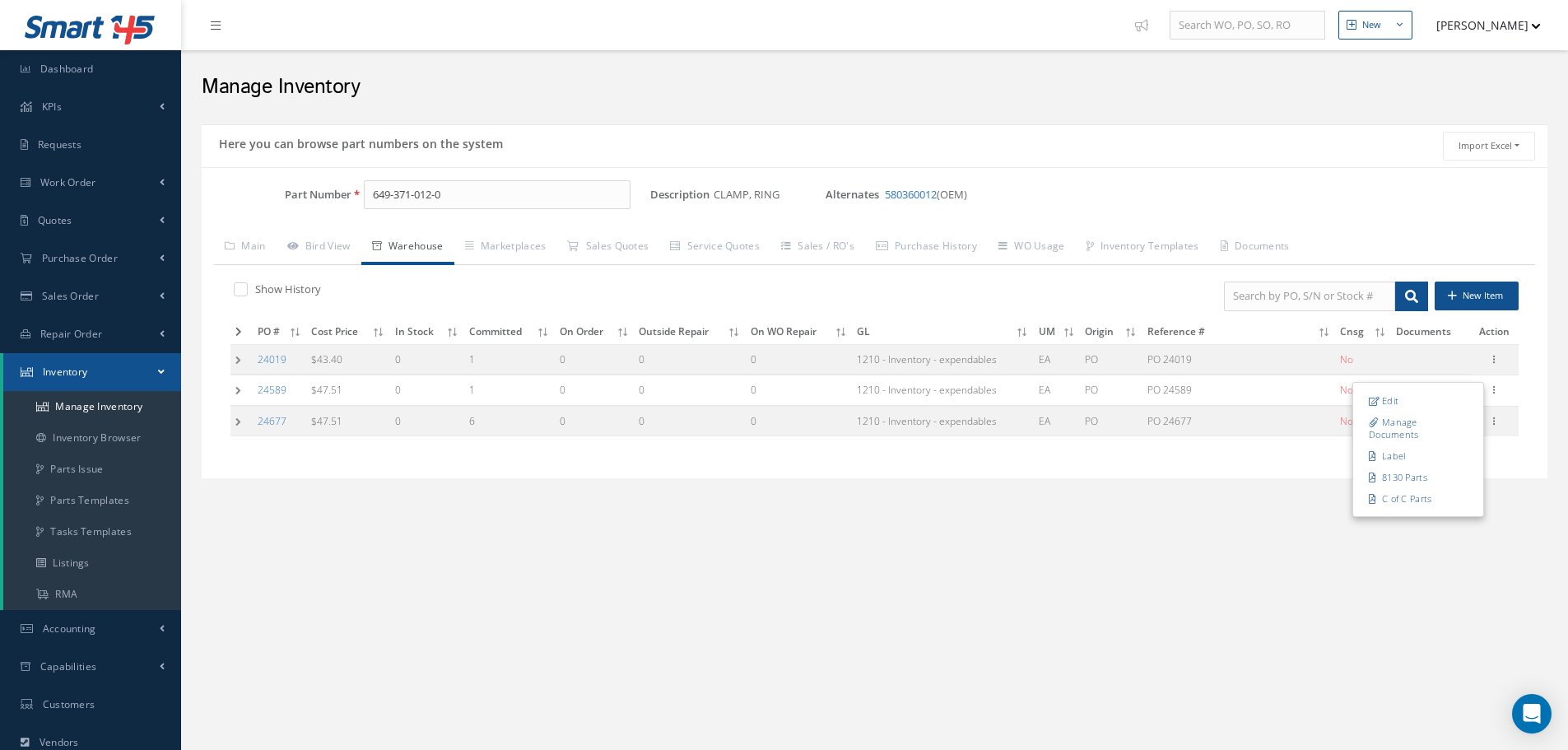
type input "OEM:SAFRAN AIRCRAFT ENGINES"
type input "1002296246"
type input "12/04/2024"
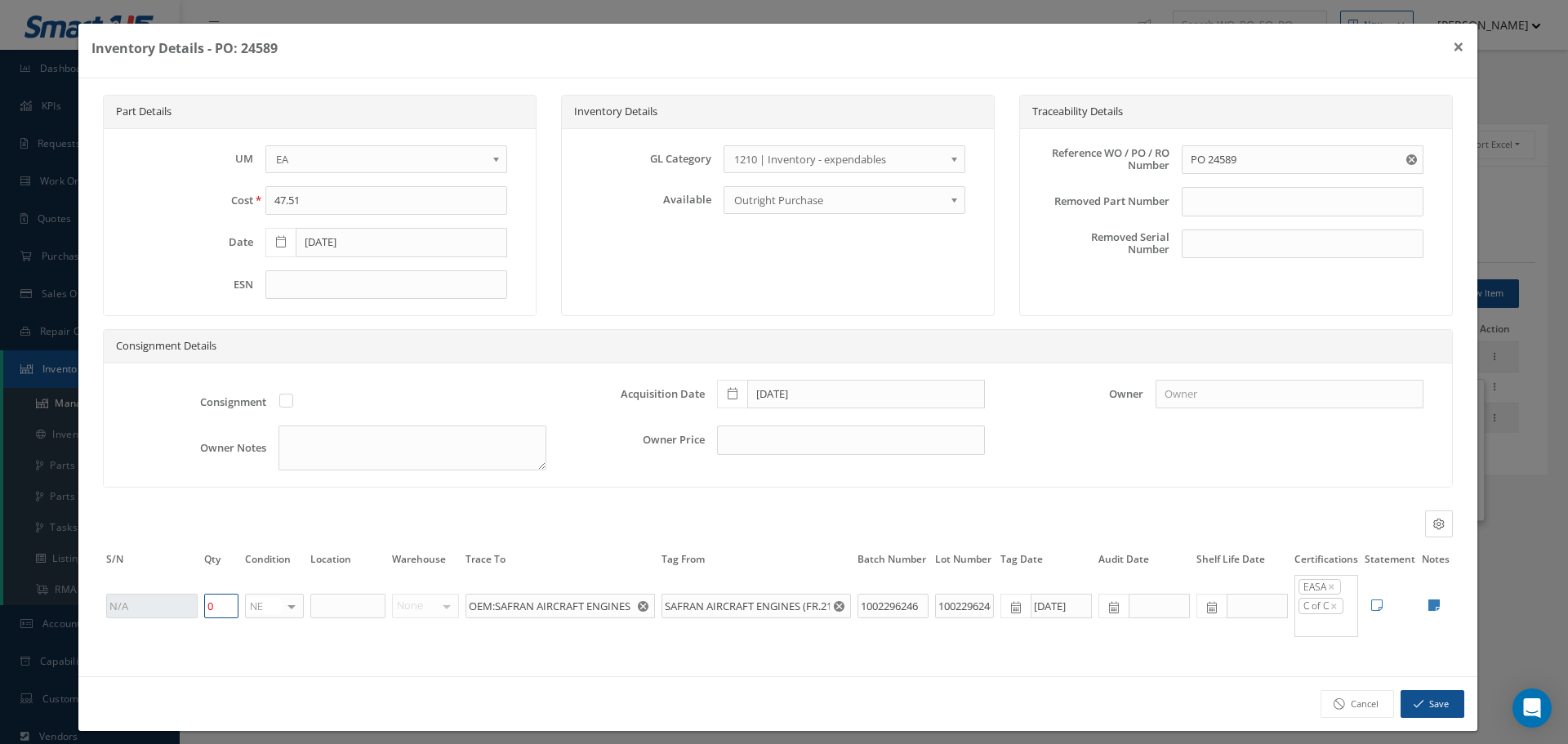
click at [218, 609] on input "0" at bounding box center [221, 606] width 35 height 24
type input "1"
click at [1414, 708] on icon "button" at bounding box center [1419, 704] width 10 height 12
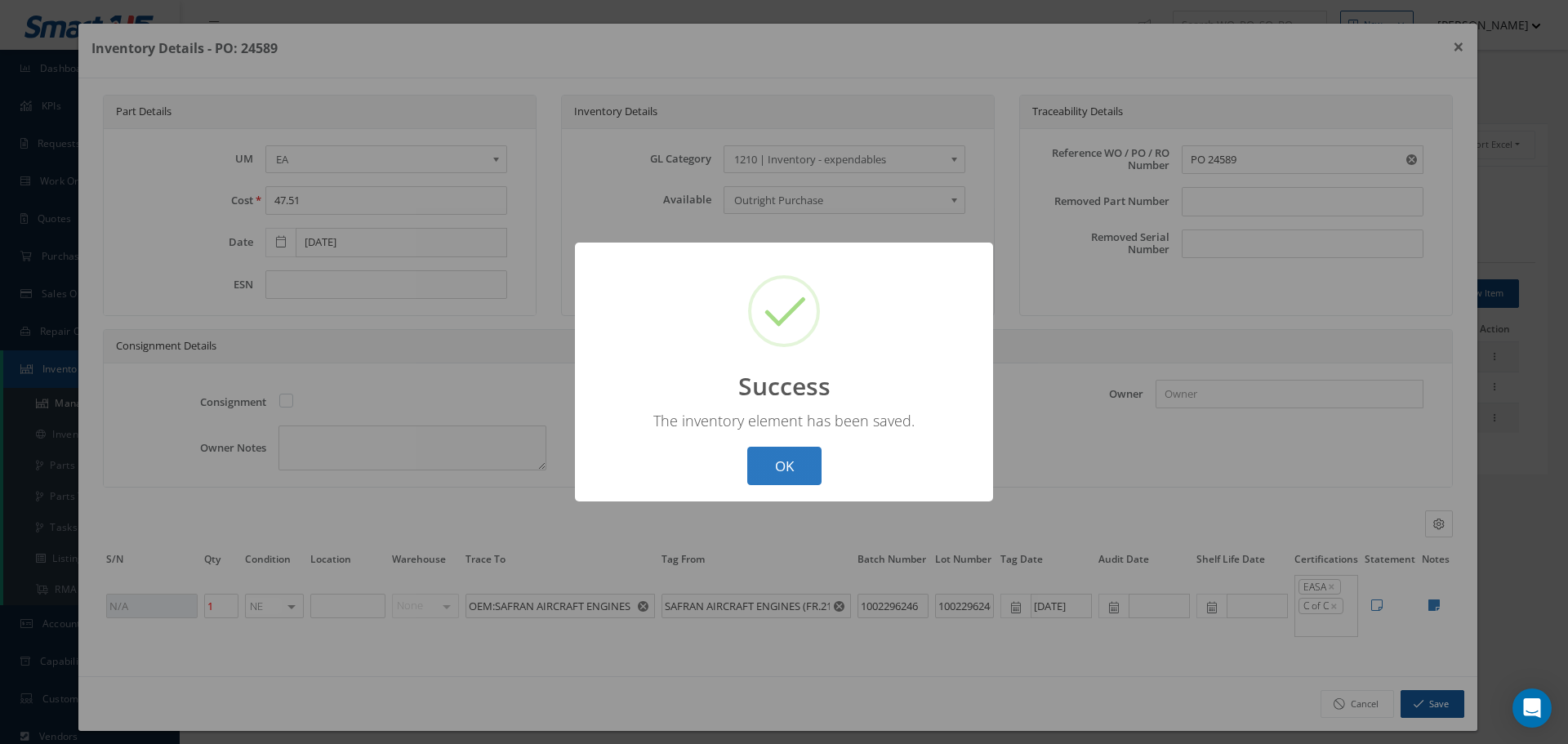
click at [792, 459] on button "OK" at bounding box center [784, 466] width 74 height 39
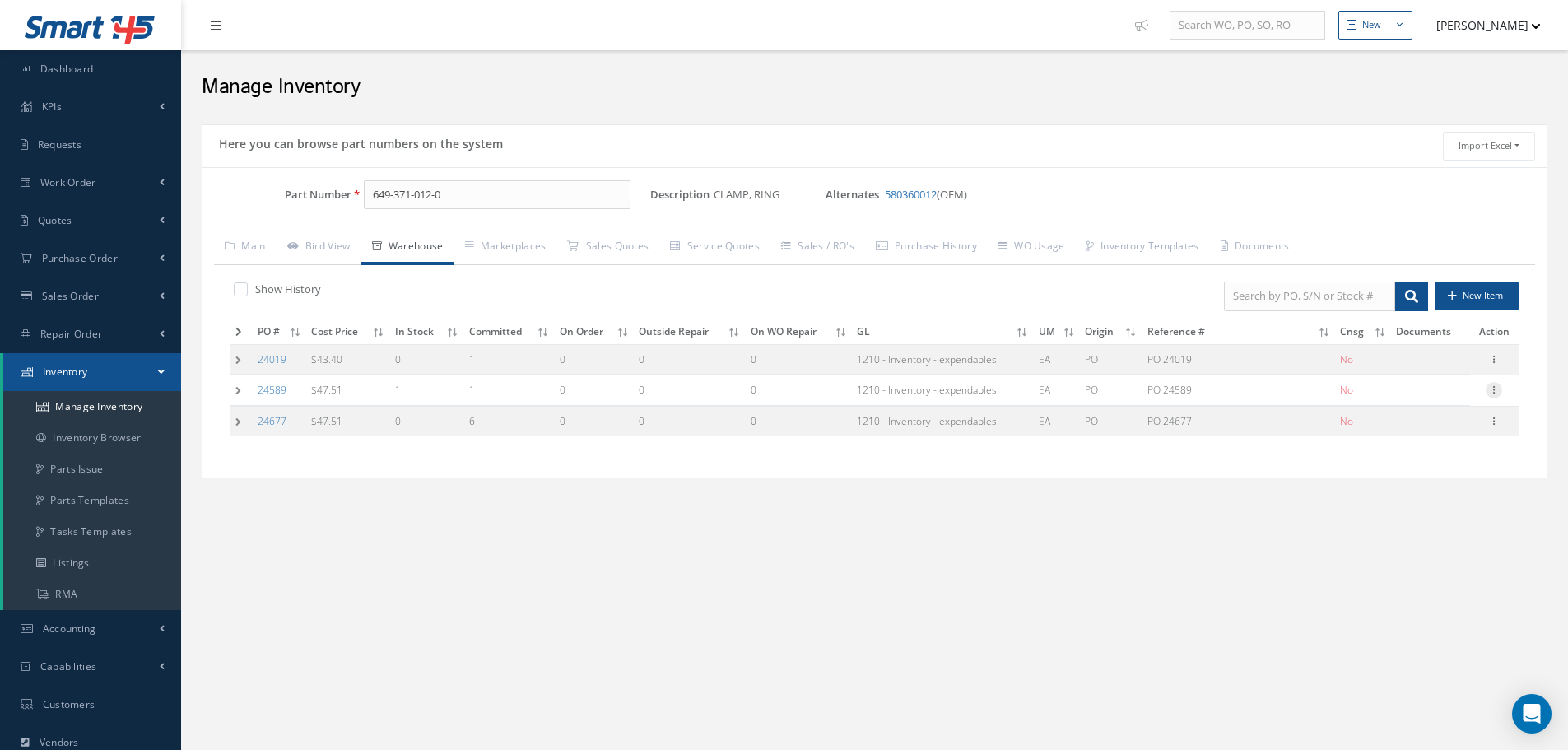
click at [1498, 392] on icon at bounding box center [1493, 388] width 16 height 13
click at [1407, 456] on link "Label" at bounding box center [1418, 456] width 130 height 21
click at [234, 389] on td at bounding box center [241, 391] width 22 height 31
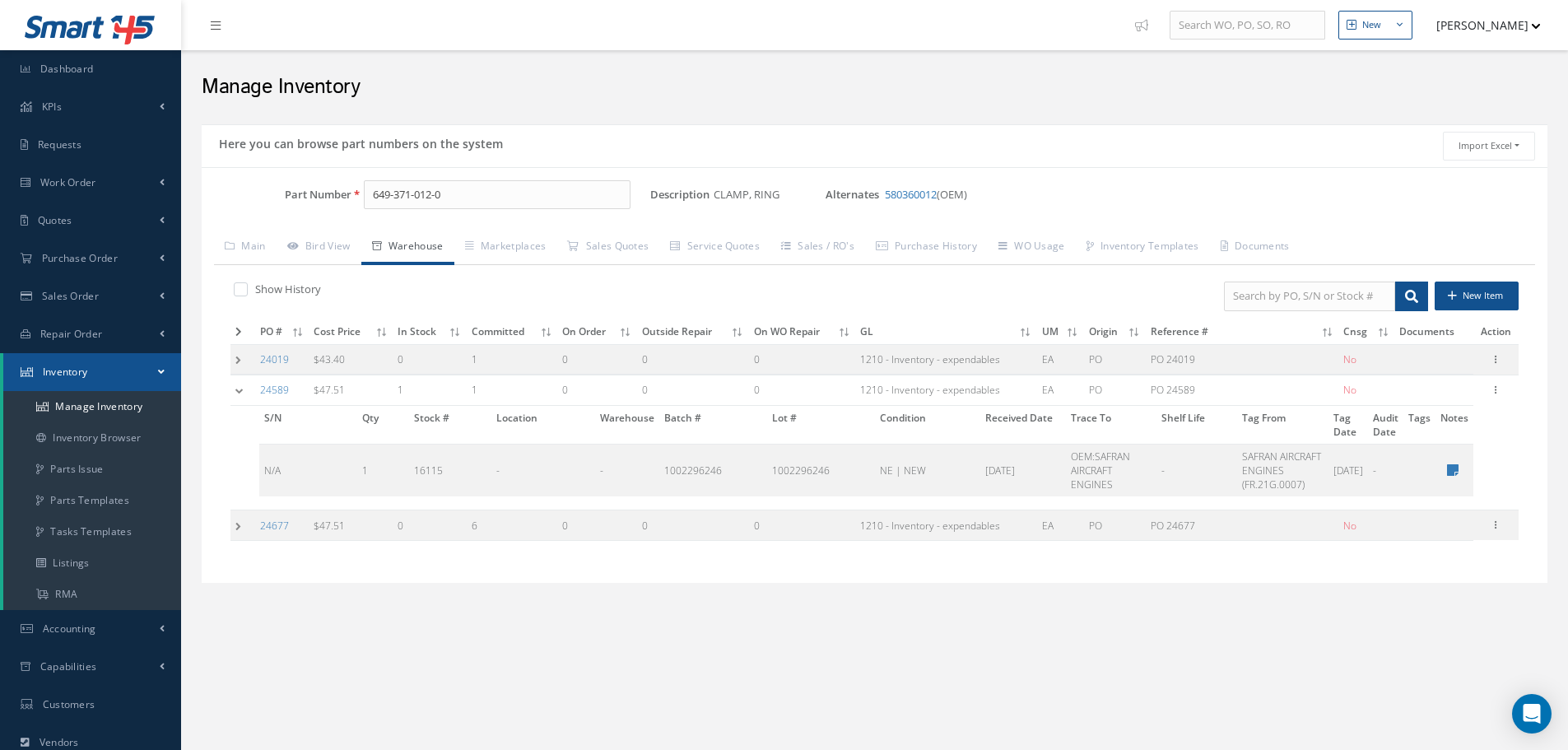
click at [234, 541] on td at bounding box center [242, 526] width 25 height 31
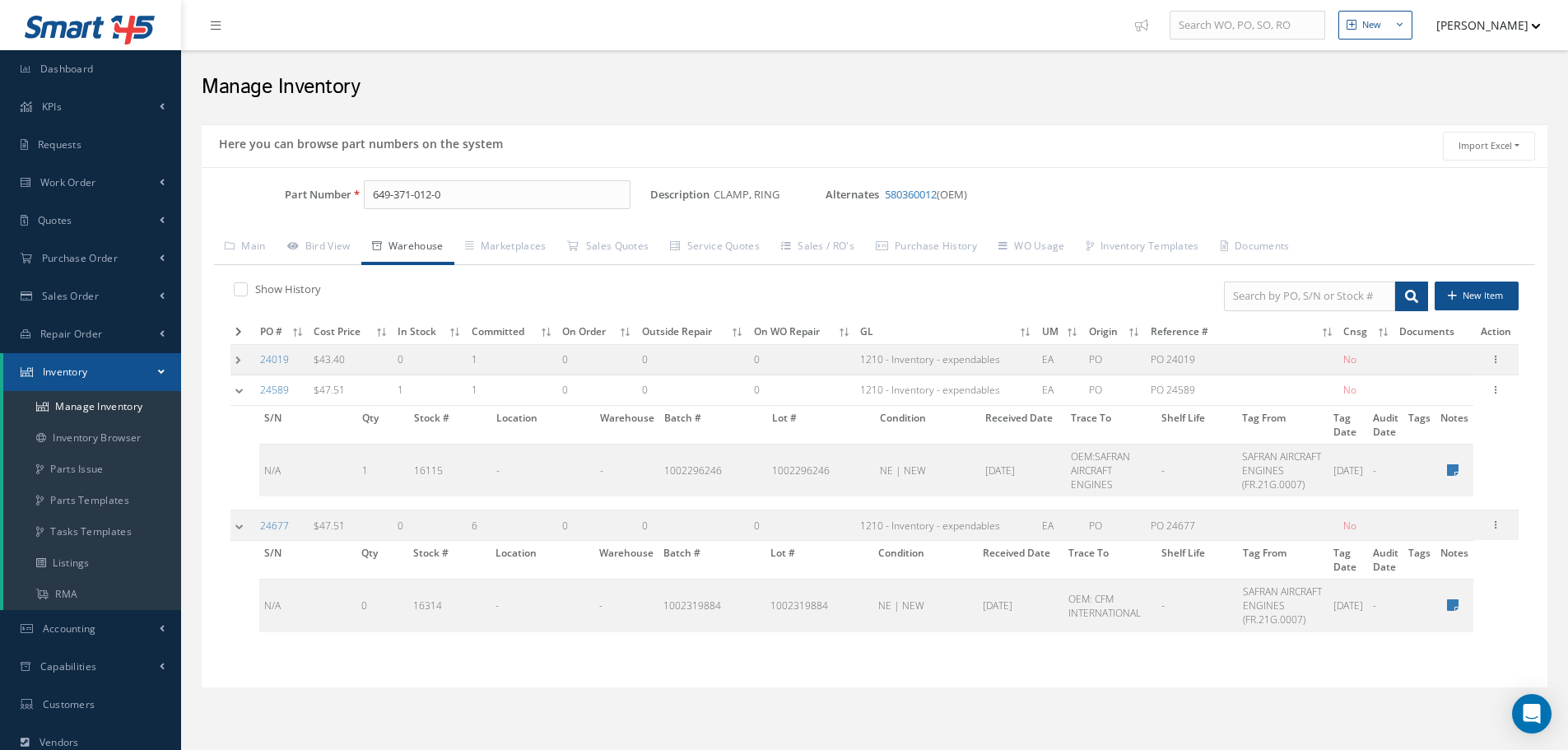
click at [238, 365] on td at bounding box center [242, 360] width 25 height 31
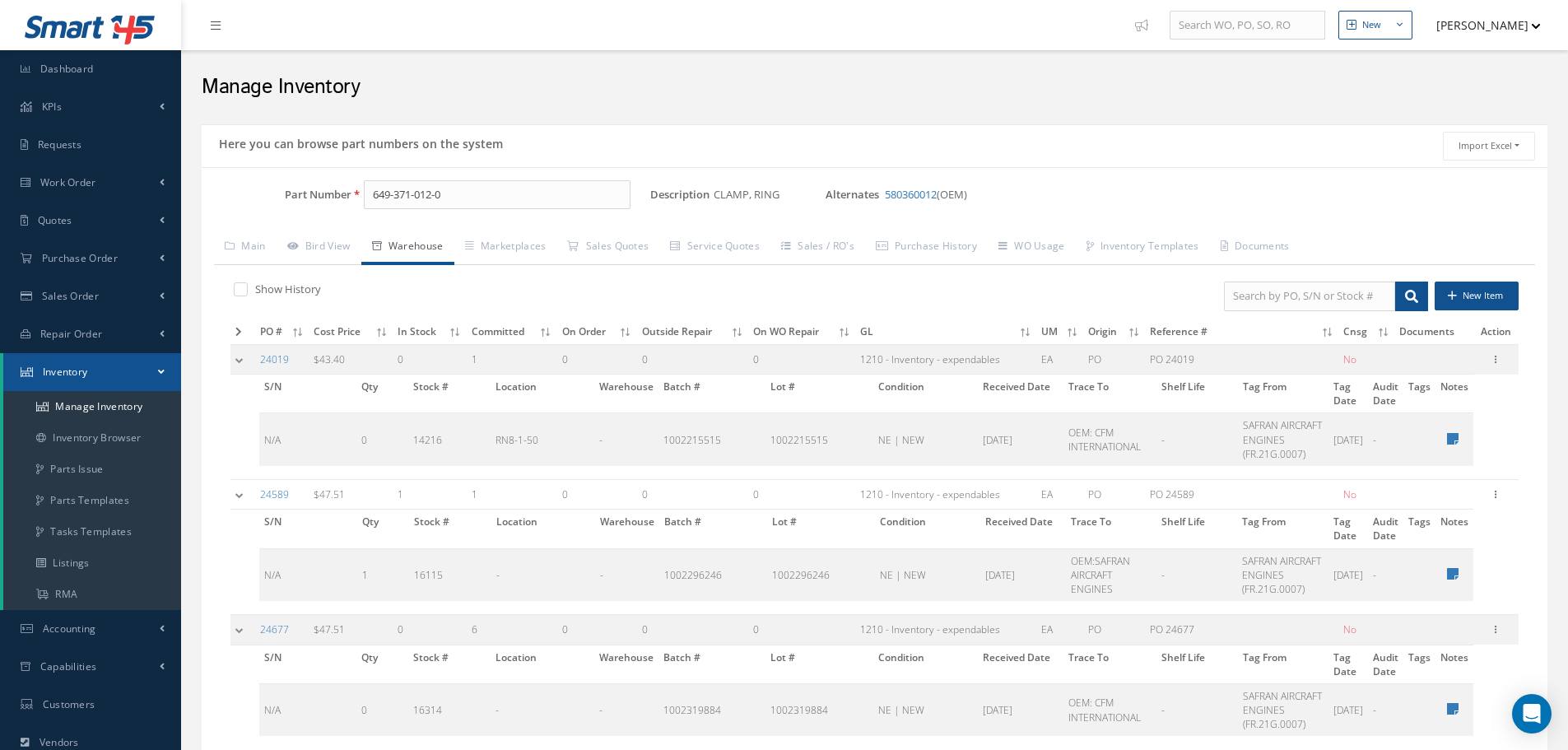
click at [238, 365] on td at bounding box center [242, 360] width 25 height 31
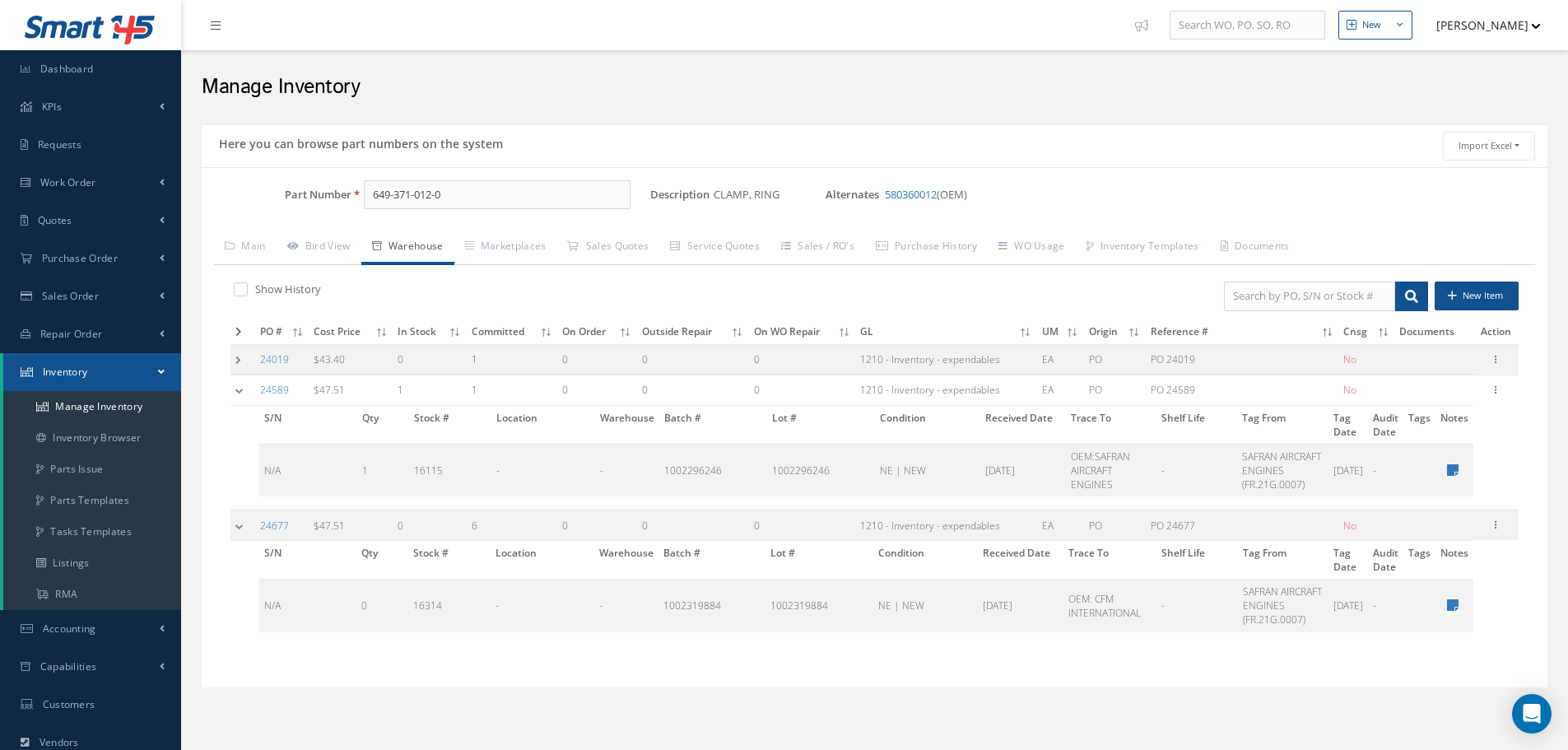
click at [238, 391] on td at bounding box center [242, 391] width 25 height 31
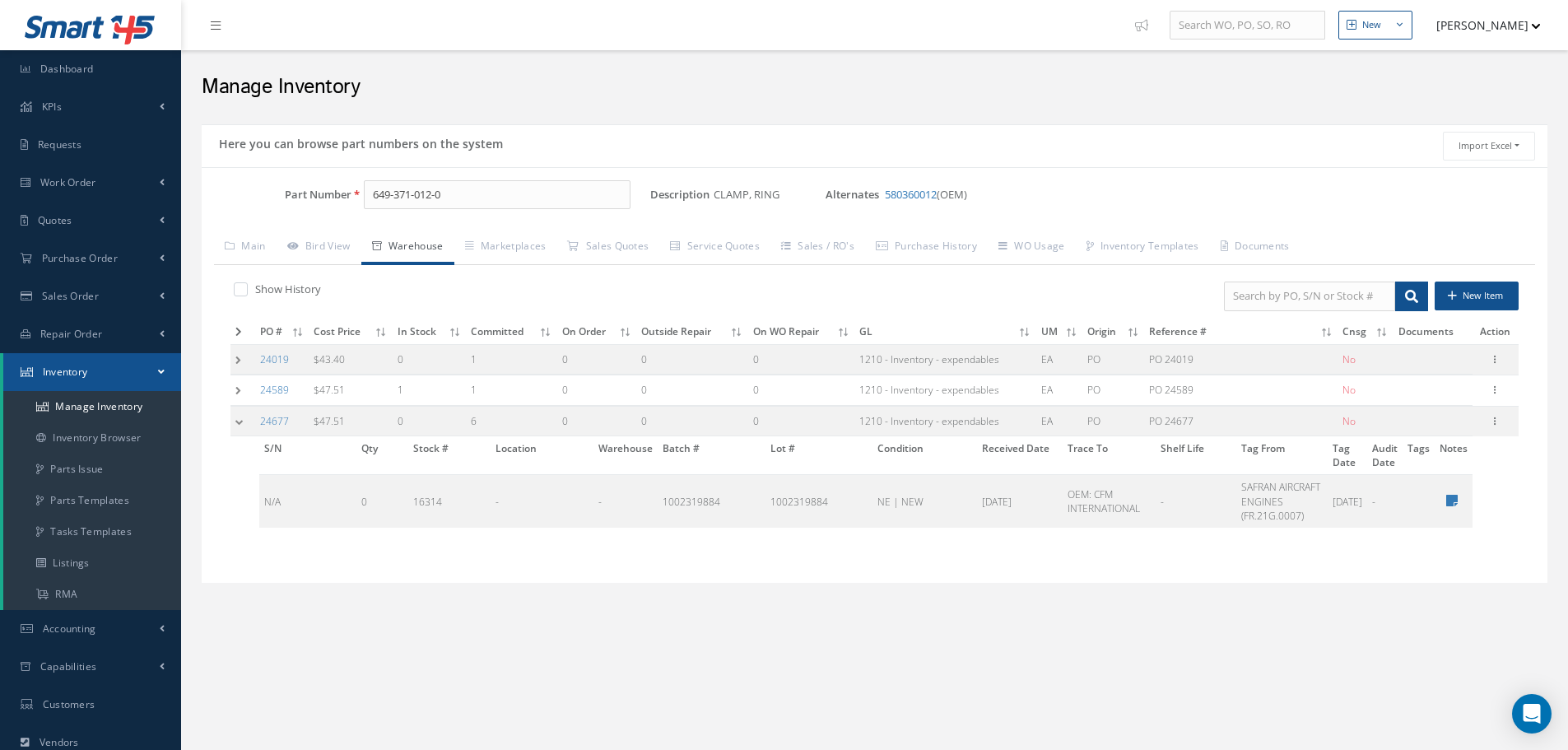
click at [237, 418] on td at bounding box center [242, 421] width 25 height 31
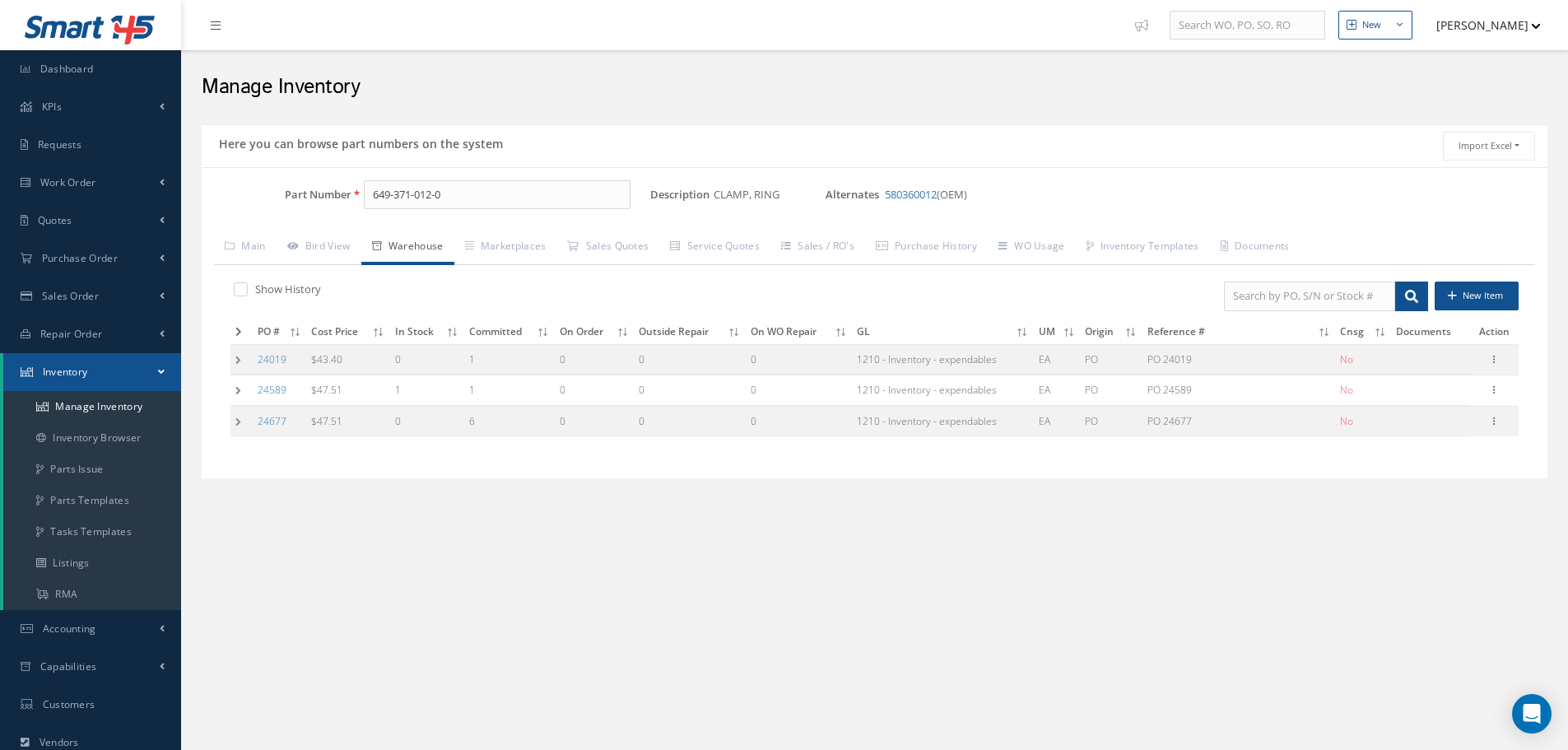
click at [237, 393] on td at bounding box center [241, 391] width 22 height 31
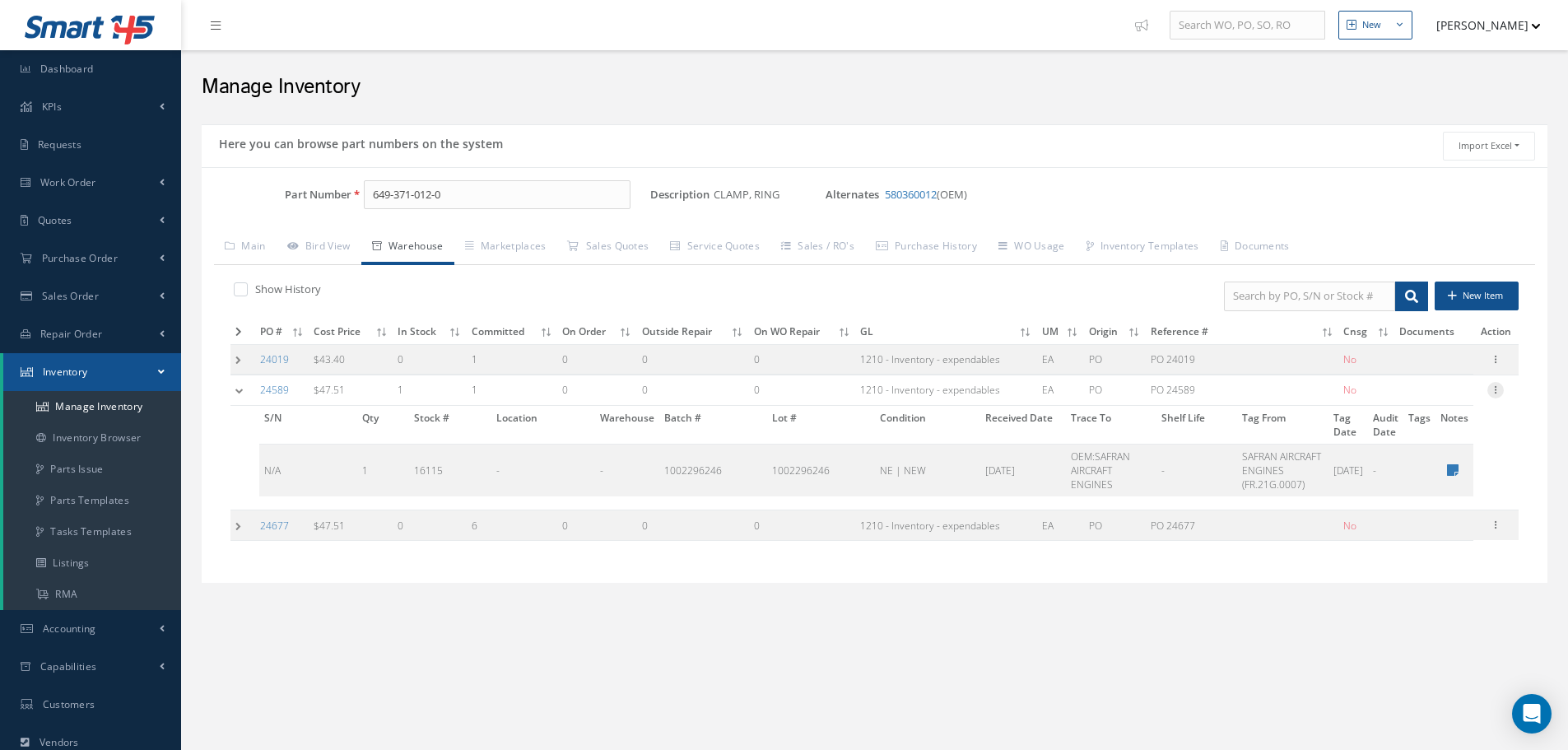
click at [1498, 391] on icon at bounding box center [1495, 388] width 16 height 13
click at [1415, 401] on link "Edit" at bounding box center [1419, 401] width 130 height 21
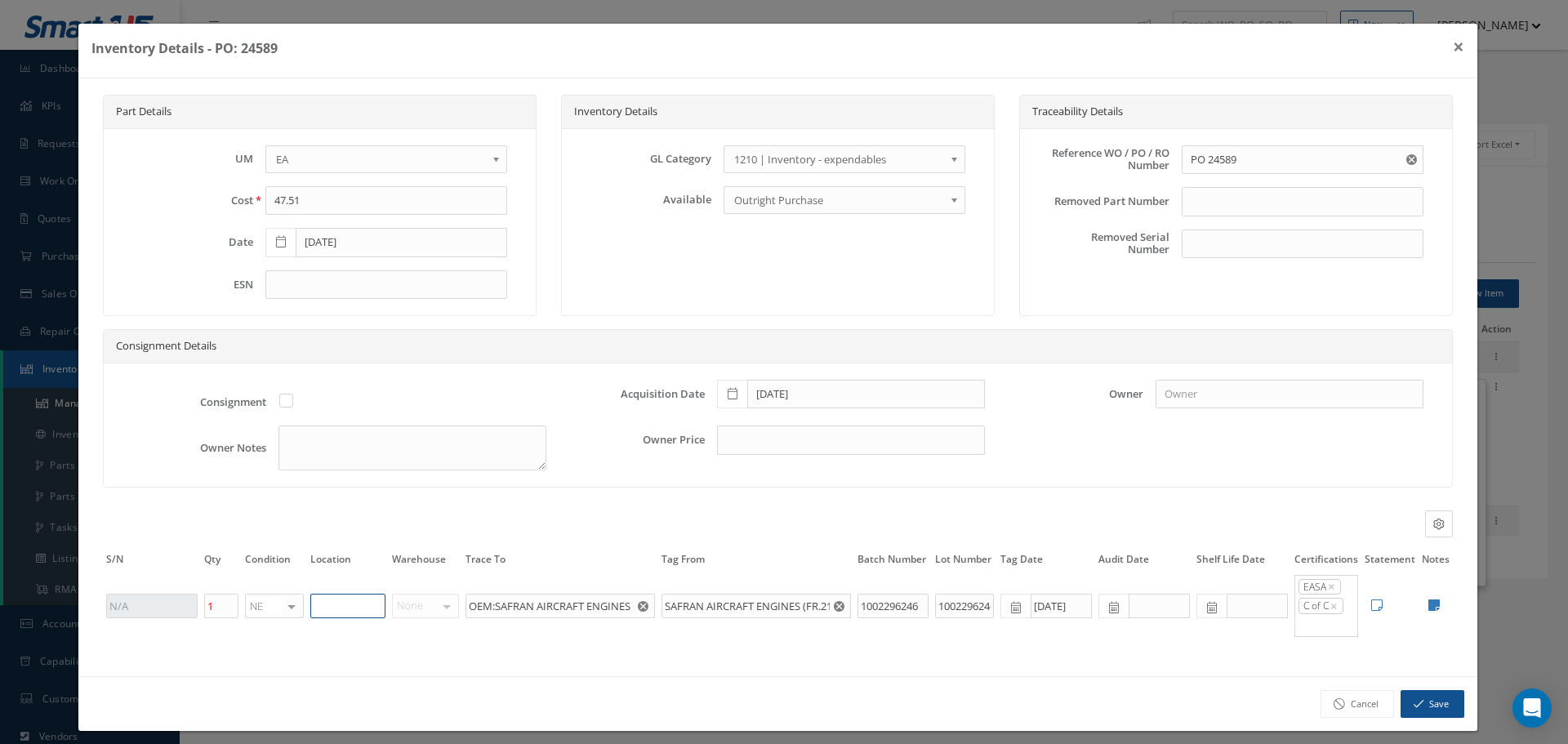
click at [339, 596] on input "text" at bounding box center [348, 606] width 75 height 24
type input "RN8-1-50"
click at [1414, 698] on button "Save" at bounding box center [1433, 704] width 64 height 29
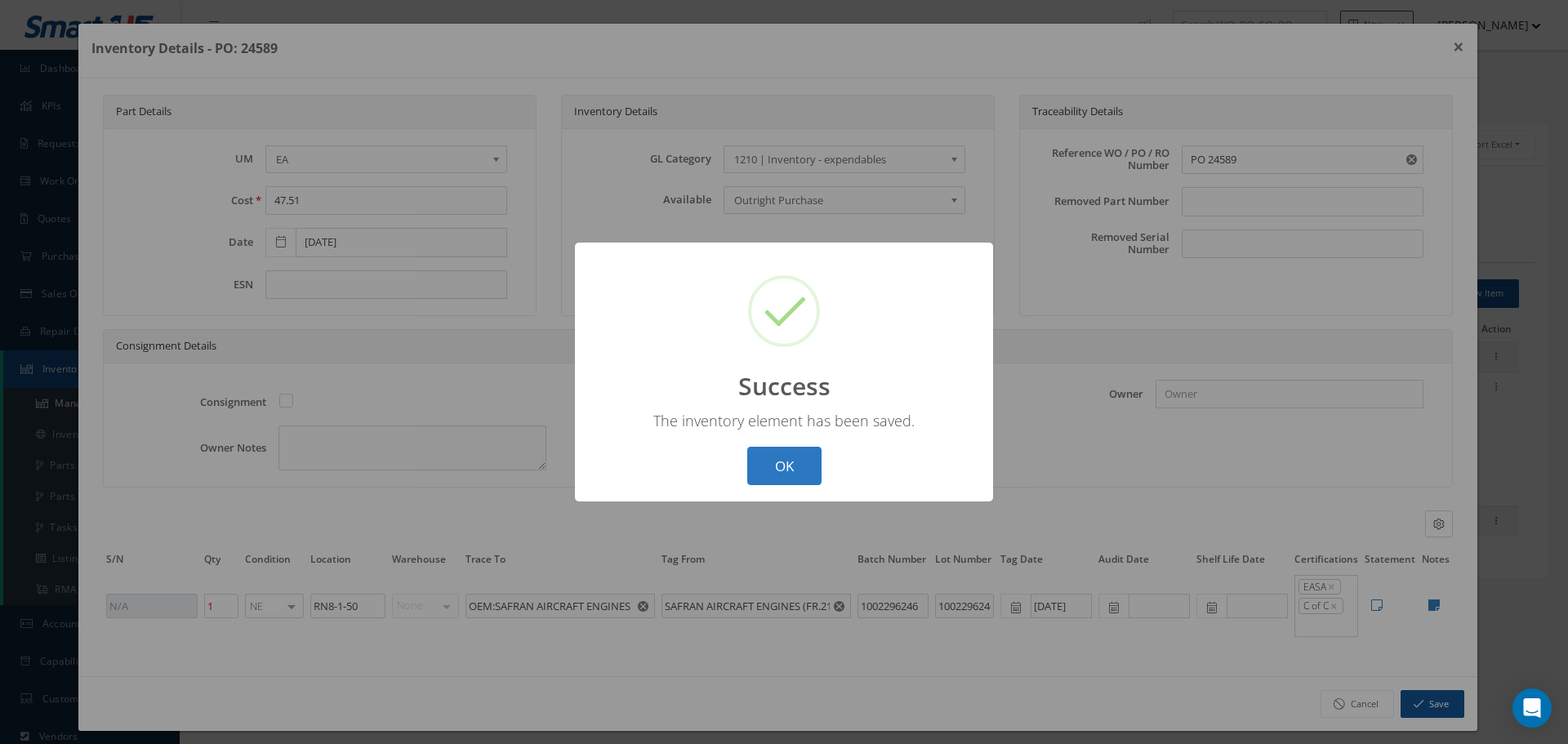
click at [800, 456] on button "OK" at bounding box center [784, 466] width 74 height 39
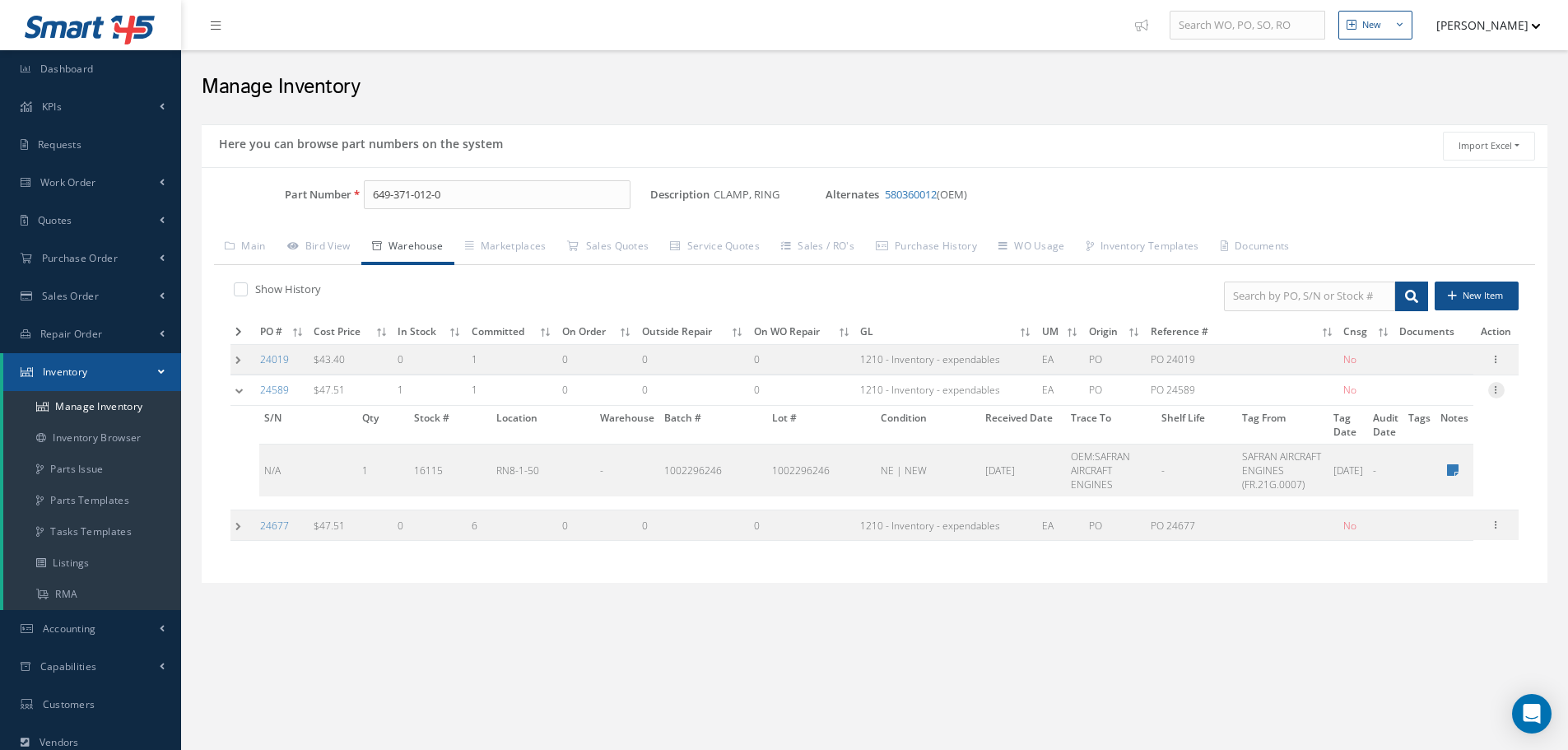
click at [1497, 394] on icon at bounding box center [1496, 388] width 16 height 13
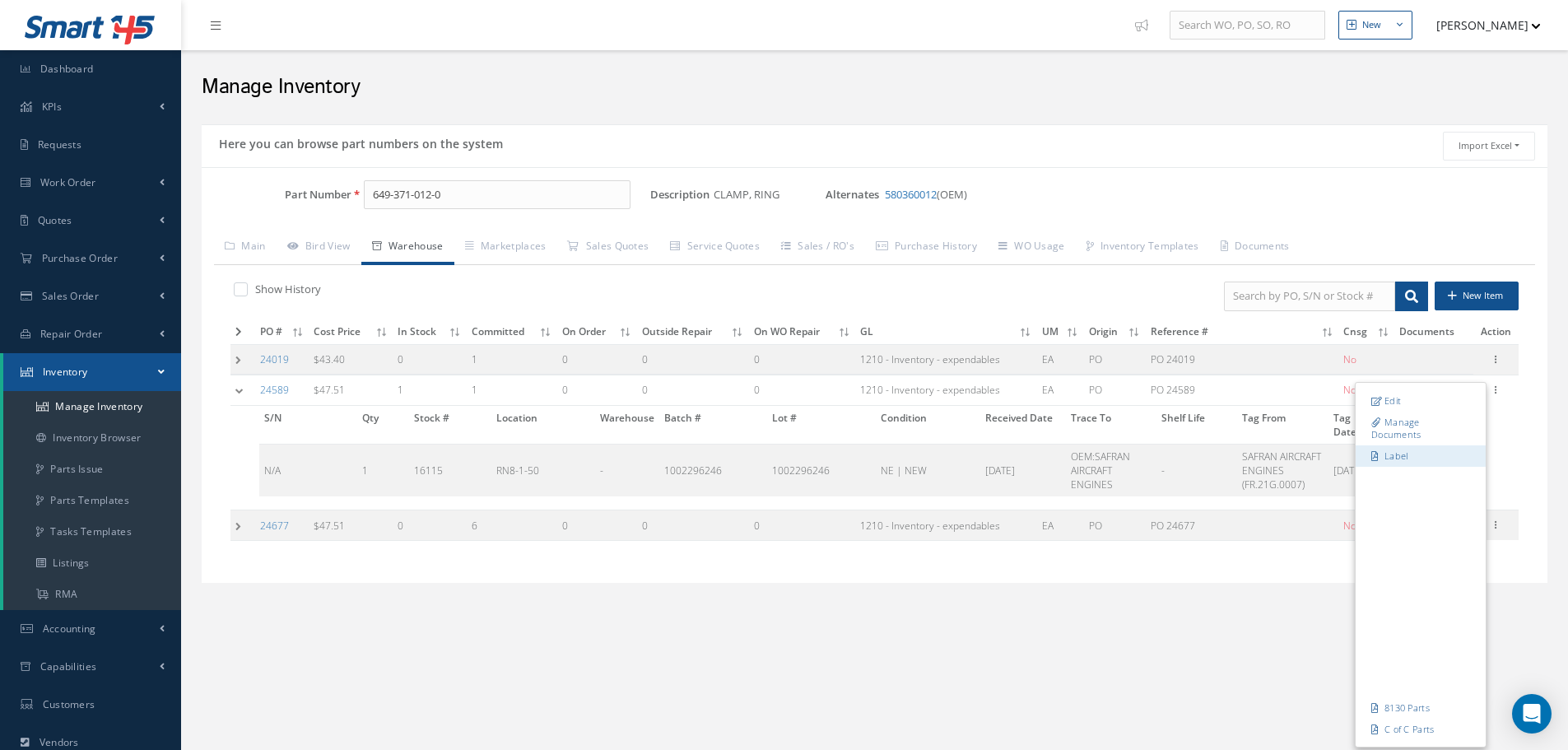
click at [1390, 457] on link "Label" at bounding box center [1420, 456] width 130 height 21
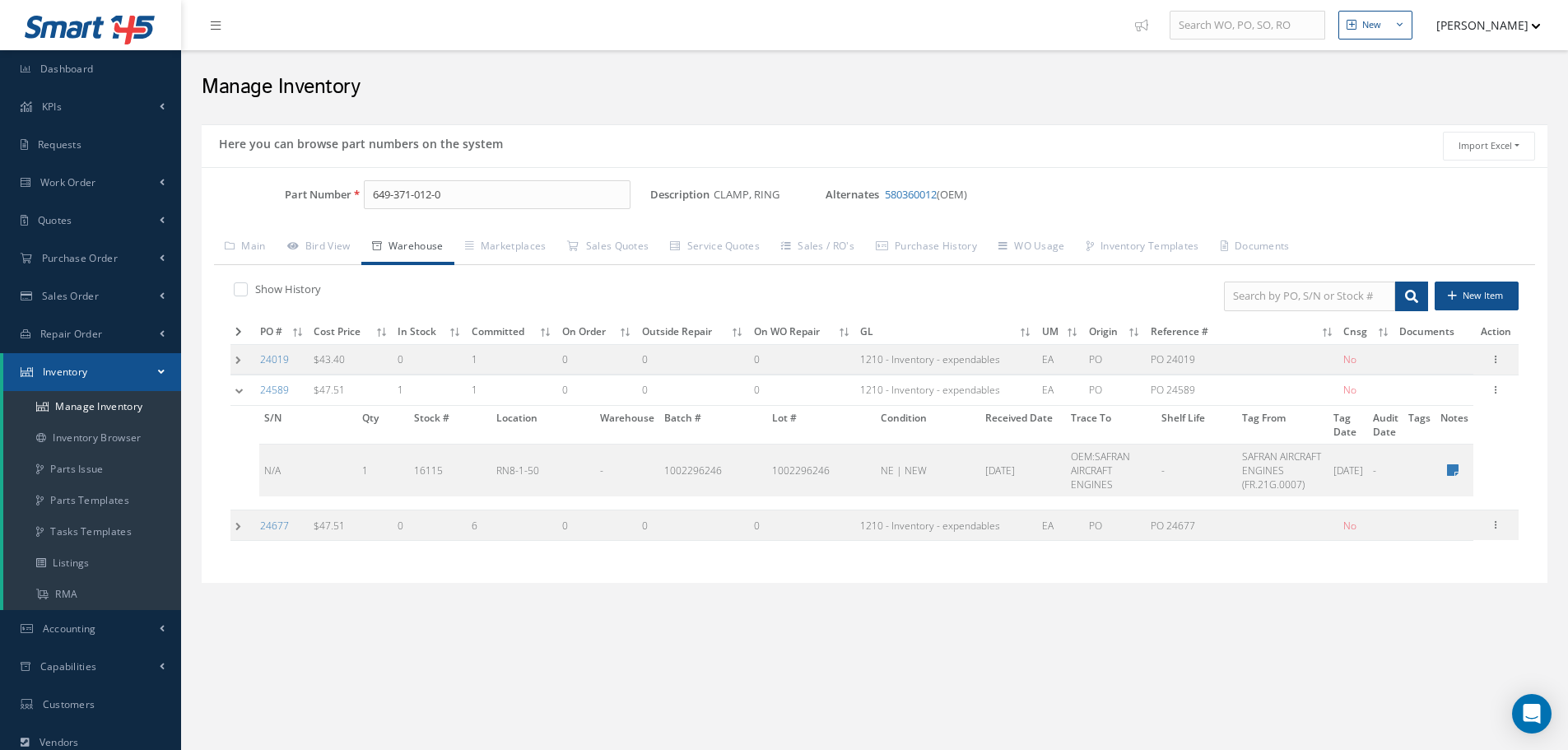
click at [243, 395] on td at bounding box center [242, 391] width 25 height 31
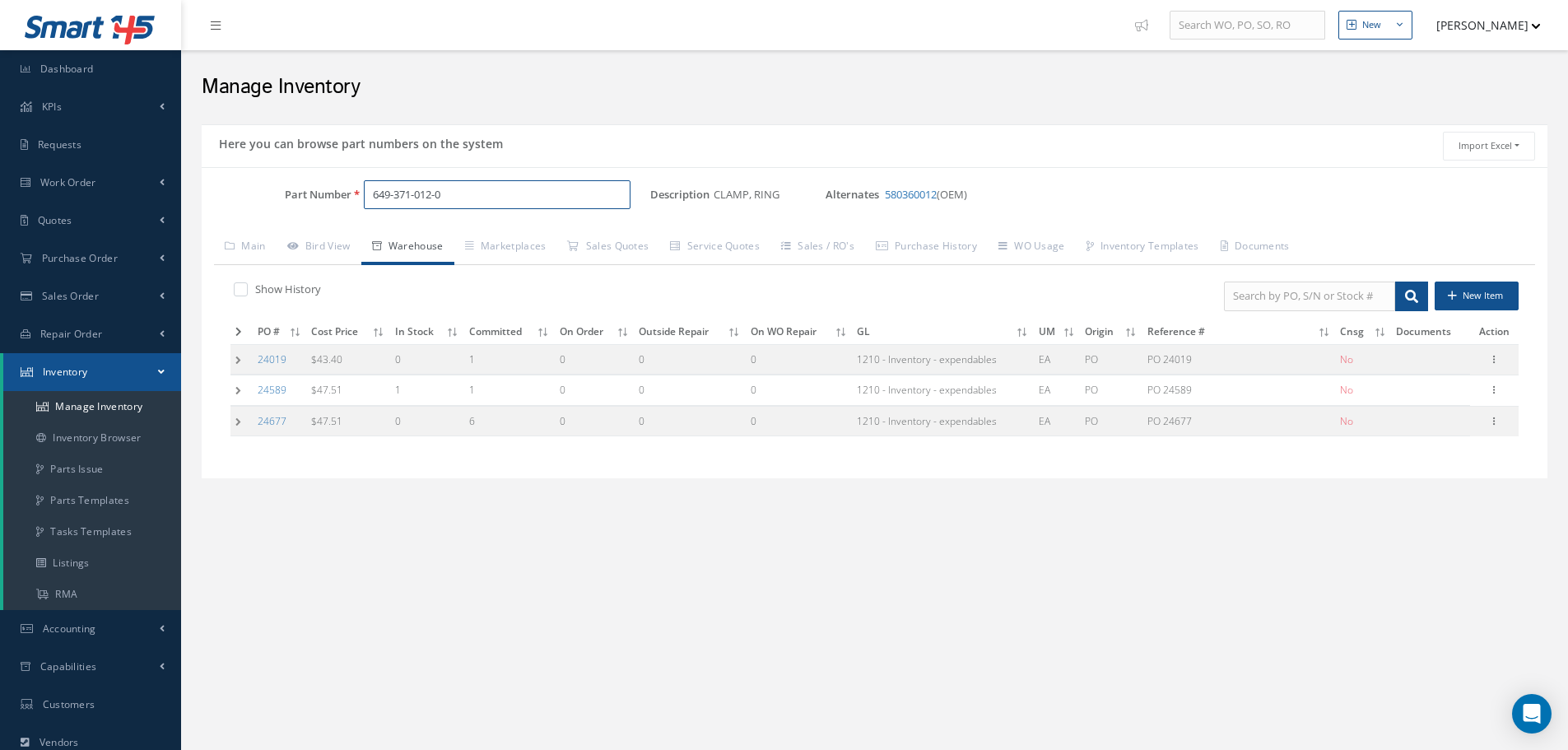
click at [468, 192] on input "649-371-012-0" at bounding box center [497, 195] width 267 height 30
type input "6"
click at [425, 238] on span "264W012-25-0" at bounding box center [443, 237] width 148 height 17
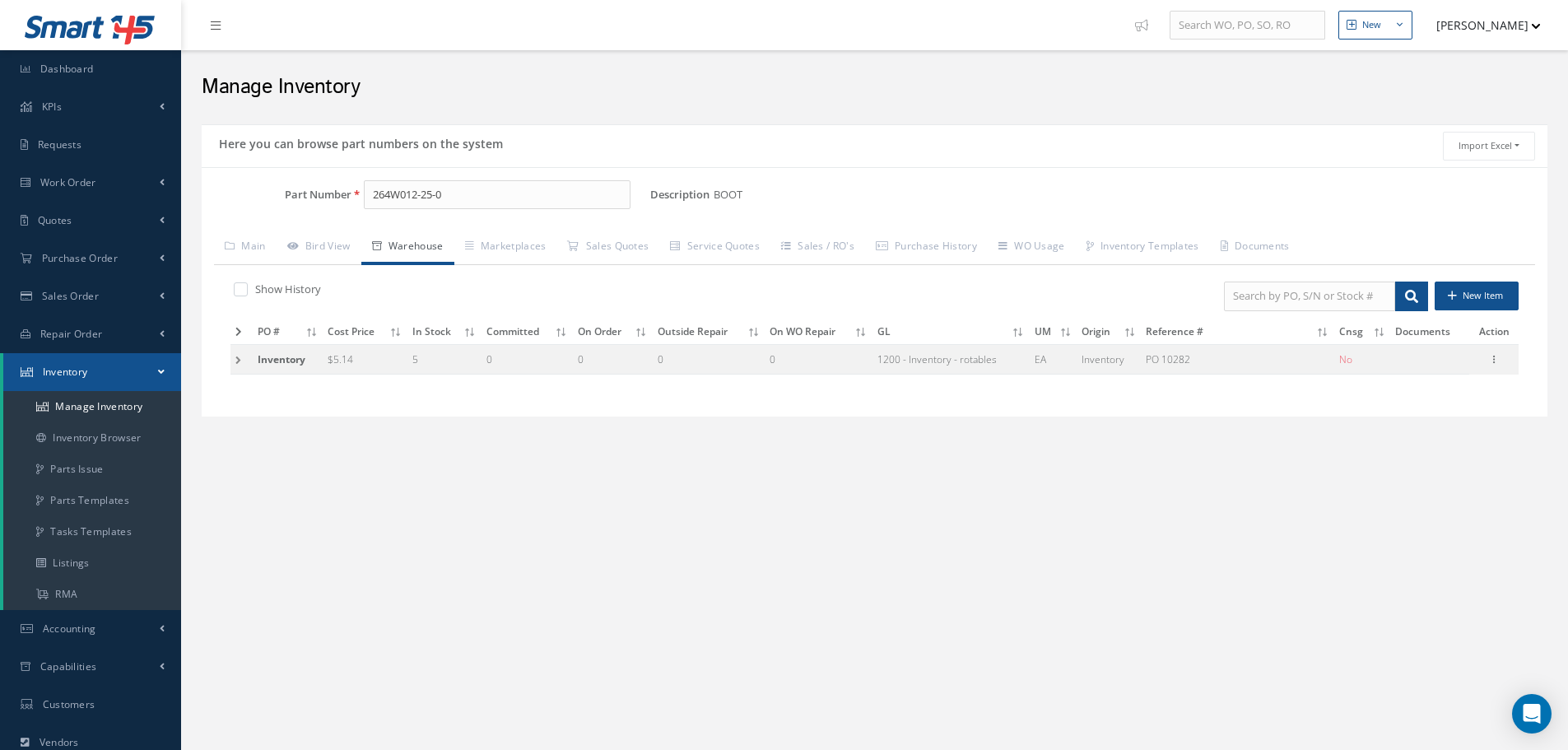
click at [236, 364] on td at bounding box center [241, 360] width 22 height 31
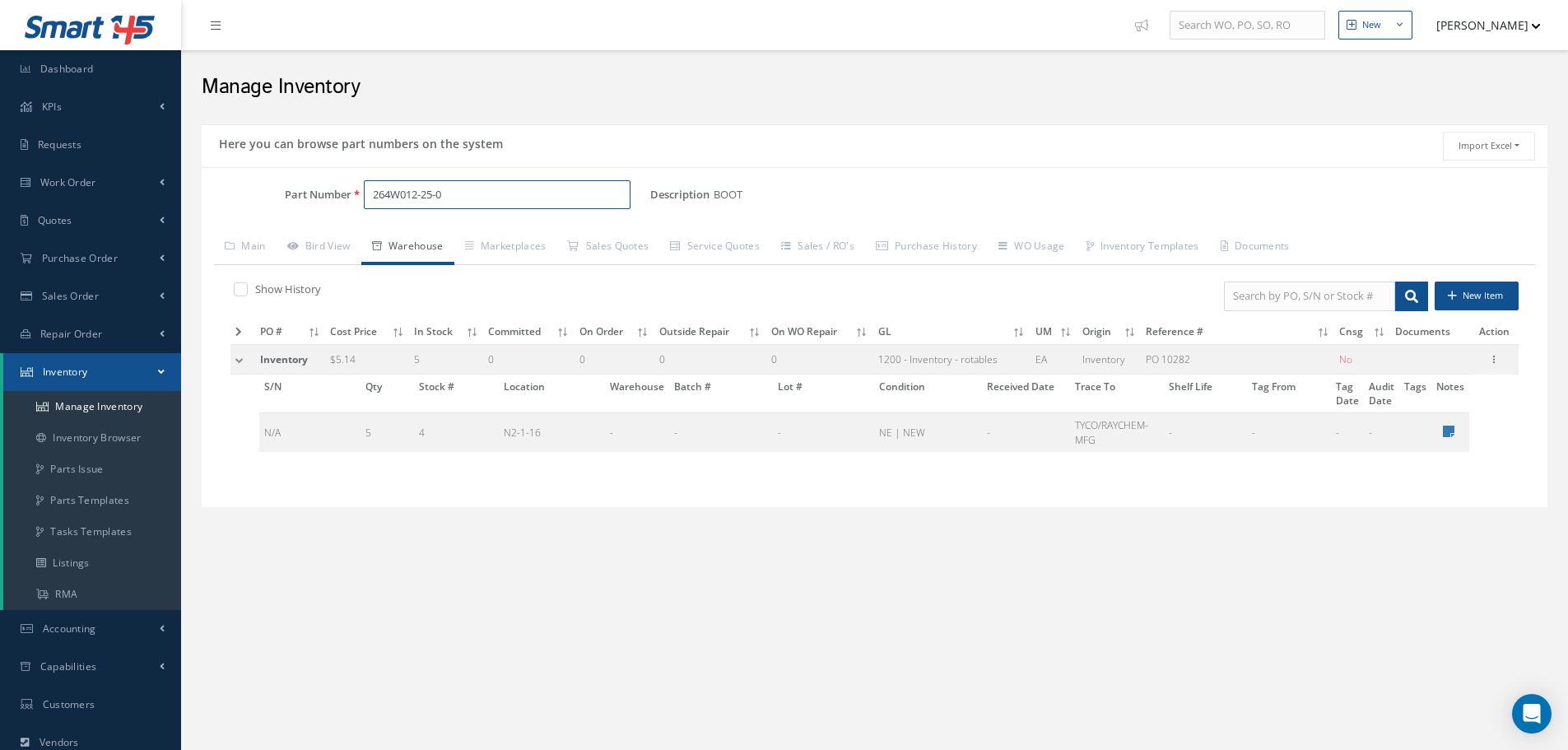
click at [466, 192] on input "264W012-25-0" at bounding box center [497, 195] width 267 height 30
type input "2"
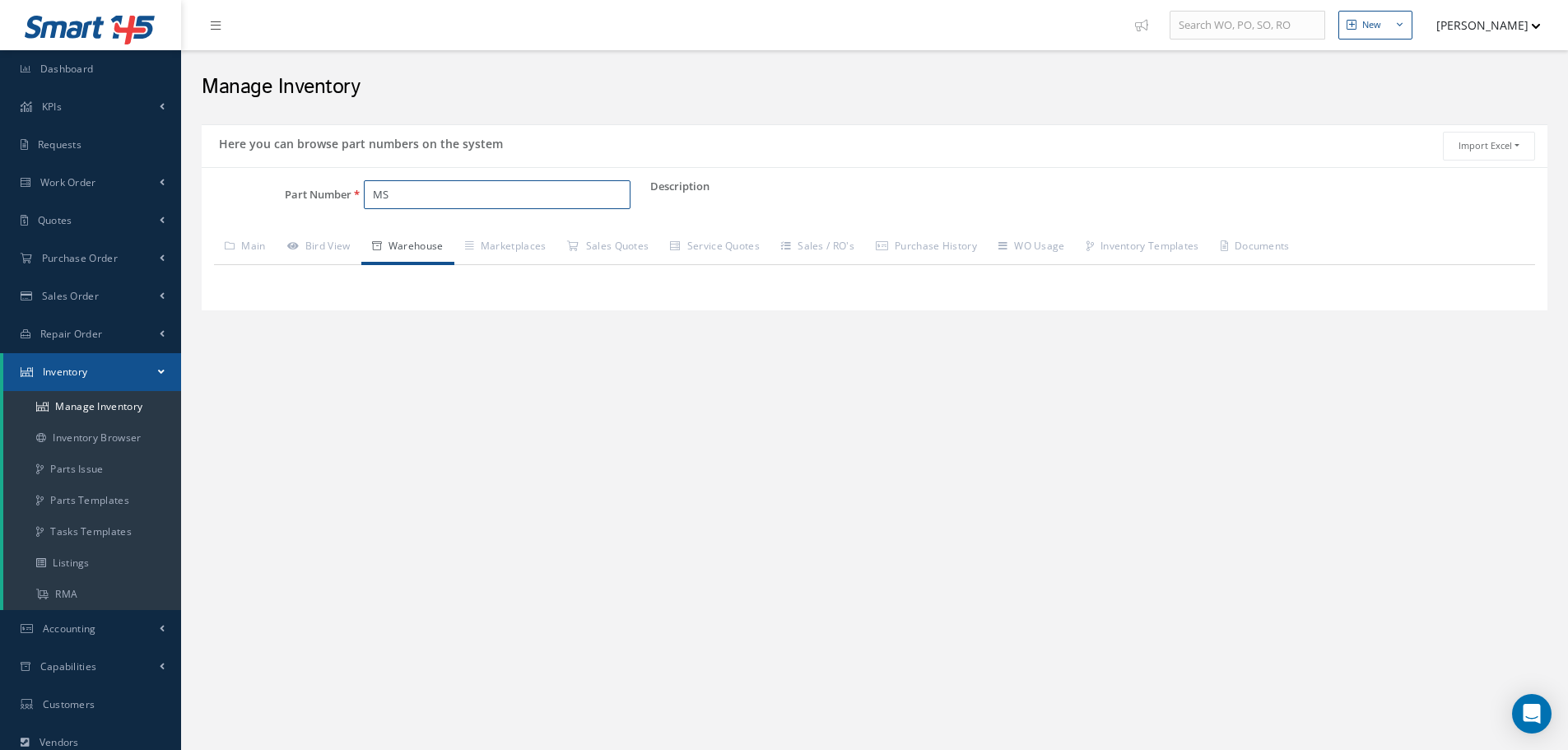
type input "M"
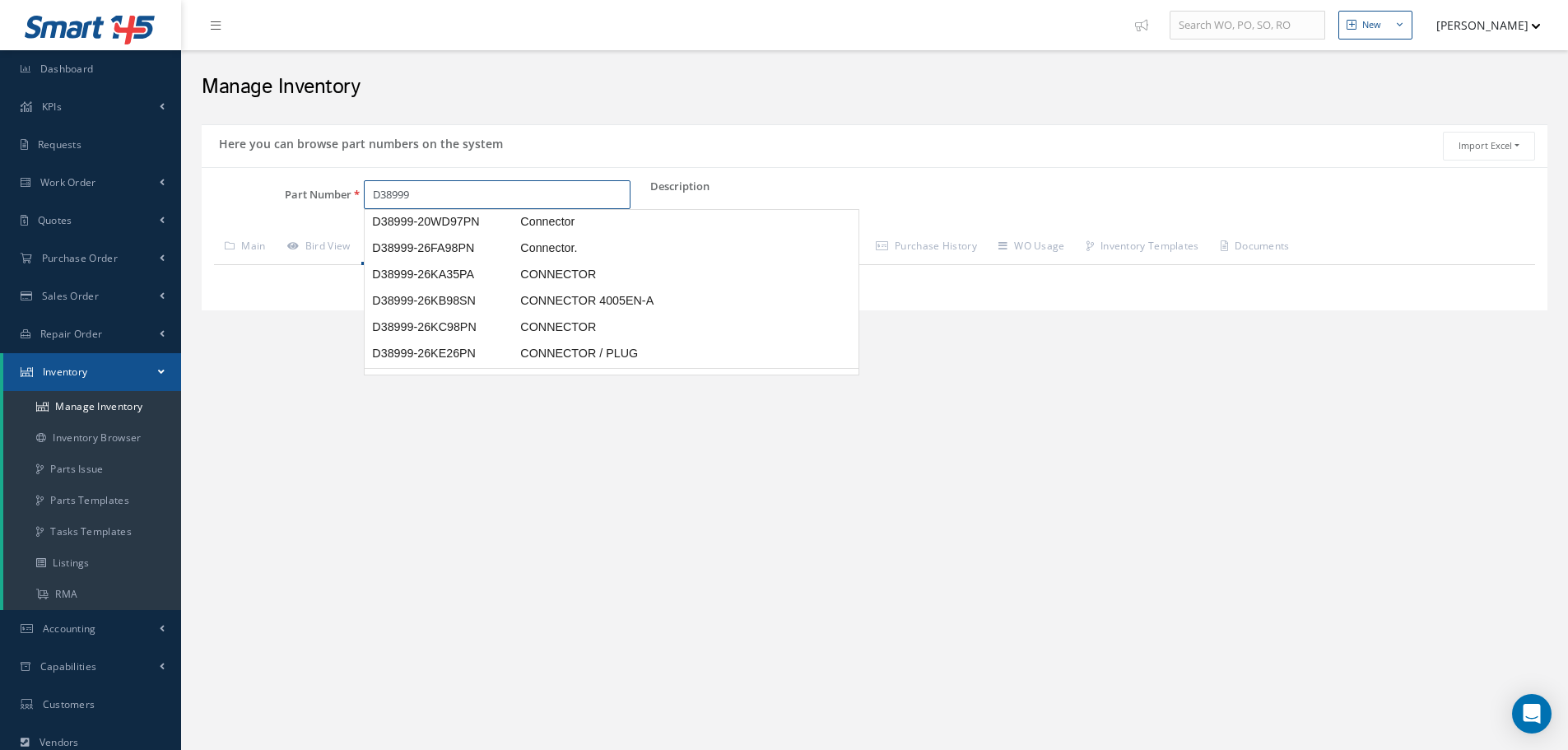
scroll to position [77, 0]
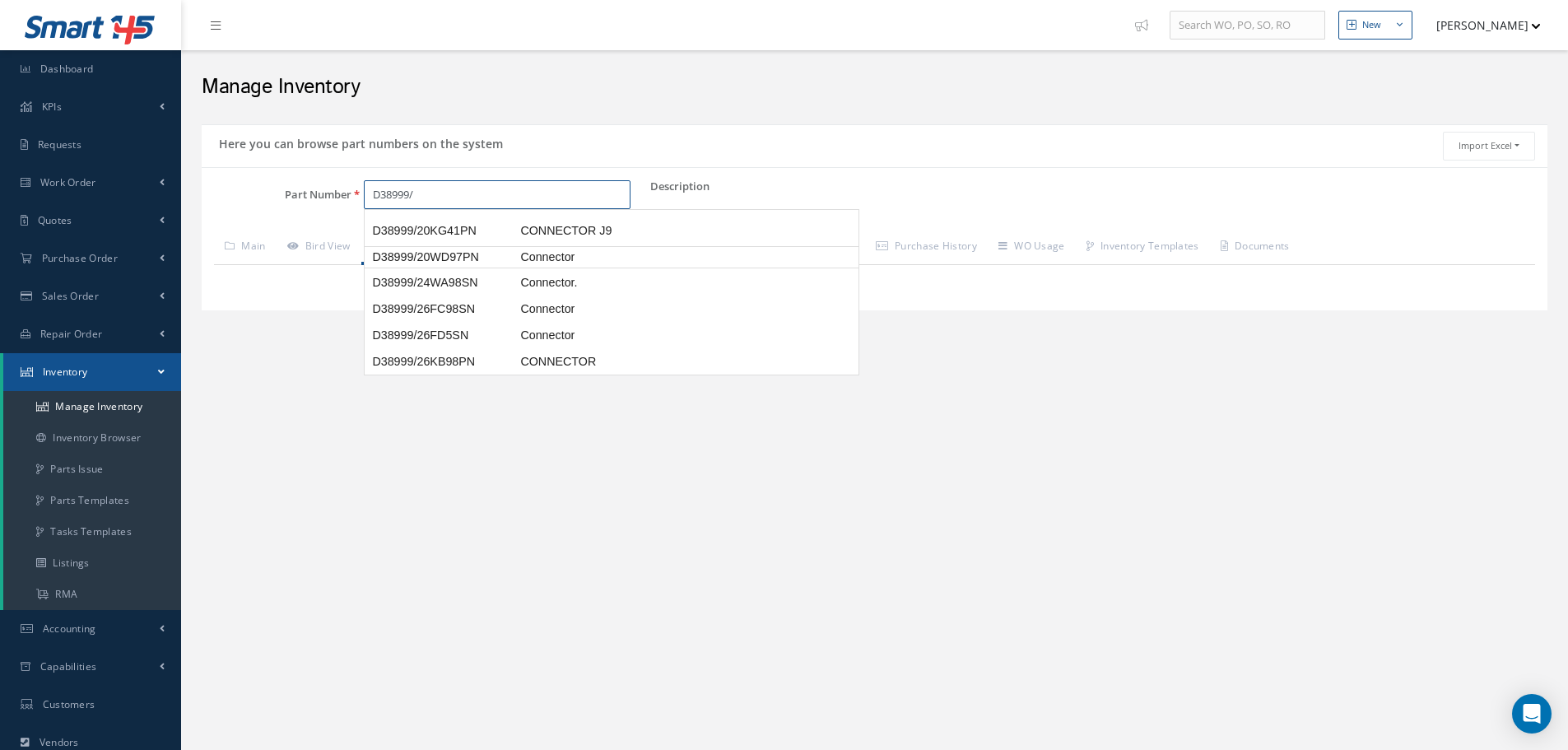
click at [458, 260] on span "D38999/20WD97PN" at bounding box center [443, 257] width 148 height 17
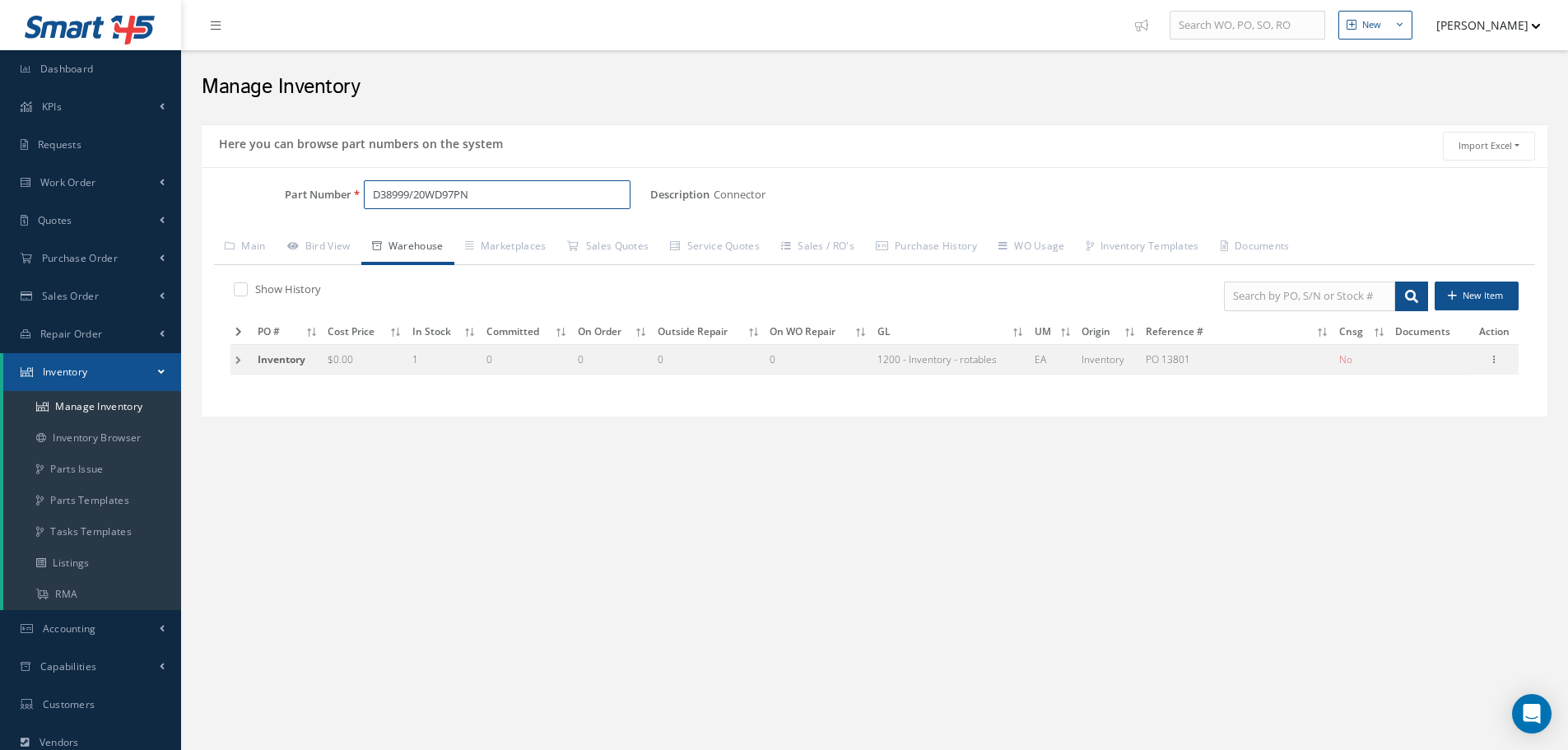
type input "D38999/20WD97PN"
click at [238, 358] on td at bounding box center [241, 360] width 22 height 31
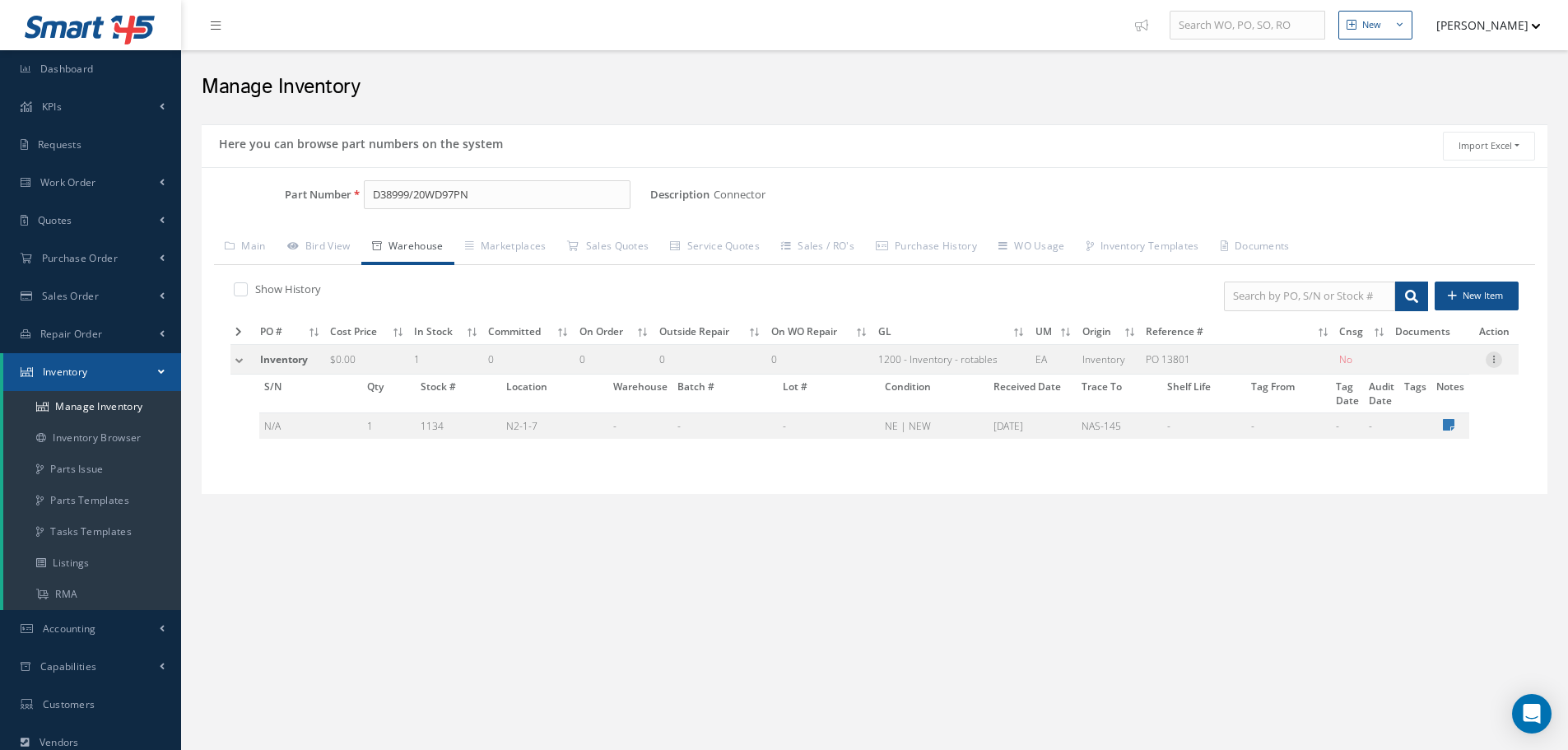
click at [1495, 356] on icon at bounding box center [1493, 358] width 16 height 13
click at [1440, 366] on link "Edit" at bounding box center [1418, 370] width 130 height 21
type input "0.00"
type input "09/11/2015"
type input "PO 13801"
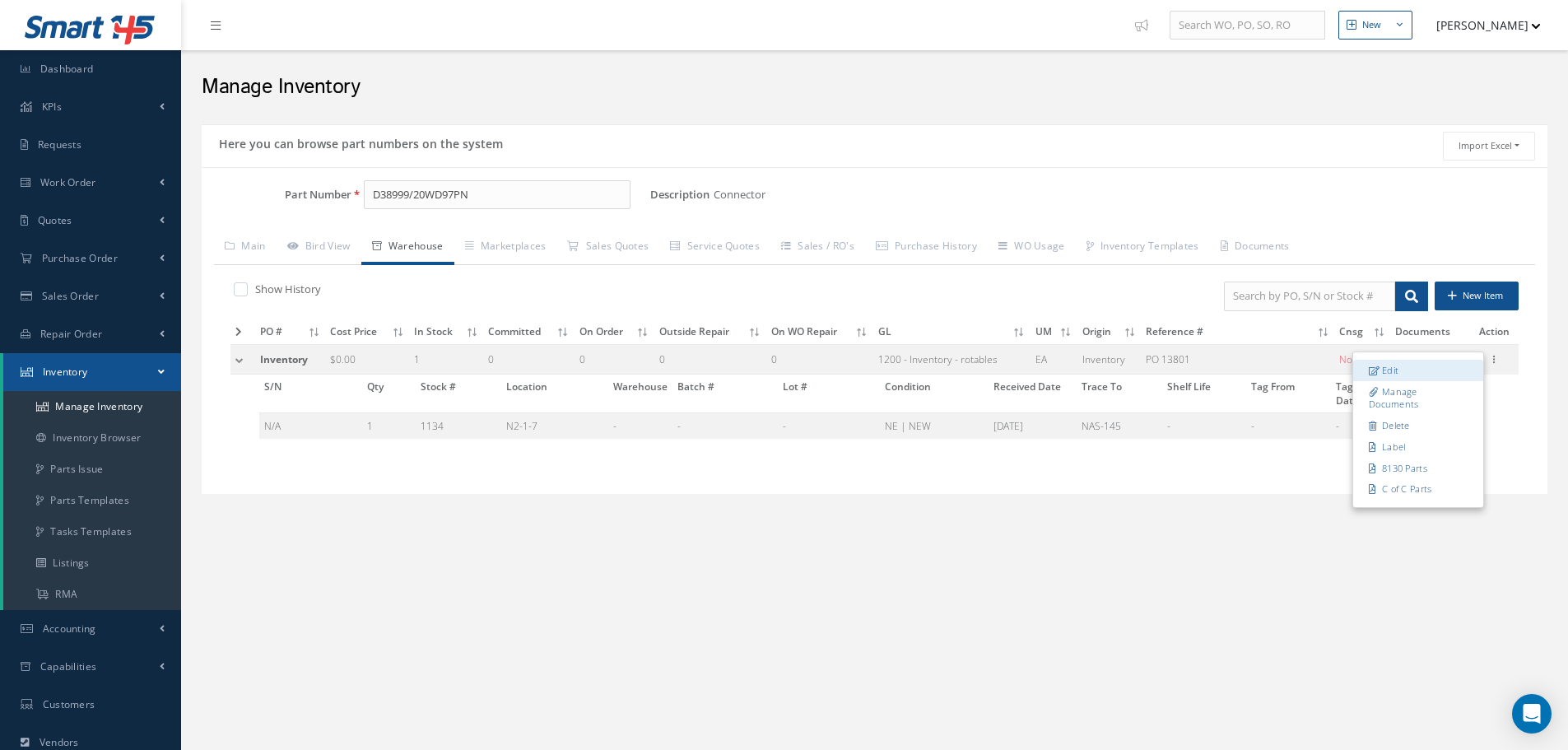
checkbox input "false"
type input "09/11/2015"
type input "N2-1-7"
type input "NAS-145"
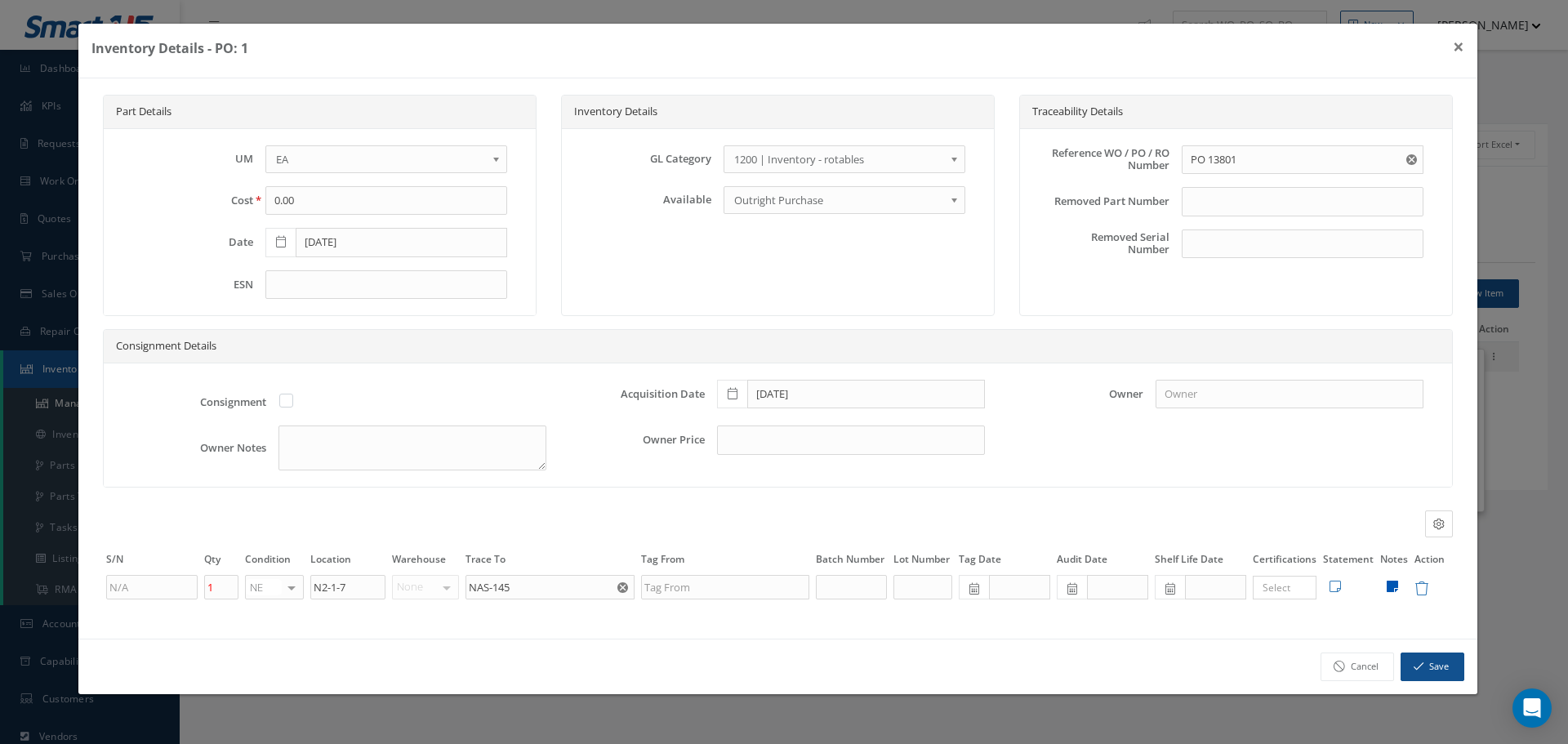
click at [1393, 582] on icon at bounding box center [1393, 586] width 12 height 13
type textarea "13801 -- INVENTARIO 05/17/2024. ANNIA **Checked on 07/30/2025."
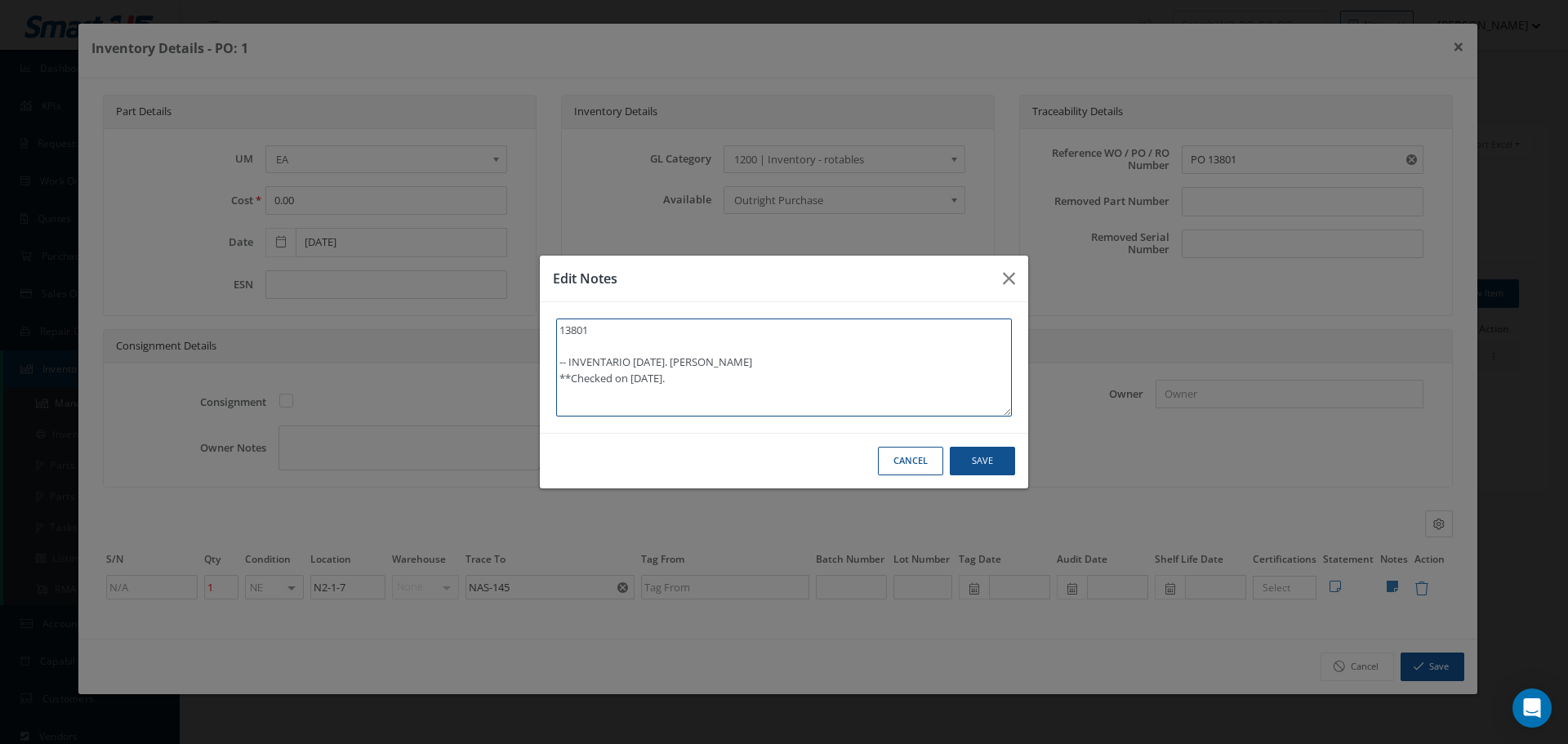
click at [730, 370] on textarea "13801 -- INVENTARIO 05/17/2024. ANNIA **Checked on 07/30/2025." at bounding box center [784, 368] width 455 height 98
type textarea "13801 -- INVENTARIO 05/17/2024. ANNI **Checked on 07/30/2025."
type textarea "13801 -- INVENTARIO 05/17/2024. ANN **Checked on 07/30/2025."
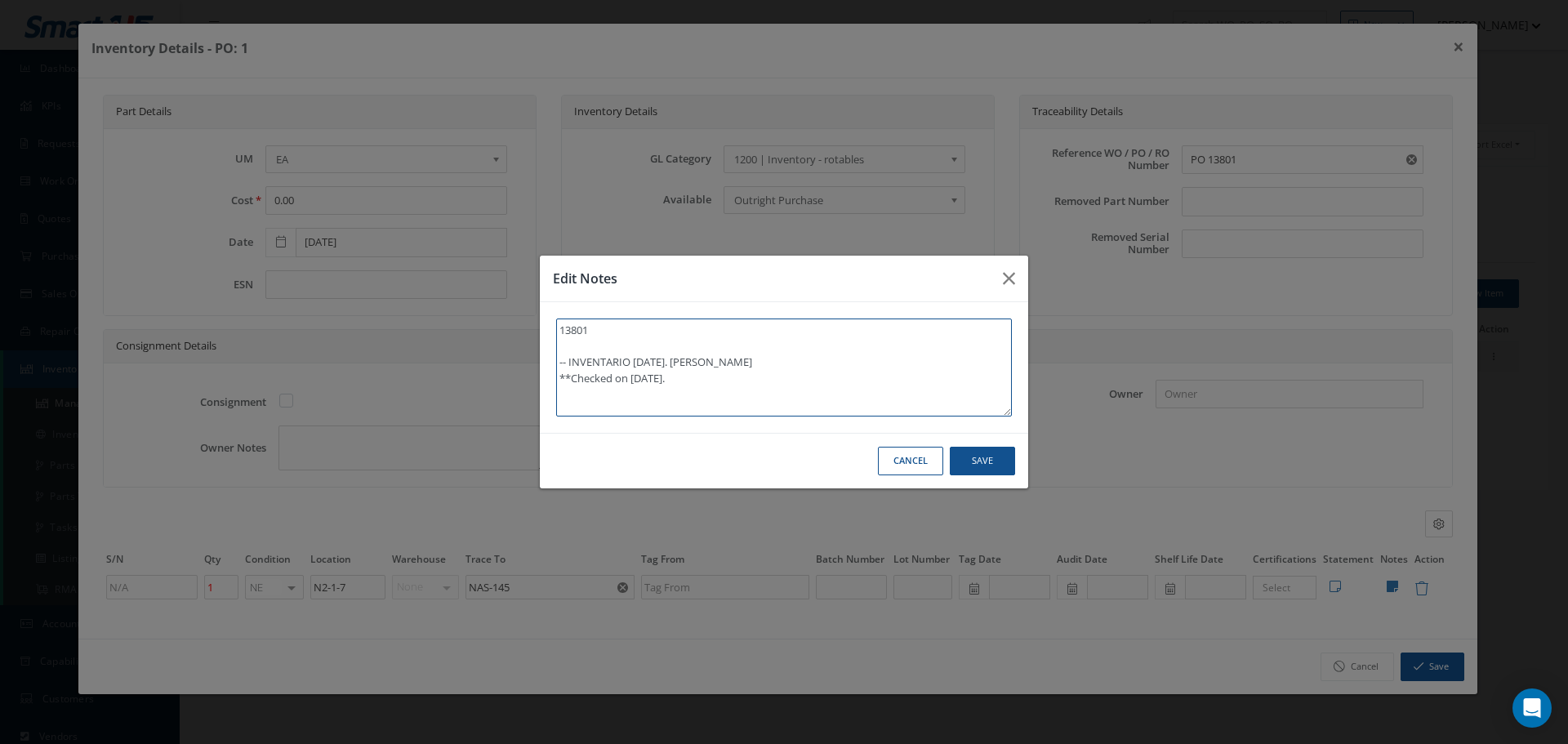
type textarea "13801 -- INVENTARIO 05/17/2024. AN **Checked on 07/30/2025."
type textarea "13801 -- INVENTARIO 05/17/2024. A **Checked on 07/30/2025."
type textarea "13801 -- INVENTARIO 05/17/2024. **Checked on 07/30/2025."
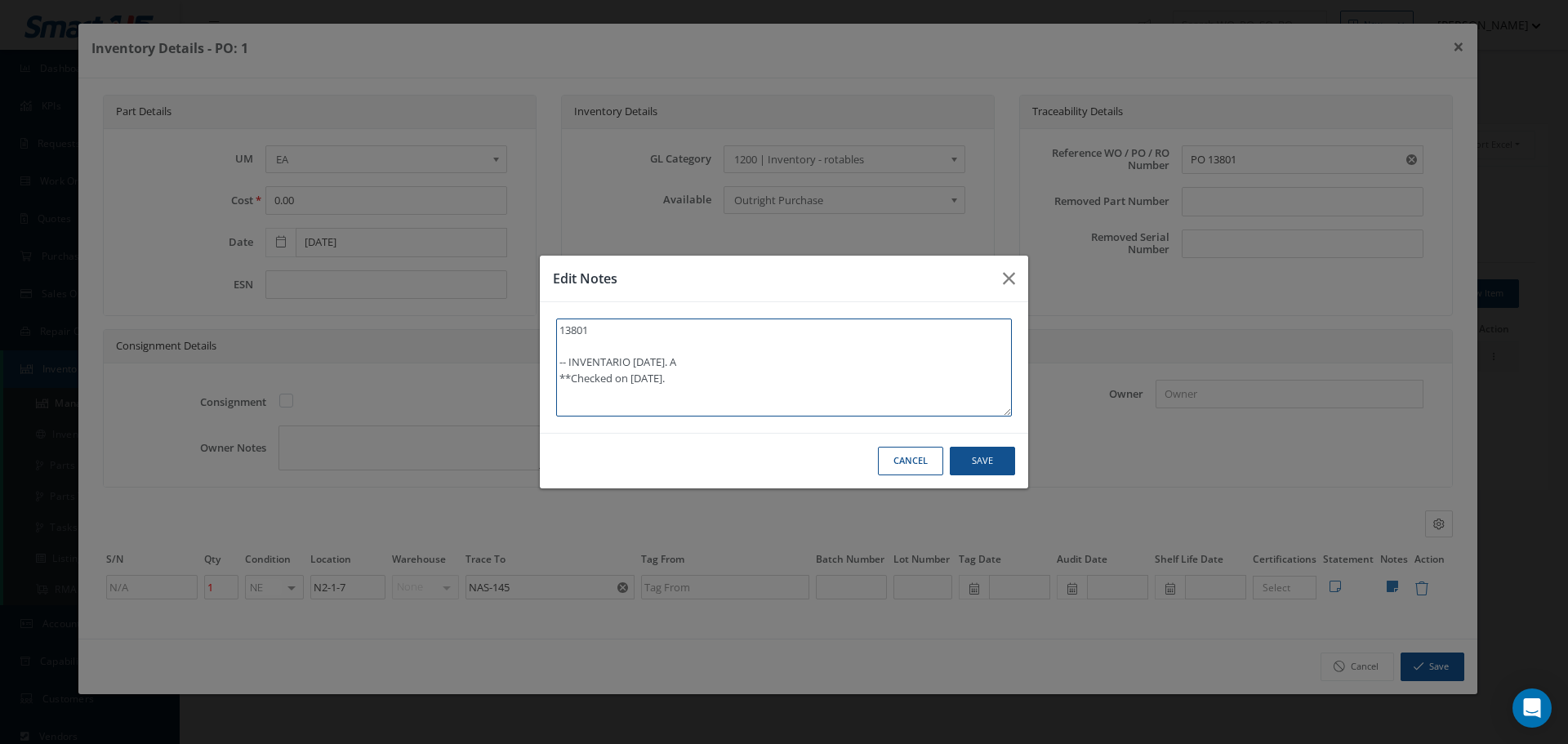
type textarea "13801 -- INVENTARIO 05/17/2024. **Checked on 07/30/2025."
type textarea "13801 -- INVENTARIO 05/17/2024 **Checked on 07/30/2025."
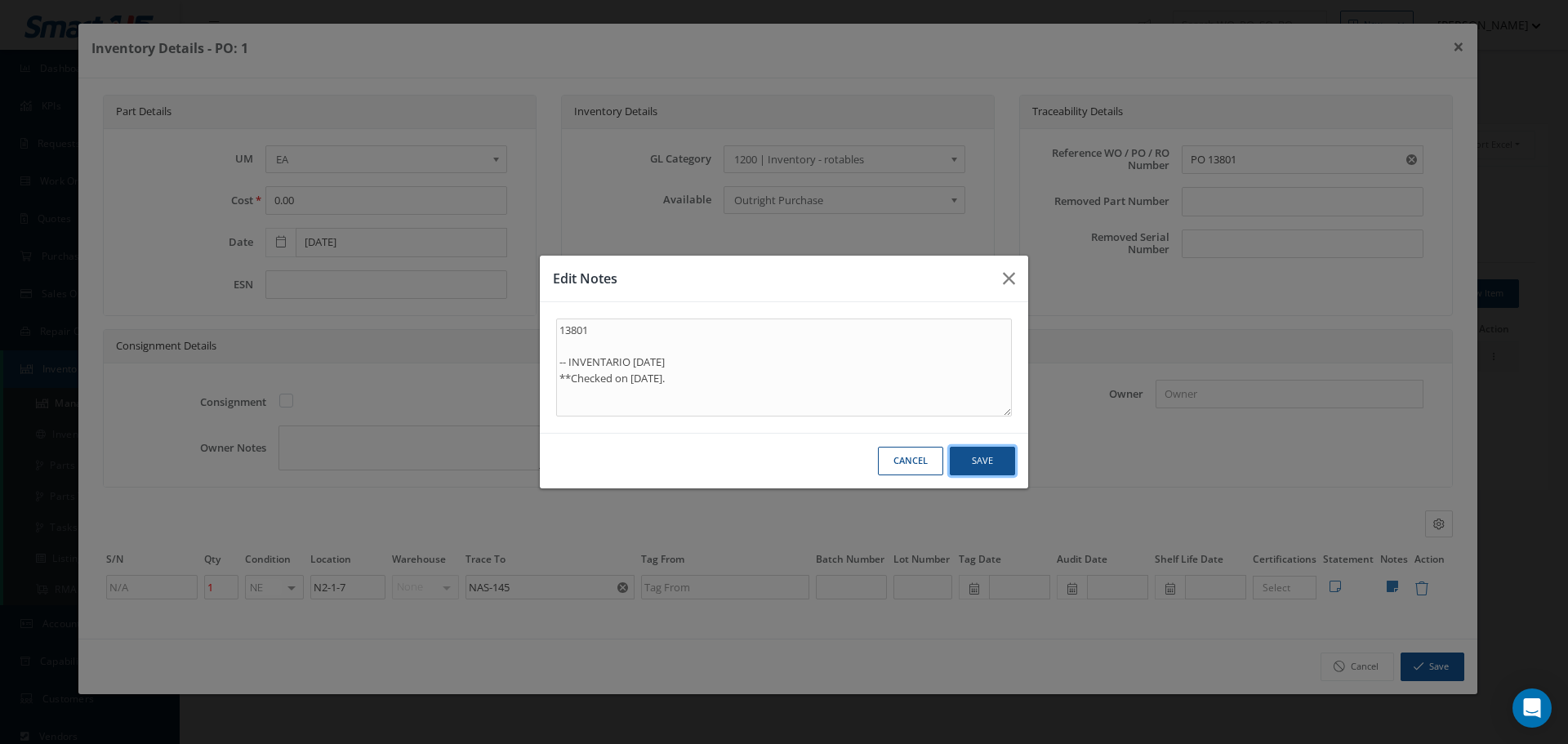
click at [0, 0] on button "Save" at bounding box center [0, 0] width 0 height 0
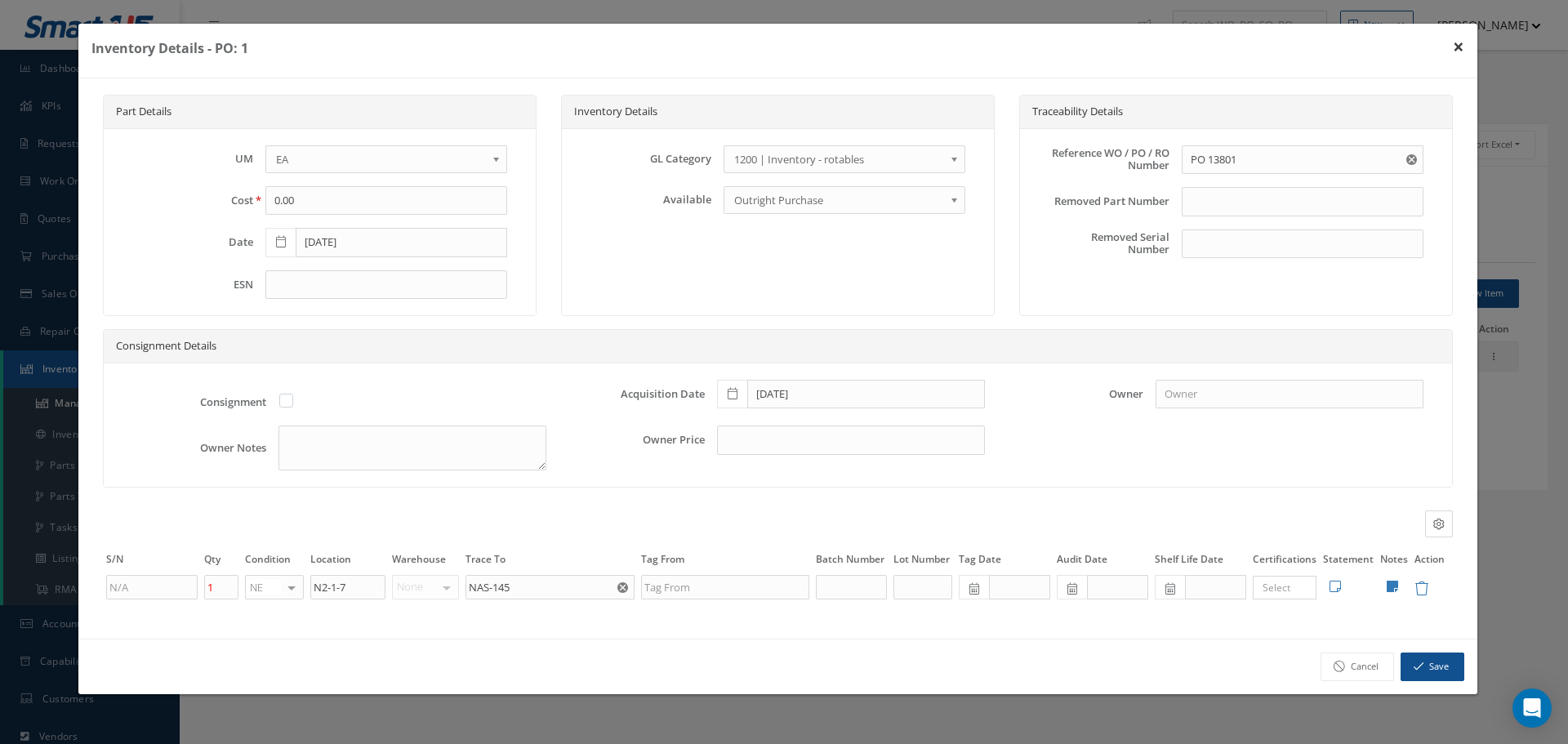
click at [1462, 42] on button "×" at bounding box center [1458, 46] width 38 height 46
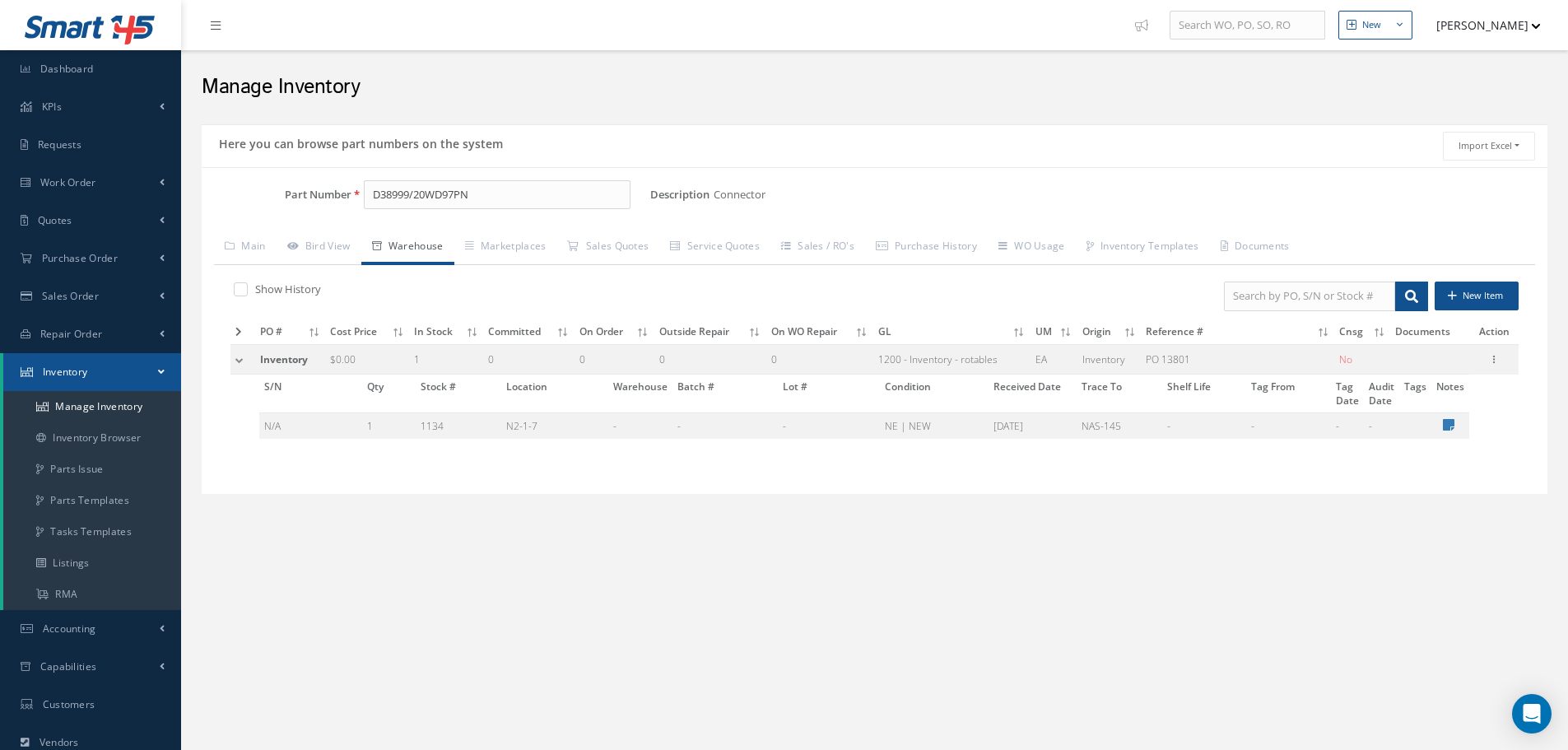
click at [247, 295] on label at bounding box center [249, 288] width 4 height 14
click at [235, 295] on input "checkbox" at bounding box center [239, 291] width 11 height 11
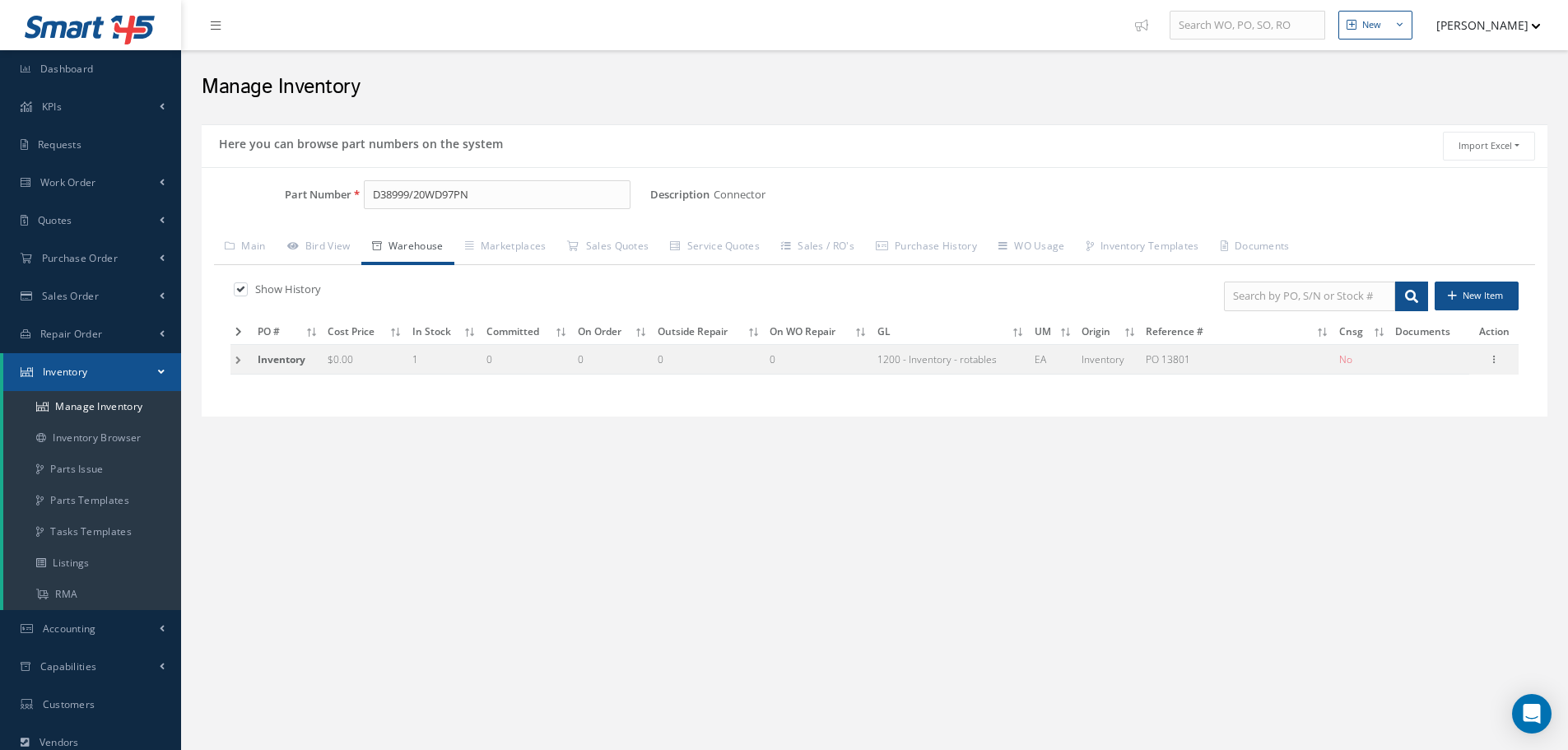
click at [247, 293] on label at bounding box center [249, 288] width 4 height 14
click at [239, 293] on input "checkbox" at bounding box center [239, 291] width 11 height 11
checkbox input "false"
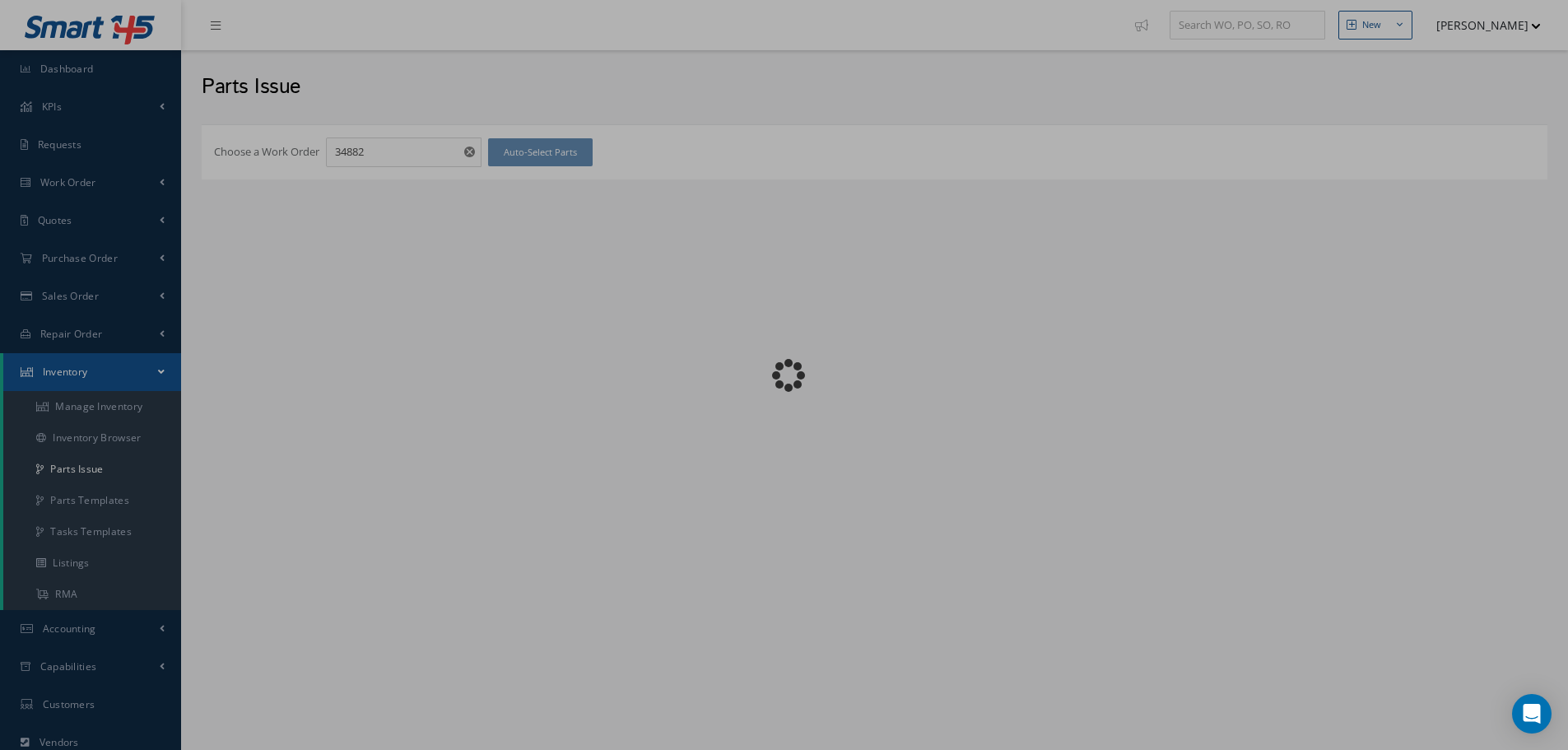
checkbox input "false"
